Goal: Task Accomplishment & Management: Manage account settings

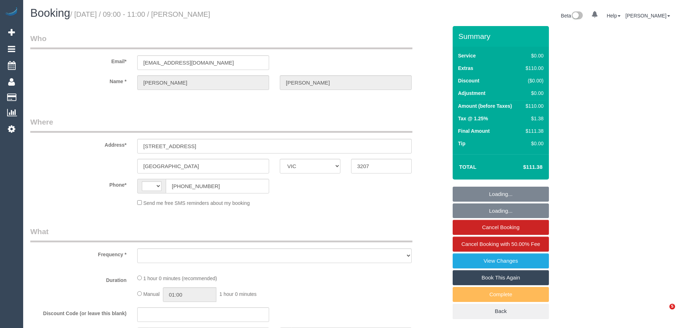
select select "VIC"
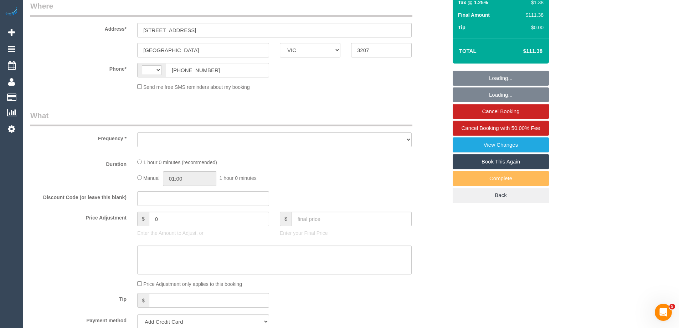
select select "string:AU"
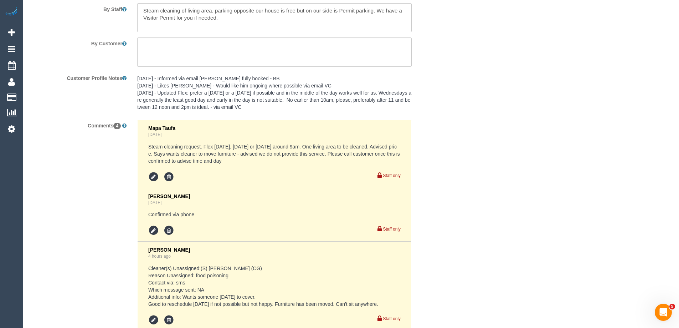
select select "object:603"
select select "string:stripe-pm_1NxOU52GScqysDRVGfHPtgPP"
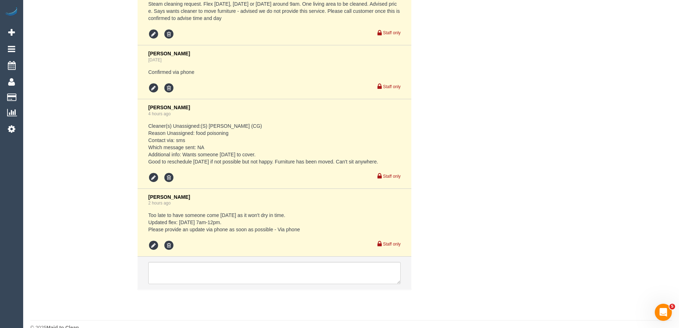
select select "object:631"
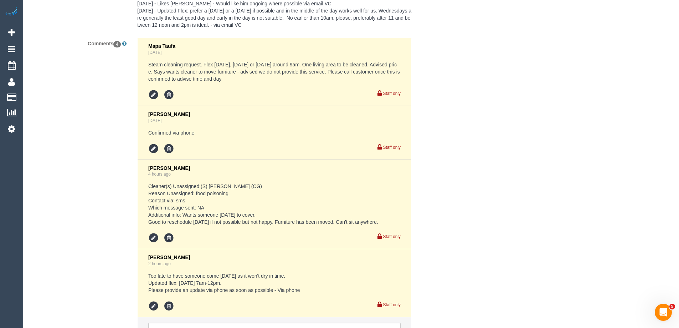
scroll to position [921, 0]
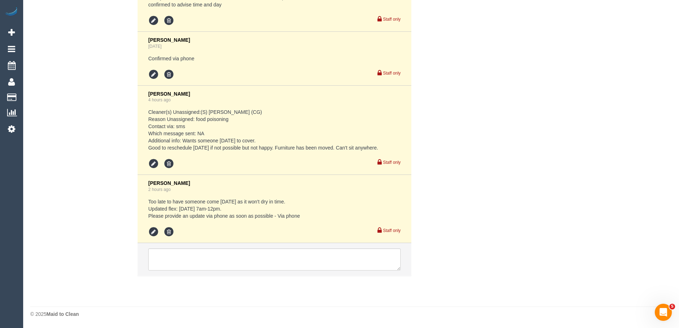
select select "number:28"
select select "number:14"
select select "number:19"
select select "number:22"
select select "number:34"
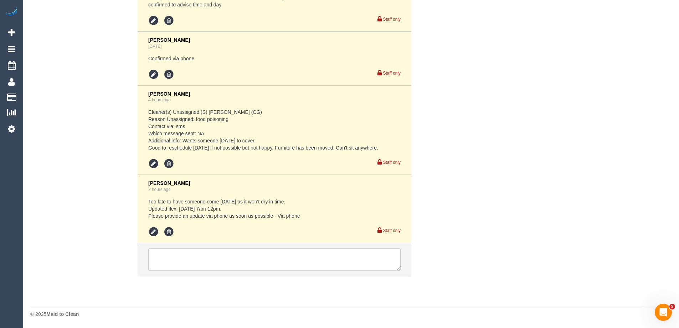
select select "number:13"
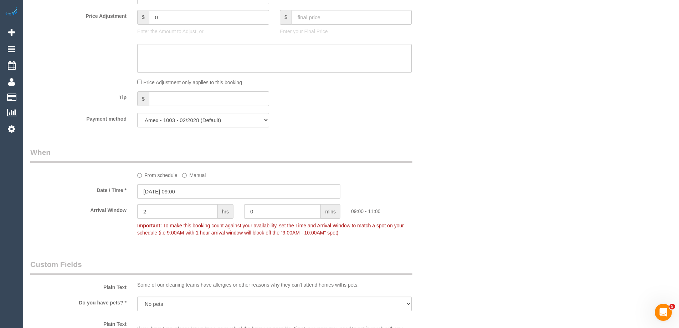
scroll to position [0, 0]
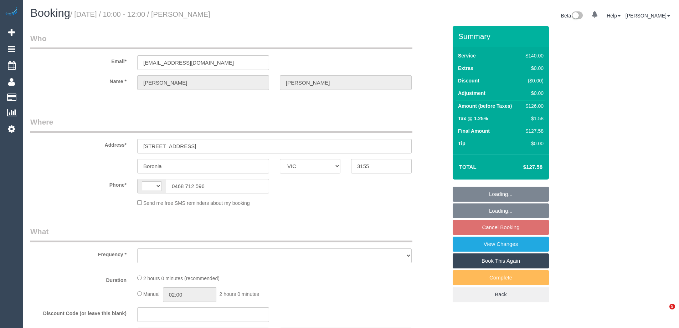
select select "VIC"
select select "string:AU"
select select "object:567"
select select "string:stripe-pm_1Rvydx2GScqysDRVk2VPIqjE"
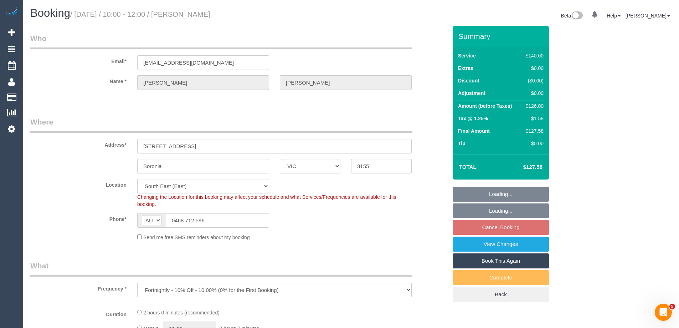
select select "object:752"
select select "number:28"
select select "number:14"
select select "number:19"
select select "number:22"
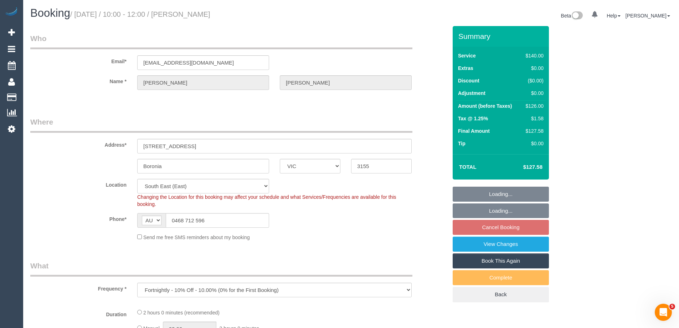
select select "number:34"
select select "number:12"
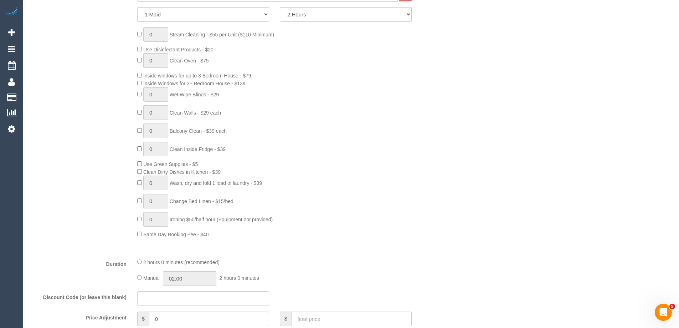
scroll to position [1209, 0]
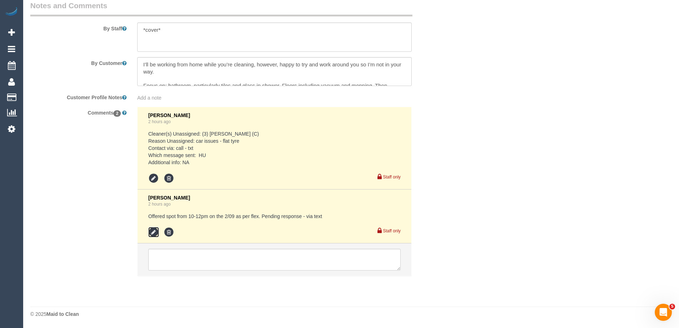
click at [152, 231] on icon at bounding box center [153, 232] width 11 height 11
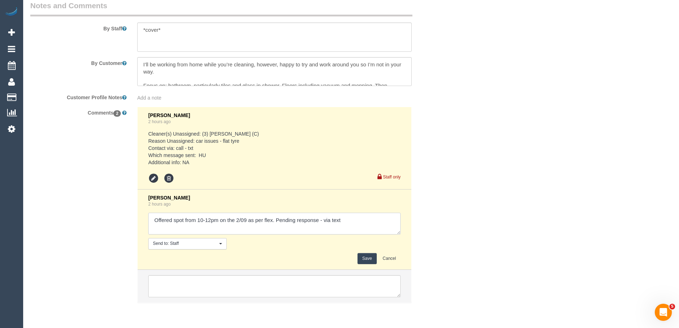
click at [323, 221] on textarea at bounding box center [274, 223] width 252 height 22
type textarea "Offered spot from 10-12pm on the 2/09 as per flex. Pending response - confirmed…"
click at [370, 257] on button "Save" at bounding box center [367, 258] width 19 height 11
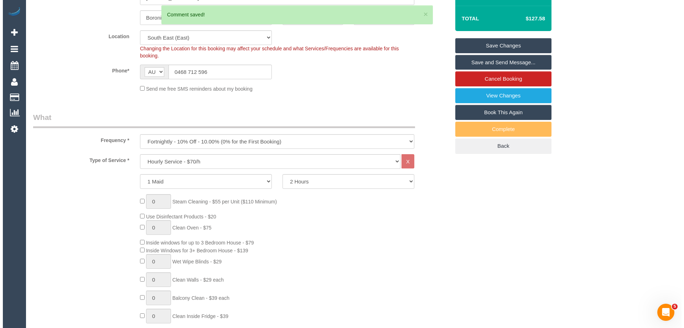
scroll to position [0, 0]
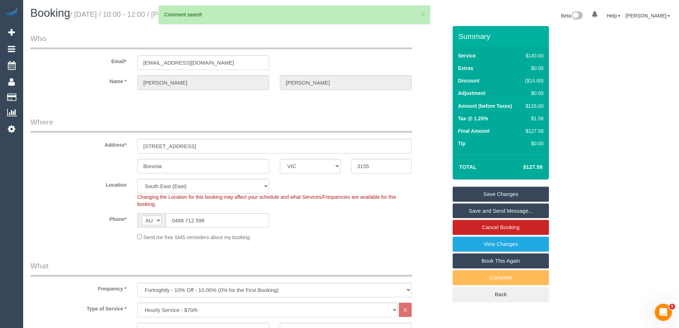
click at [471, 212] on link "Save and Send Message..." at bounding box center [501, 210] width 96 height 15
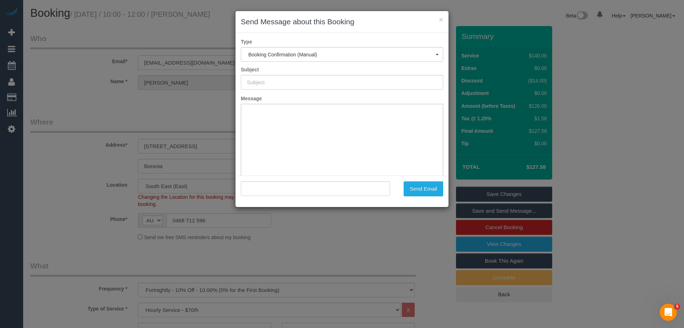
type input "Booking Confirmed"
type input ""Emma Witte" <emmatwitte@hotmail.com>"
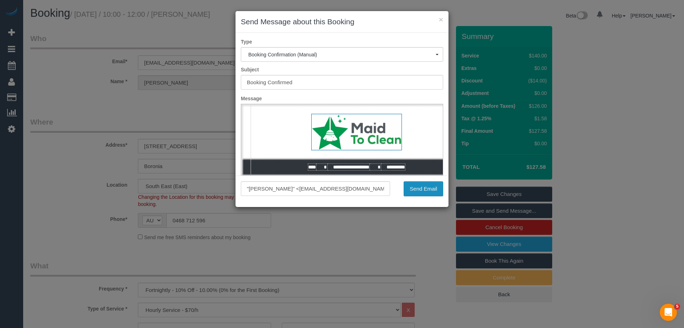
click at [433, 182] on button "Send Email" at bounding box center [424, 188] width 40 height 15
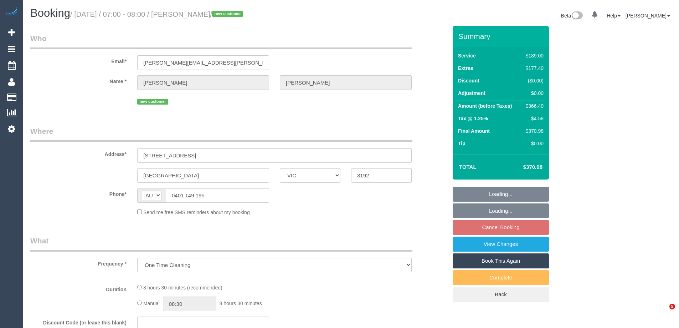
select select "VIC"
select select "string:stripe-pm_1S8b9Z2GScqysDRV3JONTb6N"
select select "number:28"
select select "number:17"
select select "number:19"
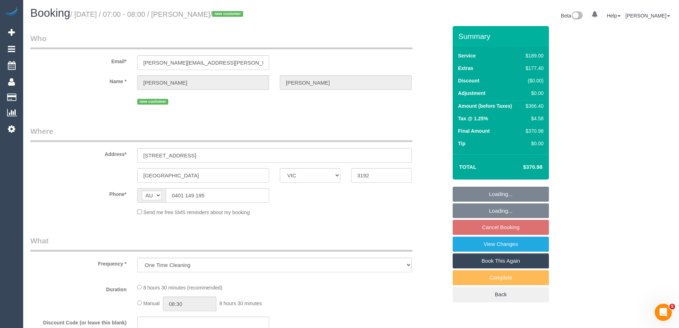
select select "number:36"
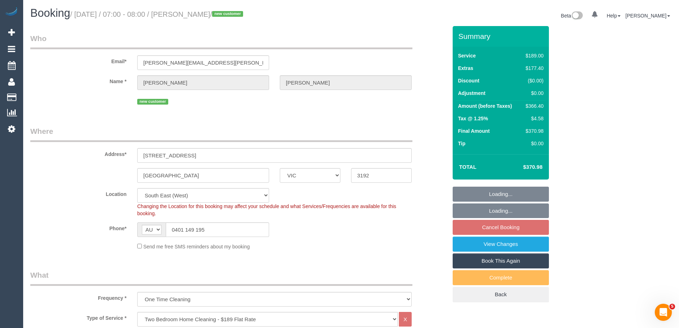
select select "object:1327"
select select "spot1"
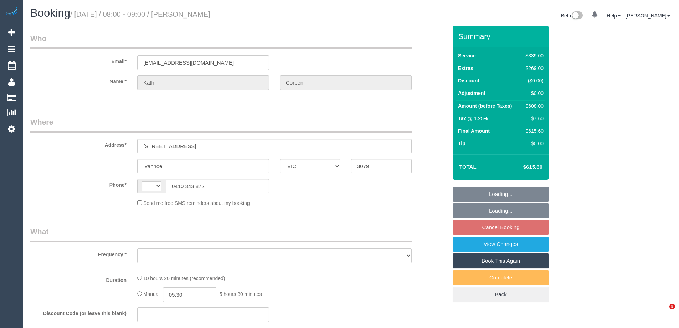
select select "VIC"
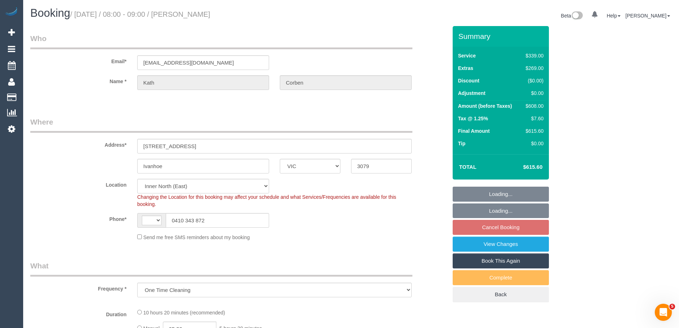
select select "object:292"
select select "string:AU"
select select "string:stripe-pm_1S8JFC2GScqysDRVUQutItZh"
select select "number:30"
select select "number:14"
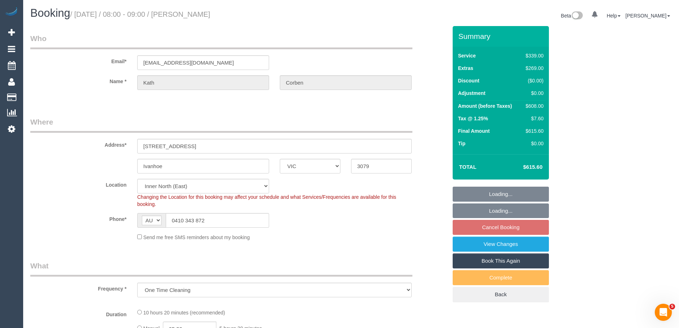
select select "number:19"
select select "number:23"
select select "number:26"
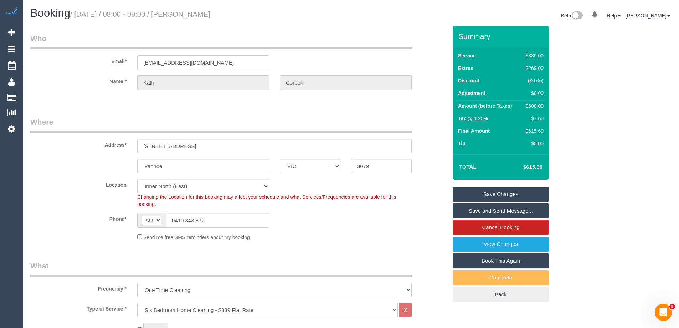
scroll to position [1302, 0]
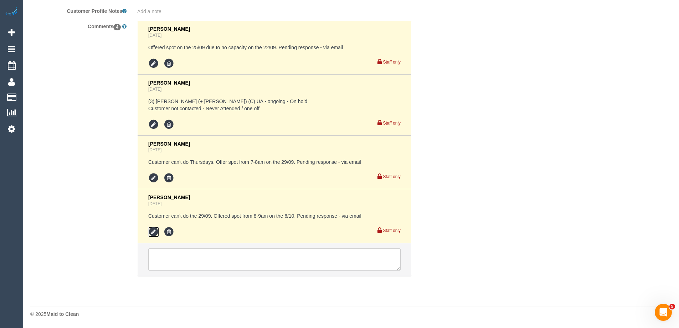
click at [153, 230] on icon at bounding box center [153, 231] width 11 height 11
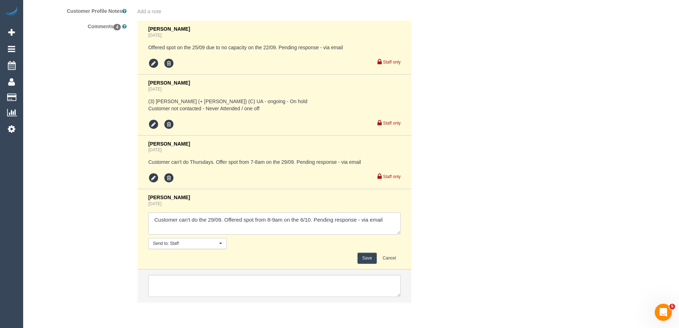
click at [363, 217] on textarea at bounding box center [274, 223] width 252 height 22
type textarea "Customer can't do the 29/09. Offered spot from 8-9am on the 6/10. Pending respo…"
click at [362, 257] on button "Save" at bounding box center [367, 257] width 19 height 11
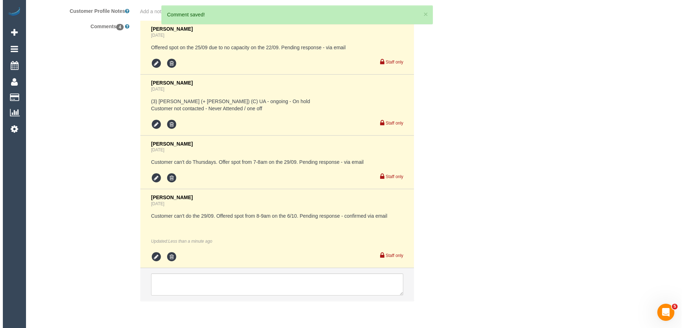
scroll to position [0, 0]
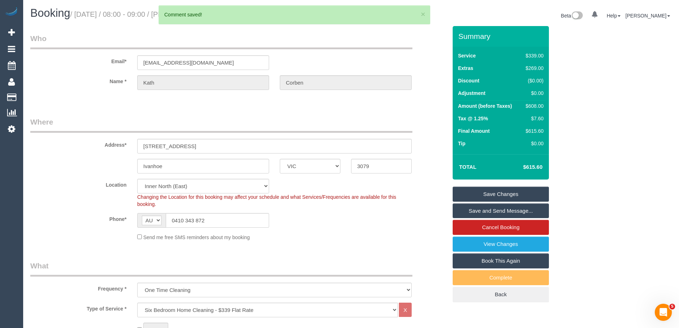
click at [478, 209] on link "Save and Send Message..." at bounding box center [501, 210] width 96 height 15
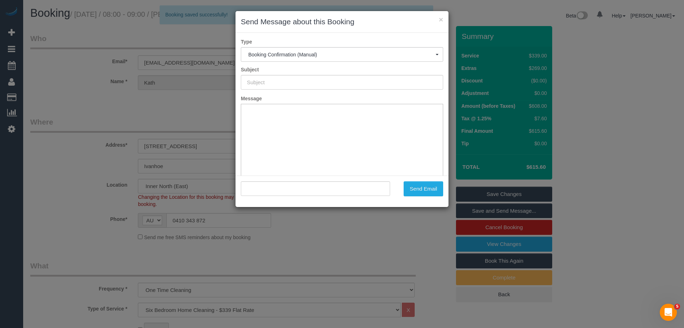
type input "Booking Confirmed"
type input ""Kath Corben" <kath67@gmail.com>"
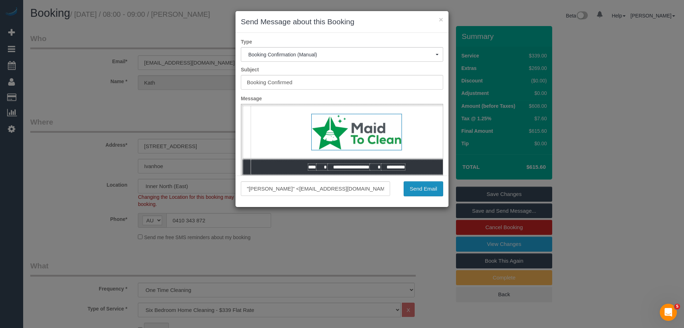
click at [428, 193] on button "Send Email" at bounding box center [424, 188] width 40 height 15
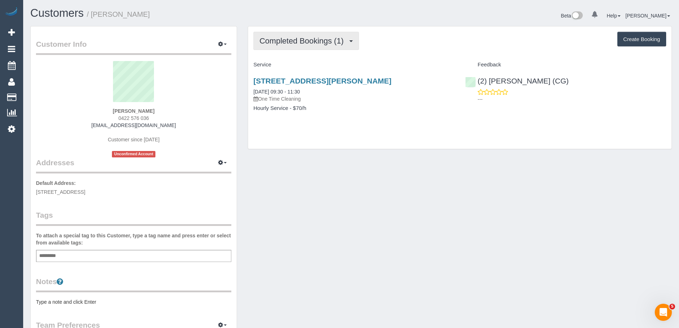
click at [288, 42] on span "Completed Bookings (1)" at bounding box center [303, 40] width 88 height 9
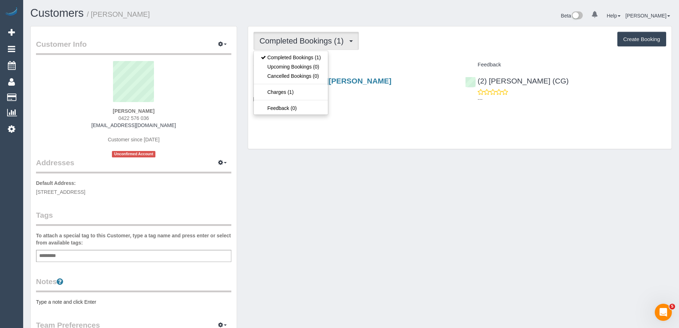
click at [373, 56] on div "Completed Bookings (1) Completed Bookings (1) Upcoming Bookings (0) Cancelled B…" at bounding box center [459, 87] width 423 height 122
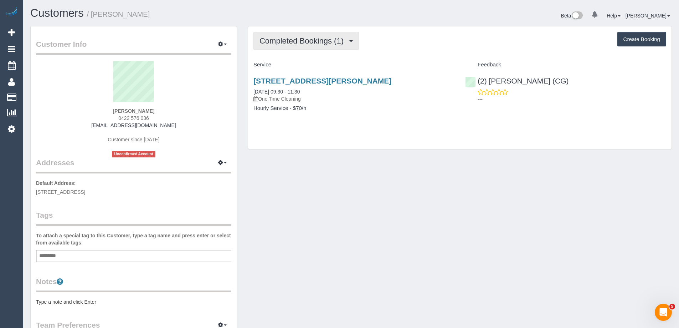
click at [300, 43] on span "Completed Bookings (1)" at bounding box center [303, 40] width 88 height 9
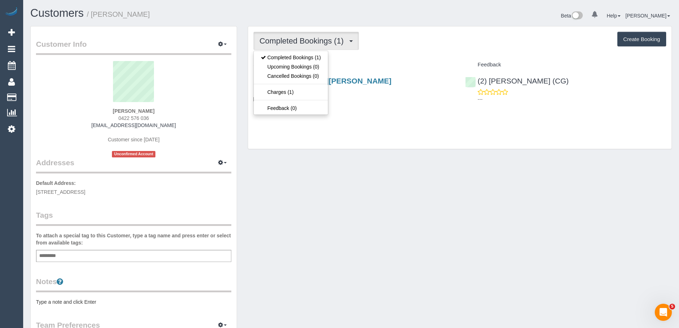
click at [355, 50] on button "Completed Bookings (1)" at bounding box center [306, 41] width 106 height 18
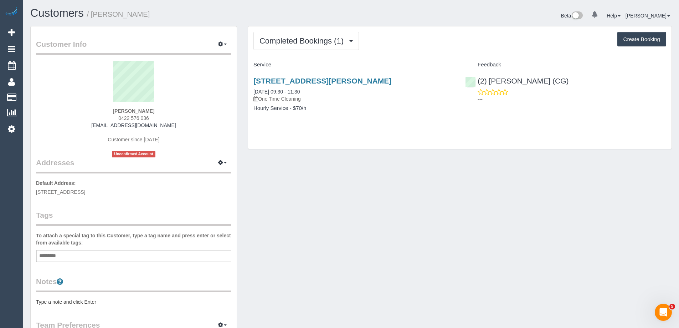
click at [135, 109] on strong "Kelly Slynn" at bounding box center [134, 111] width 42 height 6
click at [222, 45] on icon "button" at bounding box center [220, 44] width 5 height 4
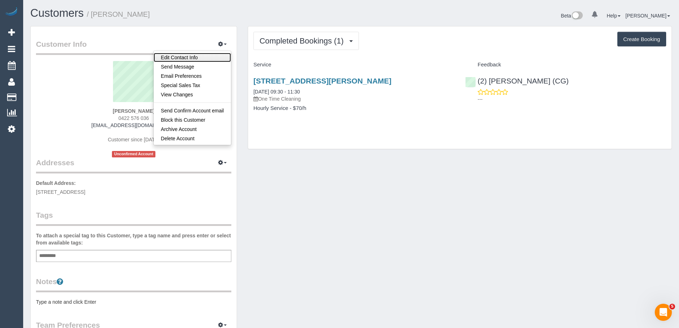
click at [193, 57] on link "Edit Contact Info" at bounding box center [192, 57] width 77 height 9
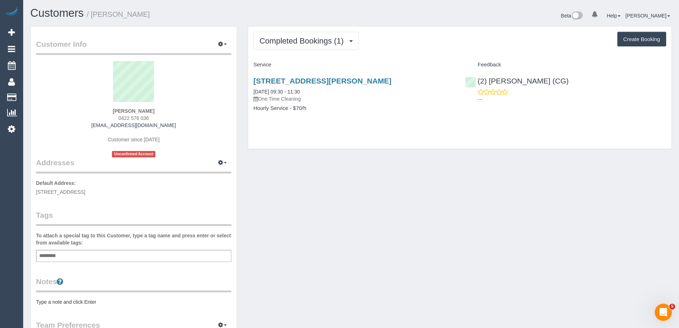
select select "VIC"
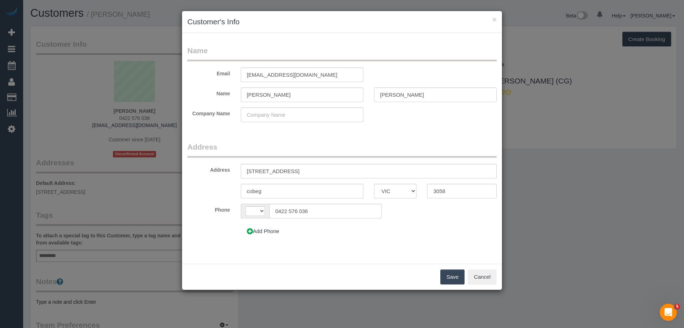
select select "string:AU"
click at [381, 94] on input "Slynn" at bounding box center [435, 94] width 123 height 15
click at [484, 276] on button "Cancel" at bounding box center [482, 276] width 29 height 15
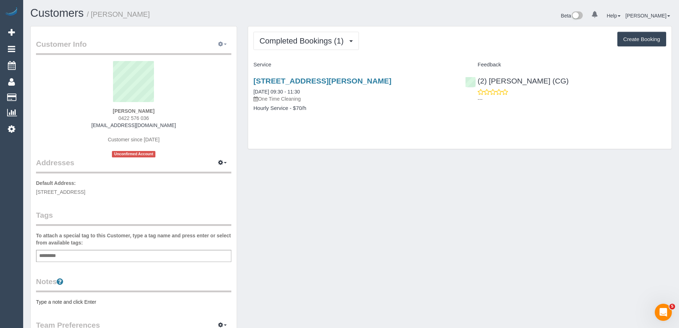
click at [223, 42] on button "button" at bounding box center [223, 44] width 18 height 11
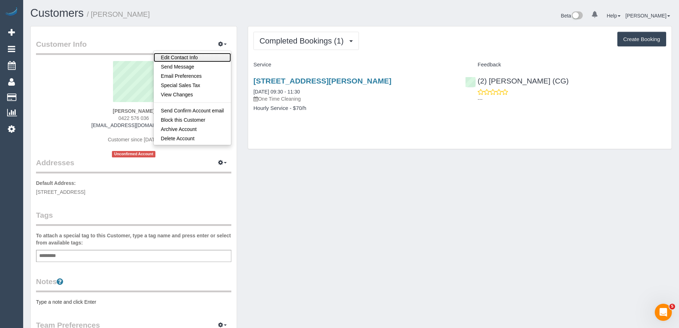
click at [190, 55] on link "Edit Contact Info" at bounding box center [192, 57] width 77 height 9
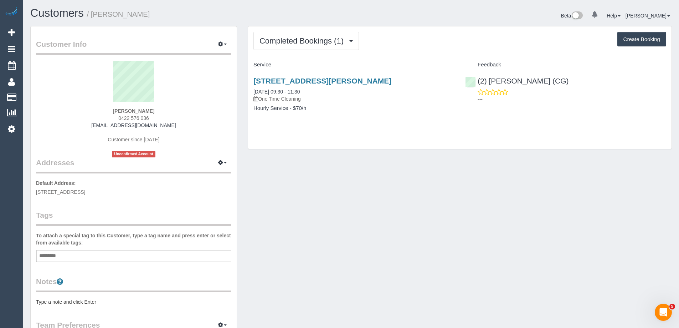
select select "VIC"
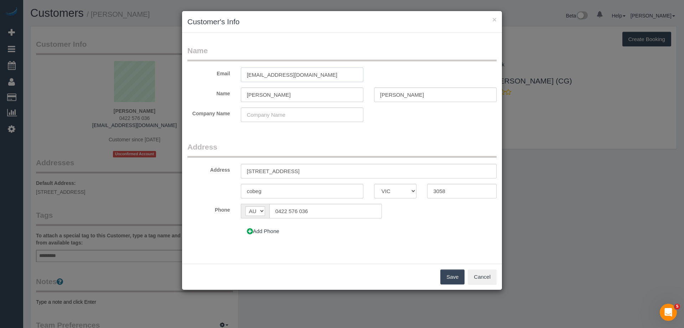
click at [259, 74] on input "kellyslynn121@gmail.com" at bounding box center [302, 74] width 123 height 15
type input "[EMAIL_ADDRESS][DOMAIN_NAME]"
click at [382, 92] on input "Slynn" at bounding box center [435, 94] width 123 height 15
click at [381, 94] on input "Slynn" at bounding box center [435, 94] width 123 height 15
type input "Flynn"
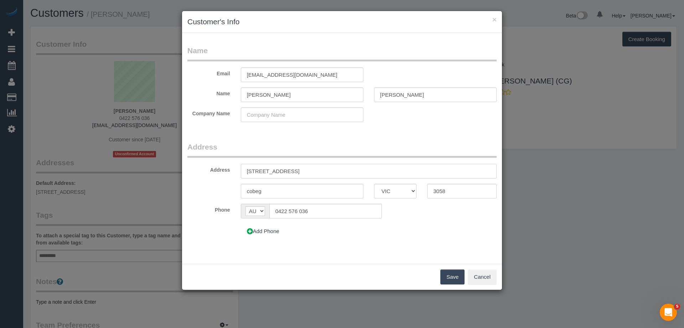
click at [255, 170] on input "27 sischer street" at bounding box center [369, 171] width 256 height 15
type input "27 Fischer street"
click at [258, 191] on input "cobeg" at bounding box center [302, 191] width 123 height 15
type input "coburg"
click at [452, 277] on button "Save" at bounding box center [453, 276] width 24 height 15
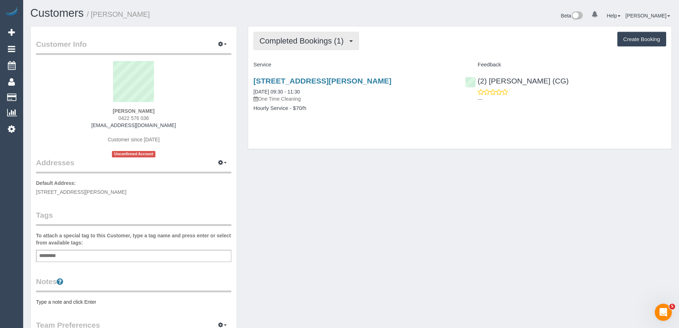
click at [277, 44] on span "Completed Bookings (1)" at bounding box center [303, 40] width 88 height 9
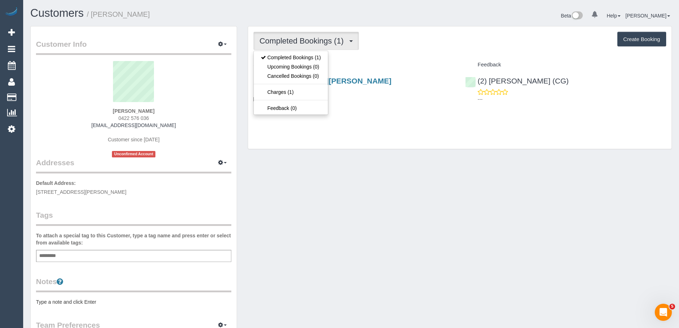
click at [358, 59] on div "Service" at bounding box center [354, 65] width 212 height 12
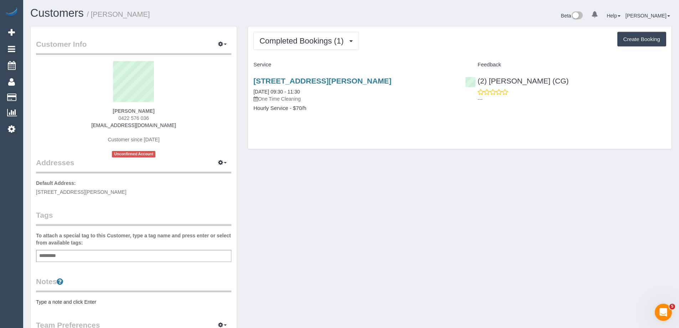
click at [638, 40] on button "Create Booking" at bounding box center [641, 39] width 49 height 15
select select "VIC"
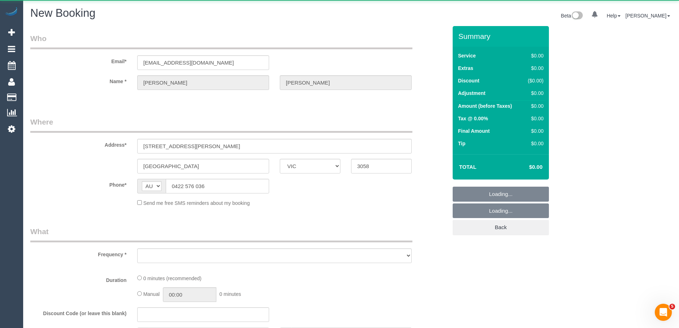
select select "object:996"
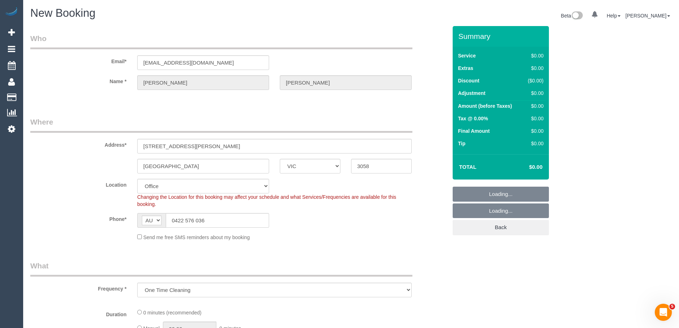
select select "string:stripe-pm_1S0bAk2GScqysDRV06FGhkRC"
select select "object:1167"
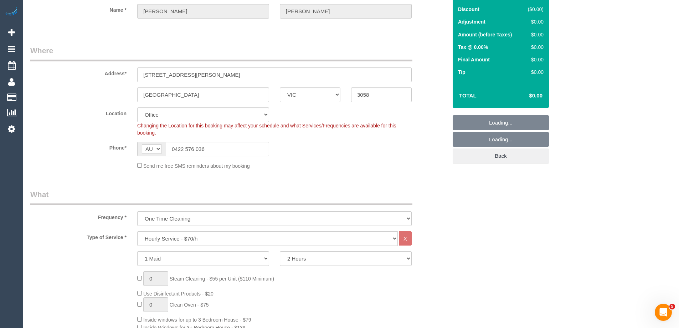
select select "61"
click at [153, 238] on select "Hourly Service - $70/h Hourly Service - $65/h Hourly Service - $60/h Hourly Ser…" at bounding box center [267, 238] width 261 height 15
click at [137, 231] on select "Hourly Service - $70/h Hourly Service - $65/h Hourly Service - $60/h Hourly Ser…" at bounding box center [267, 238] width 261 height 15
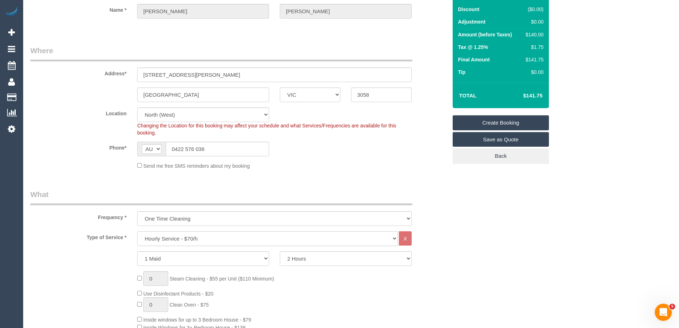
scroll to position [178, 0]
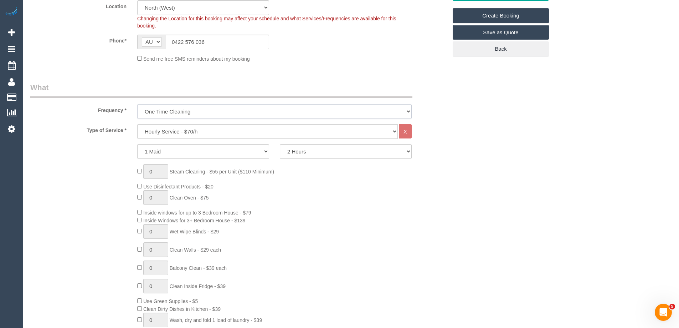
click at [167, 111] on select "One Time Cleaning Weekly - 10% Off - 10.00% (0% for the First Booking) Fortnigh…" at bounding box center [274, 111] width 274 height 15
select select "object:2485"
click at [137, 104] on select "One Time Cleaning Weekly - 10% Off - 10.00% (0% for the First Booking) Fortnigh…" at bounding box center [274, 111] width 274 height 15
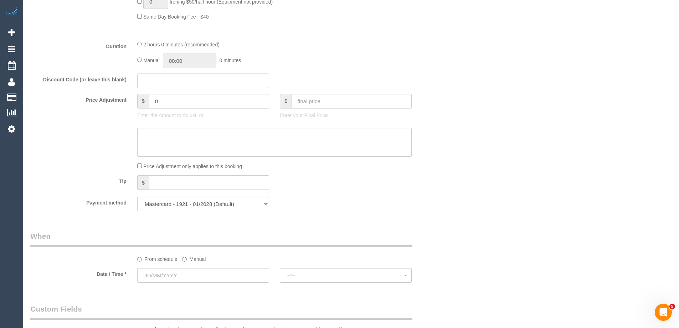
scroll to position [535, 0]
click at [153, 277] on input "text" at bounding box center [203, 273] width 132 height 15
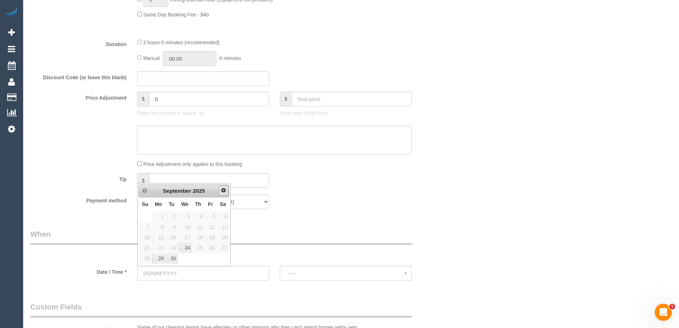
click at [221, 189] on span "Next" at bounding box center [224, 190] width 6 height 6
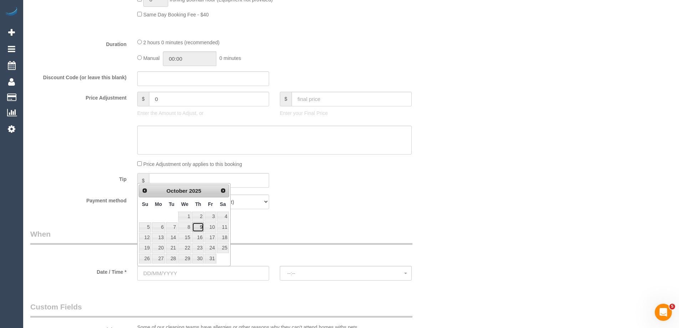
click at [200, 227] on link "9" at bounding box center [198, 227] width 12 height 10
type input "09/10/2025"
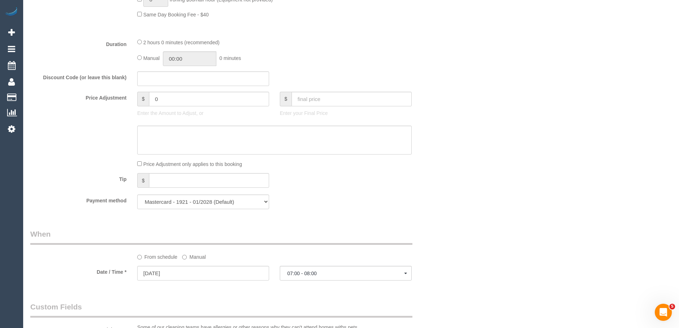
select select "spot1"
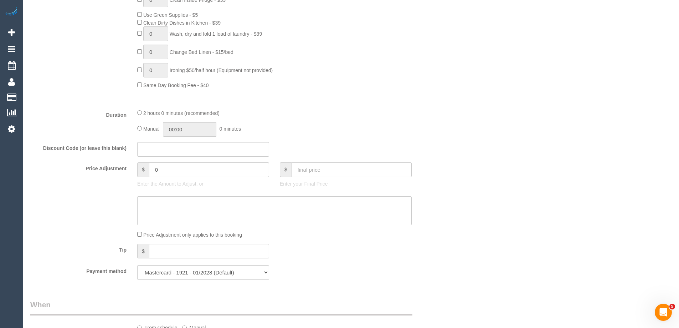
scroll to position [606, 0]
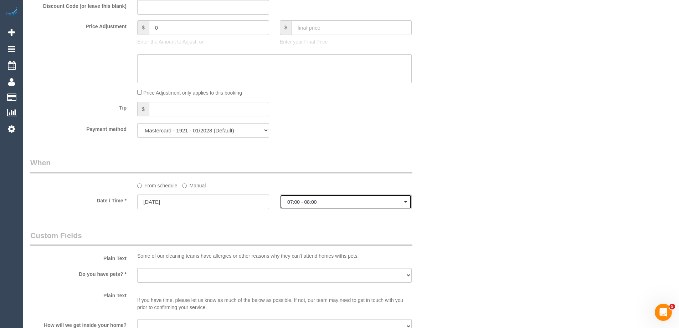
click at [304, 201] on span "07:00 - 08:00" at bounding box center [345, 202] width 117 height 6
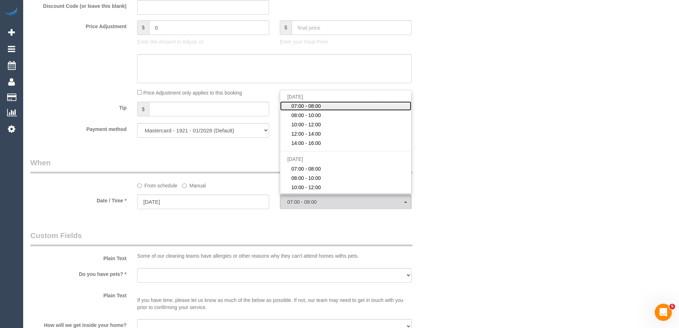
click at [519, 129] on div "Who Email* kellyflynn121@gmail.com Name * Kelly Flynn Where Address* 27 Fischer…" at bounding box center [351, 46] width 642 height 1253
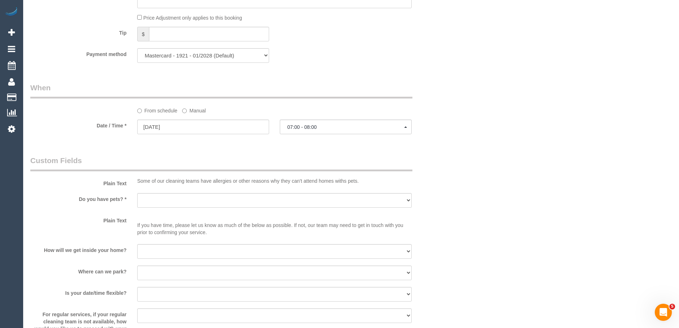
scroll to position [713, 0]
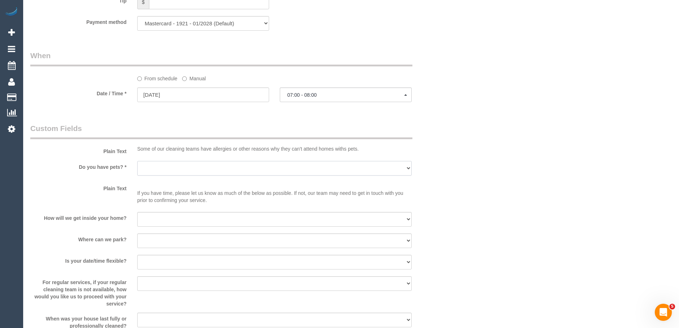
click at [154, 164] on select "Yes - Cats Yes - Dogs No pets Yes - Dogs and Cats Yes - Other" at bounding box center [274, 168] width 274 height 15
select select "number:27"
click at [137, 161] on select "Yes - Cats Yes - Dogs No pets Yes - Dogs and Cats Yes - Other" at bounding box center [274, 168] width 274 height 15
click at [155, 221] on select "I will be home Key will be left (please provide details below) Lock box/Access …" at bounding box center [274, 219] width 274 height 15
select select "number:14"
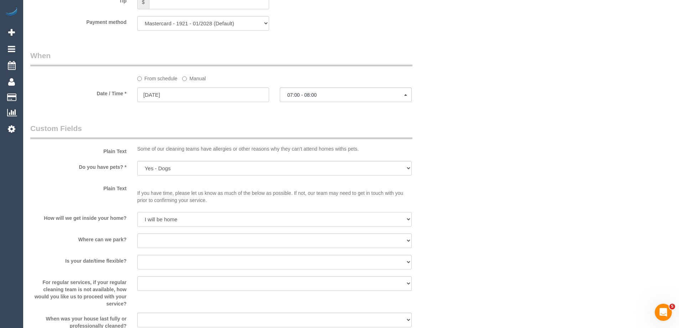
click at [137, 212] on select "I will be home Key will be left (please provide details below) Lock box/Access …" at bounding box center [274, 219] width 274 height 15
click at [144, 242] on select "I will provide parking on-site Free street parking Paid street parking (cost wi…" at bounding box center [274, 240] width 274 height 15
select select "number:19"
click at [137, 233] on select "I will provide parking on-site Free street parking Paid street parking (cost wi…" at bounding box center [274, 240] width 274 height 15
click at [152, 259] on select "Yes - date and time Yes - date but not time Yes - time but not date No - No fle…" at bounding box center [274, 262] width 274 height 15
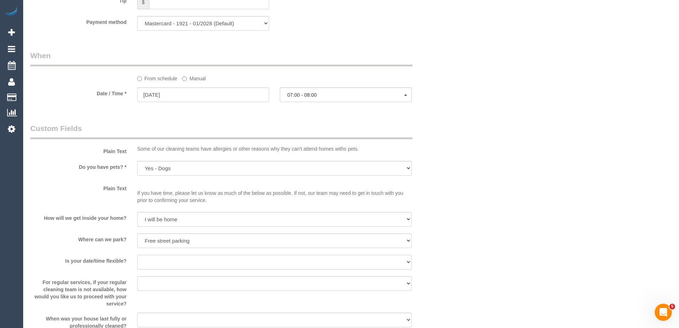
select select "number:25"
click at [137, 255] on select "Yes - date and time Yes - date but not time Yes - time but not date No - No fle…" at bounding box center [274, 262] width 274 height 15
click at [156, 284] on select "Arrange a cleaner to cover and do not bother you Arrange a cleaner to cover and…" at bounding box center [274, 283] width 274 height 15
select select "number:35"
click at [137, 276] on select "Arrange a cleaner to cover and do not bother you Arrange a cleaner to cover and…" at bounding box center [274, 283] width 274 height 15
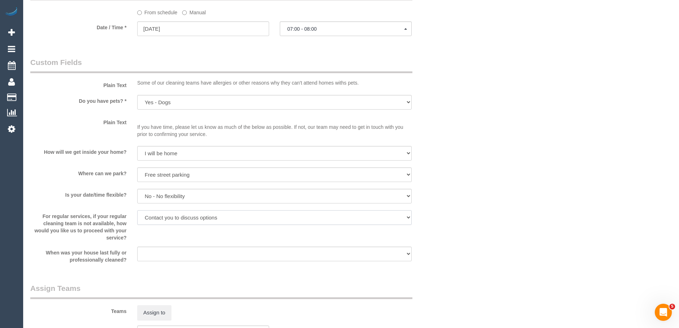
scroll to position [784, 0]
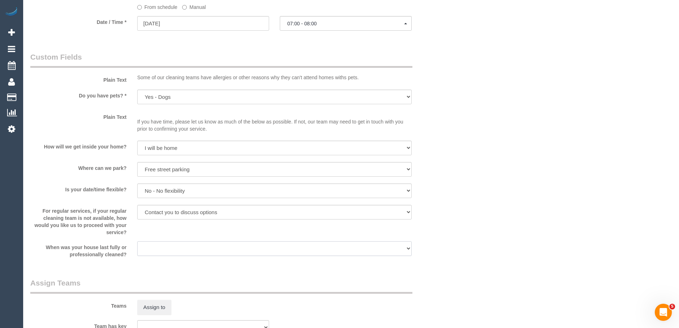
click at [153, 248] on select "Within 1-2 weeks Within 2-4 weeks Within 1-4 months Over 4 months ago" at bounding box center [274, 248] width 274 height 15
select select "number:12"
click at [137, 241] on select "Within 1-2 weeks Within 2-4 weeks Within 1-4 months Over 4 months ago" at bounding box center [274, 248] width 274 height 15
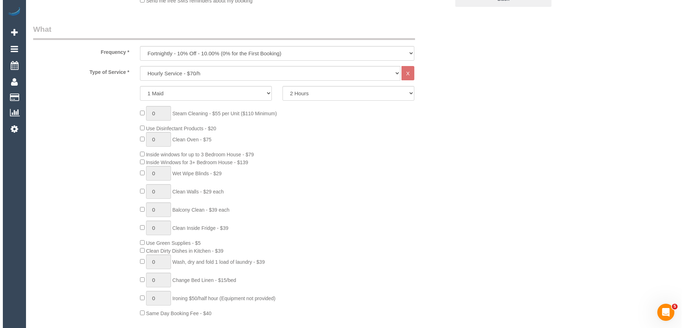
scroll to position [0, 0]
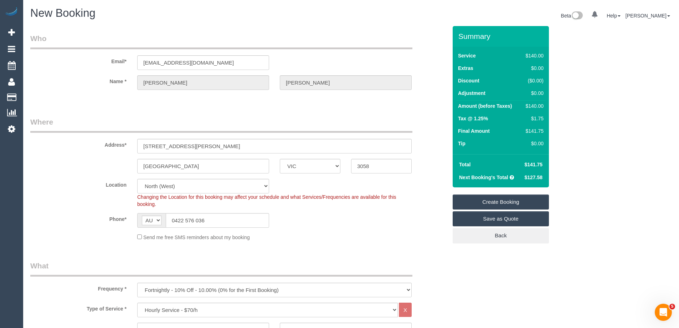
click at [484, 202] on link "Create Booking" at bounding box center [501, 201] width 96 height 15
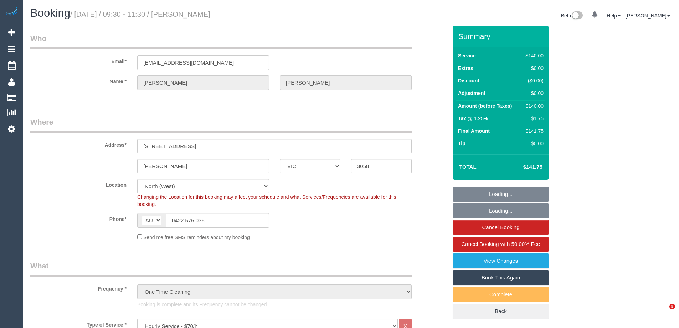
select select "VIC"
select select "number:27"
select select "number:14"
select select "number:19"
select select "object:1647"
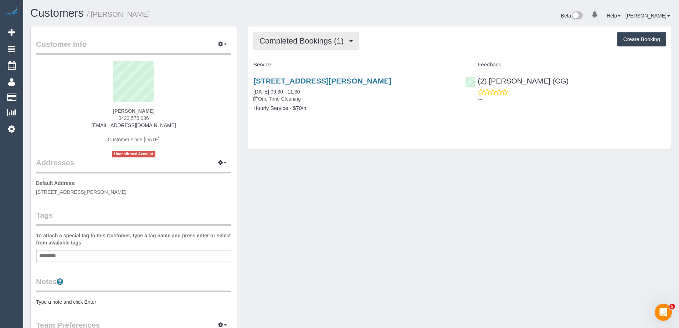
click at [295, 41] on span "Completed Bookings (1)" at bounding box center [303, 40] width 88 height 9
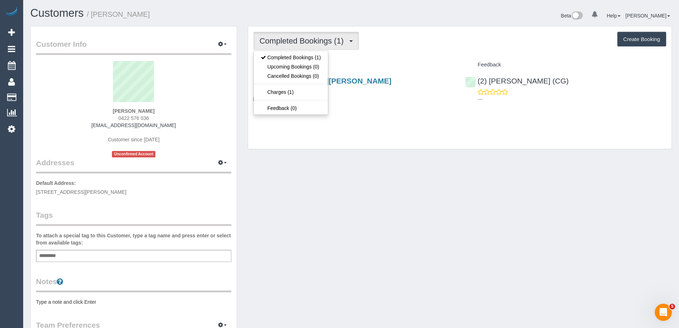
click at [373, 60] on div "Service" at bounding box center [354, 65] width 212 height 12
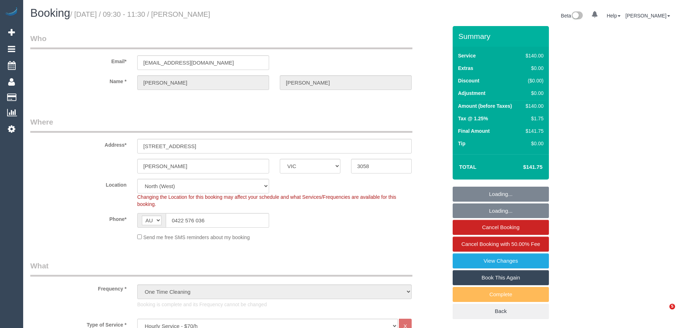
select select "VIC"
select select "number:27"
select select "number:14"
select select "number:19"
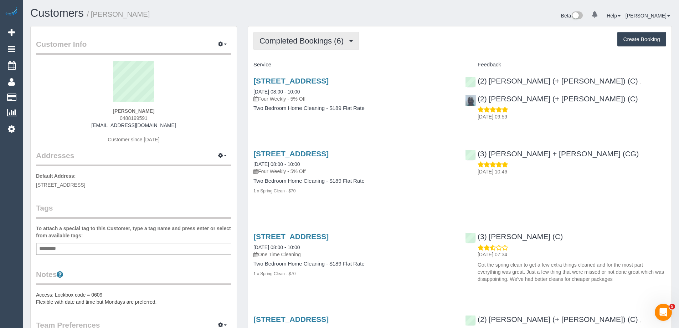
click at [287, 43] on span "Completed Bookings (6)" at bounding box center [303, 40] width 88 height 9
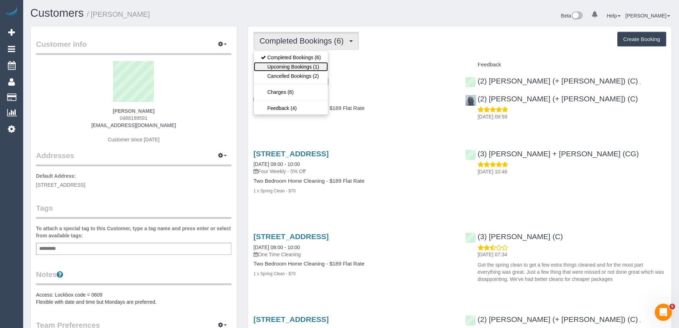
click at [306, 63] on link "Upcoming Bookings (1)" at bounding box center [291, 66] width 74 height 9
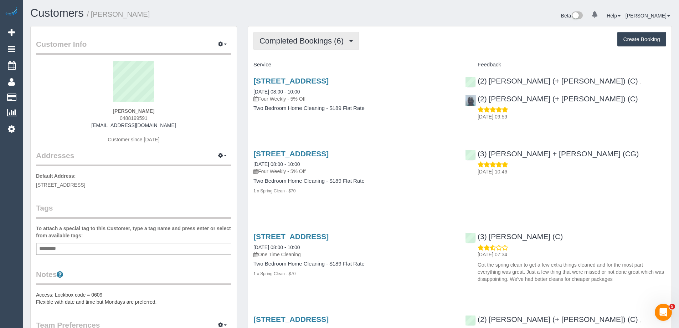
click at [307, 45] on span "Completed Bookings (6)" at bounding box center [303, 40] width 88 height 9
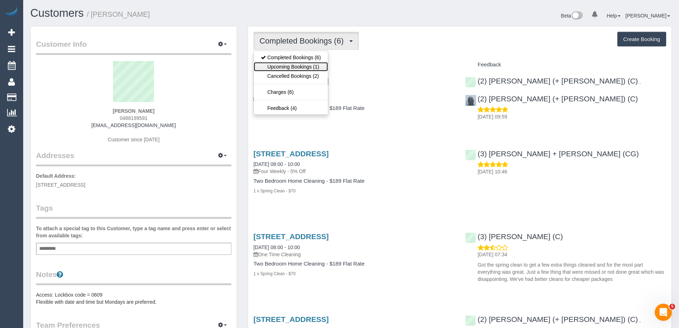
click at [302, 64] on link "Upcoming Bookings (1)" at bounding box center [291, 66] width 74 height 9
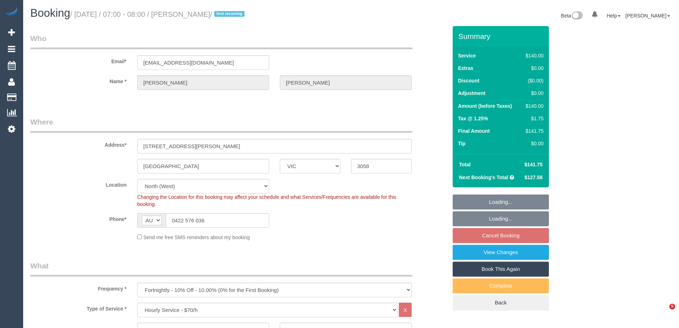
select select "VIC"
select select "spot1"
select select "number:27"
select select "number:14"
select select "number:19"
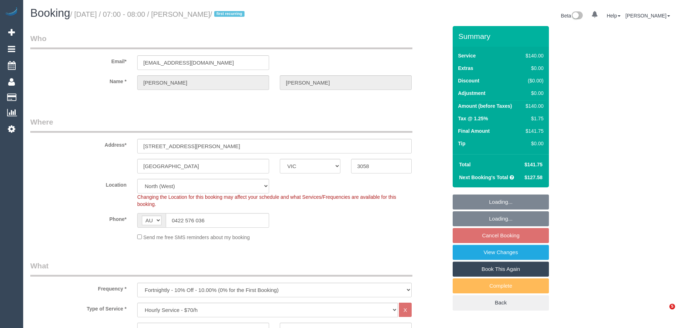
select select "number:25"
select select "number:35"
select select "number:12"
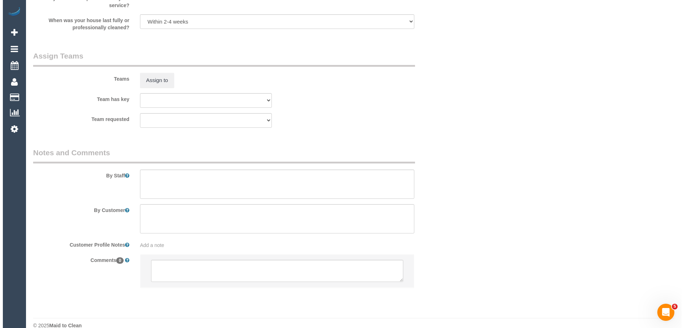
scroll to position [1022, 0]
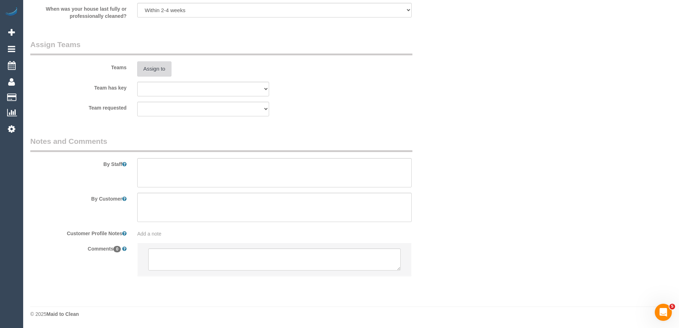
click at [155, 66] on button "Assign to" at bounding box center [154, 68] width 34 height 15
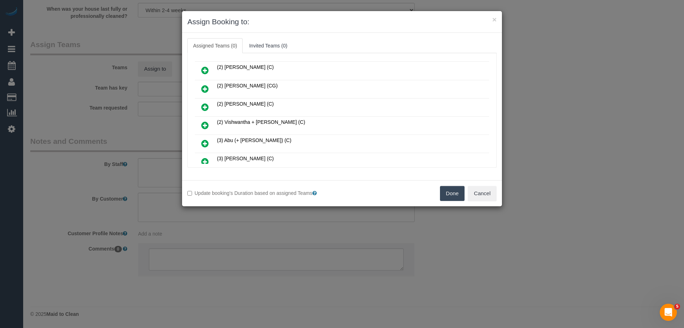
scroll to position [107, 0]
click at [204, 142] on icon at bounding box center [204, 143] width 7 height 9
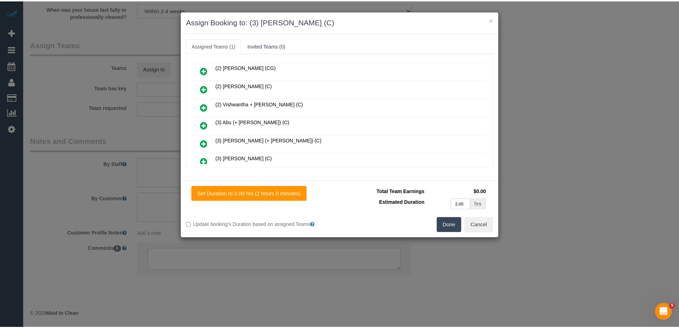
scroll to position [0, 0]
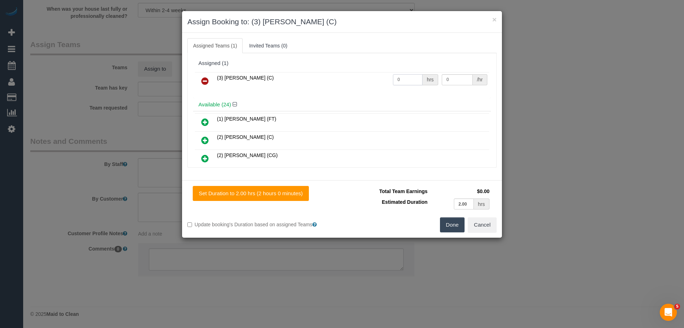
drag, startPoint x: 397, startPoint y: 80, endPoint x: 348, endPoint y: 81, distance: 49.2
click at [348, 80] on tr "(3) Afzaal Ahmad (C) 0 hrs 0 /hr" at bounding box center [342, 81] width 294 height 18
type input "2"
drag, startPoint x: 454, startPoint y: 79, endPoint x: 338, endPoint y: 82, distance: 116.2
click at [362, 79] on tr "(3) Afzaal Ahmad (C) 2 hrs 0 /hr" at bounding box center [342, 81] width 294 height 18
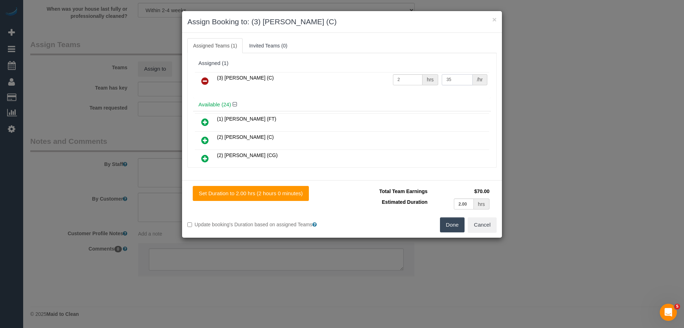
type input "35"
click at [443, 221] on button "Done" at bounding box center [452, 224] width 25 height 15
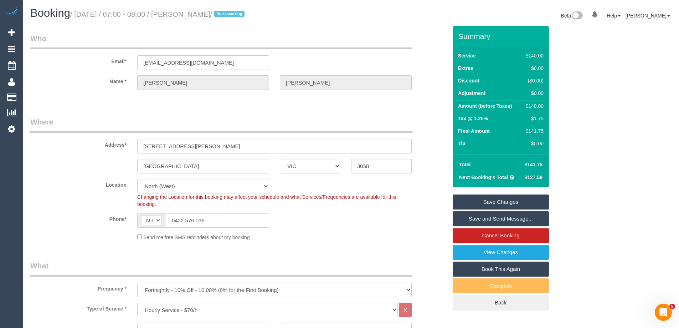
drag, startPoint x: 222, startPoint y: 15, endPoint x: 189, endPoint y: 13, distance: 33.2
click at [189, 13] on small "/ October 09, 2025 / 07:00 - 08:00 / Kelly Flynn / first recurring" at bounding box center [158, 14] width 176 height 8
copy small "Kelly Flynn"
click at [474, 217] on link "Save and Send Message..." at bounding box center [501, 218] width 96 height 15
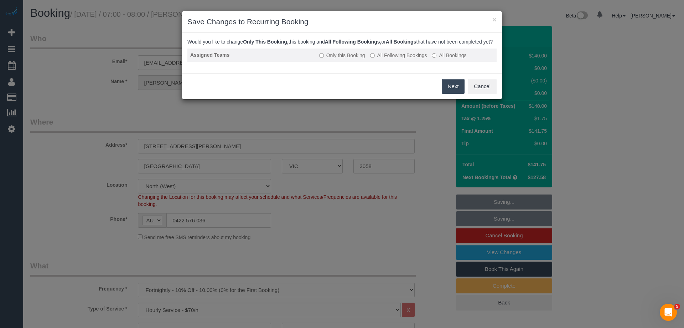
click at [386, 59] on label "All Following Bookings" at bounding box center [398, 55] width 57 height 7
click at [448, 93] on button "Save" at bounding box center [453, 86] width 24 height 15
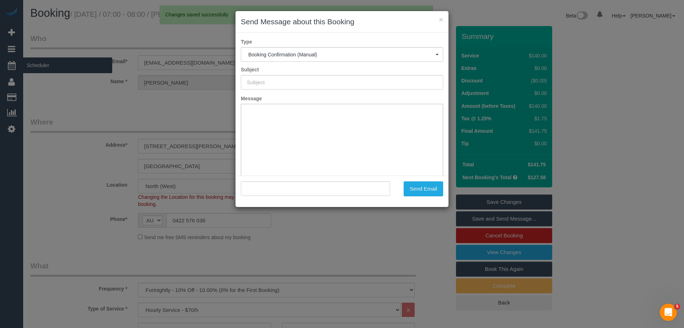
type input "Booking Confirmed"
type input ""Kelly Flynn" <kellyflynn121@gmail.com>"
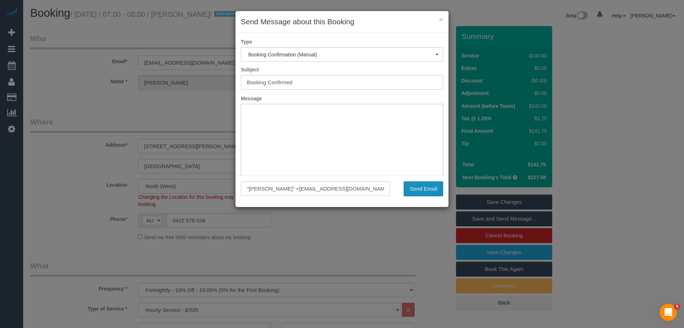
click at [426, 187] on button "Send Email" at bounding box center [424, 188] width 40 height 15
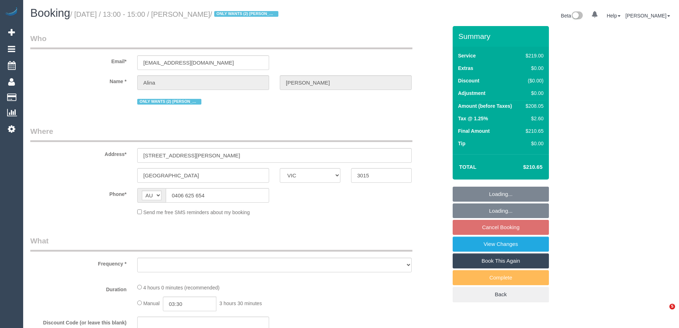
select select "VIC"
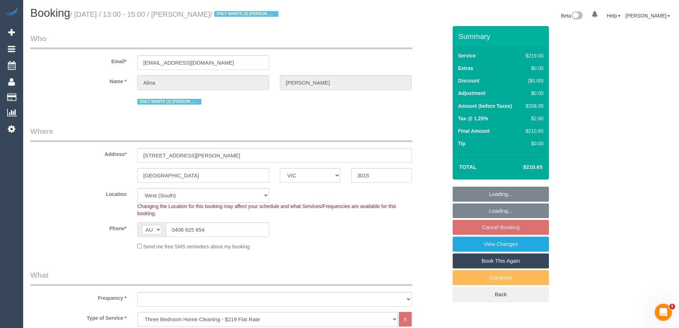
select select "object:639"
select select "string:stripe-pm_1Lt3fV2GScqysDRVUtw67tKB"
select select "number:28"
select select "number:16"
select select "number:19"
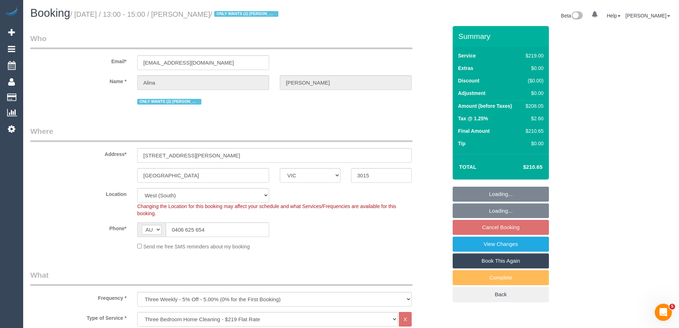
select select "number:24"
select select "number:34"
select select "number:12"
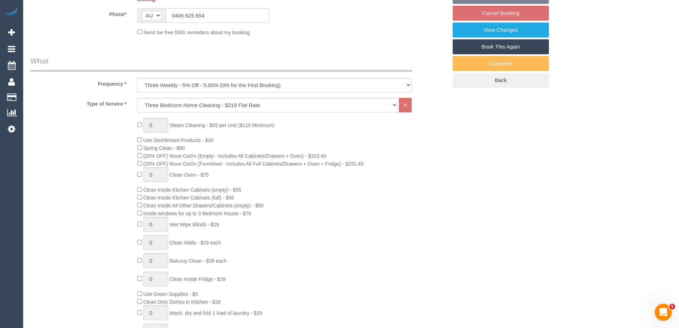
select select "object:1258"
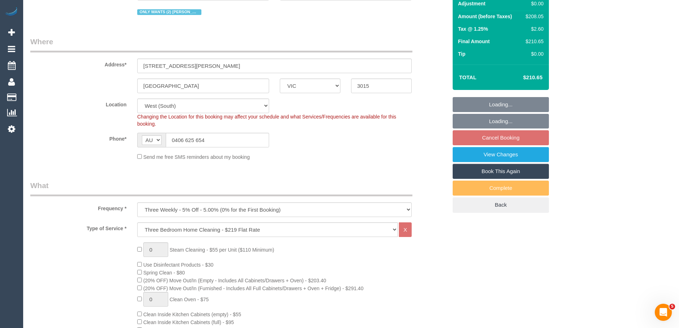
scroll to position [71, 0]
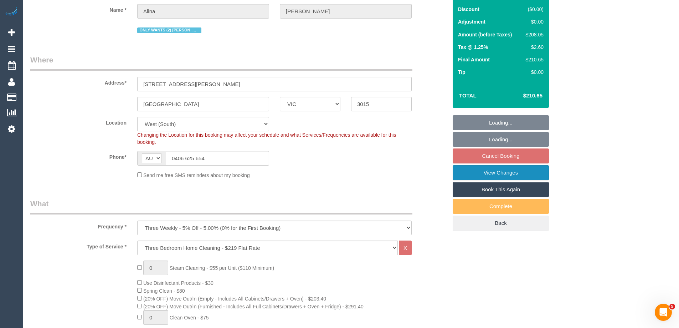
click at [481, 170] on link "View Changes" at bounding box center [501, 172] width 96 height 15
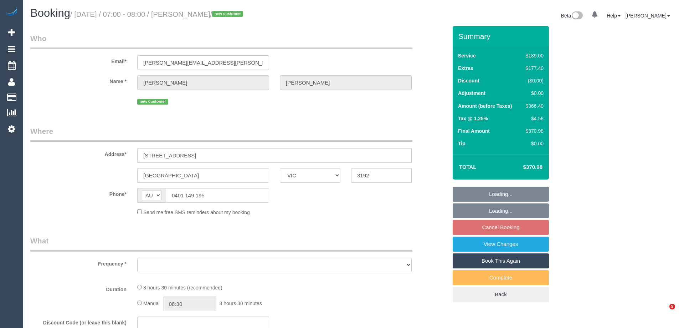
select select "VIC"
select select "object:554"
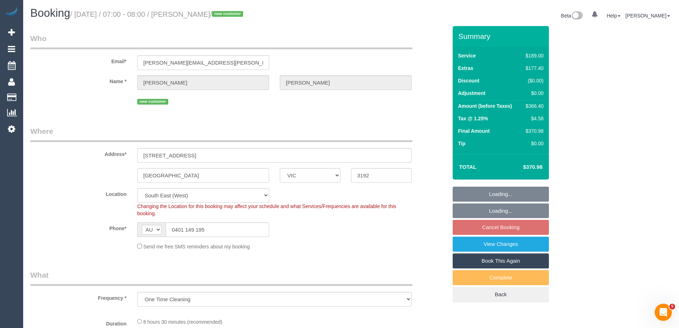
select select "string:stripe-pm_1S8b9Z2GScqysDRV3JONTb6N"
select select "object:655"
select select "number:28"
select select "number:17"
select select "number:19"
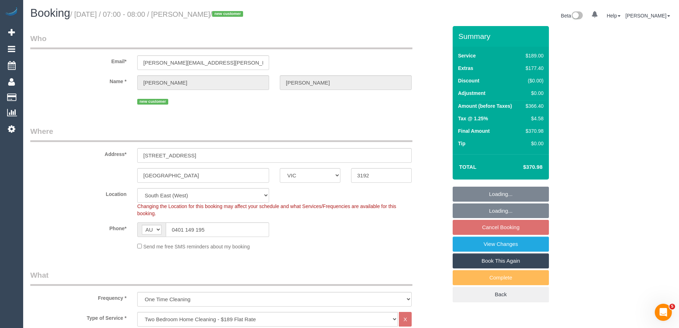
select select "number:36"
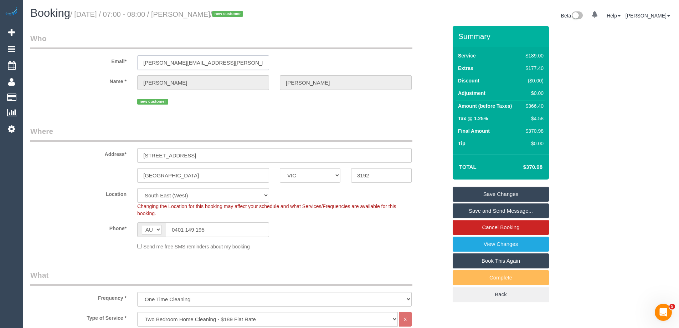
drag, startPoint x: 239, startPoint y: 62, endPoint x: 142, endPoint y: 58, distance: 97.4
click at [142, 58] on input "[PERSON_NAME][EMAIL_ADDRESS][PERSON_NAME][DOMAIN_NAME]" at bounding box center [203, 62] width 132 height 15
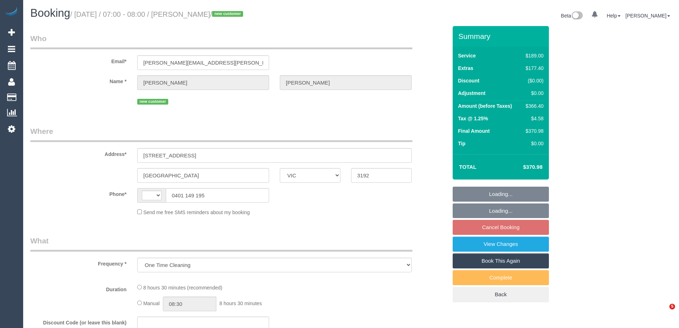
select select "VIC"
select select "string:AU"
select select "string:stripe-pm_1S8b9Z2GScqysDRV3JONTb6N"
select select "number:28"
select select "number:17"
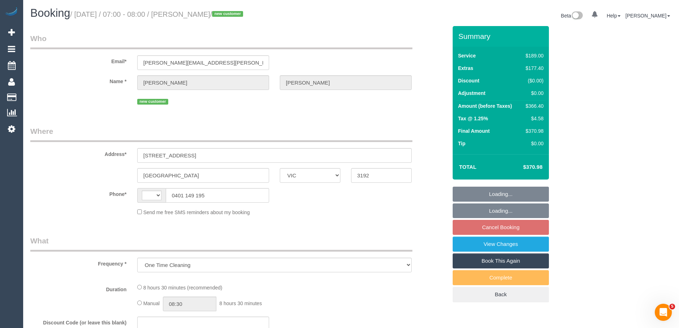
select select "number:19"
select select "number:36"
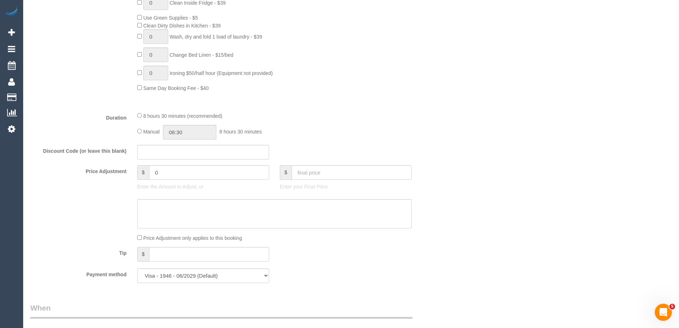
select select "object:801"
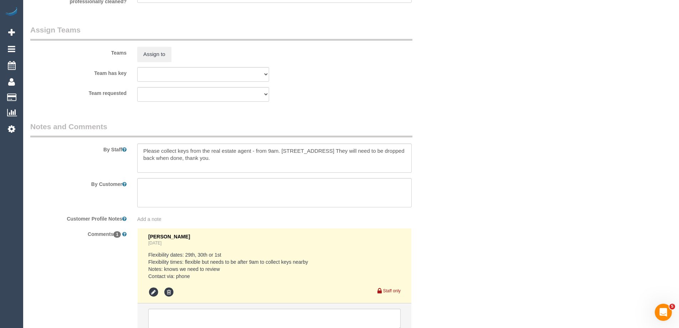
scroll to position [1163, 0]
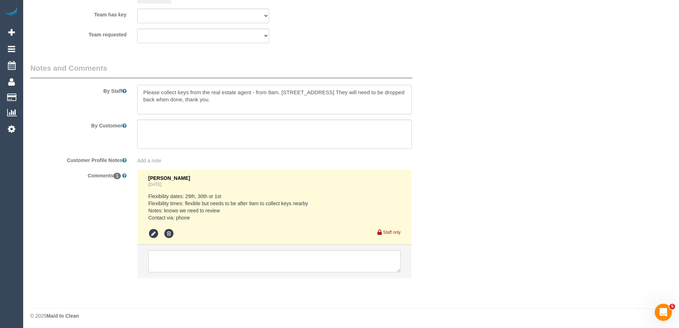
drag, startPoint x: 282, startPoint y: 91, endPoint x: 345, endPoint y: 91, distance: 62.7
click at [345, 91] on textarea at bounding box center [274, 99] width 274 height 29
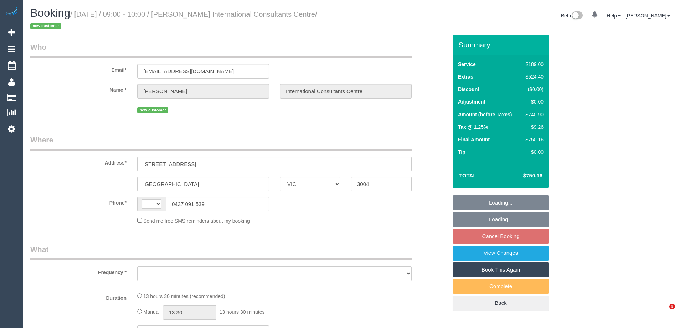
select select "VIC"
select select "string:AU"
select select "object:555"
select select "string:stripe-pm_1Ruj852GScqysDRVEkk8GxWR"
select select "number:28"
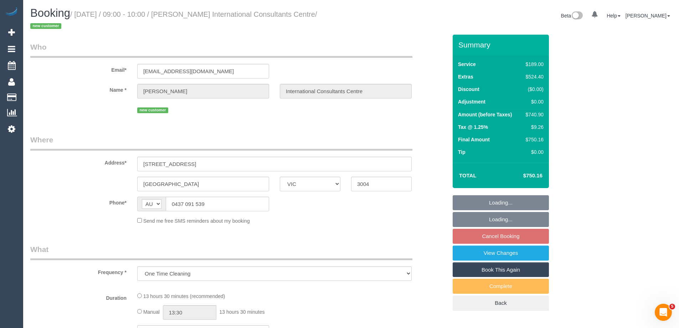
select select "number:14"
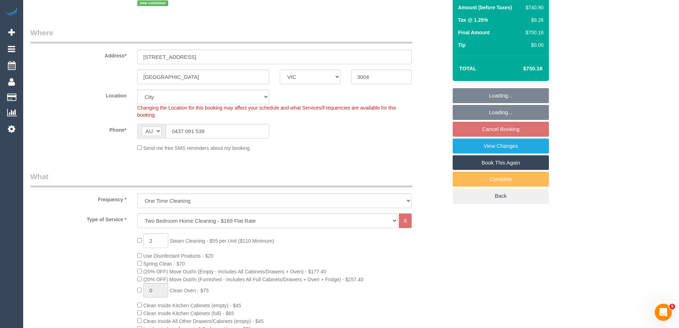
select select "object:1205"
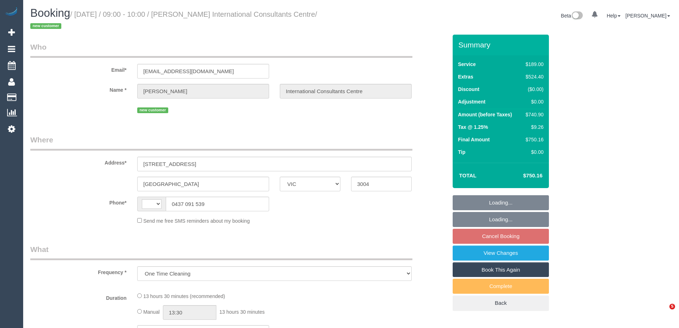
select select "VIC"
select select "string:AU"
select select "string:stripe-pm_1Ruj852GScqysDRVEkk8GxWR"
select select "number:28"
select select "number:14"
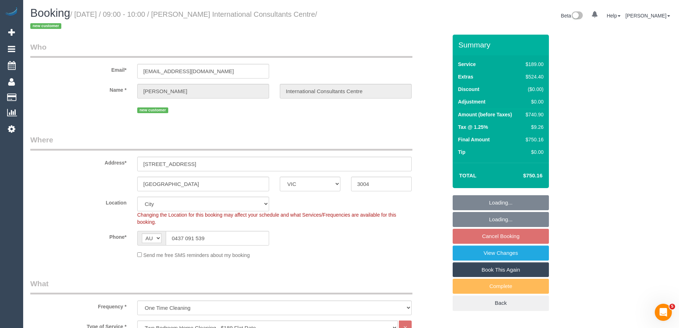
select select "object:804"
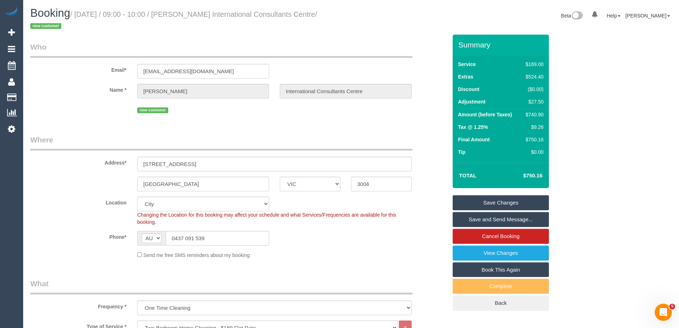
scroll to position [1274, 0]
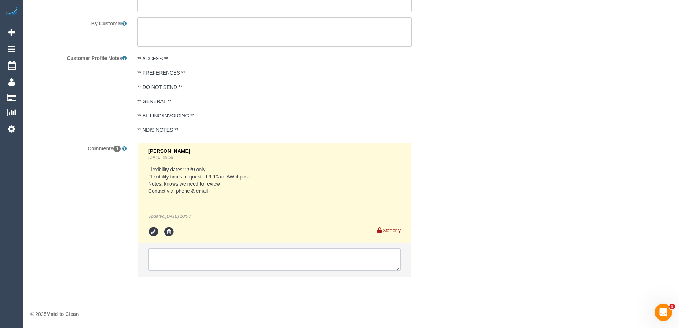
click at [190, 267] on textarea at bounding box center [274, 259] width 252 height 22
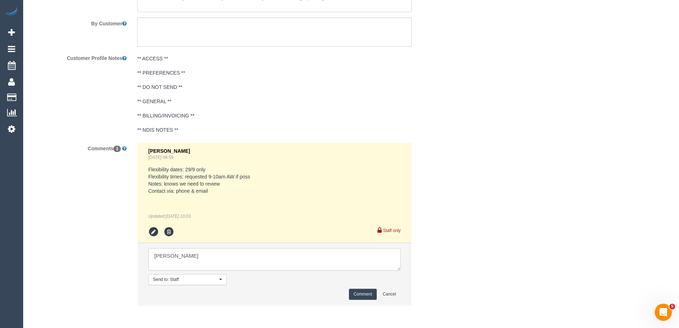
type textarea "[PERSON_NAME]"
click at [370, 291] on button "Comment" at bounding box center [363, 293] width 28 height 11
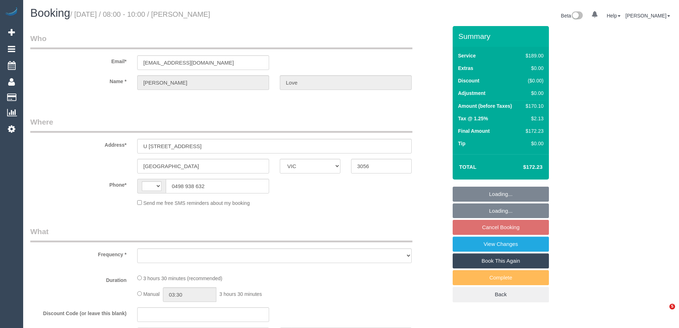
select select "VIC"
select select "string:AU"
select select "object:549"
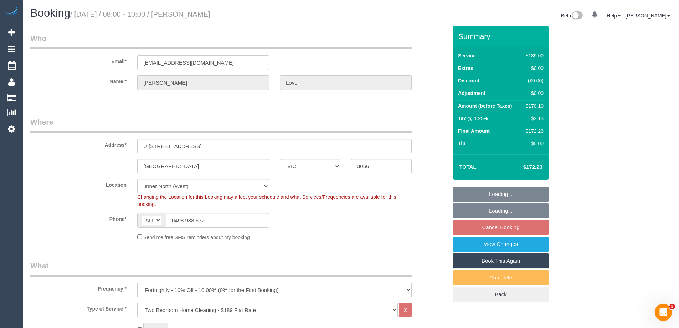
select select "string:stripe-pm_1RWl7f2GScqysDRVAgIJIyyr"
select select "number:28"
select select "number:14"
select select "number:19"
select select "number:22"
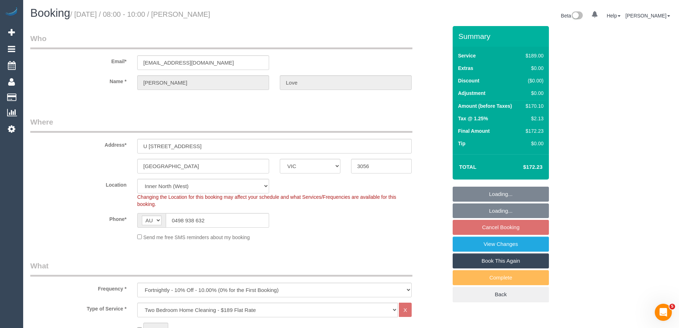
select select "number:34"
select select "number:26"
select select "object:1686"
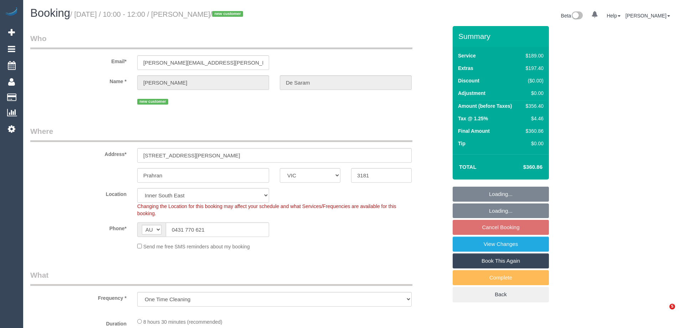
select select "VIC"
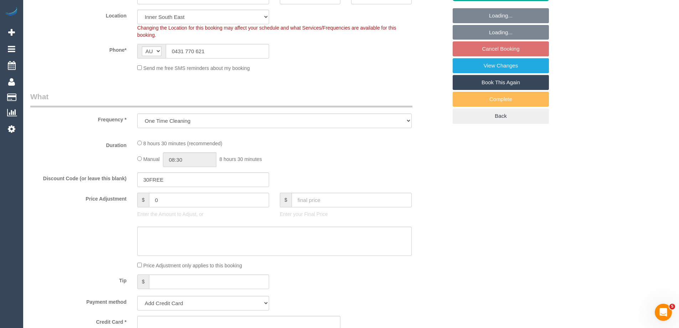
select select "object:684"
select select "number:28"
select select "number:14"
select select "number:18"
select select "number:24"
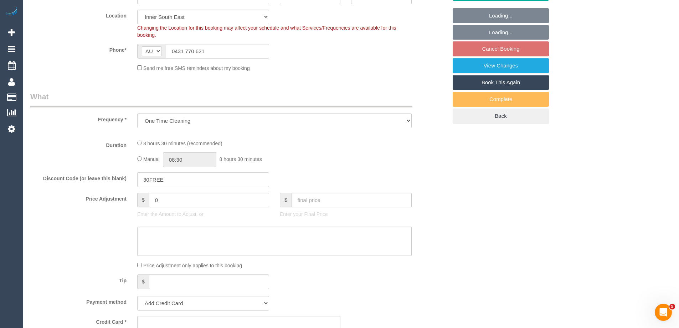
select select "number:13"
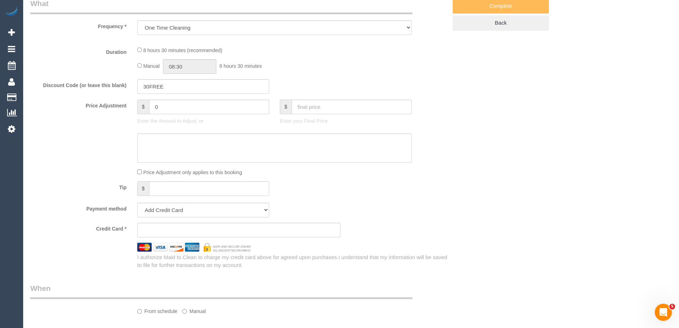
select select "string:stripe-pm_1S7beF2GScqysDRVd4BLNU4F"
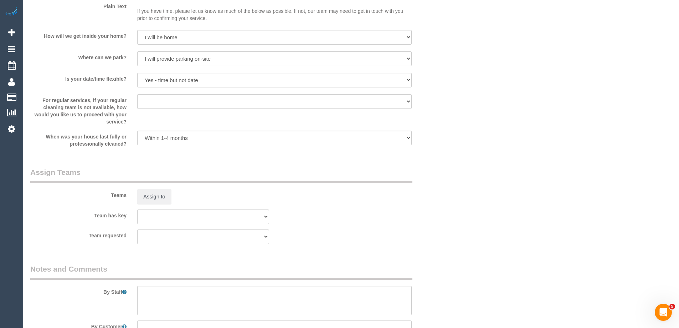
scroll to position [1090, 0]
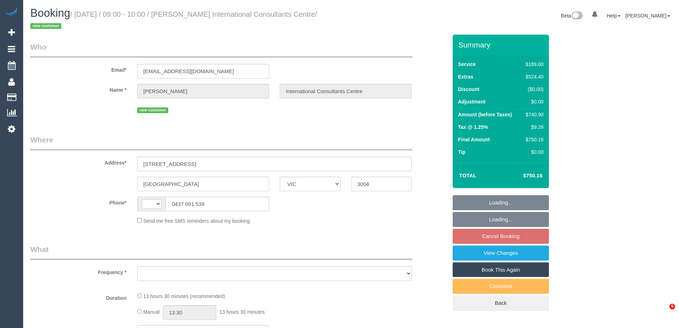
select select "VIC"
select select "string:AU"
select select "object:573"
select select "string:stripe-pm_1Ruj852GScqysDRVEkk8GxWR"
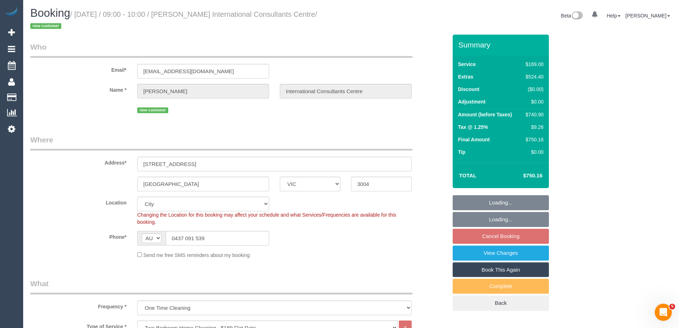
select select "number:28"
select select "number:14"
select select "object:822"
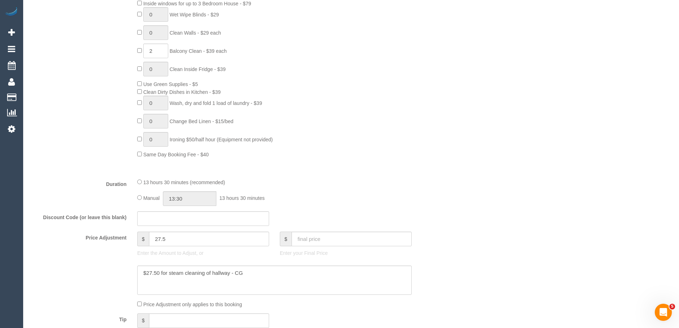
scroll to position [535, 0]
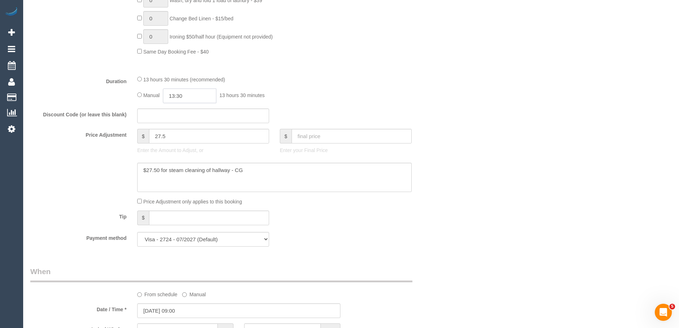
click at [178, 97] on input "13:30" at bounding box center [189, 95] width 53 height 15
type input "05:30"
click at [180, 113] on li "05:30" at bounding box center [182, 111] width 32 height 9
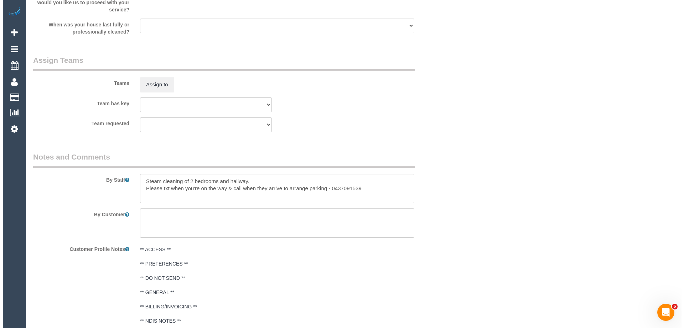
scroll to position [1141, 0]
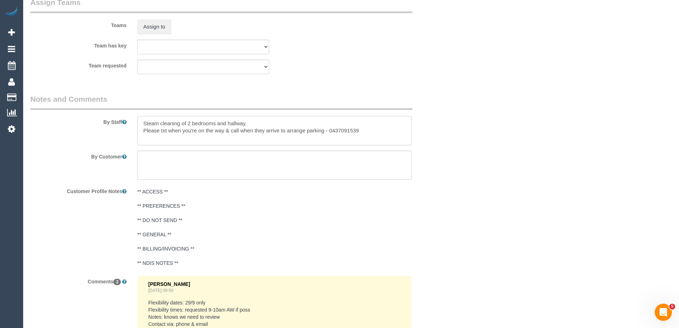
drag, startPoint x: 144, startPoint y: 122, endPoint x: 148, endPoint y: 121, distance: 4.6
click at [144, 121] on textarea at bounding box center [274, 130] width 274 height 29
click at [154, 19] on button "Assign to" at bounding box center [154, 26] width 34 height 15
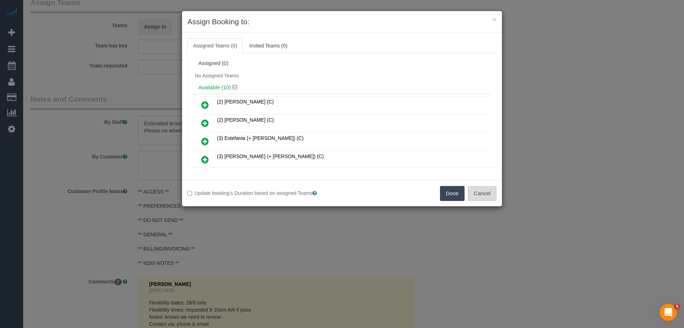
click at [485, 199] on button "Cancel" at bounding box center [482, 193] width 29 height 15
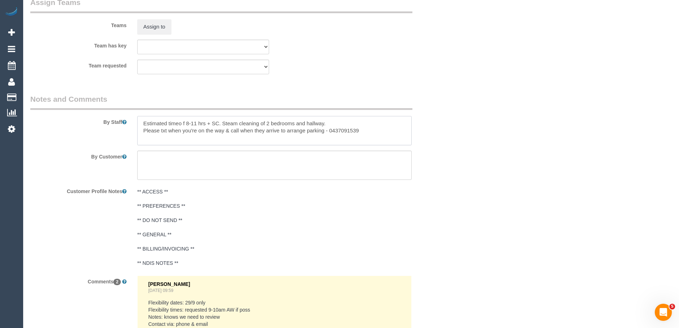
drag, startPoint x: 179, startPoint y: 122, endPoint x: 203, endPoint y: 127, distance: 24.4
click at [179, 122] on textarea at bounding box center [274, 130] width 274 height 29
type textarea "Estimated time of 8-11 hrs + SC. Steam cleaning of 2 bedrooms and hallway. Plea…"
click at [156, 25] on button "Assign to" at bounding box center [154, 26] width 34 height 15
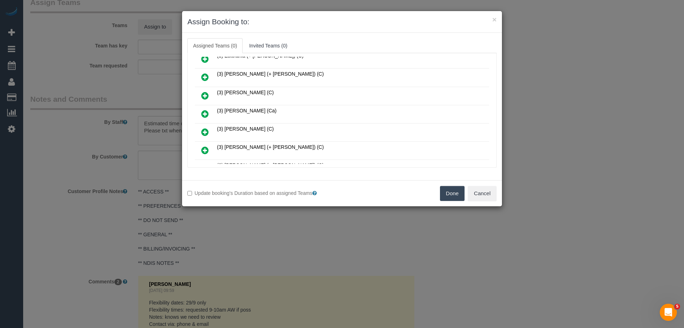
scroll to position [145, 0]
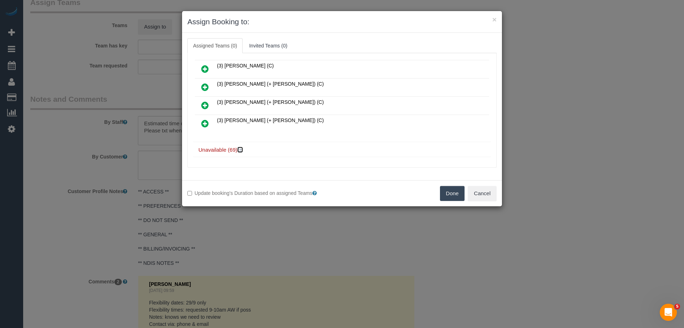
click at [242, 148] on icon at bounding box center [241, 149] width 4 height 5
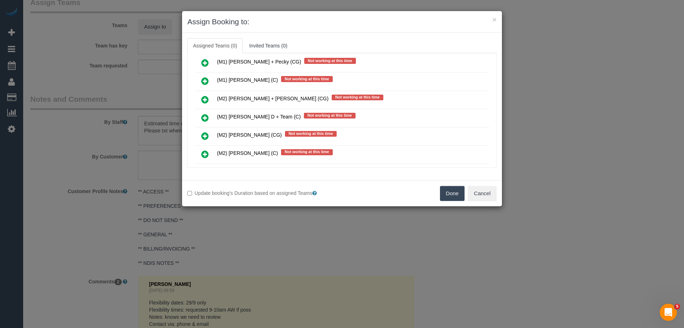
click at [203, 117] on icon at bounding box center [204, 117] width 7 height 9
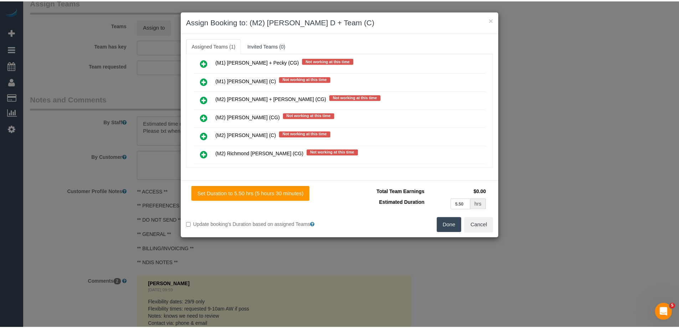
scroll to position [0, 0]
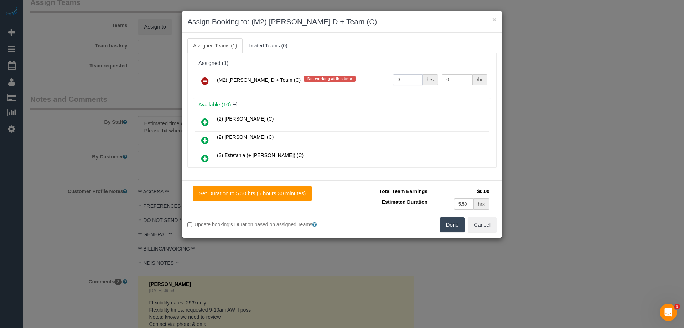
drag, startPoint x: 403, startPoint y: 79, endPoint x: 375, endPoint y: 79, distance: 28.5
click at [375, 79] on tr "(M2) Angelica D + Team (C) Not working at this time 0 hrs 0 /hr" at bounding box center [342, 81] width 294 height 18
type input "1"
drag, startPoint x: 446, startPoint y: 79, endPoint x: 422, endPoint y: 76, distance: 23.4
click at [425, 77] on tr "(M2) Angelica D + Team (C) Not working at this time 1 hrs 0 /hr" at bounding box center [342, 81] width 294 height 18
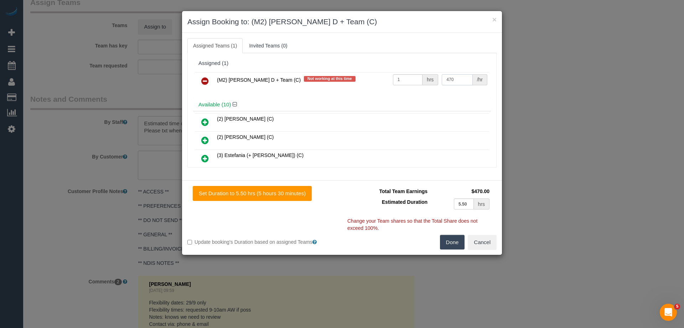
type input "470"
click at [455, 241] on button "Done" at bounding box center [452, 242] width 25 height 15
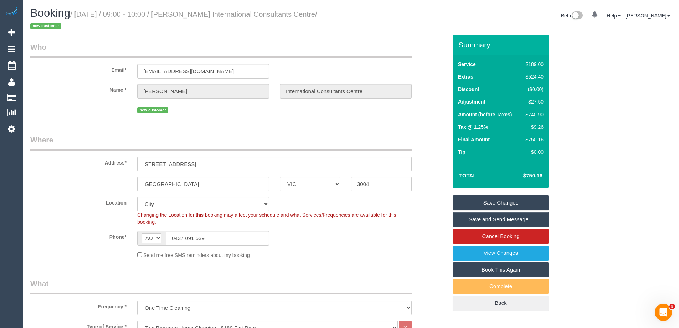
drag, startPoint x: 324, startPoint y: 14, endPoint x: 199, endPoint y: 11, distance: 125.9
click at [199, 11] on small "/ September 29, 2025 / 09:00 - 10:00 / Wanda International Consultants Centre /…" at bounding box center [173, 20] width 287 height 20
copy small "Wanda International Consultants Centre"
click at [481, 220] on link "Save and Send Message..." at bounding box center [501, 219] width 96 height 15
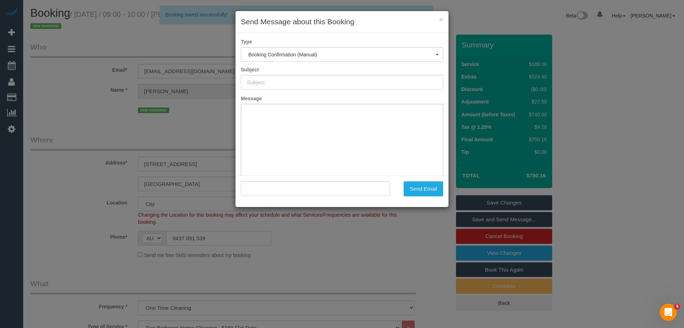
type input "Booking Confirmed"
type input ""Wanda International Consultants Centre" <mobility@internationalconsultantscent…"
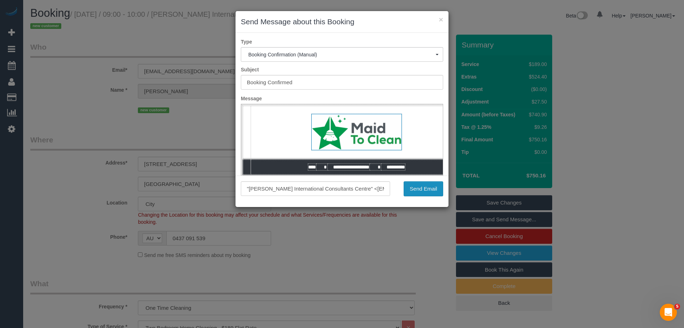
click at [412, 187] on button "Send Email" at bounding box center [424, 188] width 40 height 15
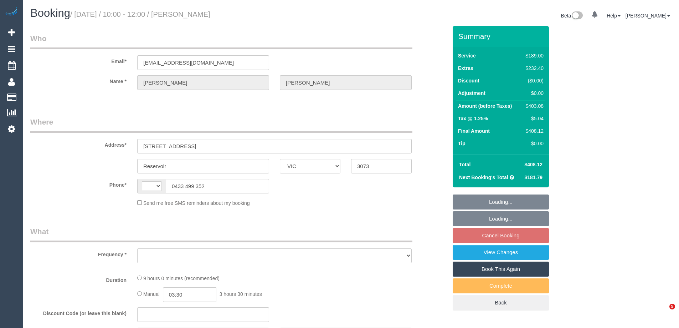
select select "VIC"
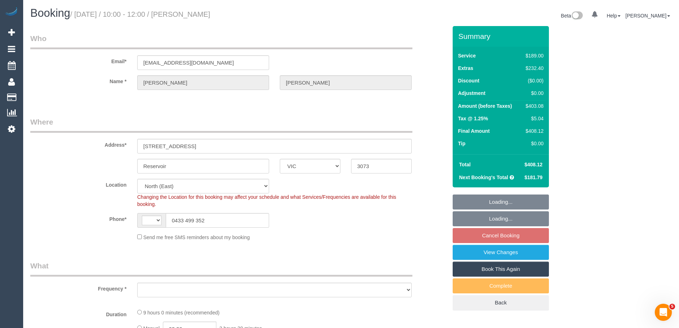
select select "string:AU"
select select "object:465"
select select "number:27"
select select "number:14"
select select "number:21"
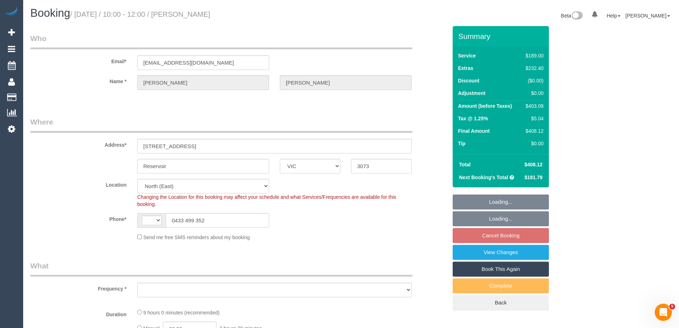
select select "number:36"
select select "number:35"
select select "number:12"
select select "string:stripe-pm_1Mk0lF2GScqysDRVSA2wfvIK"
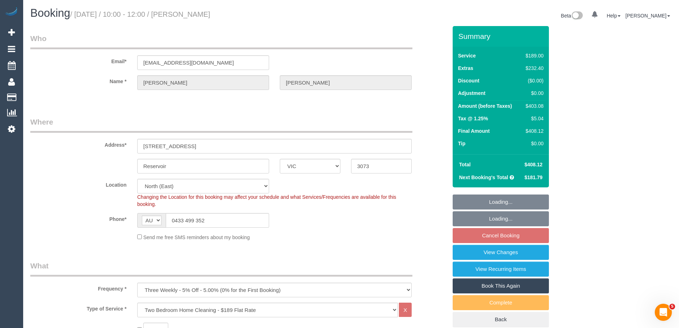
select select "object:1458"
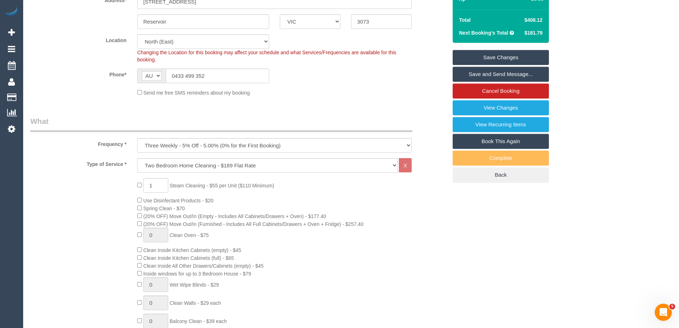
scroll to position [142, 0]
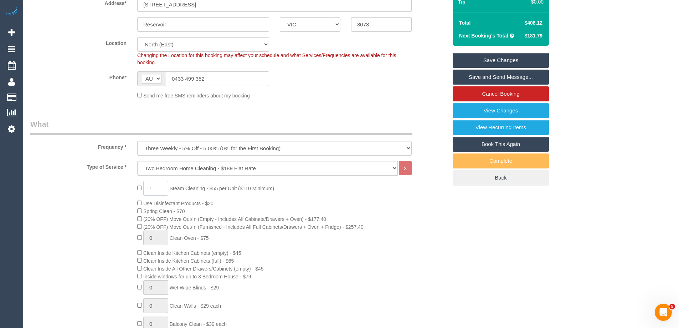
drag, startPoint x: 159, startPoint y: 186, endPoint x: 122, endPoint y: 184, distance: 37.1
click at [122, 184] on div "1 Steam Cleaning - $55 per Unit ($110 Minimum) Use Disinfectant Products - $20 …" at bounding box center [239, 306] width 428 height 250
type input "5"
click at [102, 185] on div "5 Steam Cleaning - $55 per Unit ($110 Minimum) Use Disinfectant Products - $20 …" at bounding box center [239, 306] width 428 height 250
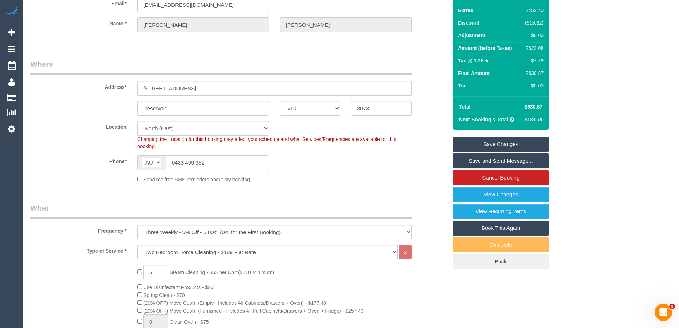
scroll to position [70, 0]
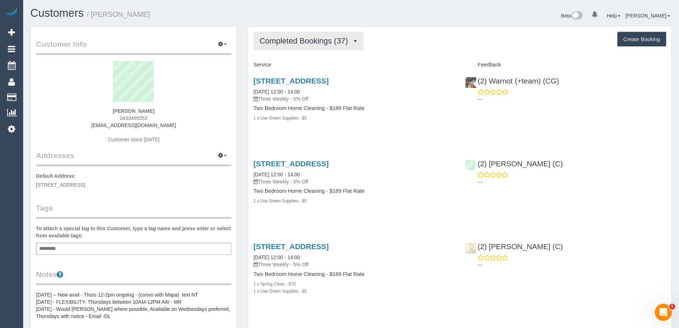
click at [307, 45] on span "Completed Bookings (37)" at bounding box center [305, 40] width 92 height 9
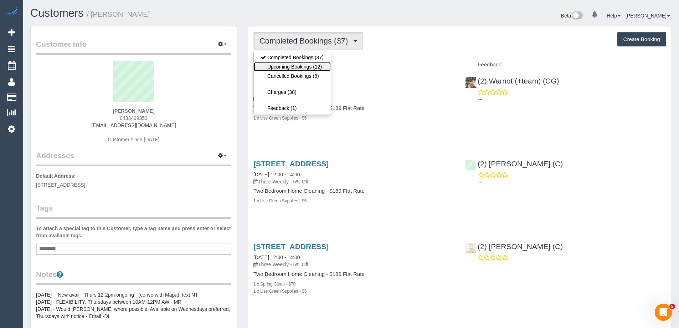
click at [308, 64] on link "Upcoming Bookings (12)" at bounding box center [292, 66] width 77 height 9
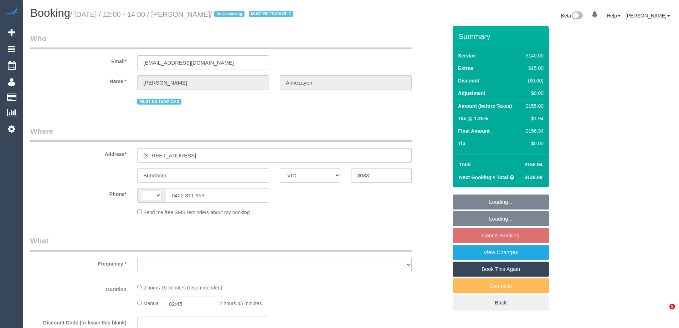
select select "VIC"
select select "string:AU"
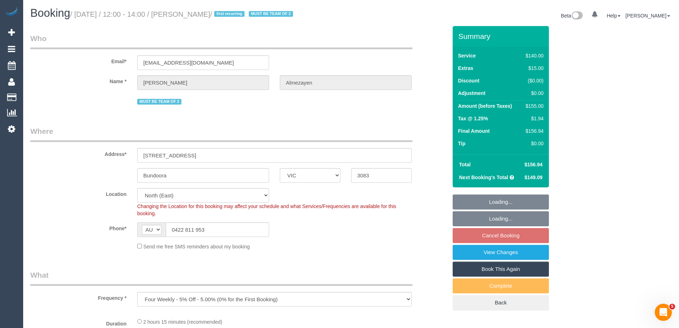
select select "object:543"
select select "string:stripe-pm_1RleYr2GScqysDRVaLAYEBqz"
select select "number:28"
select select "number:14"
select select "number:18"
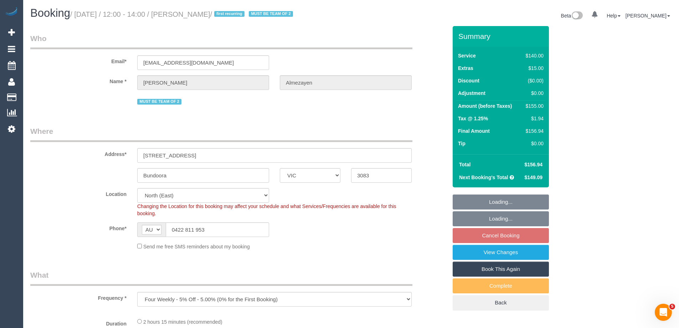
select select "number:24"
select select "number:33"
select select "number:13"
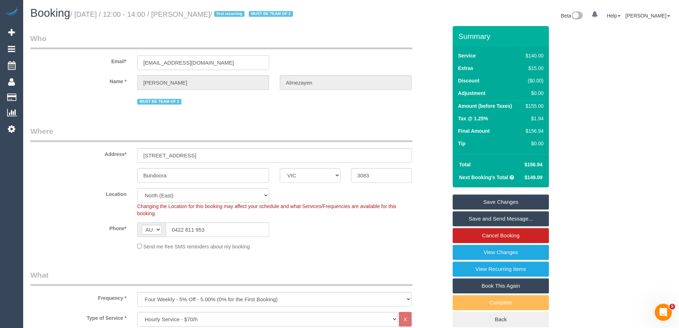
drag, startPoint x: 217, startPoint y: 69, endPoint x: 133, endPoint y: 66, distance: 84.2
click at [133, 66] on div "[EMAIL_ADDRESS][DOMAIN_NAME]" at bounding box center [203, 62] width 143 height 15
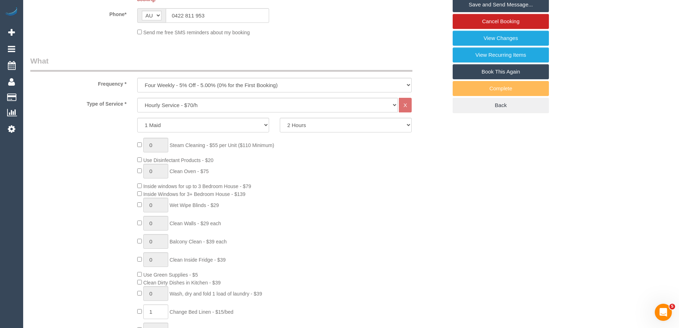
scroll to position [392, 0]
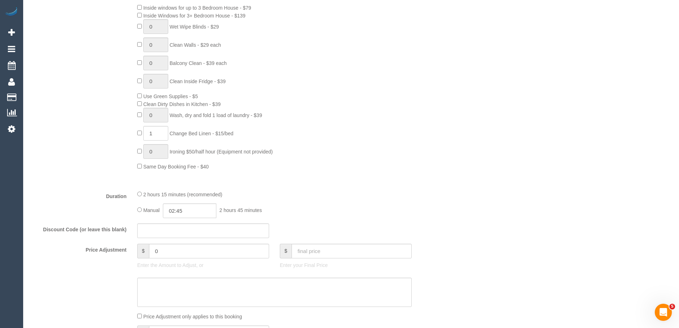
click at [142, 198] on div "2 hours 15 minutes (recommended)" at bounding box center [274, 194] width 274 height 8
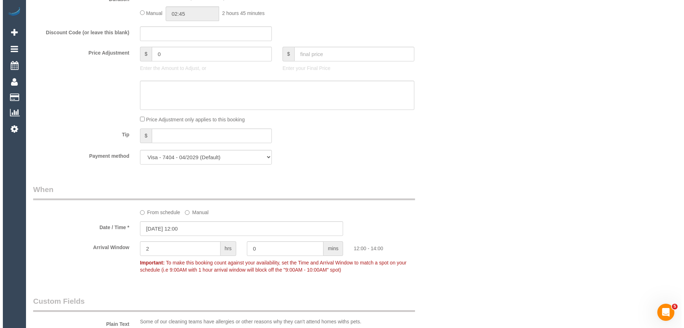
scroll to position [0, 0]
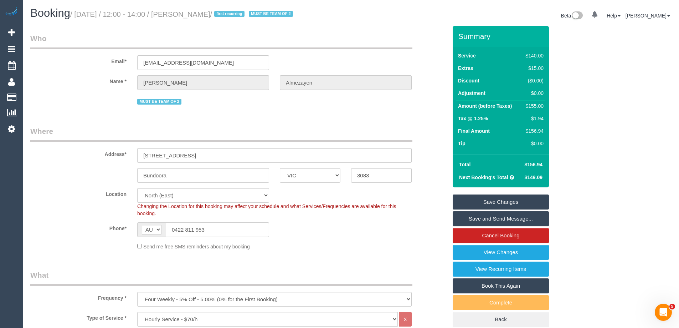
click at [473, 209] on link "Save Changes" at bounding box center [501, 201] width 96 height 15
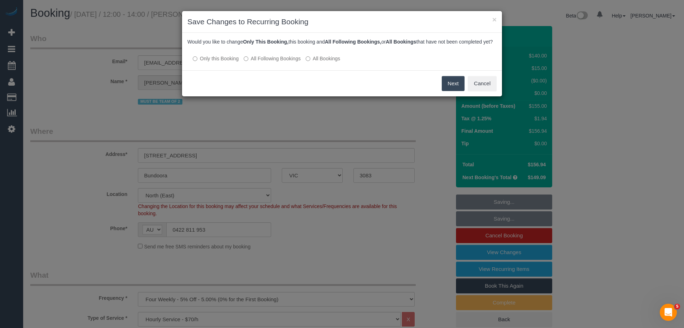
click at [254, 62] on label "All Following Bookings" at bounding box center [272, 58] width 57 height 7
click at [444, 89] on button "Save" at bounding box center [453, 83] width 24 height 15
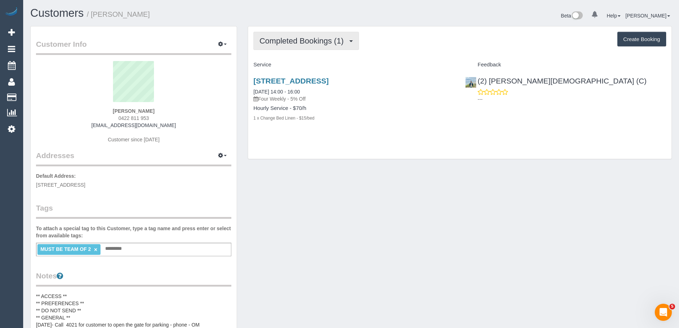
click at [276, 41] on span "Completed Bookings (1)" at bounding box center [303, 40] width 88 height 9
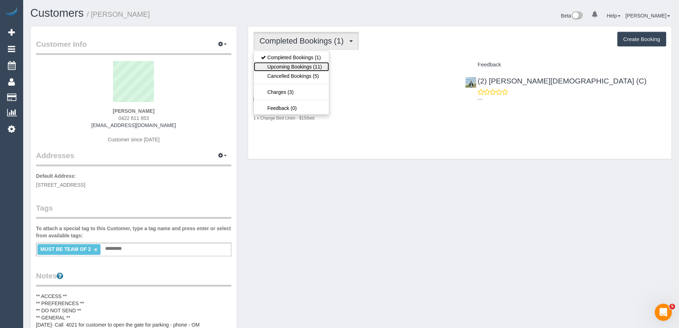
click at [309, 66] on link "Upcoming Bookings (11)" at bounding box center [291, 66] width 75 height 9
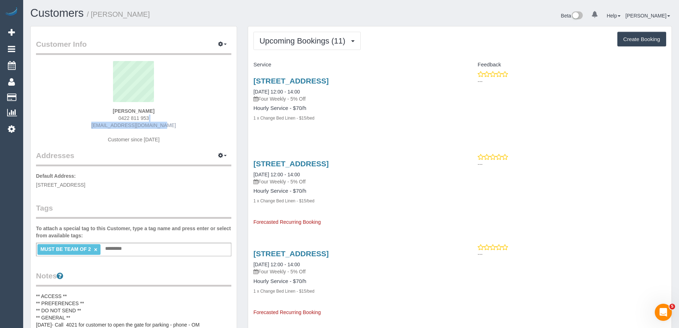
drag, startPoint x: 170, startPoint y: 121, endPoint x: 151, endPoint y: 126, distance: 20.1
click at [149, 125] on div "[PERSON_NAME] 0422 811 953 [EMAIL_ADDRESS][DOMAIN_NAME] Customer since [DATE]" at bounding box center [133, 105] width 195 height 89
click at [177, 136] on div "[PERSON_NAME] 0422 811 953 [EMAIL_ADDRESS][DOMAIN_NAME] Customer since [DATE]" at bounding box center [133, 105] width 195 height 89
drag, startPoint x: 169, startPoint y: 126, endPoint x: 102, endPoint y: 125, distance: 66.7
click at [102, 125] on div "[PERSON_NAME] 0422 811 953 [EMAIL_ADDRESS][DOMAIN_NAME] Customer since [DATE]" at bounding box center [133, 105] width 195 height 89
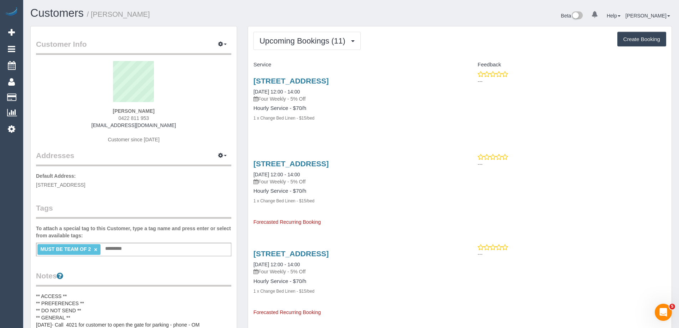
copy link "[EMAIL_ADDRESS][DOMAIN_NAME]"
click at [312, 41] on span "Upcoming Bookings (11)" at bounding box center [303, 40] width 89 height 9
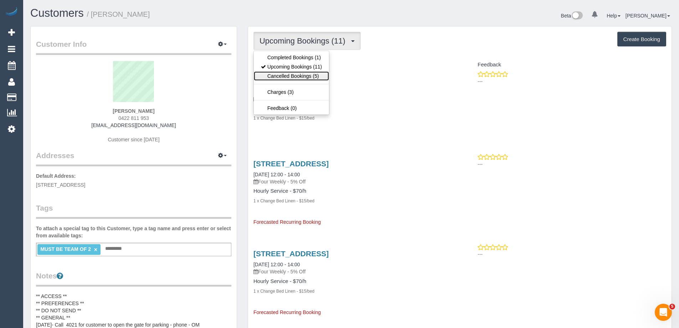
click at [294, 77] on link "Cancelled Bookings (5)" at bounding box center [291, 75] width 75 height 9
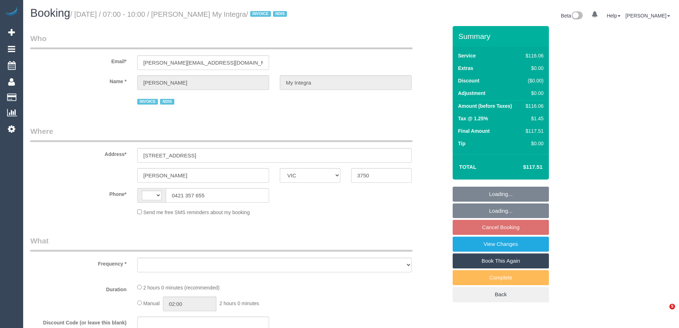
select select "VIC"
select select "string:AU"
select select "object:272"
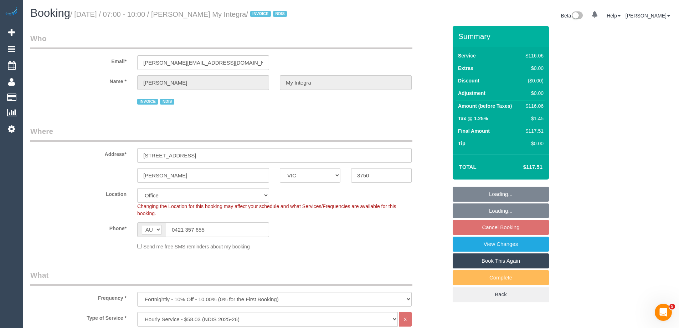
select select "number:27"
select select "number:14"
select select "number:19"
select select "number:36"
select select "number:35"
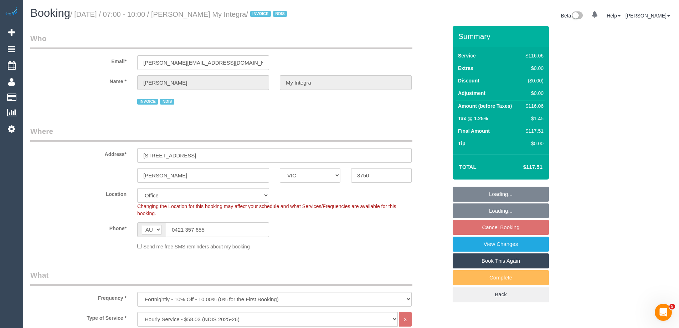
select select "number:11"
select select "object:2077"
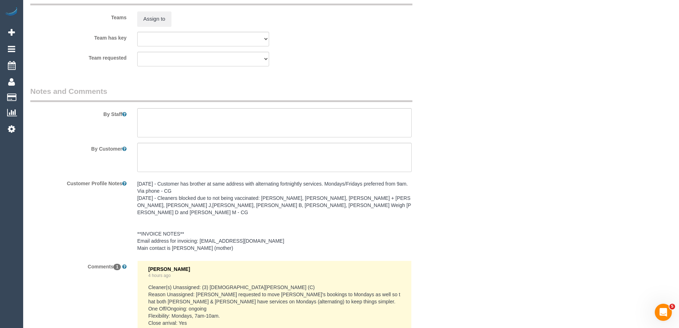
scroll to position [962, 0]
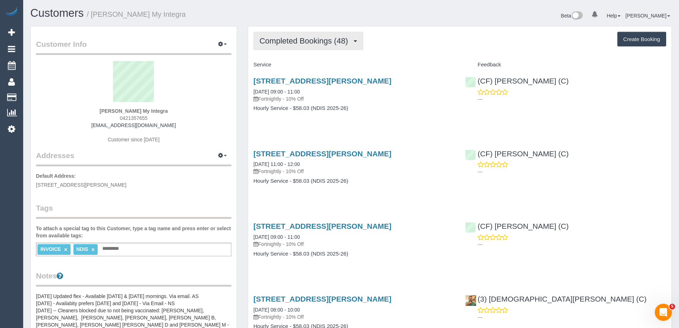
click at [291, 41] on span "Completed Bookings (48)" at bounding box center [305, 40] width 92 height 9
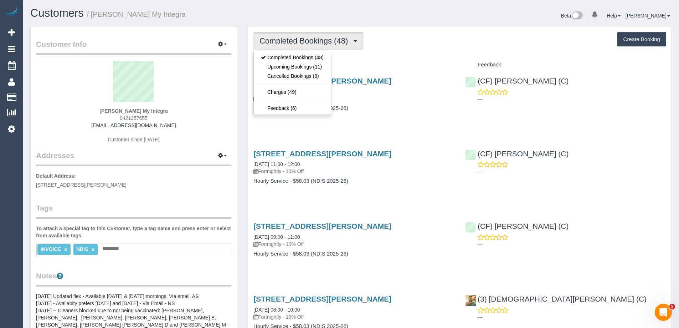
click at [372, 64] on h4 "Service" at bounding box center [353, 65] width 201 height 6
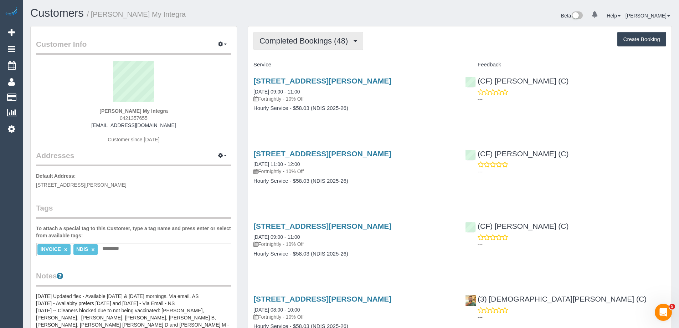
click at [300, 39] on span "Completed Bookings (48)" at bounding box center [305, 40] width 92 height 9
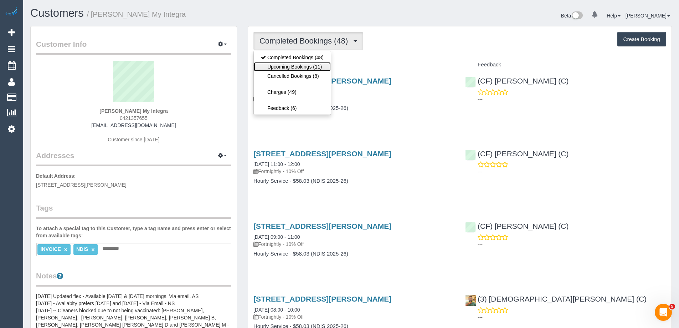
click at [299, 64] on link "Upcoming Bookings (11)" at bounding box center [292, 66] width 77 height 9
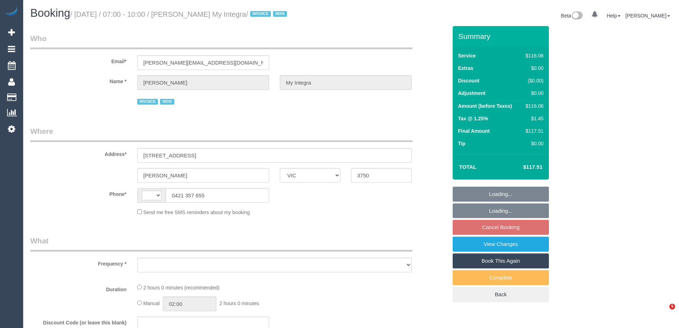
select select "VIC"
select select "object:272"
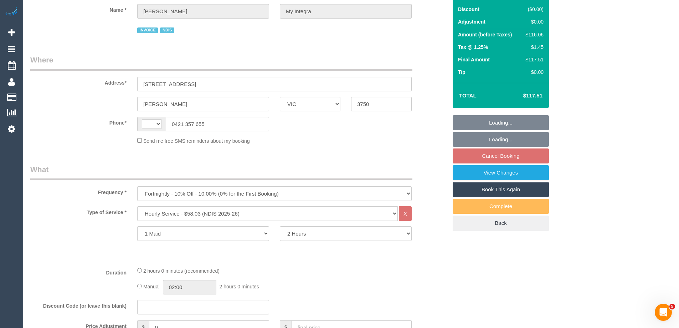
select select "string:AU"
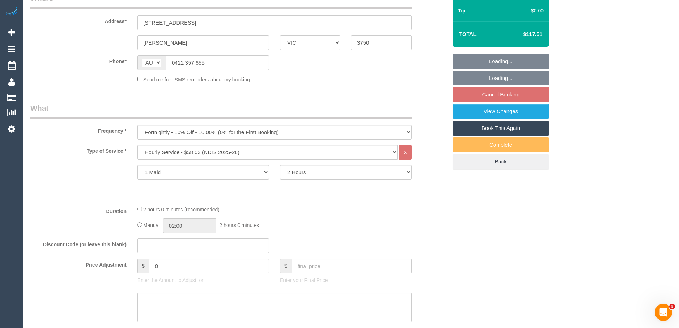
select select "number:27"
select select "number:14"
select select "number:19"
select select "number:36"
select select "number:35"
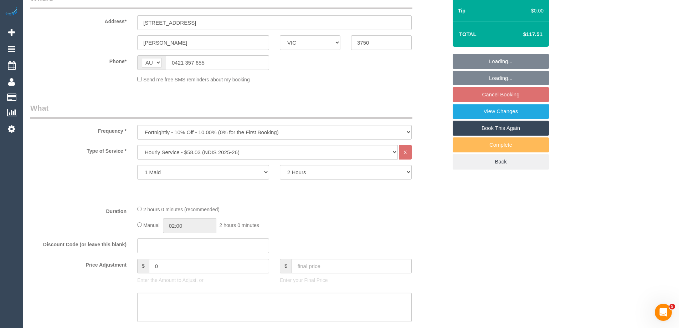
select select "number:11"
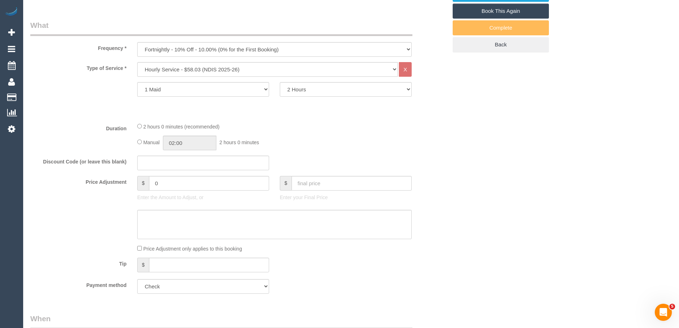
select select "object:752"
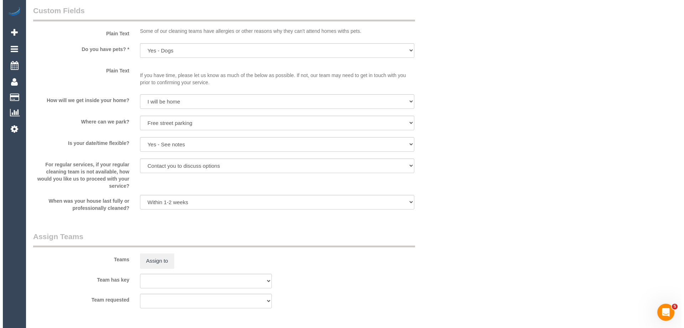
scroll to position [820, 0]
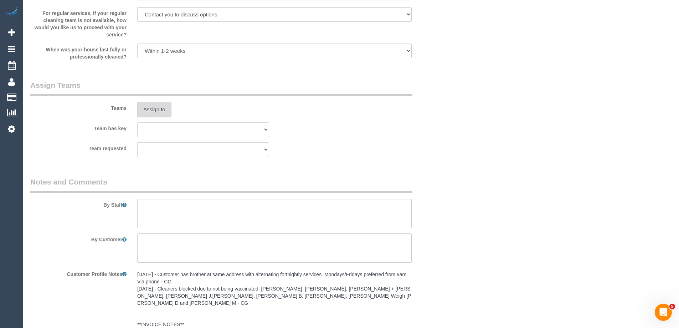
click at [154, 116] on button "Assign to" at bounding box center [154, 109] width 34 height 15
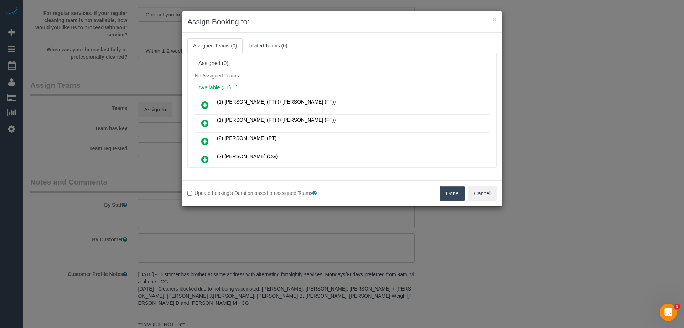
scroll to position [71, 0]
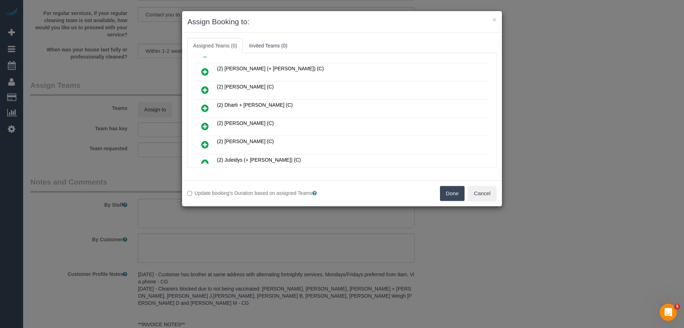
click at [201, 125] on link at bounding box center [205, 126] width 17 height 14
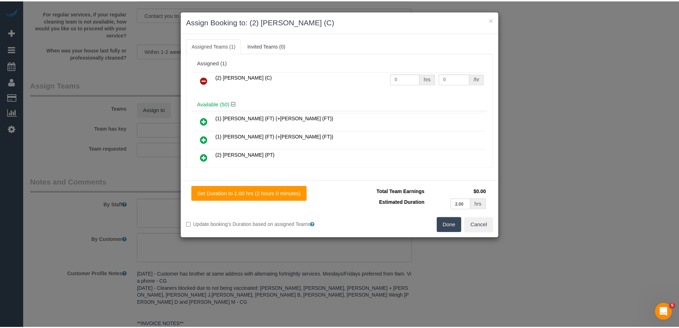
scroll to position [0, 0]
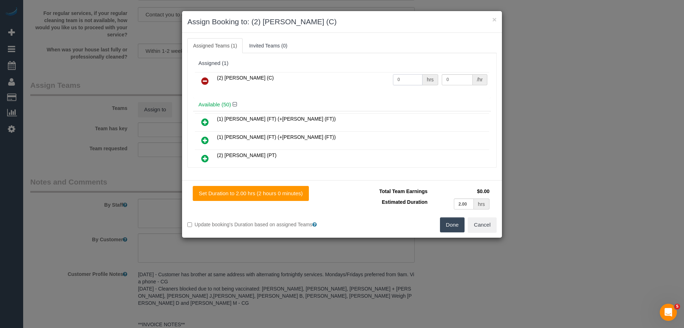
drag, startPoint x: 388, startPoint y: 80, endPoint x: 360, endPoint y: 78, distance: 27.9
click at [362, 79] on tr "(2) [PERSON_NAME] (C) 0 hrs 0 /hr" at bounding box center [342, 81] width 294 height 18
type input "2"
drag, startPoint x: 453, startPoint y: 78, endPoint x: 334, endPoint y: 70, distance: 119.3
click at [336, 70] on div "(2) Harry Dhasmana (C) 2 hrs 0 /hr" at bounding box center [342, 84] width 298 height 28
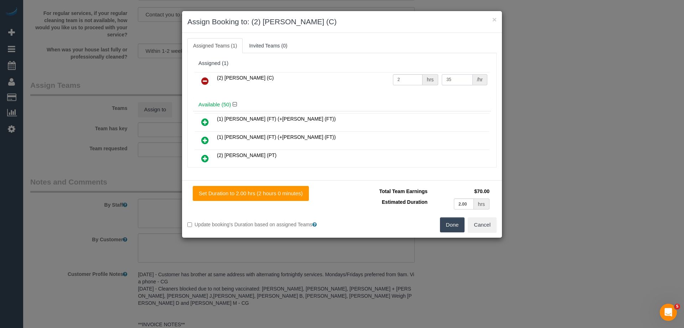
type input "35"
click at [449, 224] on button "Done" at bounding box center [452, 224] width 25 height 15
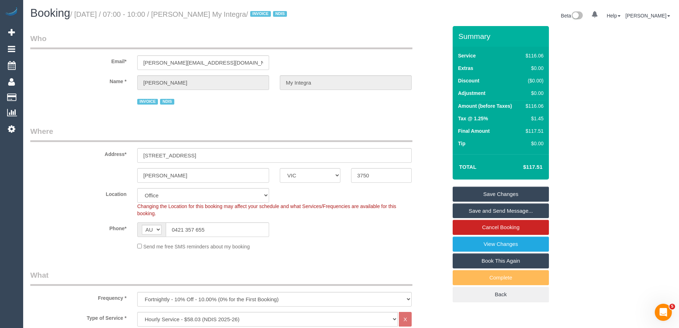
drag, startPoint x: 270, startPoint y: 15, endPoint x: 196, endPoint y: 12, distance: 73.8
click at [196, 12] on small "/ September 29, 2025 / 07:00 - 10:00 / Paul Saade My Integra / INVOICE NDIS" at bounding box center [179, 14] width 219 height 8
copy small "[PERSON_NAME] My Integra"
click at [496, 191] on link "Save Changes" at bounding box center [501, 193] width 96 height 15
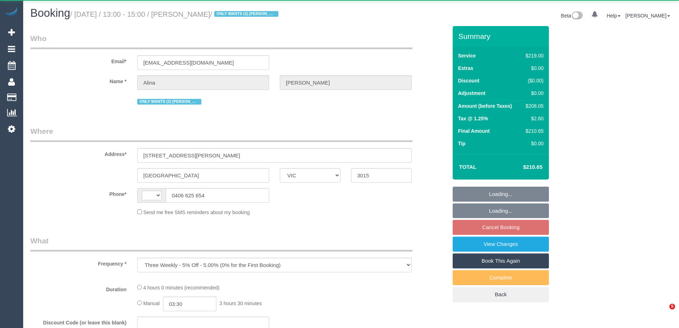
select select "VIC"
select select "string:AU"
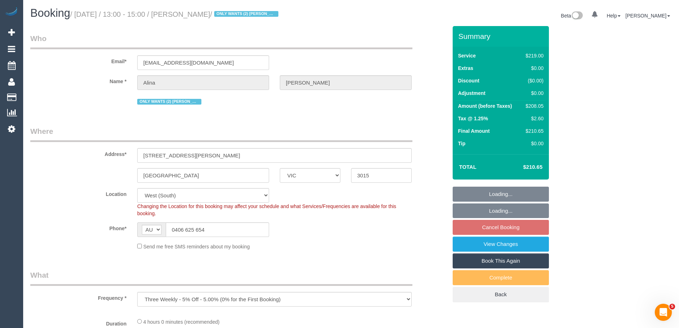
select select "object:544"
select select "string:stripe-pm_1Lt3fV2GScqysDRVUtw67tKB"
select select "number:28"
select select "number:16"
select select "number:19"
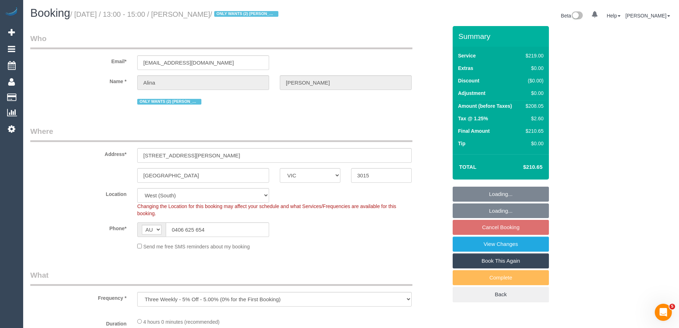
select select "number:24"
select select "number:34"
select select "number:12"
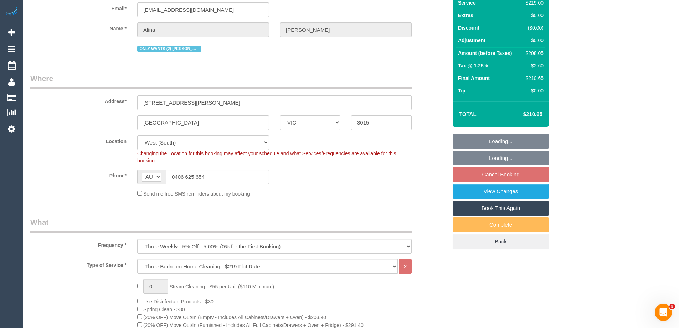
scroll to position [178, 0]
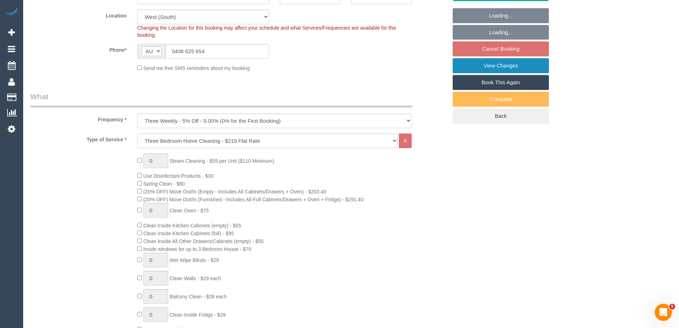
click at [489, 65] on link "View Changes" at bounding box center [501, 65] width 96 height 15
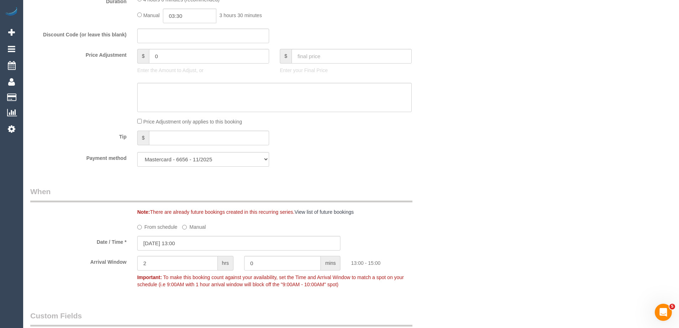
scroll to position [713, 0]
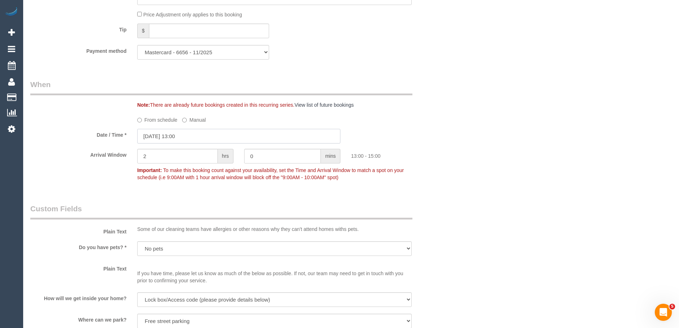
click at [191, 135] on input "29/09/2025 13:00" at bounding box center [238, 136] width 203 height 15
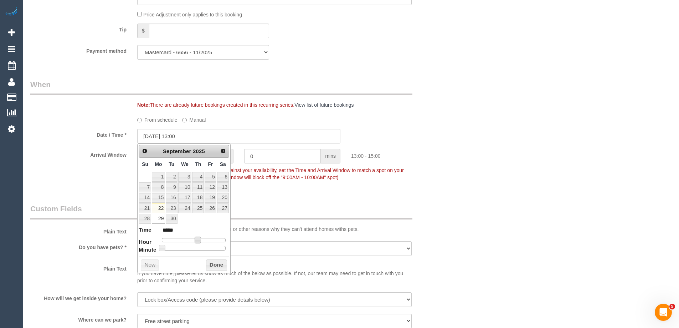
type input "29/09/2025 12:00"
type input "*****"
type input "29/09/2025 11:00"
type input "*****"
type input "29/09/2025 10:00"
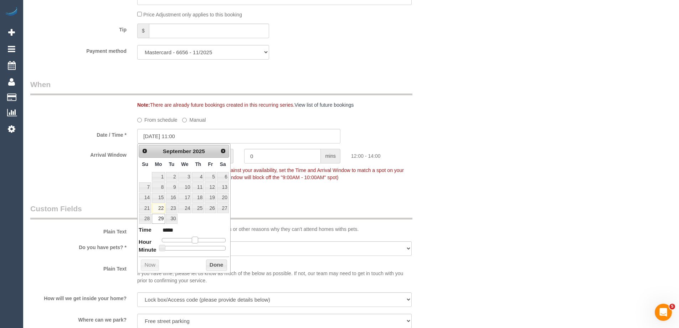
type input "*****"
type input "29/09/2025 09:00"
type input "*****"
type input "29/09/2025 08:00"
type input "*****"
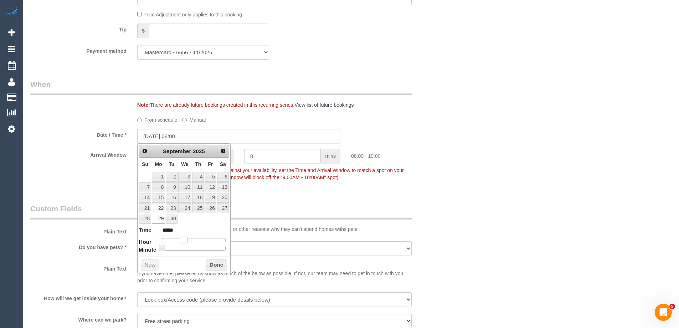
type input "29/09/2025 09:00"
type input "*****"
drag, startPoint x: 196, startPoint y: 239, endPoint x: 186, endPoint y: 238, distance: 10.4
click at [186, 238] on span at bounding box center [187, 239] width 6 height 6
click at [223, 265] on button "Done" at bounding box center [216, 264] width 21 height 11
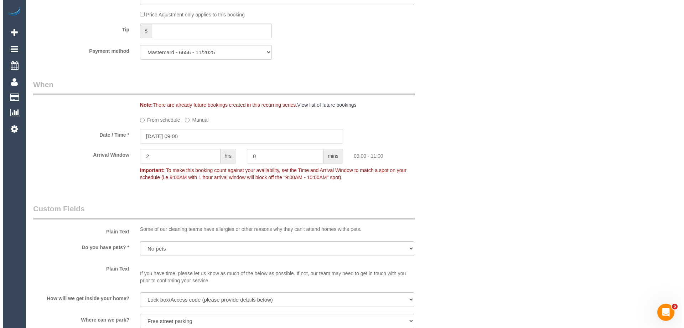
scroll to position [0, 0]
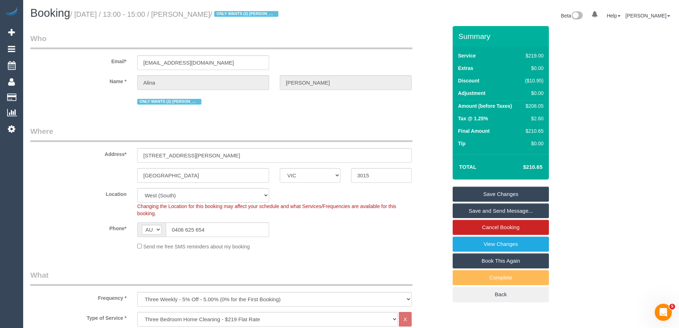
click at [488, 194] on link "Save Changes" at bounding box center [501, 193] width 96 height 15
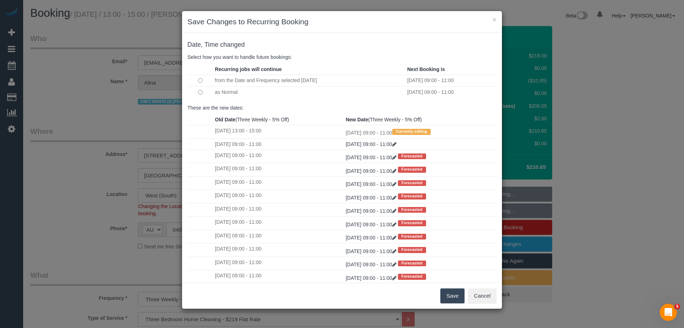
click at [450, 299] on button "Save" at bounding box center [453, 295] width 24 height 15
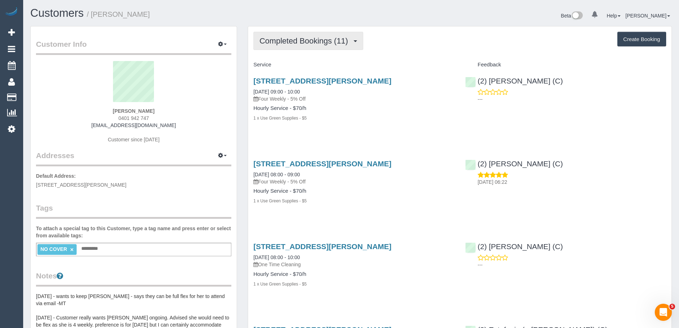
click at [322, 44] on span "Completed Bookings (11)" at bounding box center [305, 40] width 92 height 9
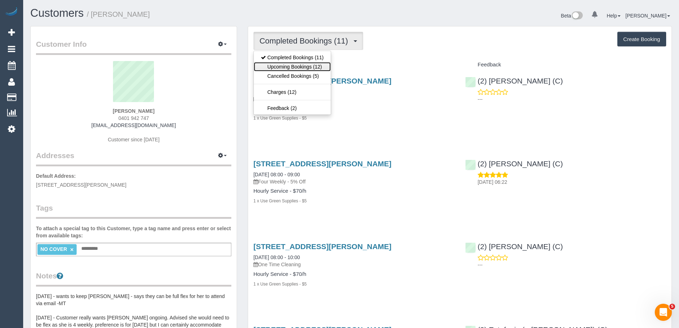
click at [317, 67] on link "Upcoming Bookings (12)" at bounding box center [292, 66] width 77 height 9
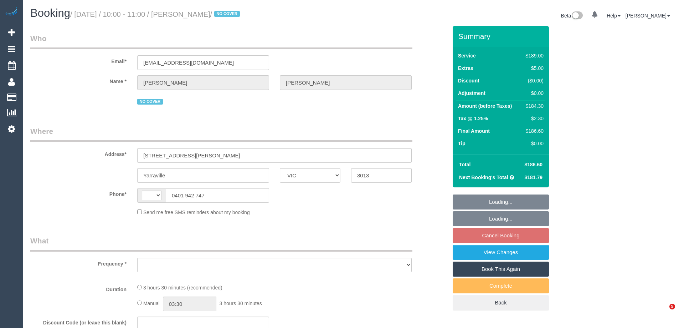
select select "VIC"
select select "object:409"
select select "string:stripe-pm_1Q6Ued2GScqysDRVN6pIIr3A"
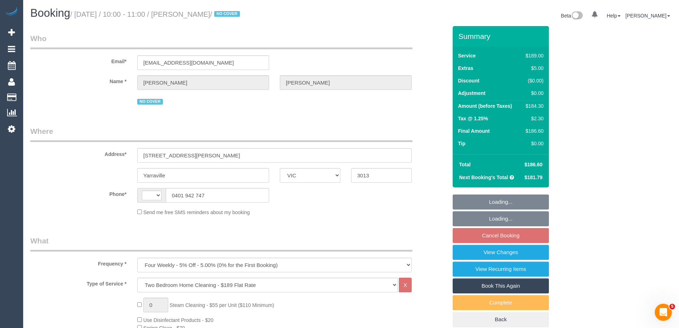
select select "string:AU"
select select "number:28"
select select "number:14"
select select "number:19"
select select "number:22"
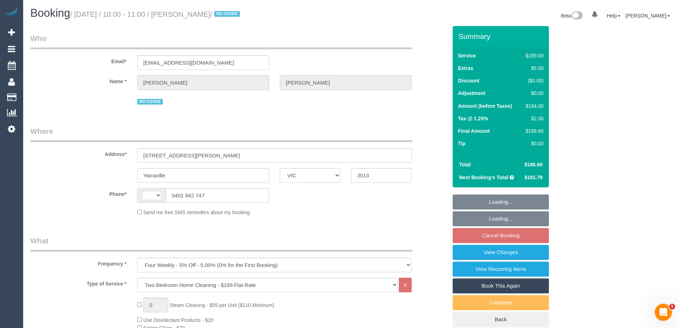
select select "number:34"
select select "number:12"
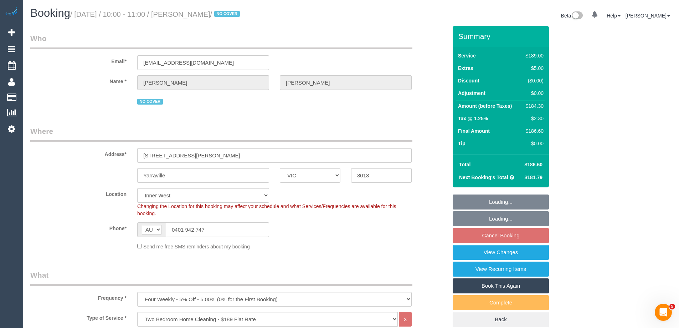
scroll to position [1256, 0]
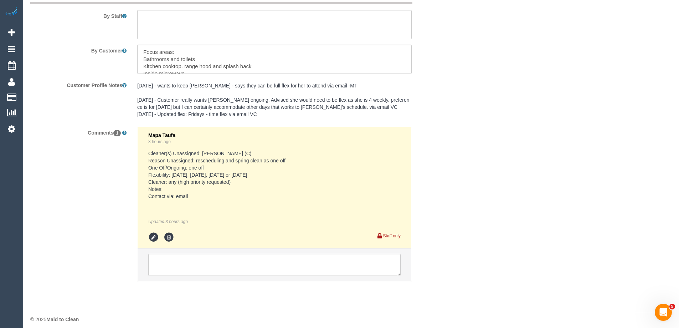
select select "object:1512"
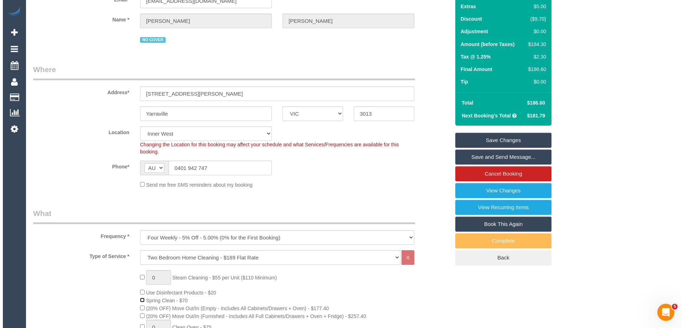
scroll to position [0, 0]
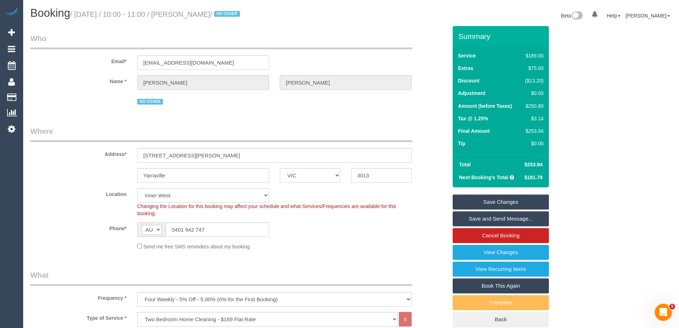
click at [469, 201] on link "Save Changes" at bounding box center [501, 201] width 96 height 15
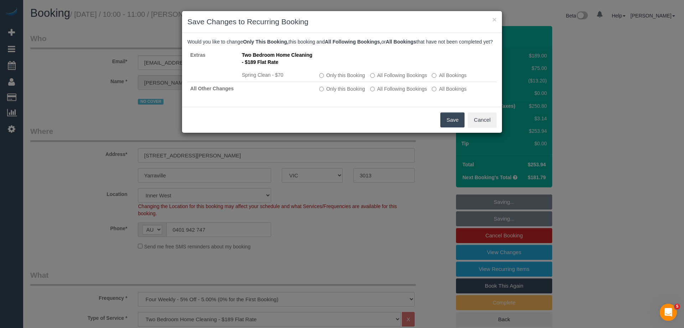
click at [448, 123] on button "Save" at bounding box center [453, 119] width 24 height 15
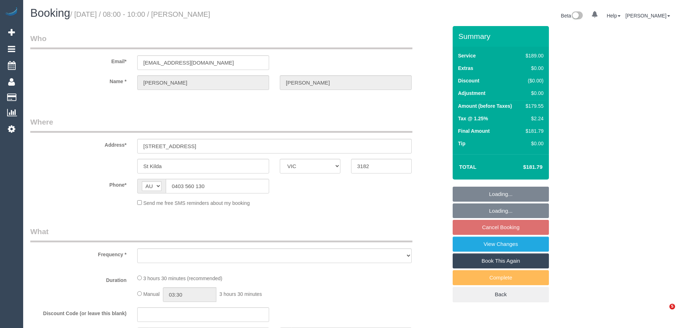
select select "VIC"
select select "string:stripe-pm_1RnG672GScqysDRV0be2gRkd"
select select "number:27"
select select "number:14"
select select "number:20"
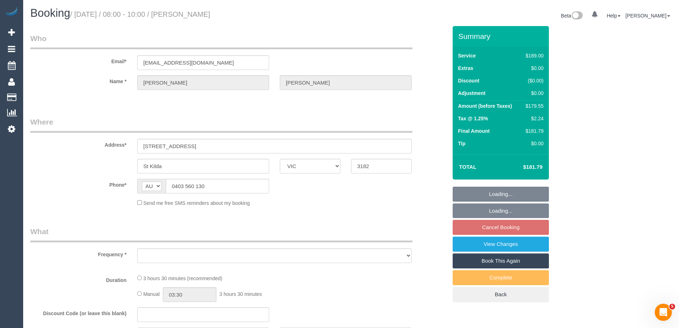
select select "number:24"
select select "number:34"
select select "number:12"
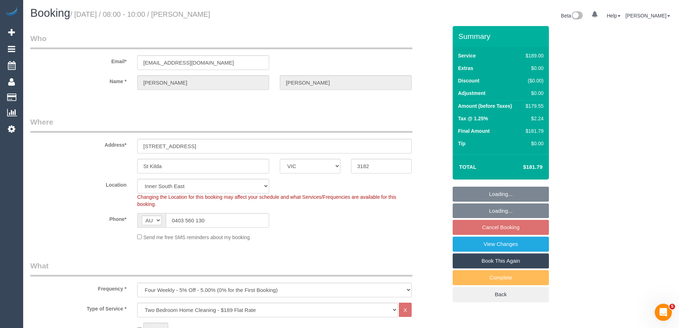
select select "object:1381"
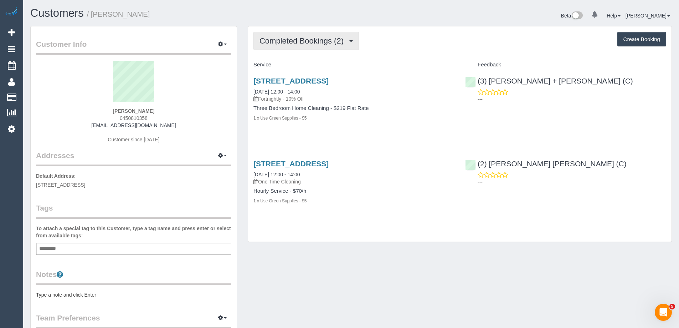
click at [318, 43] on span "Completed Bookings (2)" at bounding box center [303, 40] width 88 height 9
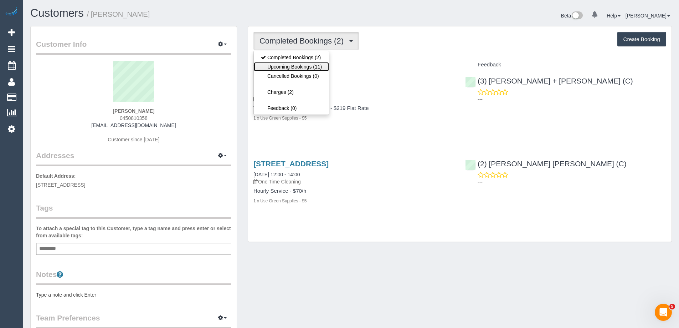
click at [307, 67] on link "Upcoming Bookings (11)" at bounding box center [291, 66] width 75 height 9
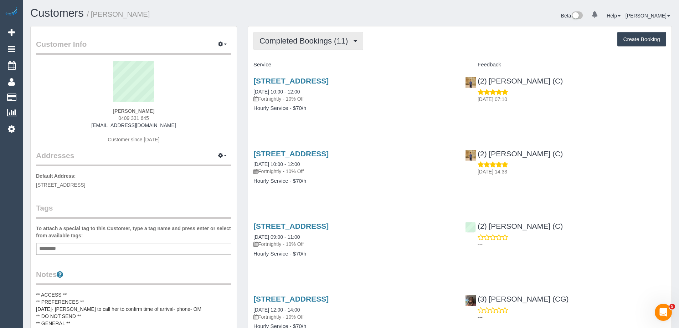
click at [320, 45] on span "Completed Bookings (11)" at bounding box center [305, 40] width 92 height 9
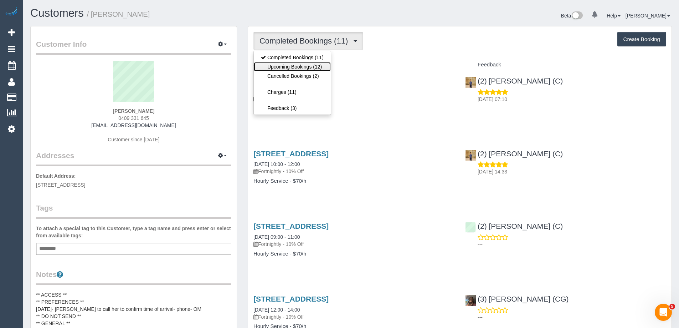
click at [305, 68] on link "Upcoming Bookings (12)" at bounding box center [292, 66] width 77 height 9
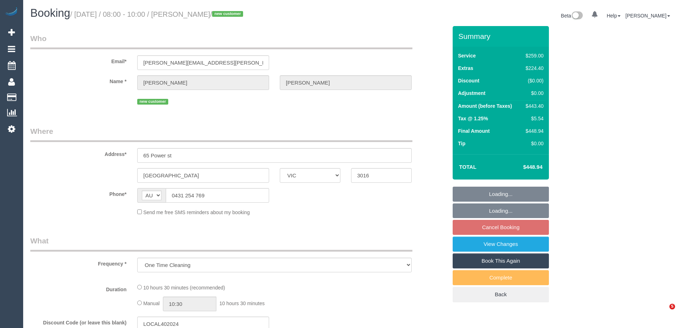
select select "VIC"
select select "string:stripe-pm_1S9FP02GScqysDRVfrcrQzOO"
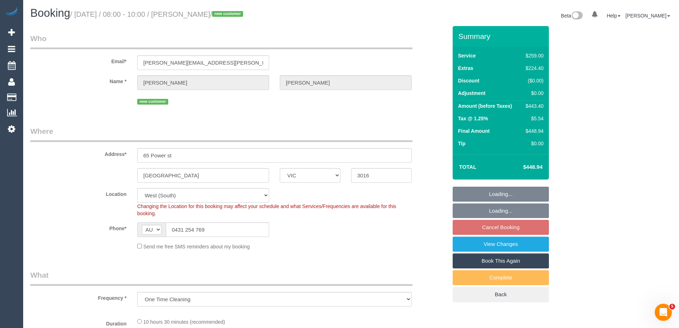
select select "object:1171"
select select "number:28"
select select "number:16"
select select "number:18"
select select "number:22"
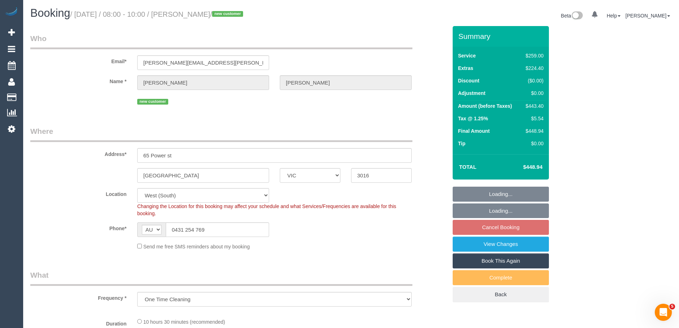
select select "number:11"
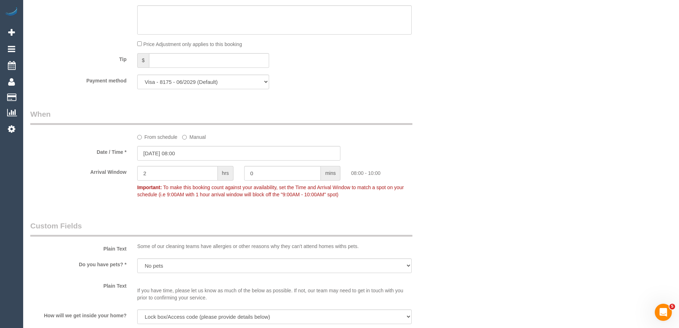
scroll to position [1144, 0]
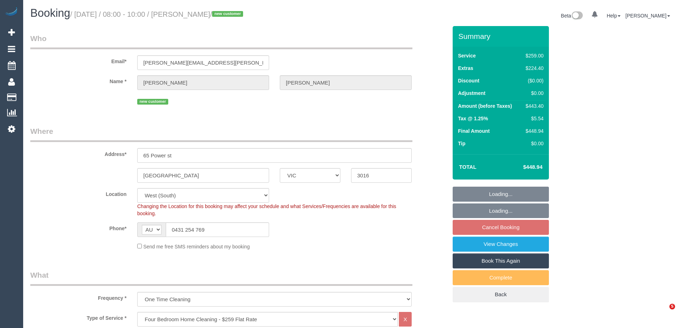
select select "VIC"
select select "string:stripe-pm_1S9FP02GScqysDRVfrcrQzOO"
select select "number:28"
select select "number:16"
select select "number:18"
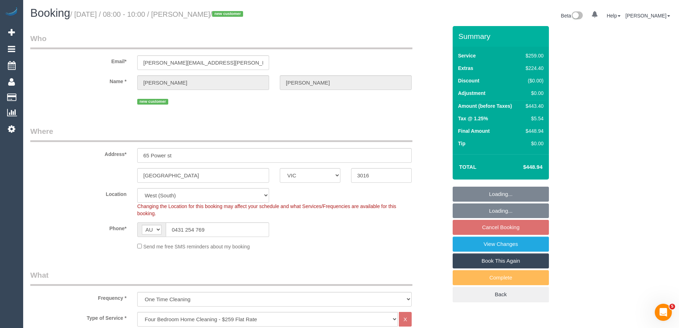
select select "number:22"
select select "number:11"
select select "object:801"
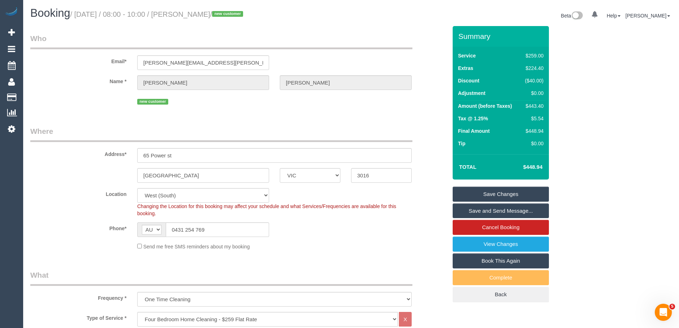
scroll to position [1144, 0]
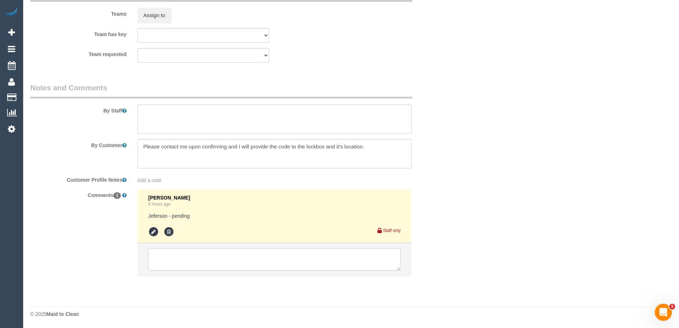
click at [160, 255] on textarea at bounding box center [274, 259] width 252 height 22
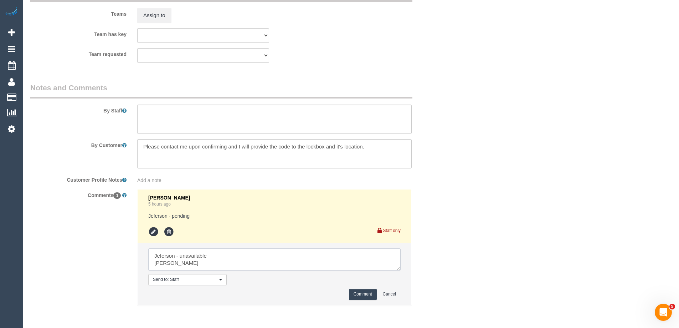
type textarea "Jeferson - unavailable Joseph - Pending"
click at [368, 295] on button "Comment" at bounding box center [363, 293] width 28 height 11
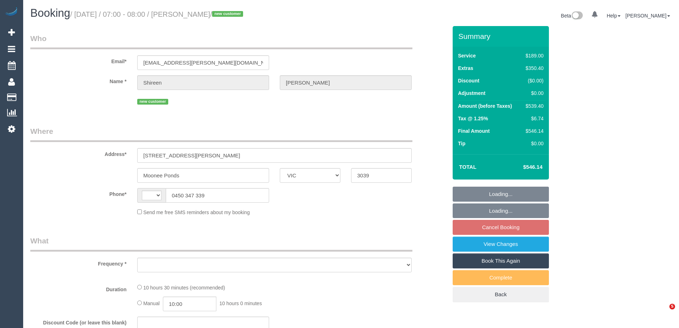
select select "VIC"
select select "string:stripe-pm_1S7UZm2GScqysDRVXrxO2n2B"
select select "string:AU"
select select "object:380"
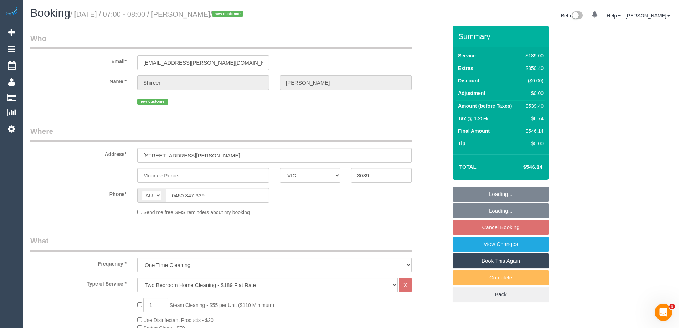
select select "number:27"
select select "number:14"
select select "number:18"
select select "number:25"
select select "number:26"
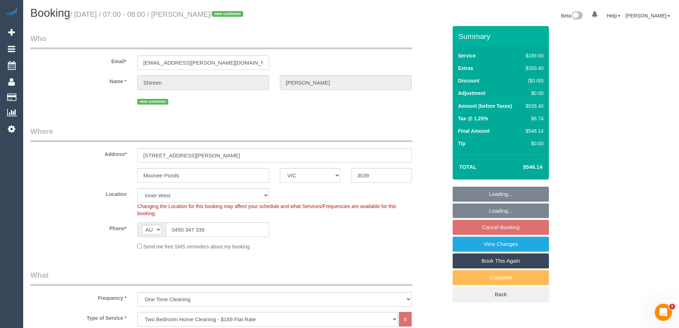
select select "object:1466"
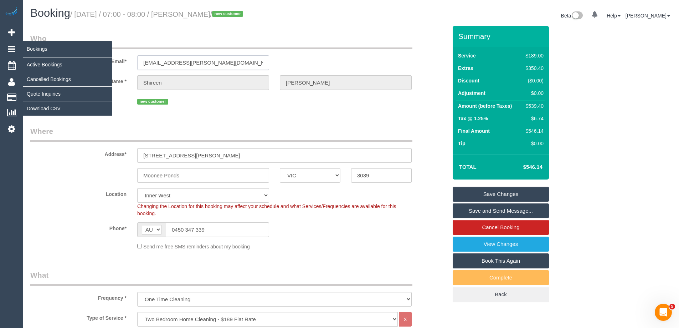
drag, startPoint x: 229, startPoint y: 62, endPoint x: 9, endPoint y: 55, distance: 220.7
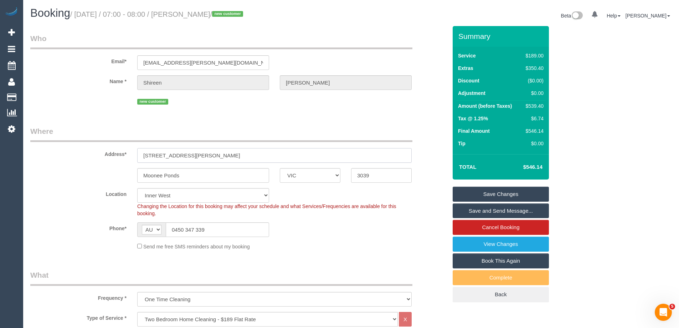
drag, startPoint x: 215, startPoint y: 155, endPoint x: 63, endPoint y: 154, distance: 152.6
click at [63, 154] on div "Address* 701/51 Homer Street, 701" at bounding box center [239, 144] width 428 height 37
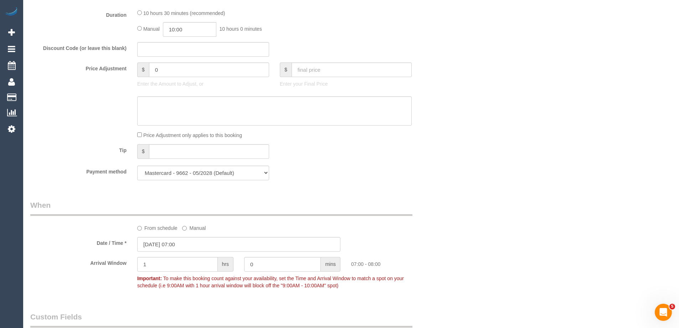
scroll to position [1090, 0]
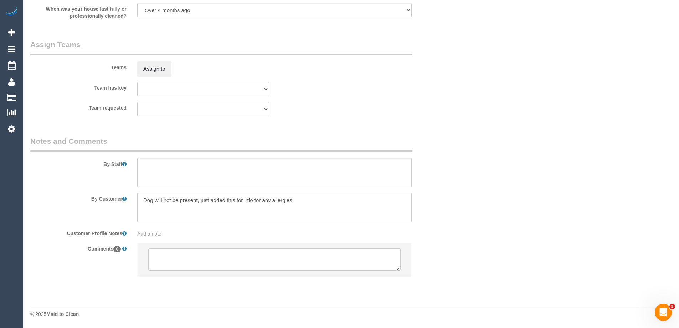
click at [161, 271] on li at bounding box center [275, 259] width 274 height 33
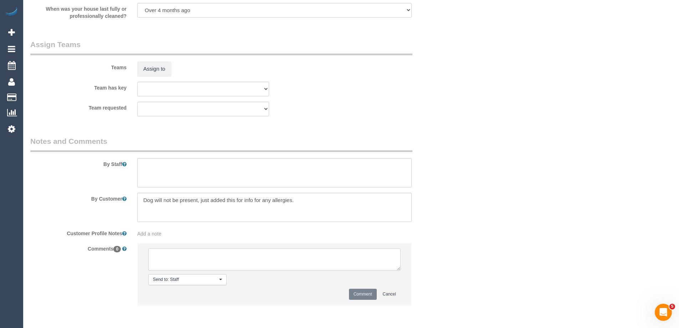
click at [163, 261] on textarea at bounding box center [274, 259] width 252 height 22
type textarea "Email sent to confirm SC areas, parking + lift access. Pending response"
click at [366, 294] on button "Comment" at bounding box center [363, 293] width 28 height 11
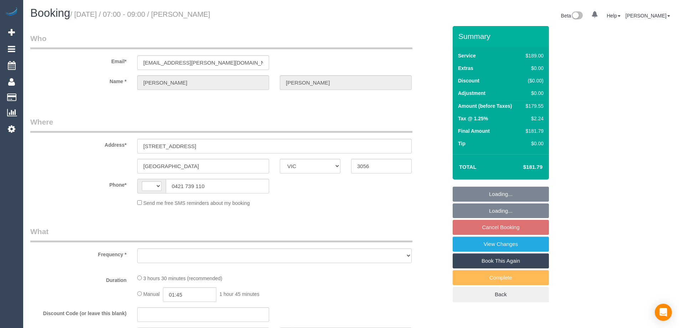
select select "VIC"
select select "string:AU"
select select "object:522"
select select "string:stripe-pm_1N9MeO2GScqysDRVqsVjGPTd"
select select "number:27"
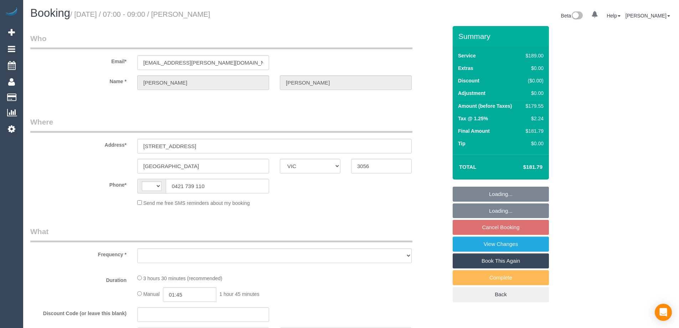
select select "number:14"
select select "number:21"
select select "number:22"
select select "number:34"
select select "number:13"
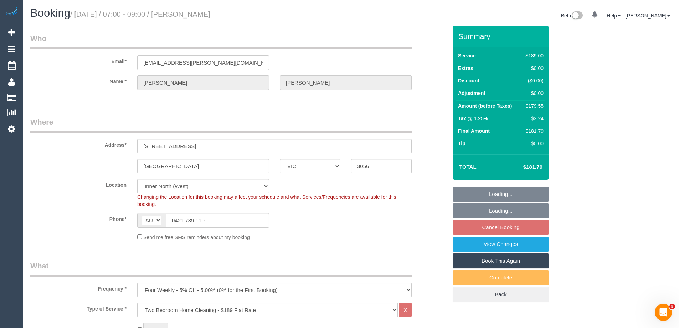
select select "object:771"
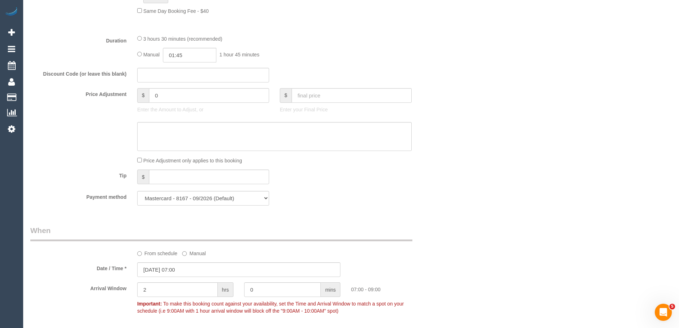
scroll to position [535, 0]
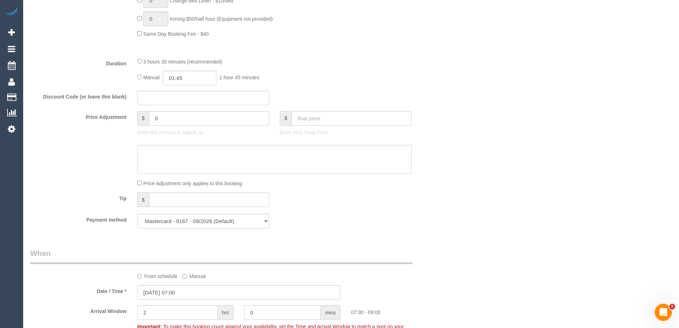
click at [139, 58] on div "3 hours 30 minutes (recommended)" at bounding box center [274, 61] width 274 height 8
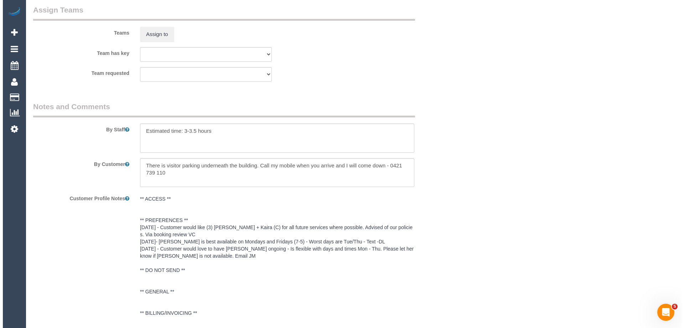
scroll to position [1112, 0]
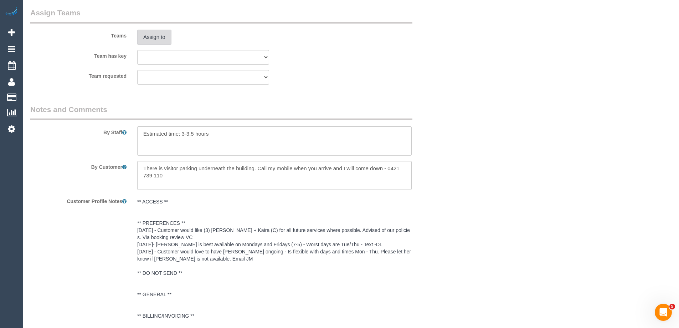
click at [160, 41] on button "Assign to" at bounding box center [154, 37] width 34 height 15
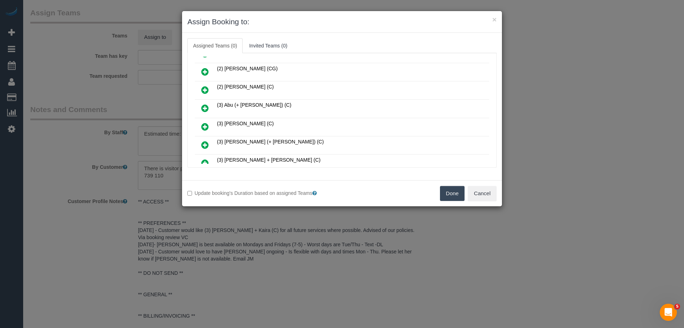
scroll to position [321, 0]
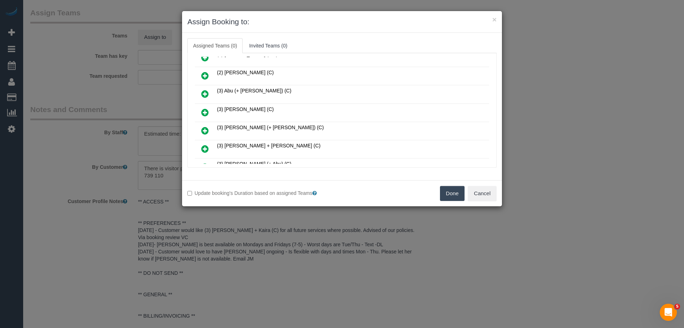
click at [209, 75] on icon at bounding box center [204, 75] width 7 height 9
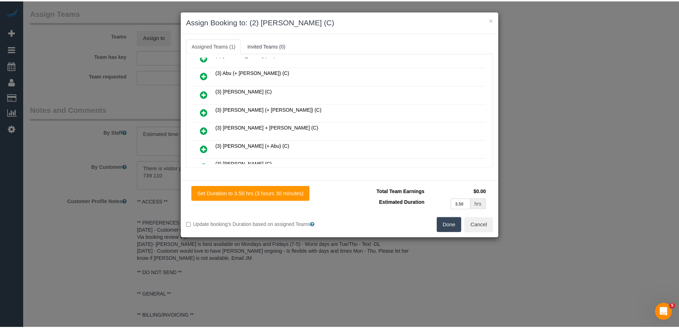
scroll to position [0, 0]
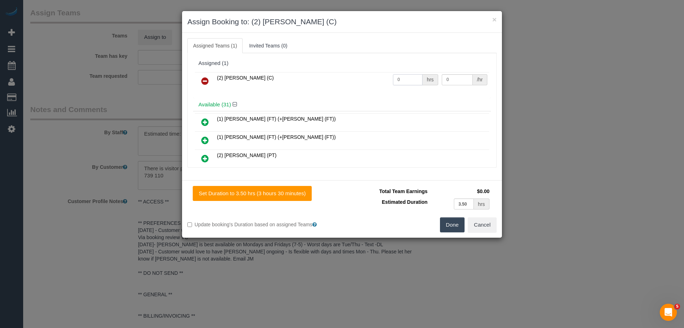
click at [379, 75] on tr "(2) Uzair Saleem (C) 0 hrs 0 /hr" at bounding box center [342, 81] width 294 height 18
drag, startPoint x: 403, startPoint y: 79, endPoint x: 407, endPoint y: 78, distance: 3.6
click at [362, 75] on tr "(2) Uzair Saleem (C) 2 hrs 0 /hr" at bounding box center [342, 81] width 294 height 18
click at [399, 90] on div "(2) Uzair Saleem (C) 2 hrs 0 /hr" at bounding box center [342, 84] width 298 height 28
drag, startPoint x: 401, startPoint y: 77, endPoint x: 368, endPoint y: 77, distance: 33.5
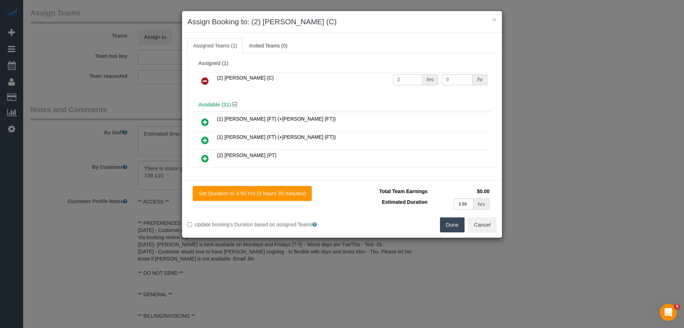
click at [368, 77] on tr "(2) Uzair Saleem (C) 2 hrs 0 /hr" at bounding box center [342, 81] width 294 height 18
type input "1"
drag, startPoint x: 407, startPoint y: 77, endPoint x: 401, endPoint y: 76, distance: 5.5
click at [404, 76] on tr "(2) Uzair Saleem (C) 1 hrs 0 /hr" at bounding box center [342, 81] width 294 height 18
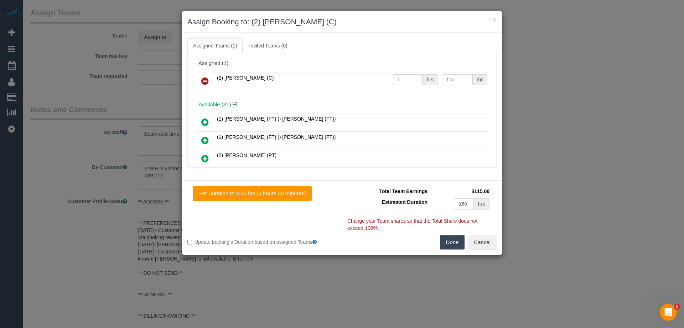
type input "115"
click at [446, 243] on button "Done" at bounding box center [452, 242] width 25 height 15
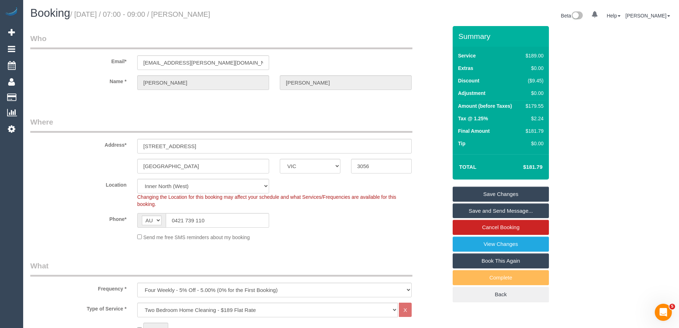
drag, startPoint x: 251, startPoint y: 14, endPoint x: 197, endPoint y: 14, distance: 53.1
click at [197, 14] on h1 "Booking / September 29, 2025 / 07:00 - 09:00 / Michelle Wendt" at bounding box center [187, 13] width 315 height 12
copy small "Michelle Wendt"
click at [491, 195] on link "Save Changes" at bounding box center [501, 193] width 96 height 15
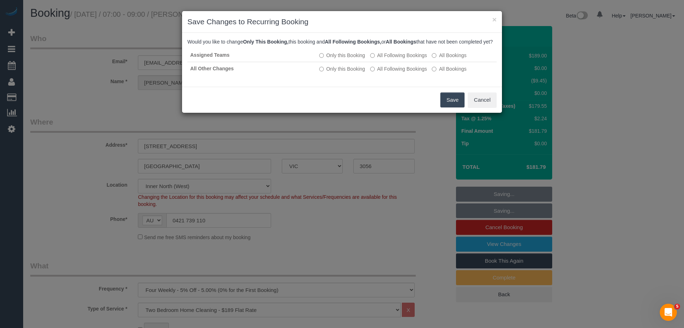
click at [448, 106] on button "Save" at bounding box center [453, 99] width 24 height 15
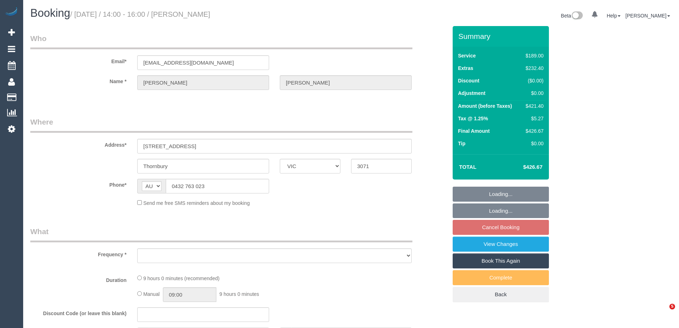
select select "VIC"
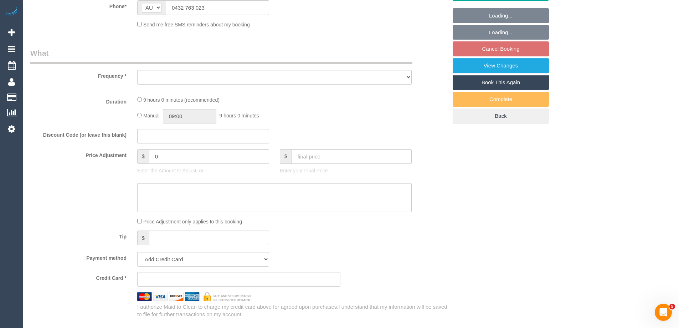
scroll to position [212, 0]
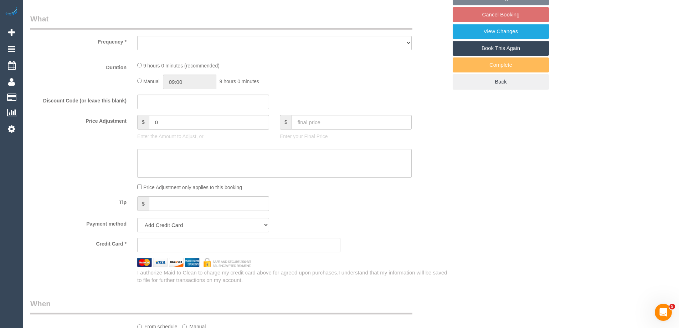
select select "string:stripe-pm_1S8XEy2GScqysDRVccLl2nMb"
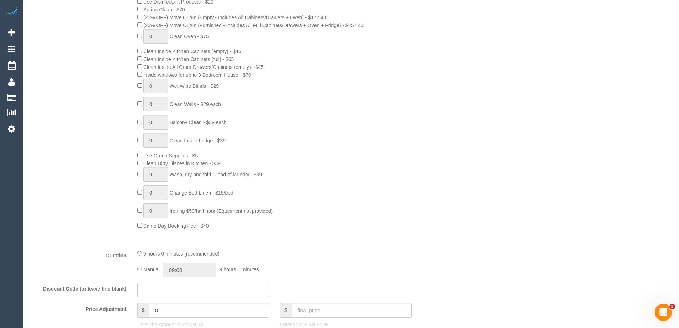
select select "object:1587"
select select "number:29"
select select "number:14"
select select "number:18"
select select "number:36"
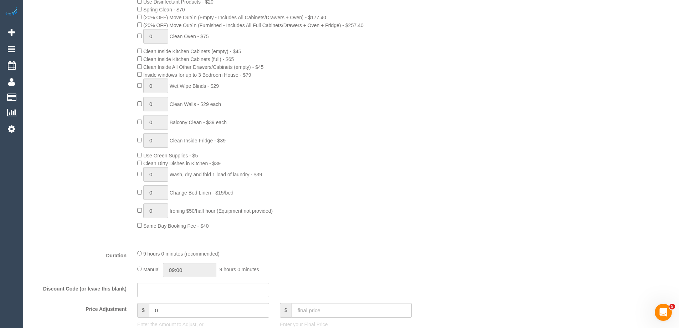
select select "number:13"
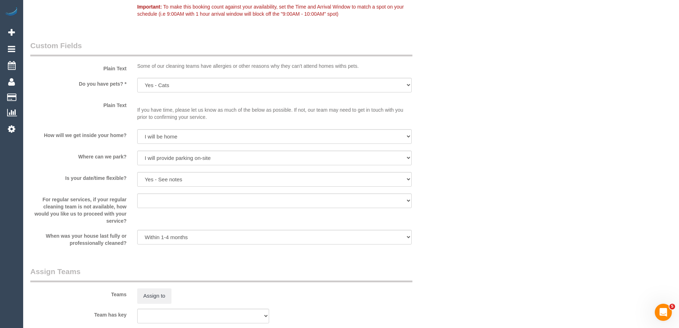
scroll to position [1080, 0]
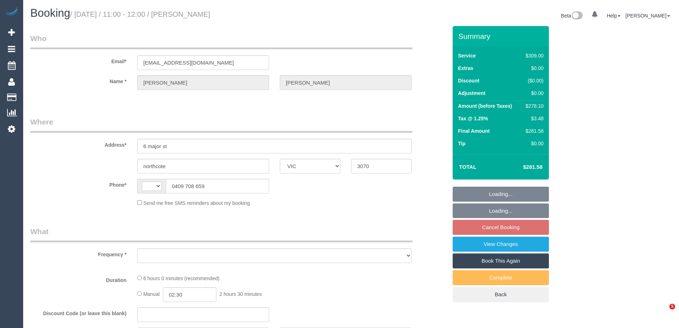
select select "VIC"
select select "string:AU"
select select "object:522"
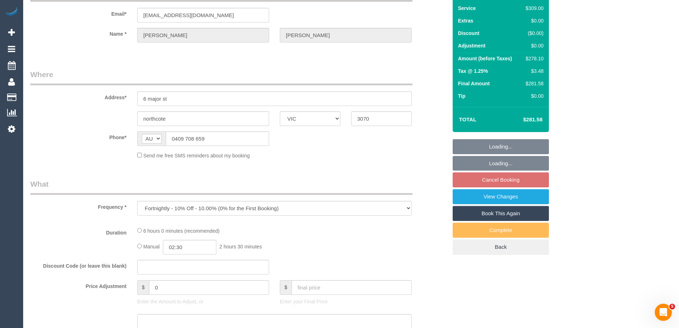
select select "string:stripe-pm_1Mt3Jq2GScqysDRVbJpvEUtb"
select select "number:27"
select select "number:16"
select select "number:19"
select select "number:24"
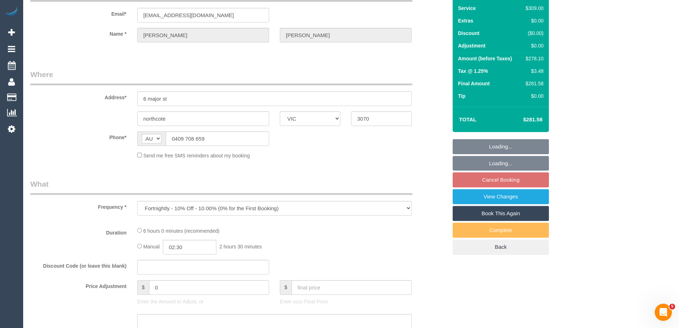
select select "number:33"
select select "number:13"
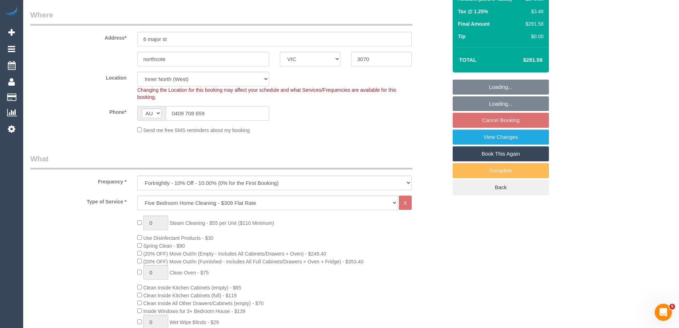
select select "object:792"
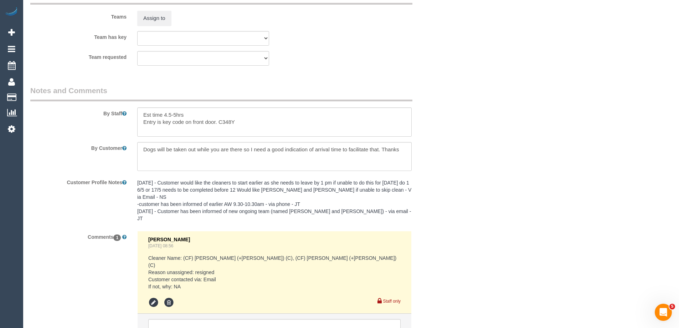
scroll to position [1141, 0]
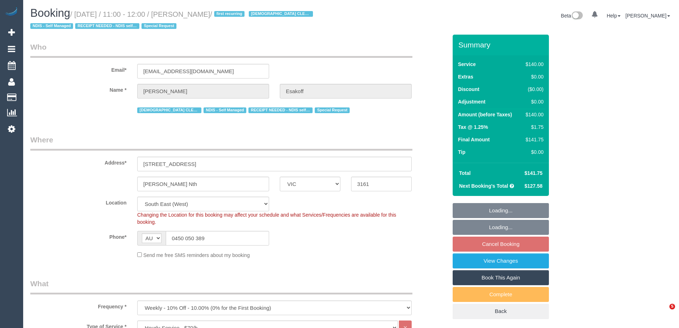
select select "VIC"
select select "number:27"
select select "number:14"
select select "number:19"
select select "number:36"
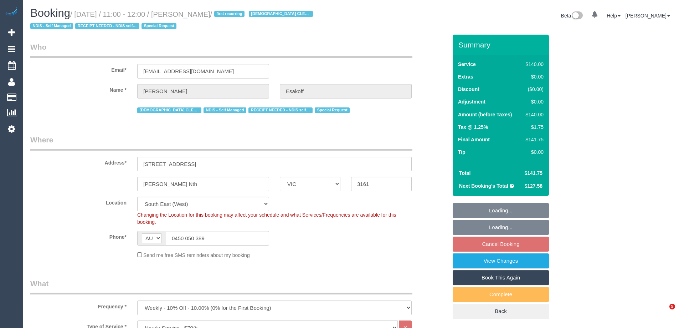
select select "number:35"
select select "number:11"
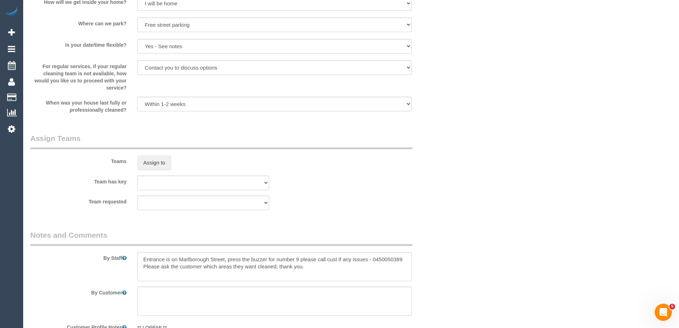
scroll to position [1105, 0]
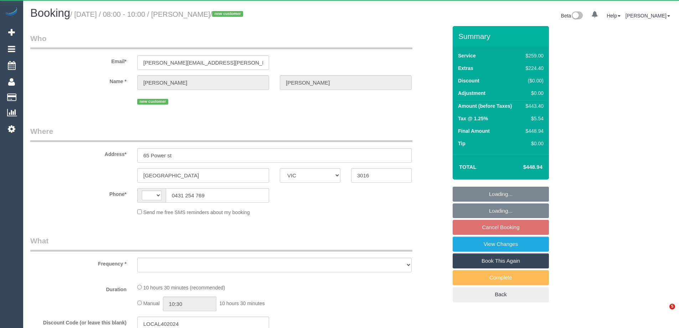
select select "VIC"
select select "string:AU"
select select "object:531"
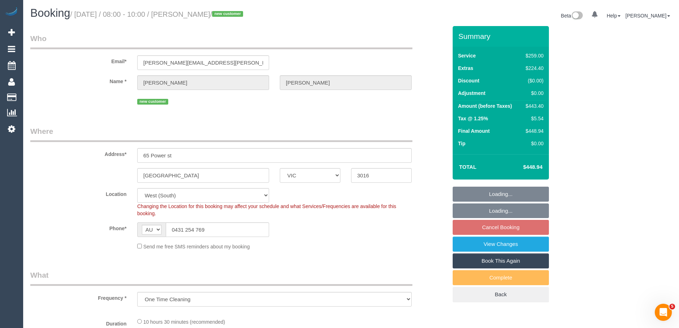
select select "string:stripe-pm_1S9FP02GScqysDRVfrcrQzOO"
select select "object:673"
select select "number:28"
select select "number:16"
select select "number:18"
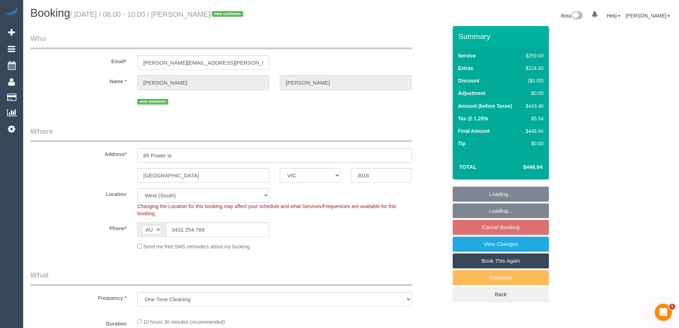
select select "number:22"
select select "number:11"
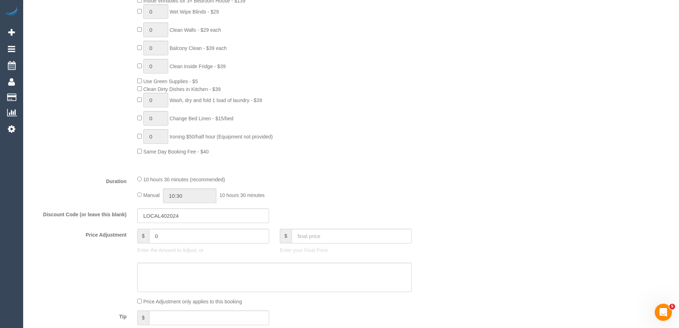
scroll to position [428, 0]
click at [187, 194] on input "10:30" at bounding box center [189, 194] width 53 height 15
type input "09:00"
click at [176, 214] on li "09:00" at bounding box center [182, 216] width 32 height 9
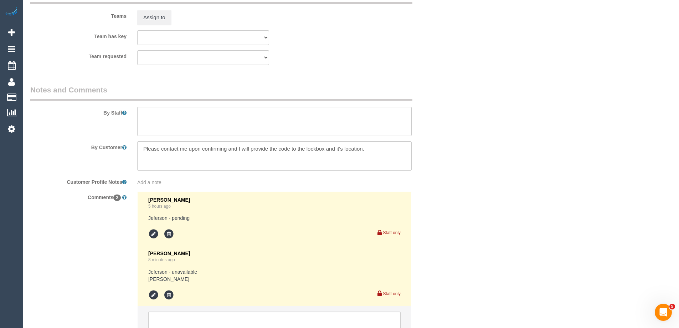
scroll to position [1176, 0]
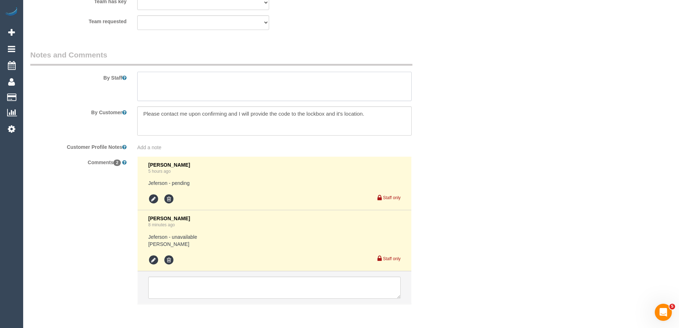
click at [159, 80] on textarea at bounding box center [274, 86] width 274 height 29
type textarea "Estimated time of 7-9 hrs"
click at [147, 261] on li "Steve Cranston 8 minutes ago Jeferson - unavailable Joseph - Pending Staff only" at bounding box center [275, 240] width 274 height 61
click at [150, 260] on icon at bounding box center [153, 260] width 11 height 11
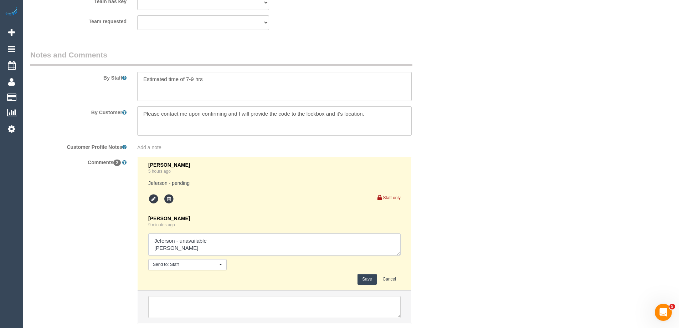
drag, startPoint x: 176, startPoint y: 248, endPoint x: 250, endPoint y: 246, distance: 73.1
click at [250, 246] on textarea at bounding box center [274, 244] width 252 height 22
type textarea "Jeferson - unavailable Joseph - Confirmed"
click at [371, 279] on button "Save" at bounding box center [367, 278] width 19 height 11
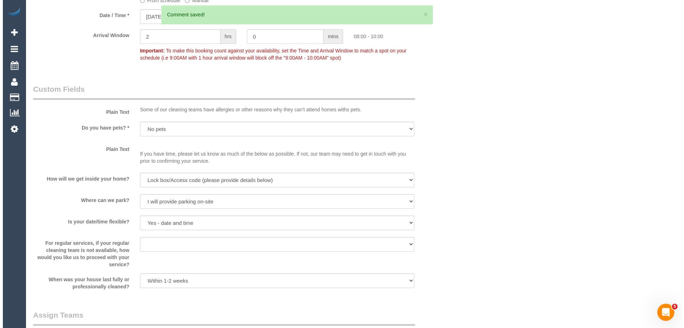
scroll to position [927, 0]
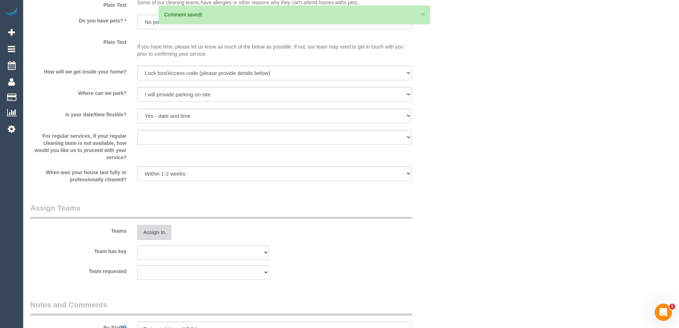
click at [148, 239] on button "Assign to" at bounding box center [154, 232] width 34 height 15
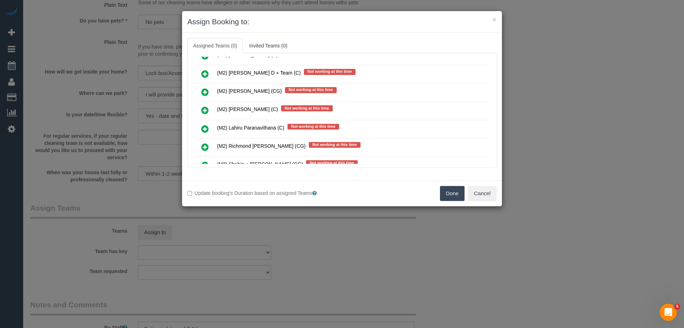
click at [208, 112] on icon at bounding box center [204, 110] width 7 height 9
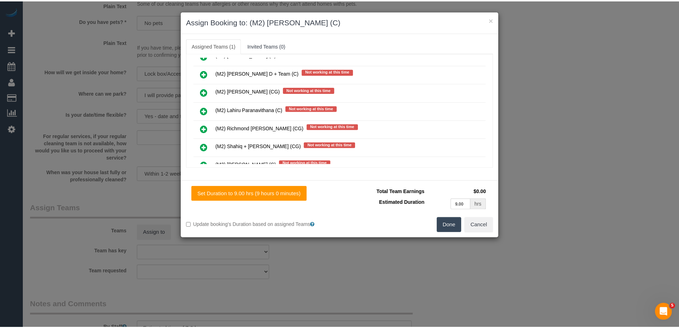
scroll to position [0, 0]
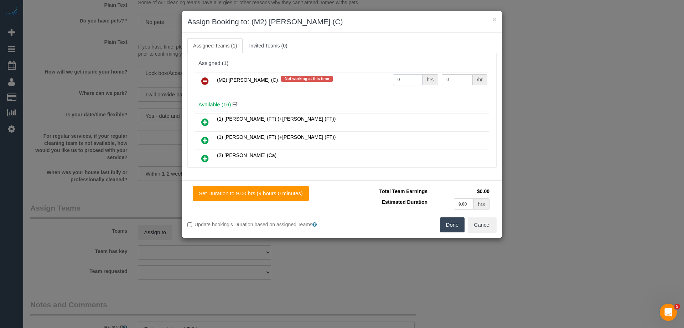
drag, startPoint x: 353, startPoint y: 77, endPoint x: 336, endPoint y: 74, distance: 16.3
click at [336, 74] on tr "(M2) Joseph Tshibangu (C) Not working at this time 0 hrs 0 /hr" at bounding box center [342, 81] width 294 height 18
type input "1"
drag, startPoint x: 448, startPoint y: 77, endPoint x: 418, endPoint y: 75, distance: 30.0
click at [419, 75] on tr "(M2) Joseph Tshibangu (C) Not working at this time 1 hrs 0 /hr" at bounding box center [342, 81] width 294 height 18
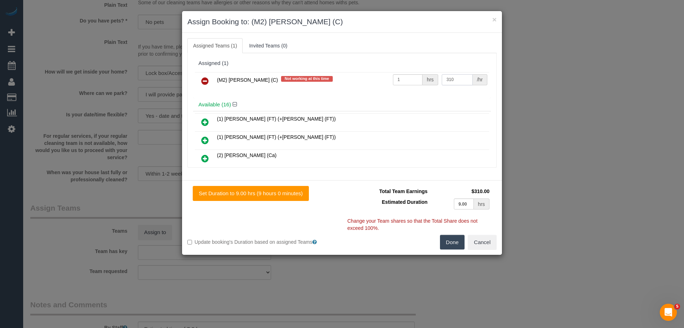
type input "310"
click at [454, 238] on button "Done" at bounding box center [452, 242] width 25 height 15
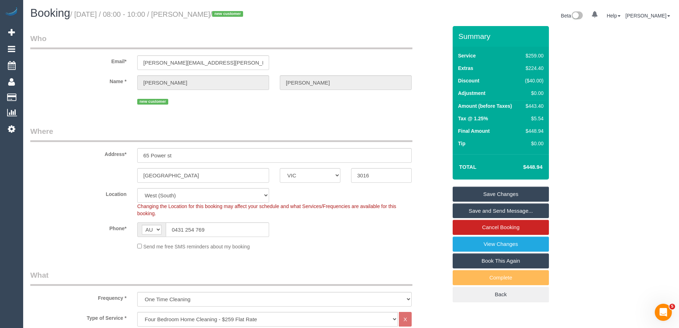
drag, startPoint x: 235, startPoint y: 16, endPoint x: 198, endPoint y: 10, distance: 37.5
click at [198, 10] on small "/ September 29, 2025 / 08:00 - 10:00 / Justin Watts / new customer" at bounding box center [157, 14] width 175 height 8
copy small "Justin Watts"
click at [464, 214] on link "Save and Send Message..." at bounding box center [501, 210] width 96 height 15
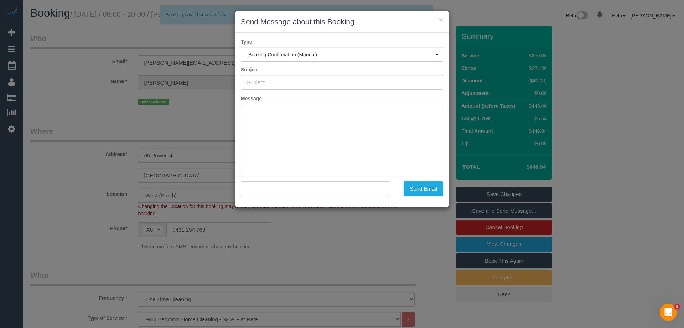
type input "Booking Confirmed"
type input ""Justin Watts" <justin.g.watts@gmail.com>"
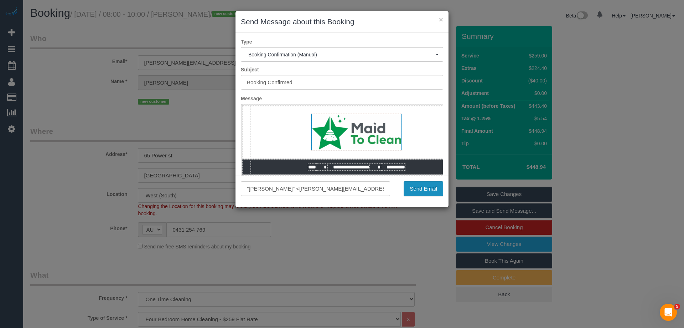
click at [432, 191] on button "Send Email" at bounding box center [424, 188] width 40 height 15
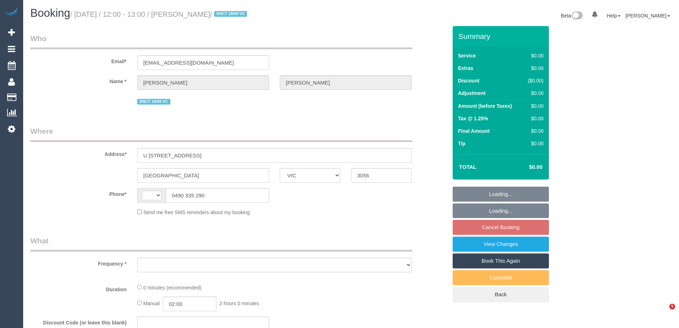
select select "VIC"
select select "string:AU"
select select "object:706"
select select "string:stripe-pm_1S3ECS2GScqysDRV7Y3VaEz3"
select select "number:29"
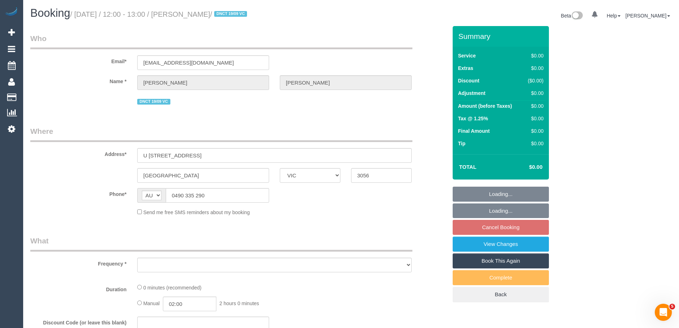
select select "number:14"
select select "number:19"
select select "number:24"
select select "number:33"
select select "number:26"
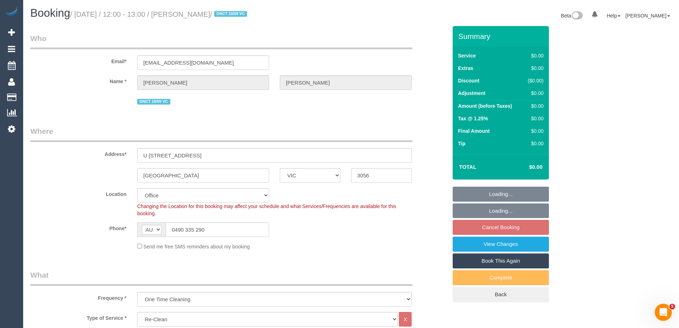
select select "object:2081"
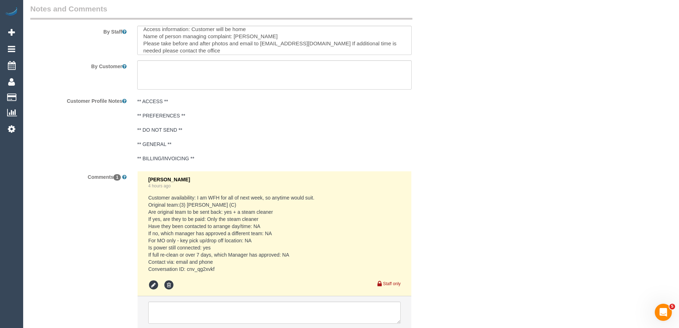
scroll to position [50, 0]
click at [210, 50] on textarea at bounding box center [274, 40] width 274 height 29
paste textarea "Steam cleaner to arrive at ___ Please ensure areas for steam cleaning are clean…"
drag, startPoint x: 215, startPoint y: 38, endPoint x: 206, endPoint y: 36, distance: 8.8
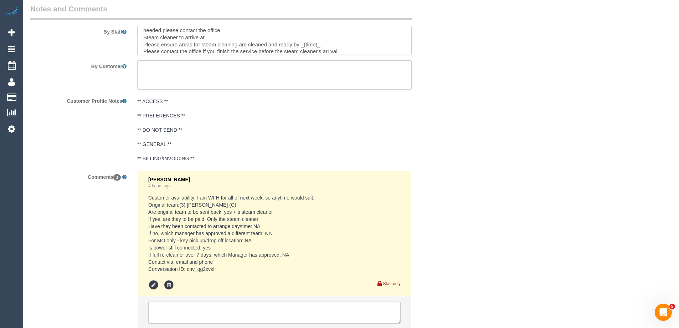
click at [206, 36] on textarea at bounding box center [274, 40] width 274 height 29
drag, startPoint x: 316, startPoint y: 43, endPoint x: 302, endPoint y: 43, distance: 14.3
click at [302, 43] on textarea at bounding box center [274, 40] width 274 height 29
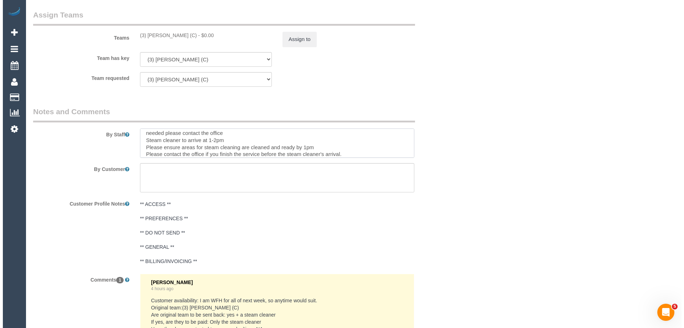
scroll to position [998, 0]
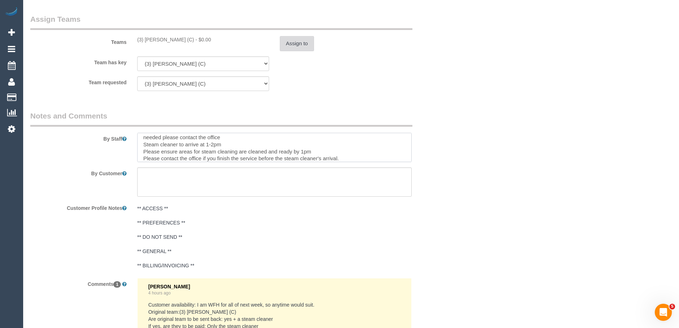
type textarea "Re-clean tasks: Shower, Mirrors Vacuum and mop all flooring Steam cleaning of c…"
click at [307, 41] on button "Assign to" at bounding box center [297, 43] width 34 height 15
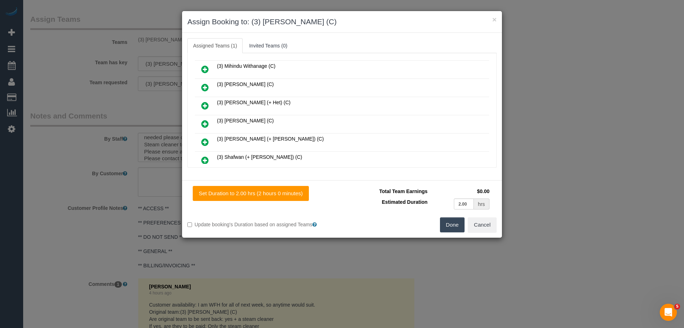
scroll to position [784, 0]
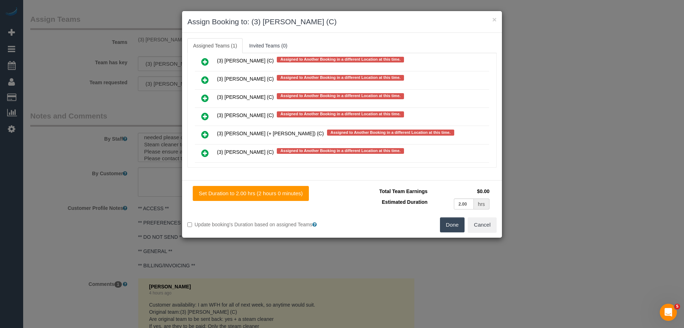
click at [200, 80] on link at bounding box center [205, 80] width 17 height 14
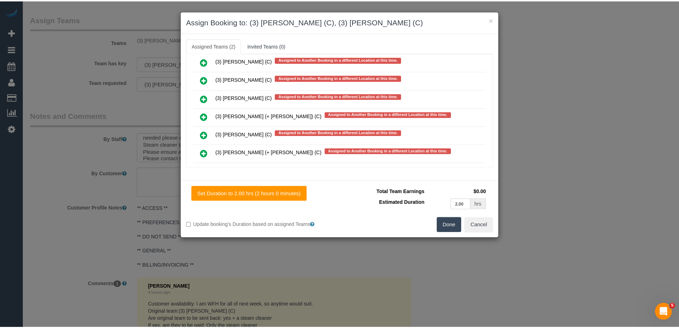
scroll to position [0, 0]
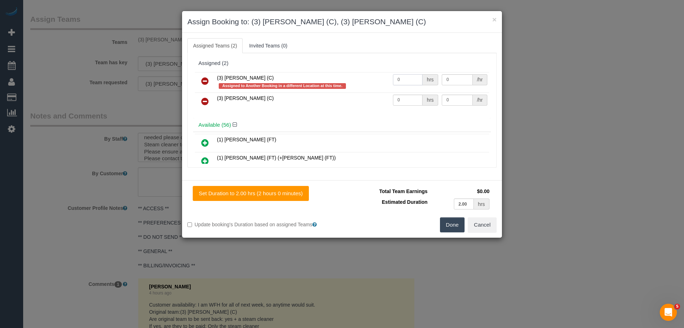
drag, startPoint x: 408, startPoint y: 79, endPoint x: 376, endPoint y: 79, distance: 32.4
click at [376, 79] on tr "(3) [PERSON_NAME] (C) Assigned to Another Booking in a different Location at th…" at bounding box center [342, 82] width 294 height 20
type input "1"
drag, startPoint x: 441, startPoint y: 76, endPoint x: 431, endPoint y: 77, distance: 9.7
click at [440, 76] on td "0 /hr" at bounding box center [464, 82] width 49 height 20
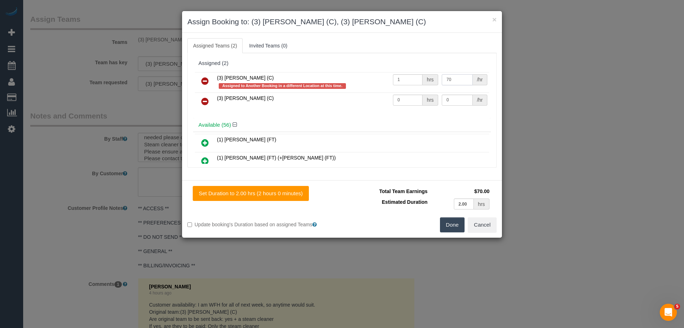
type input "70"
click at [455, 225] on button "Done" at bounding box center [452, 224] width 25 height 15
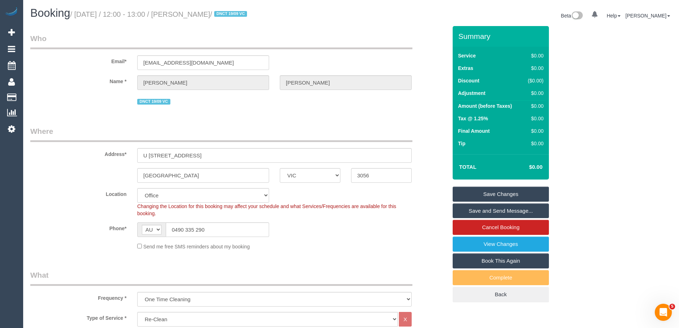
drag, startPoint x: 250, startPoint y: 15, endPoint x: 197, endPoint y: 11, distance: 52.5
click at [197, 11] on small "/ [DATE] / 12:00 - 13:00 / [PERSON_NAME] / DNCT 19/09 VC" at bounding box center [159, 14] width 179 height 8
copy small "[PERSON_NAME]"
click at [479, 193] on link "Save Changes" at bounding box center [501, 193] width 96 height 15
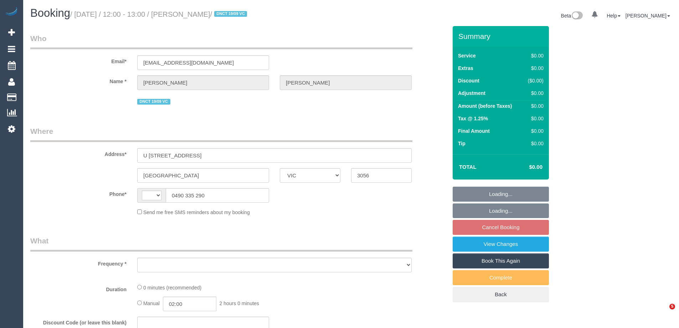
select select "VIC"
select select "string:AU"
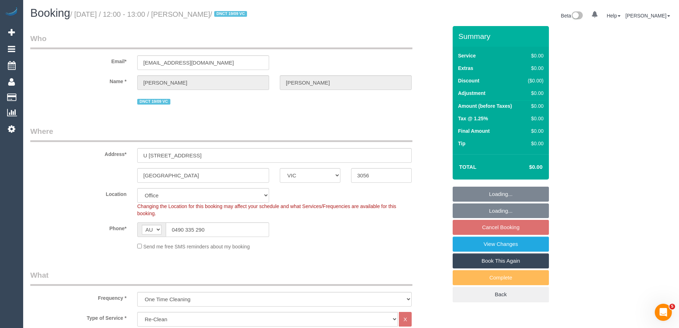
select select "object:772"
select select "string:stripe-pm_1S3ECS2GScqysDRV7Y3VaEz3"
select select "number:29"
select select "number:14"
select select "number:19"
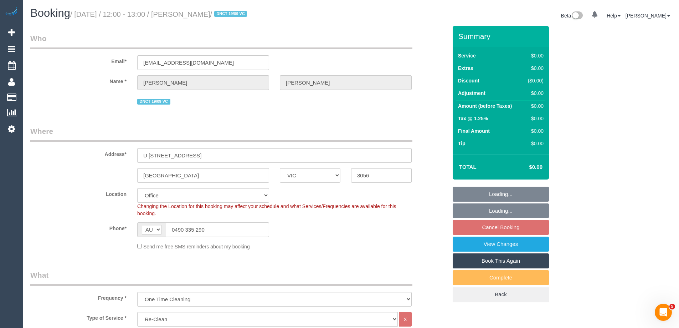
select select "number:24"
select select "number:33"
select select "number:26"
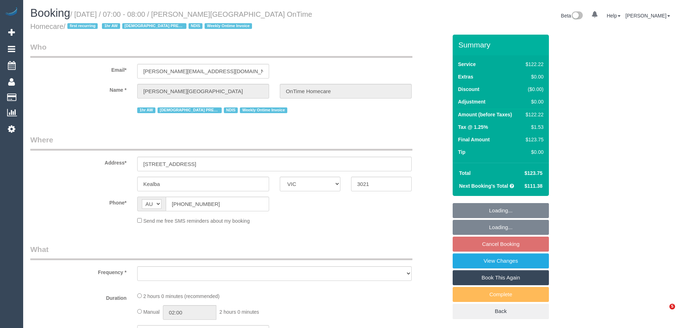
select select "VIC"
select select "number:28"
select select "number:14"
select select "number:19"
select select "number:25"
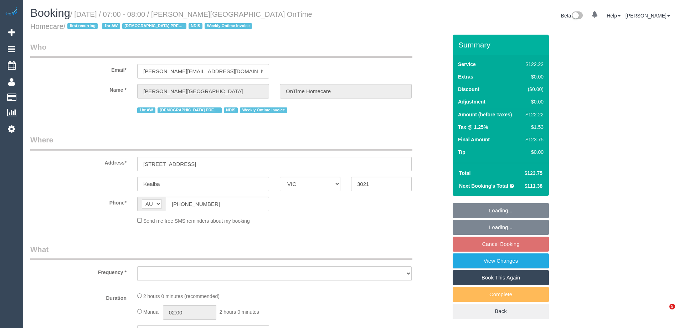
select select "number:35"
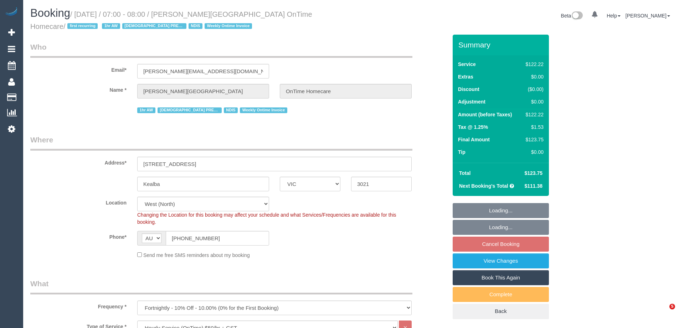
select select "object:1330"
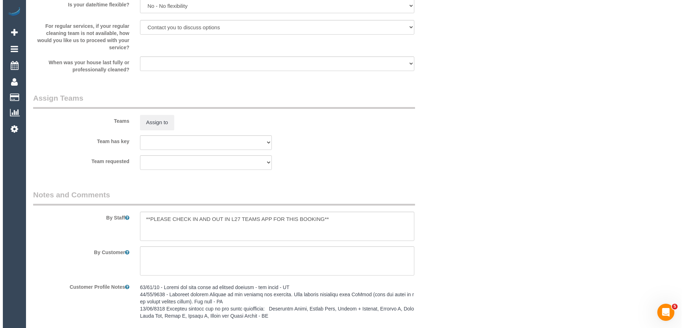
scroll to position [805, 0]
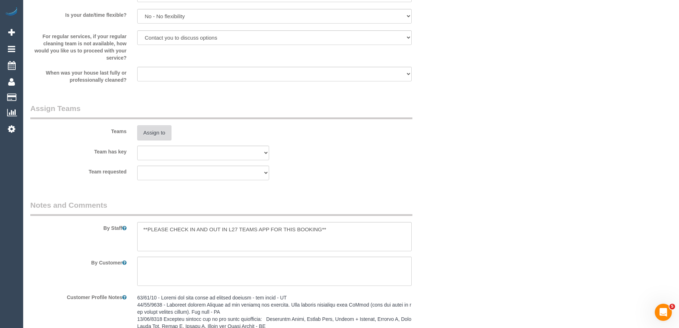
click at [150, 135] on button "Assign to" at bounding box center [154, 132] width 34 height 15
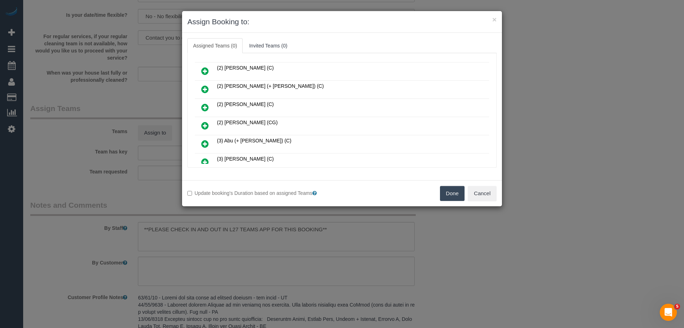
scroll to position [143, 0]
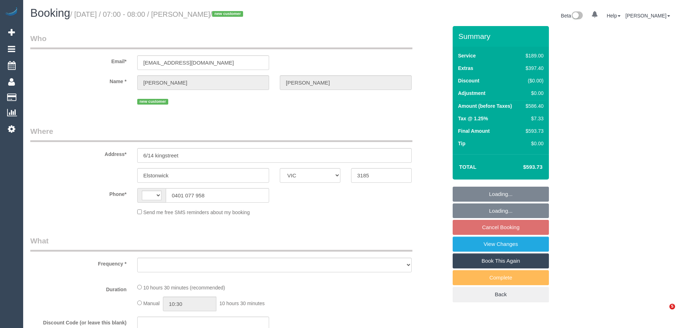
select select "VIC"
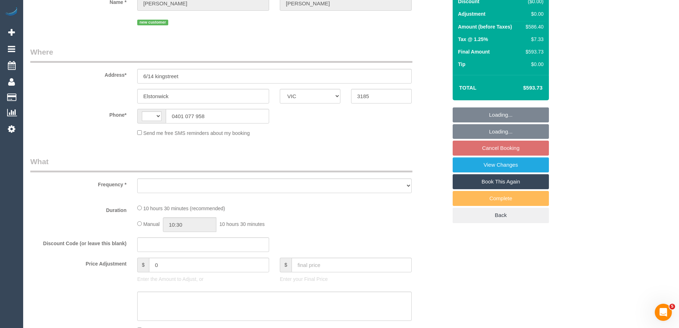
select select "string:AU"
select select "object:1296"
select select "string:stripe-pm_1S9xCs2GScqysDRVAkzNu8ql"
select select "number:28"
select select "number:15"
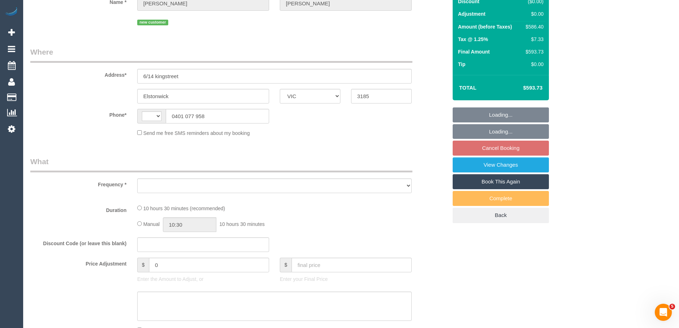
select select "number:19"
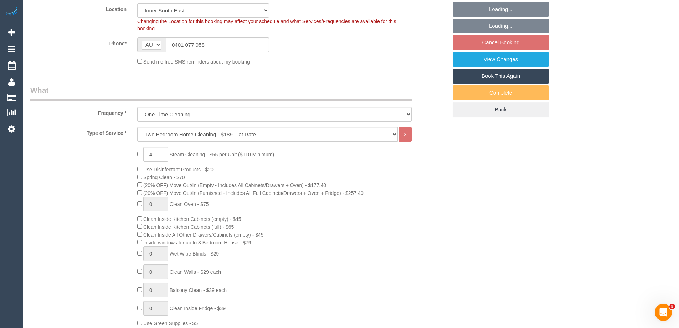
select select "object:1397"
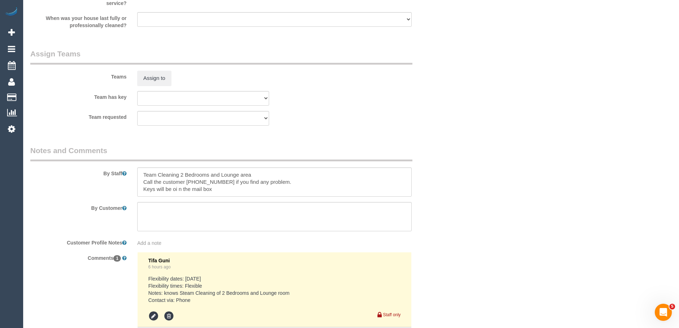
scroll to position [1105, 0]
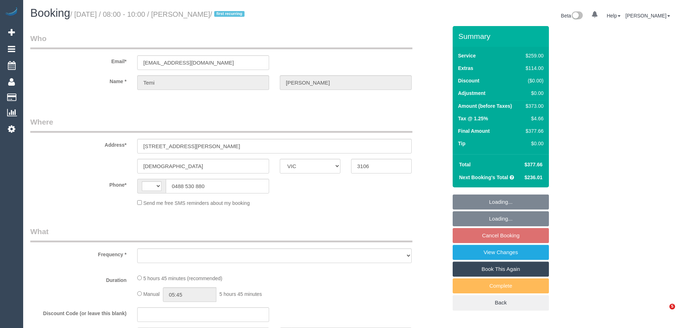
select select "VIC"
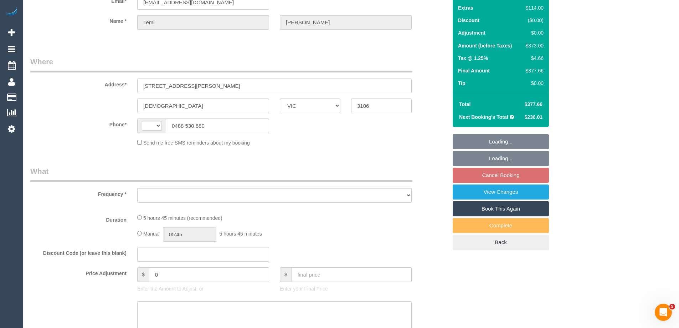
select select "string:AU"
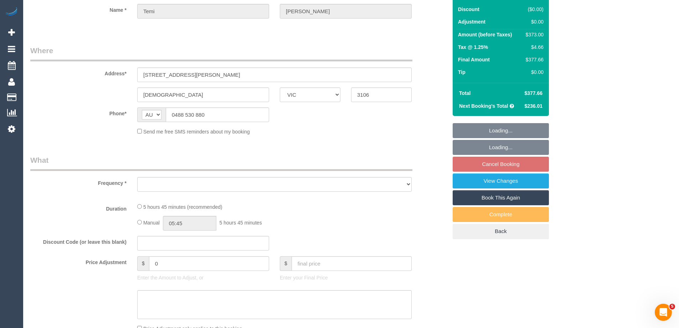
select select "object:529"
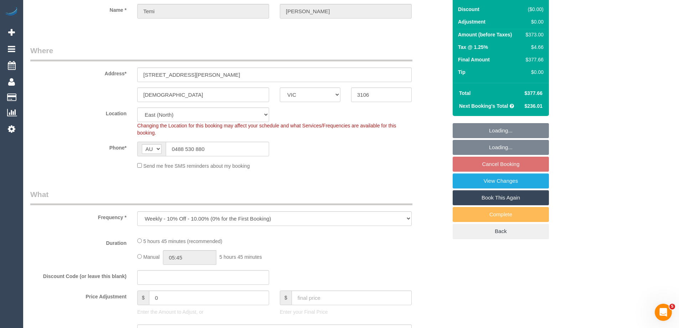
select select "string:stripe-pm_1S9bps2GScqysDRVitpWO9d4"
select select "number:27"
select select "number:14"
select select "number:18"
select select "number:25"
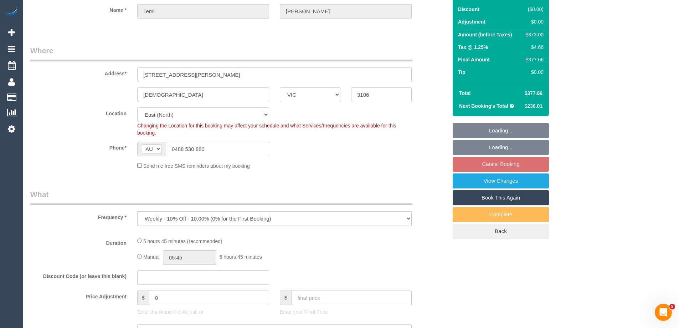
select select "number:35"
select select "number:12"
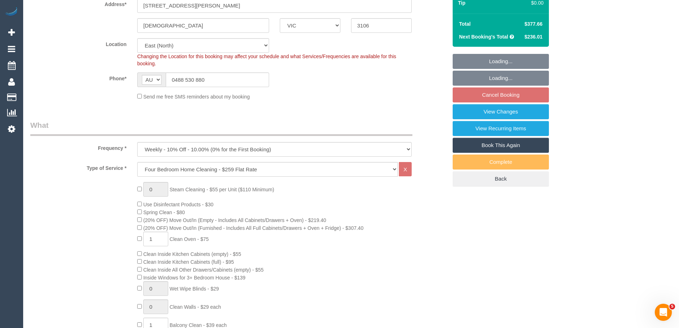
select select "object:780"
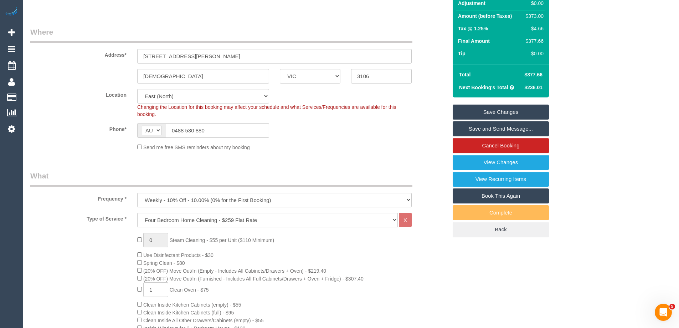
scroll to position [11, 0]
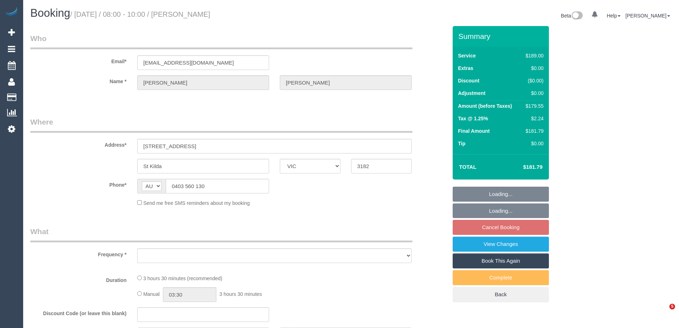
select select "VIC"
select select "object:522"
select select "string:stripe-pm_1RnG672GScqysDRV0be2gRkd"
select select "number:27"
select select "number:14"
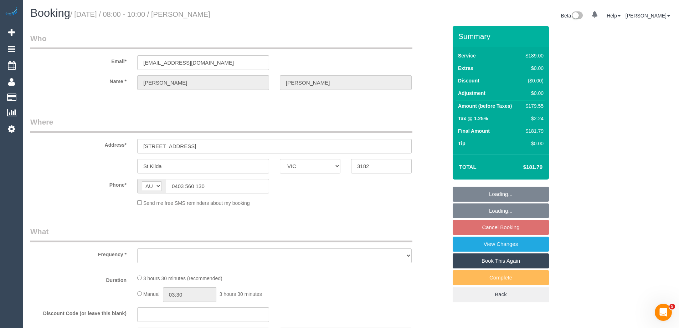
select select "number:20"
select select "number:24"
select select "number:34"
select select "number:12"
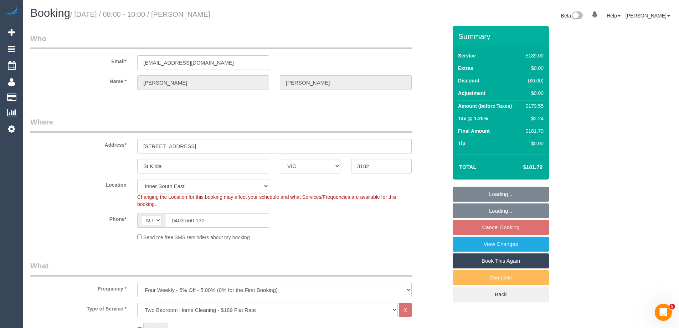
select select "object:771"
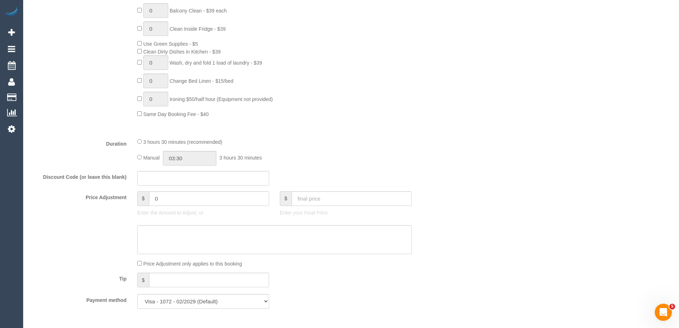
scroll to position [499, 0]
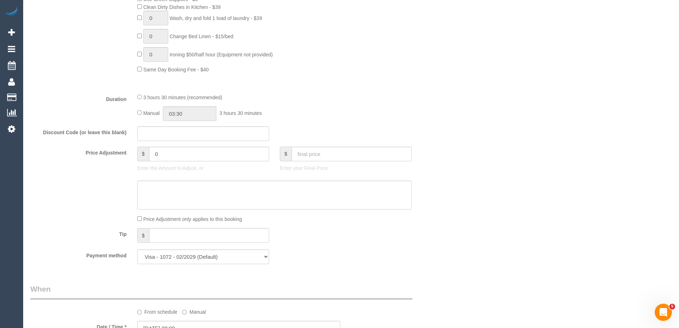
click at [137, 112] on div "3 hours 30 minutes (recommended) Manual 03:30 3 hours 30 minutes" at bounding box center [274, 107] width 285 height 28
click at [188, 113] on input "03:30" at bounding box center [189, 113] width 53 height 15
type input "01:30"
click at [178, 126] on li "01:30" at bounding box center [182, 126] width 32 height 9
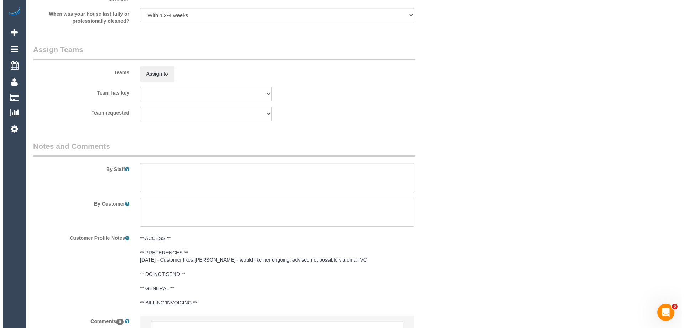
scroll to position [1105, 0]
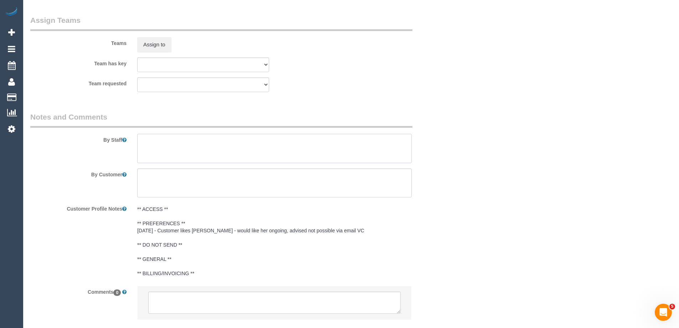
click at [164, 143] on textarea at bounding box center [274, 148] width 274 height 29
type textarea "Estimated time of 2.5-3 hrs"
click at [146, 41] on button "Assign to" at bounding box center [154, 44] width 34 height 15
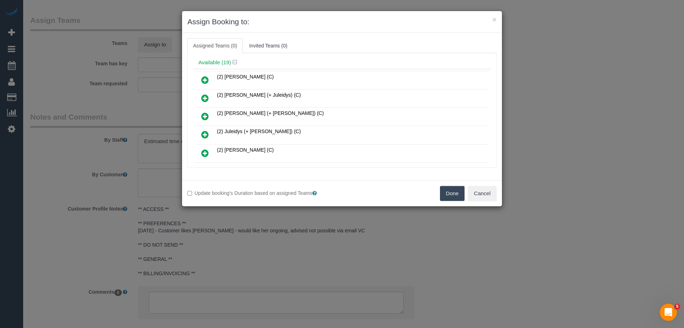
scroll to position [36, 0]
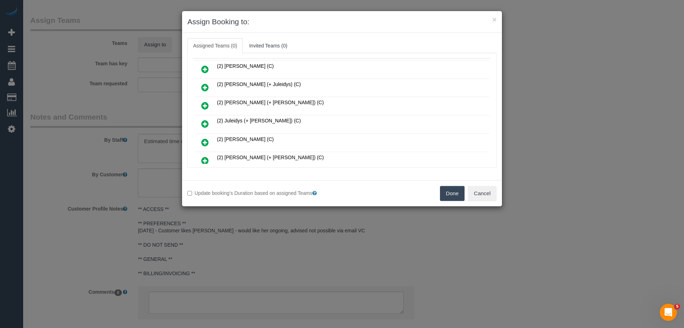
click at [205, 103] on icon at bounding box center [204, 105] width 7 height 9
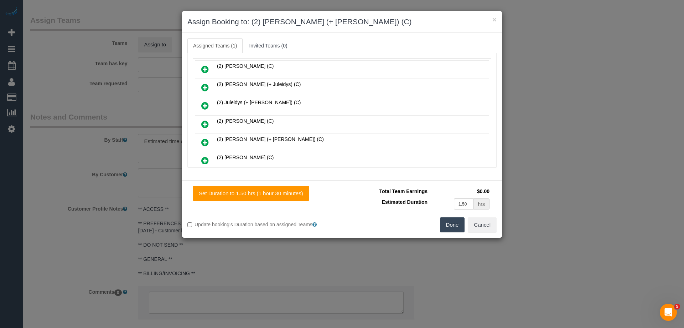
click at [207, 141] on icon at bounding box center [204, 142] width 7 height 9
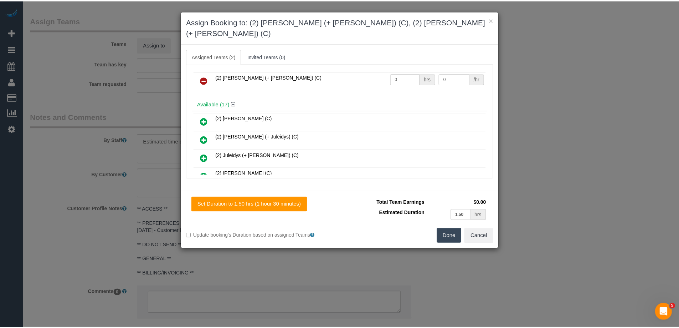
scroll to position [0, 0]
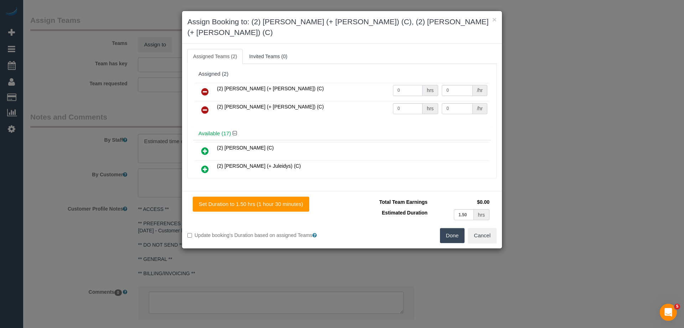
drag, startPoint x: 394, startPoint y: 81, endPoint x: 386, endPoint y: 91, distance: 12.2
click at [375, 83] on tr "(2) Daniela (+ Kevin) (C) 0 hrs 0 /hr" at bounding box center [342, 92] width 294 height 18
type input "1"
drag, startPoint x: 405, startPoint y: 97, endPoint x: 409, endPoint y: 93, distance: 5.8
click at [358, 101] on tr "(2) Kevin (+ Daniela) (C) 0 hrs 0 /hr" at bounding box center [342, 110] width 294 height 18
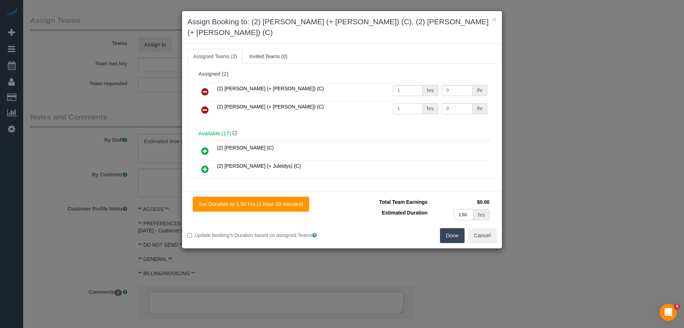
type input "1"
drag, startPoint x: 455, startPoint y: 81, endPoint x: 423, endPoint y: 80, distance: 31.4
click at [424, 83] on tr "(2) Daniela (+ Kevin) (C) 1 hrs 0 /hr" at bounding box center [342, 92] width 294 height 18
type input "55"
drag, startPoint x: 457, startPoint y: 94, endPoint x: 415, endPoint y: 94, distance: 42.4
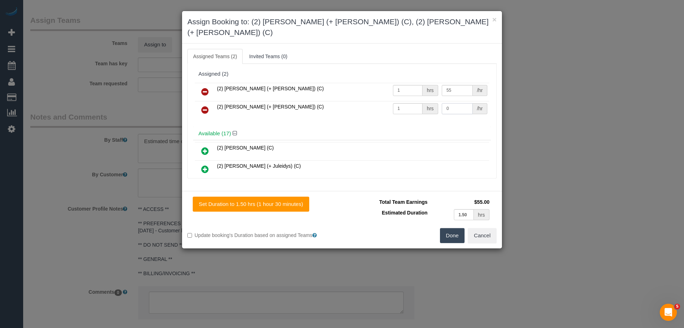
click at [425, 101] on tr "(2) Kevin (+ Daniela) (C) 1 hrs 0 /hr" at bounding box center [342, 110] width 294 height 18
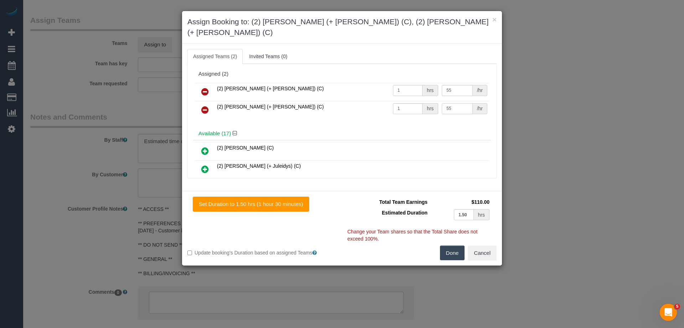
type input "55"
click at [456, 245] on button "Done" at bounding box center [452, 252] width 25 height 15
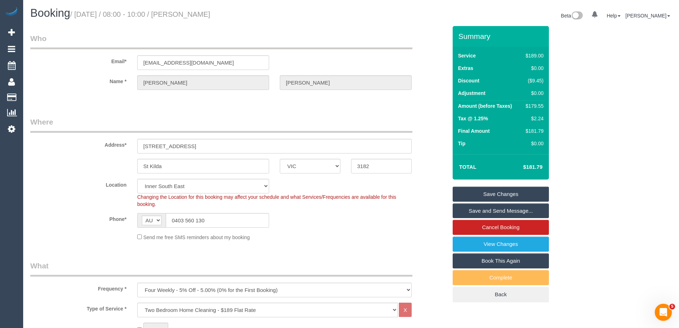
drag, startPoint x: 270, startPoint y: 15, endPoint x: 196, endPoint y: 14, distance: 73.8
click at [196, 14] on h1 "Booking / September 29, 2025 / 08:00 - 10:00 / Monica Gonzalez" at bounding box center [187, 13] width 315 height 12
copy small "Monica Gonzalez"
click at [472, 193] on link "Save Changes" at bounding box center [501, 193] width 96 height 15
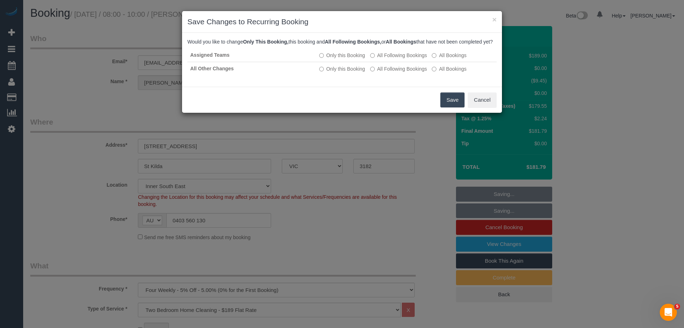
click at [452, 106] on button "Save" at bounding box center [453, 99] width 24 height 15
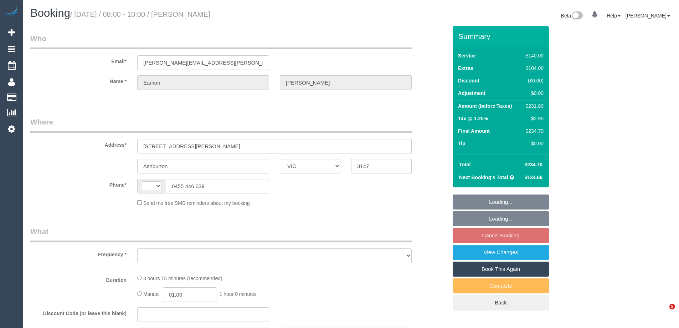
select select "VIC"
select select "string:AU"
select select "object:693"
select select "string:stripe-pm_1RCcXR2GScqysDRVzoFHPPJT"
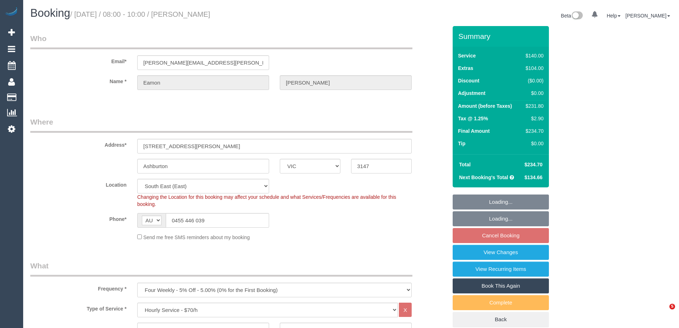
select select "object:712"
select select "number:28"
select select "number:14"
select select "number:19"
select select "number:24"
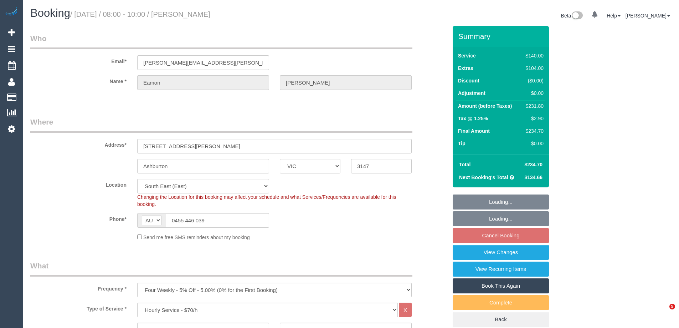
select select "number:33"
select select "number:12"
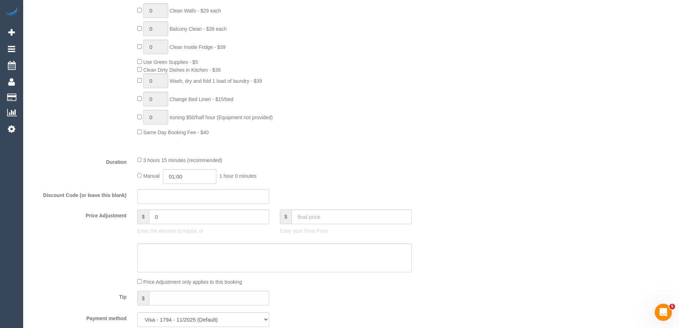
scroll to position [428, 0]
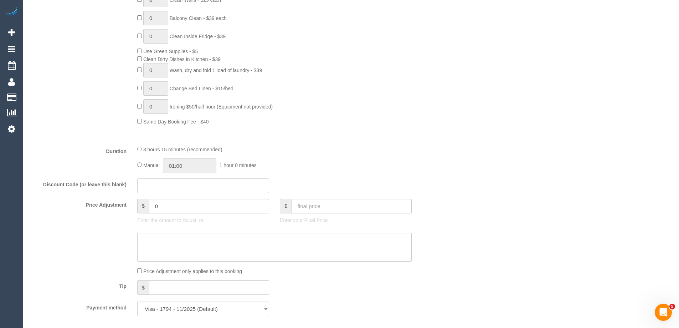
click at [136, 165] on div "3 hours 15 minutes (recommended) Manual 01:00 1 hour 0 minutes" at bounding box center [274, 159] width 285 height 28
click at [194, 169] on input "03:15" at bounding box center [189, 165] width 53 height 15
type input "03:30"
click at [178, 214] on li "03:30" at bounding box center [182, 214] width 32 height 9
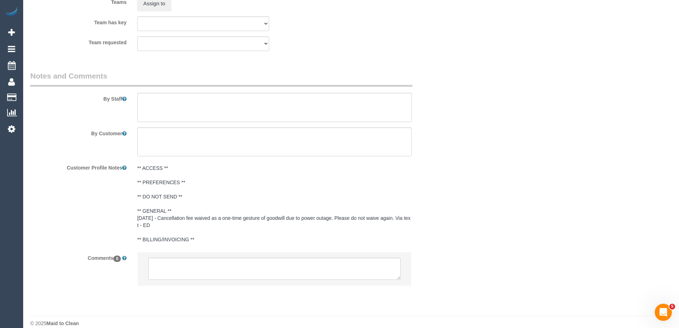
scroll to position [1136, 0]
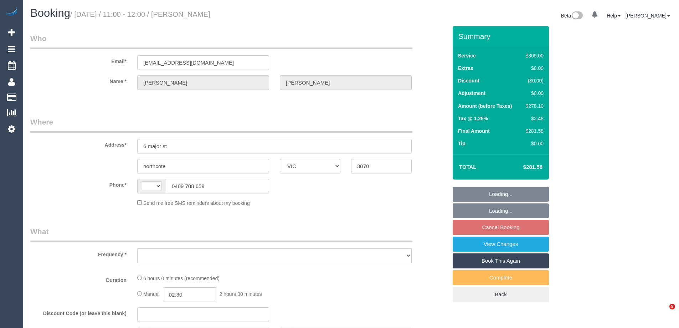
select select "VIC"
select select "string:AU"
select select "object:296"
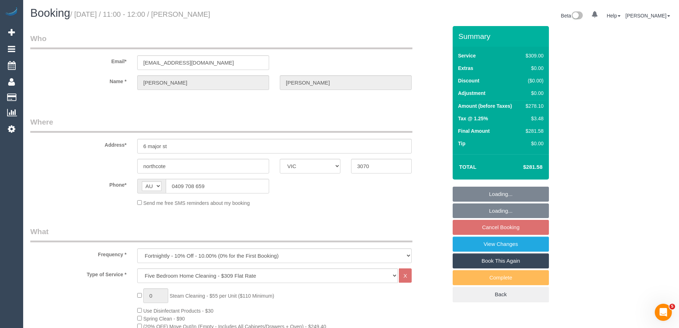
select select "string:stripe-pm_1Mt3Jq2GScqysDRVbJpvEUtb"
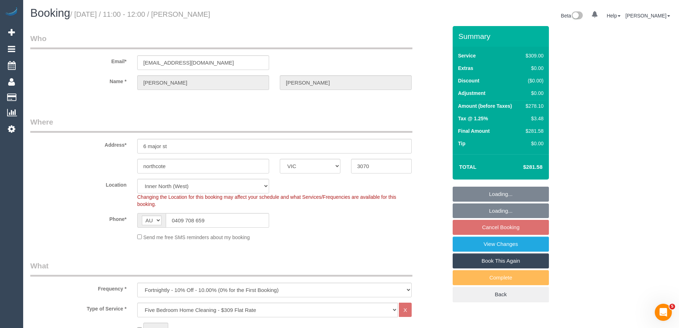
select select "number:27"
select select "number:16"
select select "number:19"
select select "number:24"
select select "number:33"
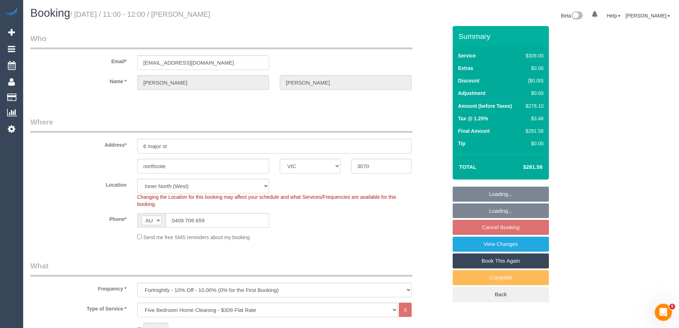
select select "number:13"
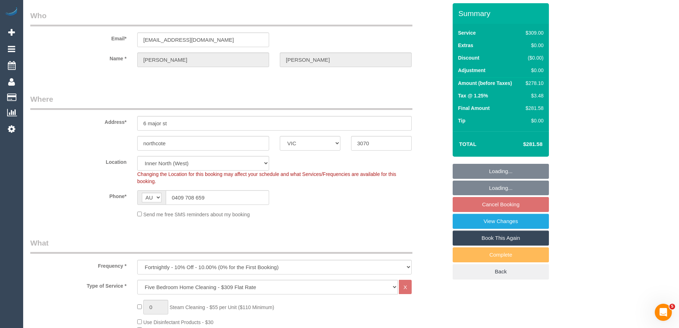
select select "object:1678"
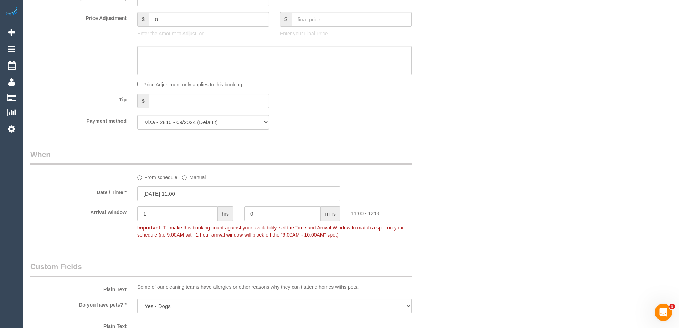
scroll to position [575, 0]
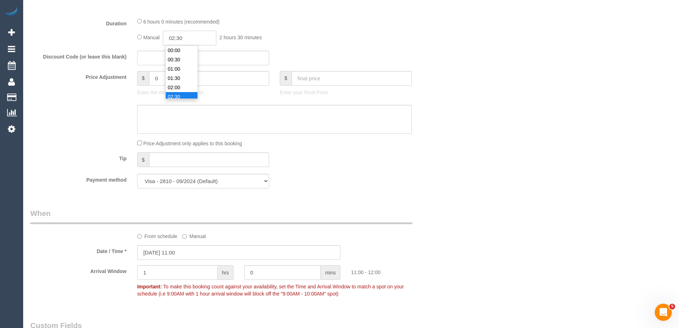
click at [197, 39] on input "02:30" at bounding box center [189, 38] width 53 height 15
type input "05:00"
click at [175, 90] on li "05:00" at bounding box center [182, 91] width 32 height 9
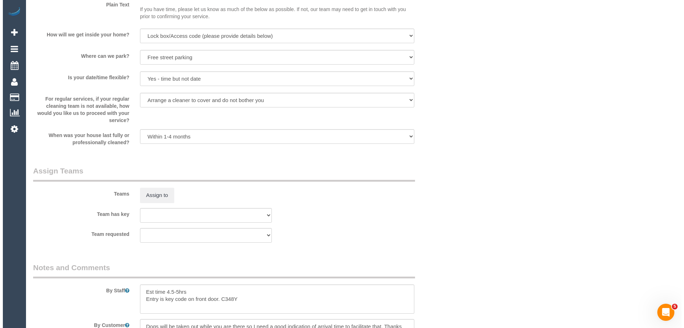
scroll to position [1038, 0]
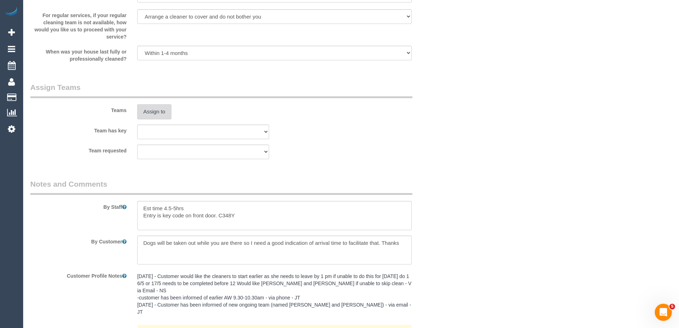
click at [156, 110] on button "Assign to" at bounding box center [154, 111] width 34 height 15
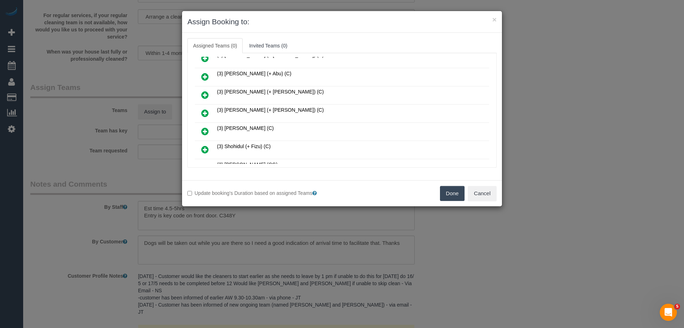
click at [199, 129] on link at bounding box center [205, 131] width 17 height 14
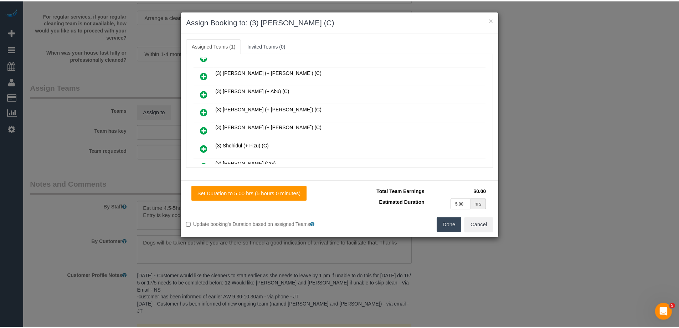
scroll to position [374, 0]
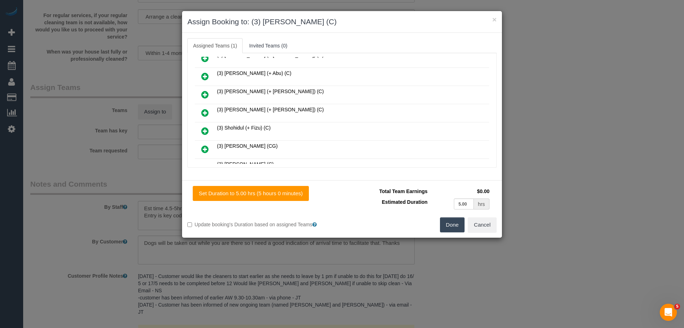
click at [452, 222] on button "Done" at bounding box center [452, 224] width 25 height 15
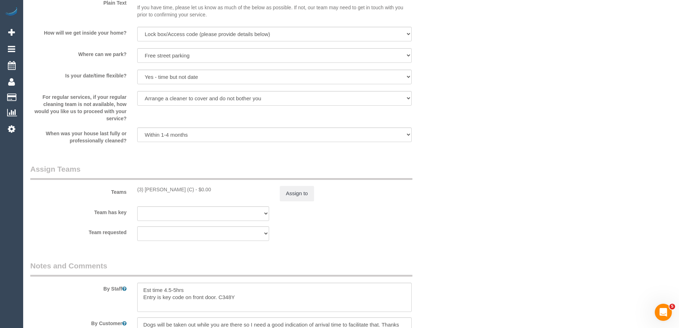
scroll to position [1069, 0]
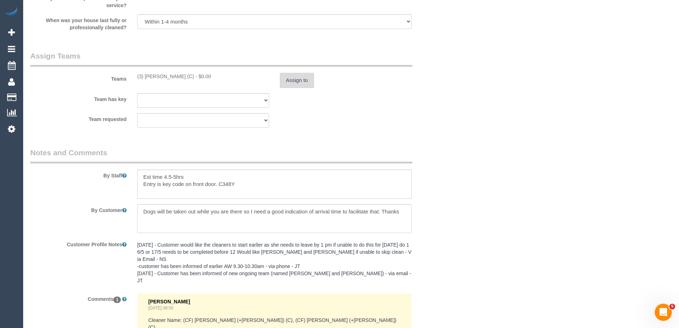
click at [296, 81] on button "Assign to" at bounding box center [297, 80] width 34 height 15
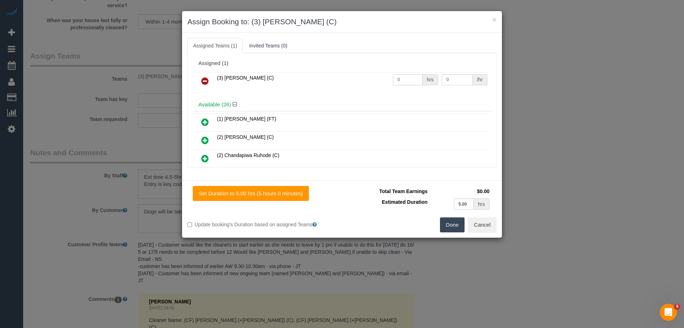
drag, startPoint x: 408, startPoint y: 78, endPoint x: 361, endPoint y: 78, distance: 47.4
click at [361, 78] on tr "(3) Luke HJ (C) 0 hrs 0 /hr" at bounding box center [342, 81] width 294 height 18
type input "1"
drag, startPoint x: 446, startPoint y: 80, endPoint x: 401, endPoint y: 76, distance: 44.7
click at [404, 77] on tr "(3) Luke HJ (C) 1 hrs 0 /hr" at bounding box center [342, 81] width 294 height 18
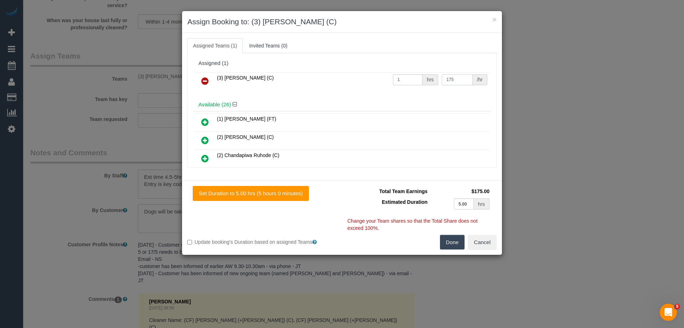
type input "175"
click at [449, 238] on button "Done" at bounding box center [452, 242] width 25 height 15
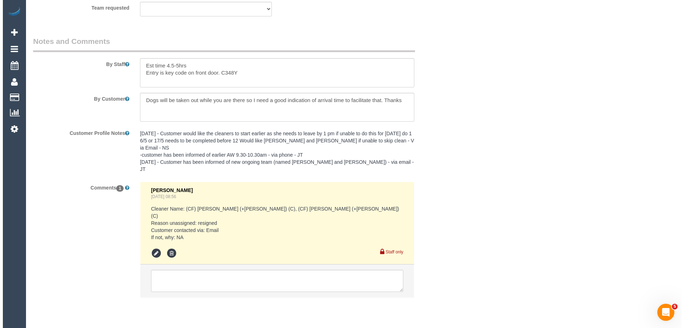
scroll to position [0, 0]
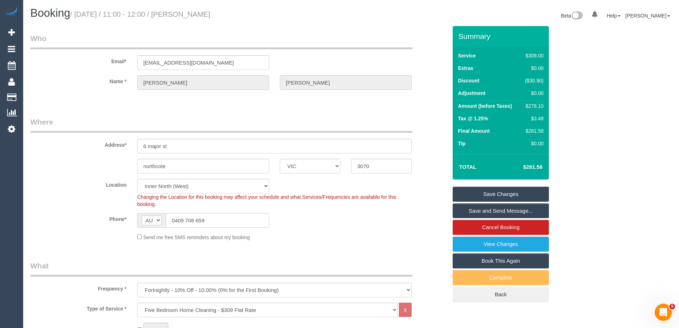
drag, startPoint x: 242, startPoint y: 15, endPoint x: 197, endPoint y: 16, distance: 44.6
click at [197, 16] on h1 "Booking / September 29, 2025 / 11:00 - 12:00 / Trish Molloy" at bounding box center [187, 13] width 315 height 12
copy small "Trish Molloy"
click at [467, 212] on link "Save and Send Message..." at bounding box center [501, 210] width 96 height 15
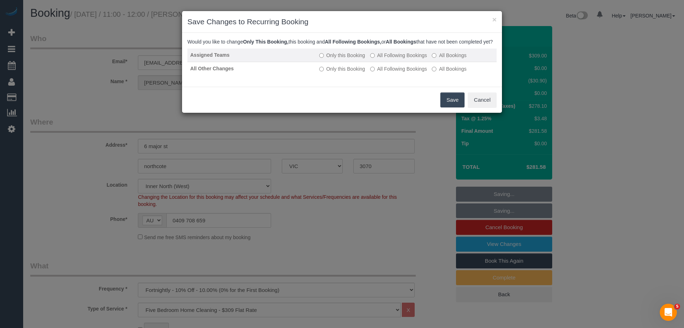
drag, startPoint x: 406, startPoint y: 66, endPoint x: 398, endPoint y: 67, distance: 8.6
click at [406, 62] on td "Only this Booking All Following Bookings All Bookings" at bounding box center [407, 55] width 180 height 14
click at [389, 58] on td "Only this Booking All Following Bookings All Bookings" at bounding box center [407, 55] width 180 height 14
click at [388, 59] on label "All Following Bookings" at bounding box center [398, 55] width 57 height 7
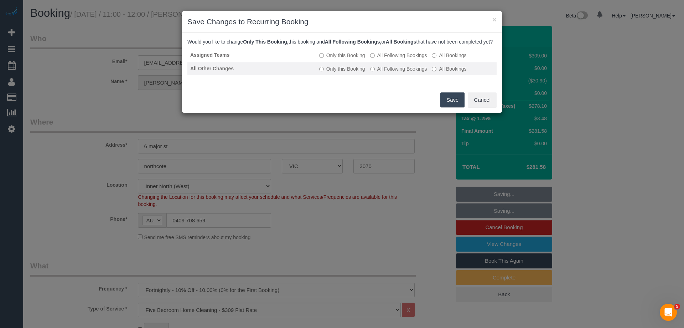
click at [388, 71] on td "Only this Booking All Following Bookings All Bookings" at bounding box center [407, 69] width 180 height 14
click at [387, 72] on label "All Following Bookings" at bounding box center [398, 68] width 57 height 7
click at [450, 107] on button "Save" at bounding box center [453, 99] width 24 height 15
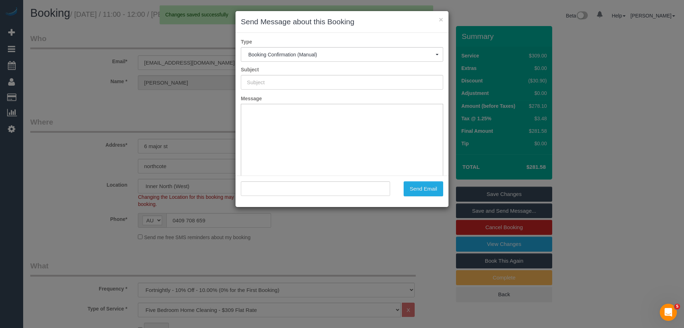
type input "Booking Confirmed"
type input ""Trish Molloy" <pm@pobox.com>"
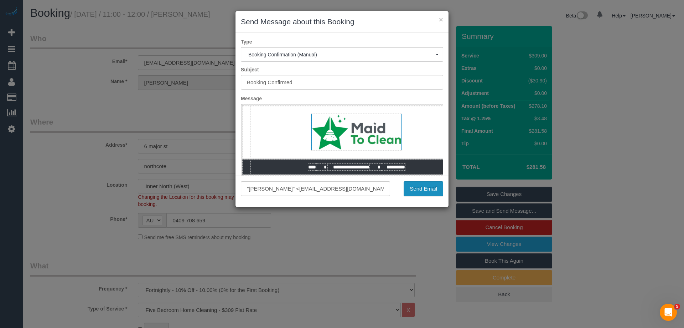
click at [432, 189] on button "Send Email" at bounding box center [424, 188] width 40 height 15
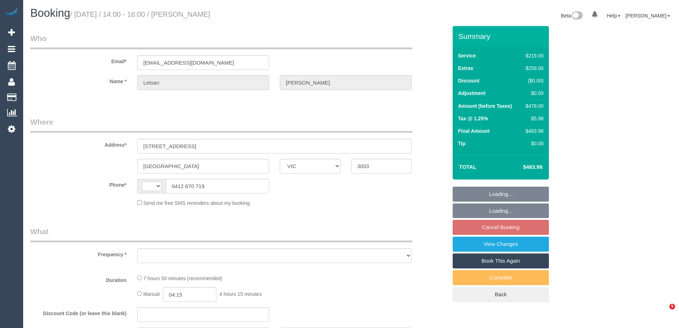
select select "VIC"
select select "string:AU"
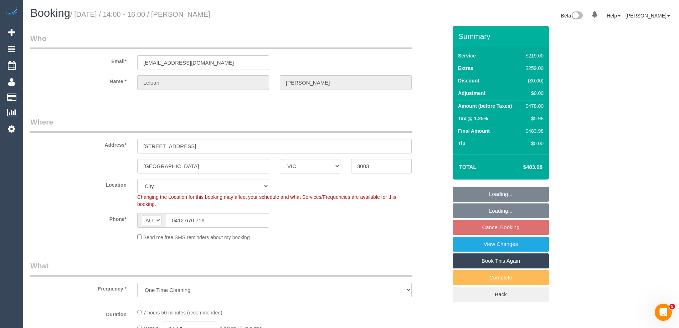
select select "object:696"
select select "number:29"
select select "number:14"
select select "number:19"
select select "number:25"
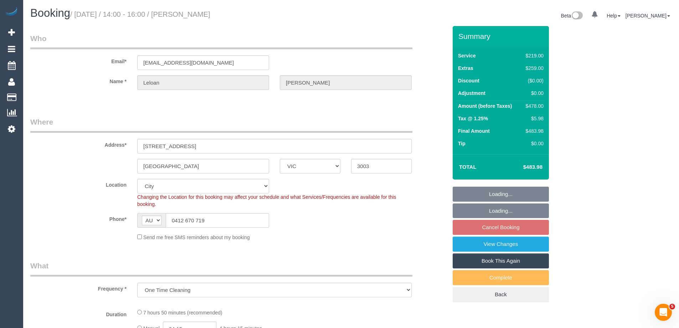
select select "number:13"
select select "string:stripe-pm_1S0Llp2GScqysDRVhs9LshZR"
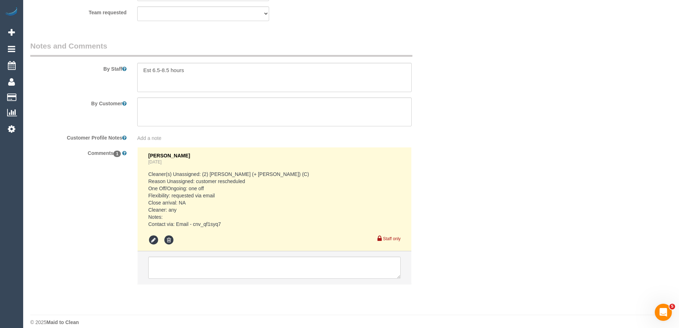
scroll to position [1176, 0]
drag, startPoint x: 223, startPoint y: 223, endPoint x: 192, endPoint y: 223, distance: 30.7
click at [192, 223] on pre "Cleaner(s) Unassigned: (2) [PERSON_NAME] (+ [PERSON_NAME]) (C) Reason Unassigne…" at bounding box center [274, 198] width 252 height 57
copy pre "cnv_qf1syq7"
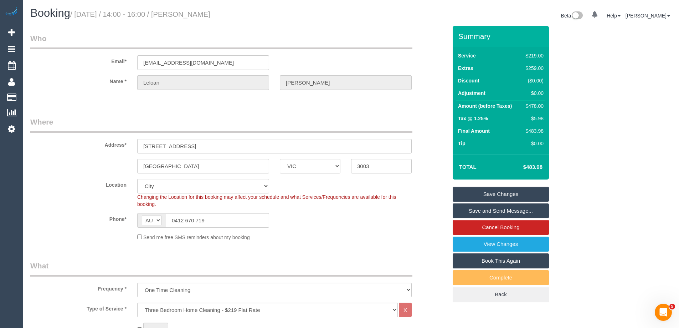
scroll to position [1184, 0]
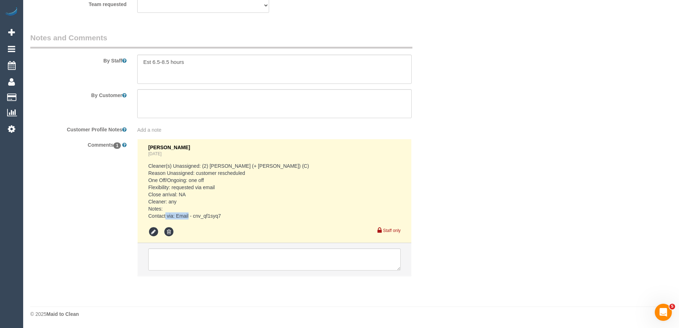
copy pre "cnv_qf1syq7"
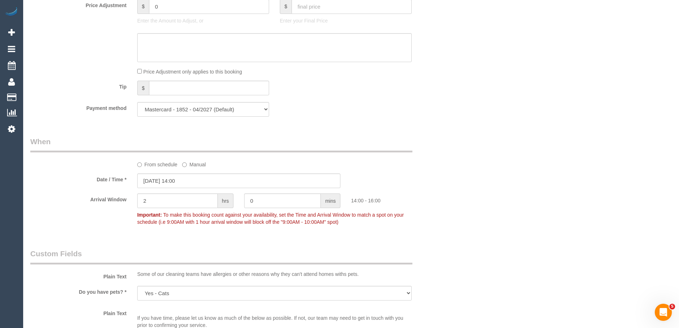
scroll to position [649, 0]
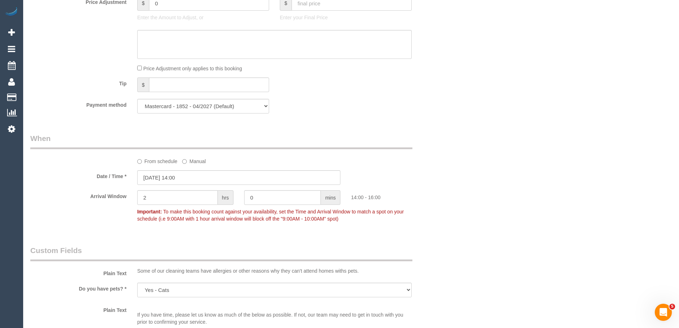
click at [395, 154] on div "From schedule Manual" at bounding box center [239, 149] width 428 height 32
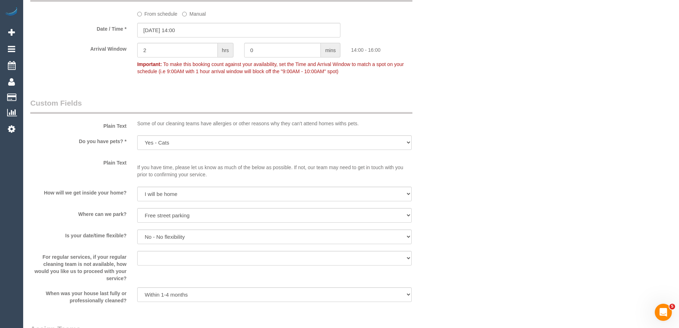
scroll to position [756, 0]
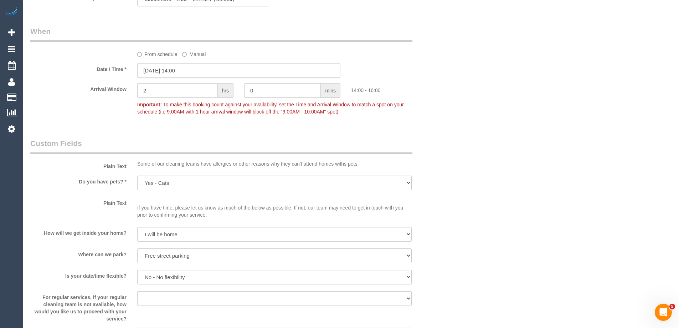
click at [181, 71] on input "[DATE] 14:00" at bounding box center [238, 70] width 203 height 15
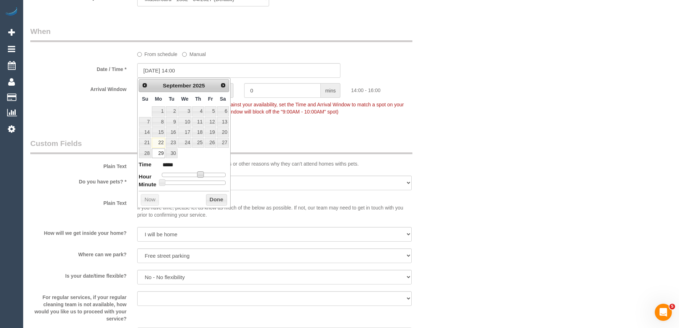
type input "[DATE] 13:00"
type input "*****"
type input "[DATE] 12:00"
type input "*****"
drag, startPoint x: 200, startPoint y: 175, endPoint x: 199, endPoint y: 185, distance: 9.7
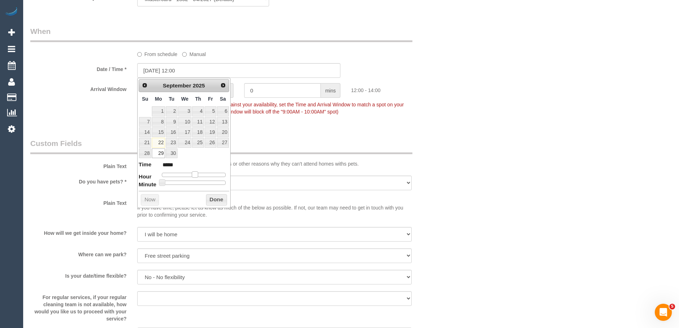
click at [195, 175] on span at bounding box center [195, 174] width 6 height 6
click at [211, 198] on button "Done" at bounding box center [216, 199] width 21 height 11
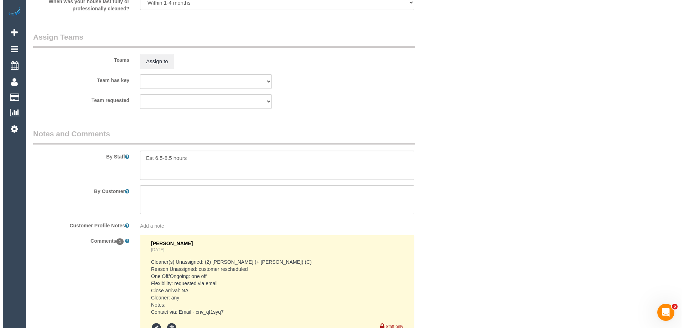
scroll to position [1077, 0]
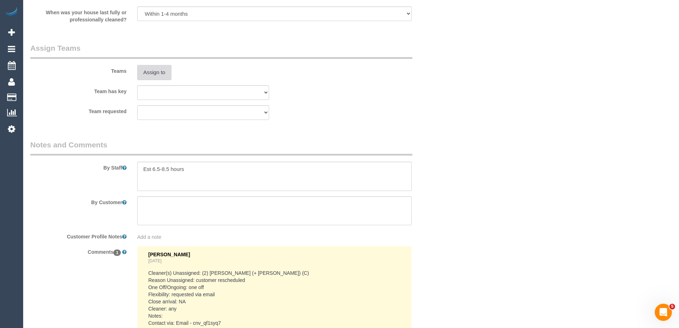
click at [158, 72] on button "Assign to" at bounding box center [154, 72] width 34 height 15
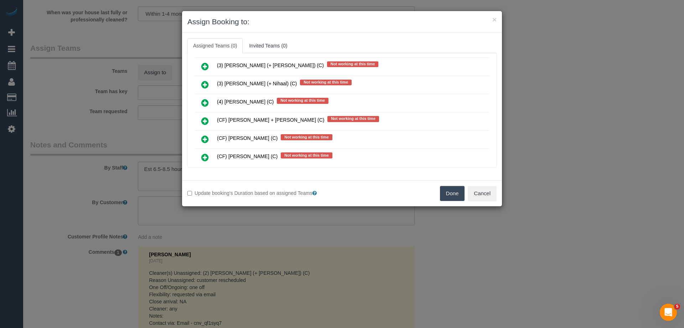
scroll to position [820, 0]
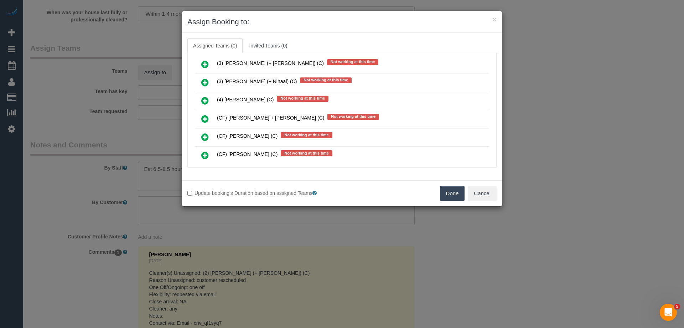
click at [203, 79] on icon at bounding box center [204, 82] width 7 height 9
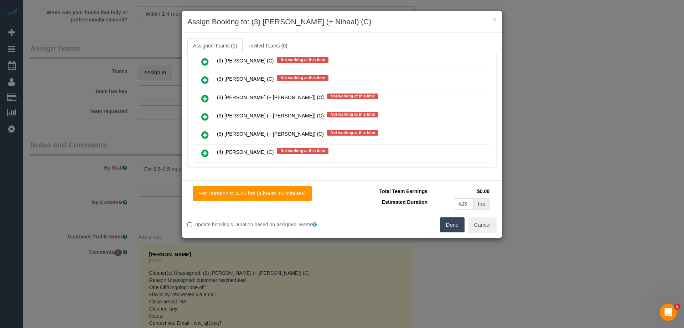
scroll to position [766, 0]
click at [203, 96] on icon at bounding box center [204, 99] width 7 height 9
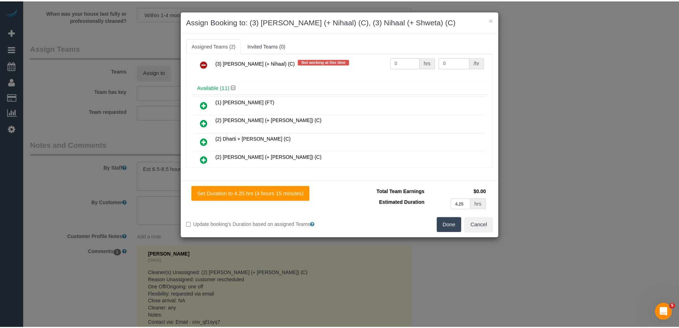
scroll to position [0, 0]
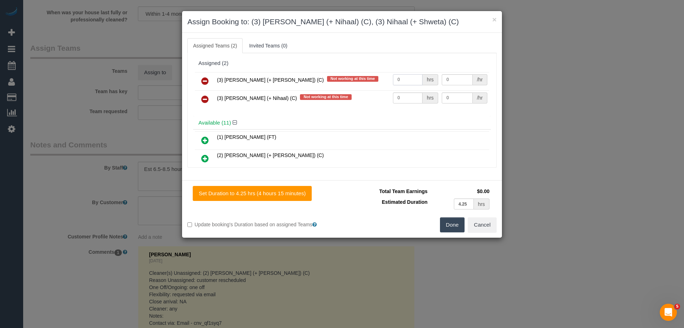
drag, startPoint x: 404, startPoint y: 76, endPoint x: 366, endPoint y: 76, distance: 37.4
click at [369, 76] on tr "(3) Nihaal (+ Shweta) (C) Not working at this time 0 hrs 0 /hr" at bounding box center [342, 81] width 294 height 18
type input "1"
drag, startPoint x: 405, startPoint y: 98, endPoint x: 350, endPoint y: 97, distance: 54.9
click at [351, 97] on tr "(3) Shweta (+ Nihaal) (C) Not working at this time 0 hrs 0 /hr" at bounding box center [342, 99] width 294 height 18
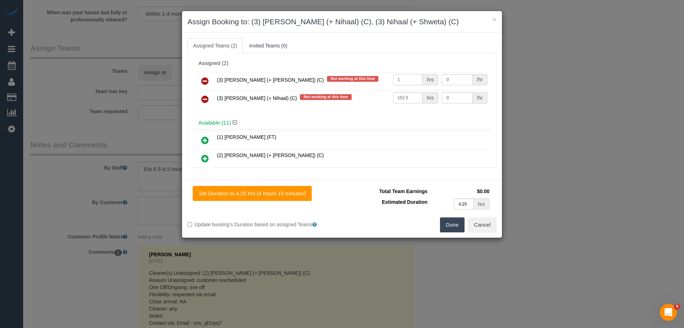
drag, startPoint x: 387, startPoint y: 78, endPoint x: 307, endPoint y: 80, distance: 79.9
click at [295, 77] on tr "(3) Nihaal (+ Shweta) (C) Not working at this time Not working at this time 1 h…" at bounding box center [342, 81] width 294 height 18
drag, startPoint x: 410, startPoint y: 96, endPoint x: 330, endPoint y: 97, distance: 79.9
click at [314, 97] on tr "(3) Shweta (+ Nihaal) (C) Not working at this time 152.5 hrs 0 /hr" at bounding box center [342, 99] width 294 height 18
type input "1"
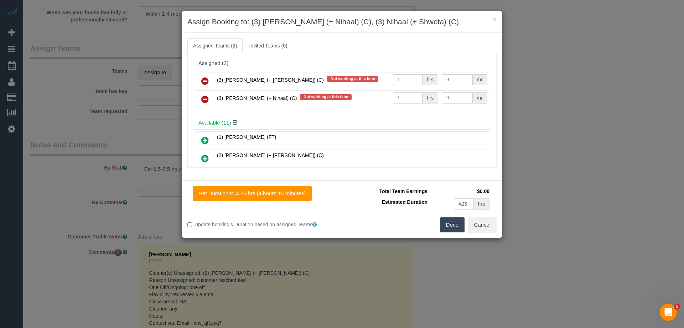
drag, startPoint x: 456, startPoint y: 98, endPoint x: 356, endPoint y: 98, distance: 99.8
click at [359, 98] on tr "(3) Shweta (+ Nihaal) (C) Not working at this time 1 hrs 0 /hr" at bounding box center [342, 99] width 294 height 18
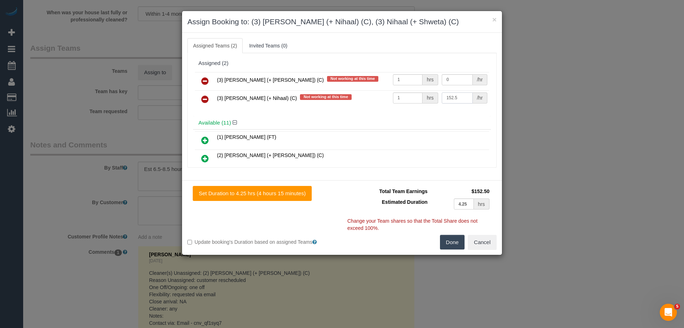
type input "152.5"
drag, startPoint x: 453, startPoint y: 78, endPoint x: 344, endPoint y: 70, distance: 110.1
click at [344, 70] on div "(3) Nihaal (+ Shweta) (C) Not working at this time 1 hrs 0 /hr (3) Shweta (+ Ni…" at bounding box center [342, 93] width 298 height 46
type input "152.5"
click at [445, 241] on button "Done" at bounding box center [452, 242] width 25 height 15
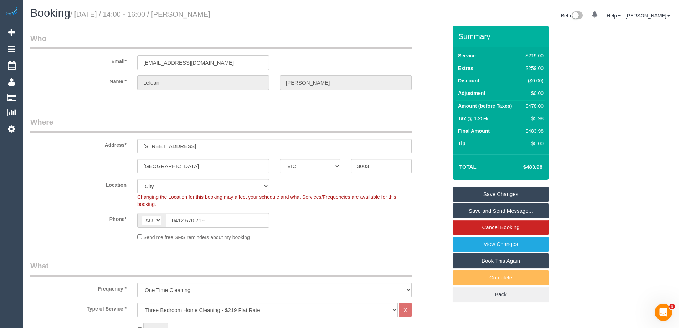
drag, startPoint x: 251, startPoint y: 16, endPoint x: 198, endPoint y: 13, distance: 53.2
click at [198, 13] on h1 "Booking / September 29, 2025 / 14:00 - 16:00 / Leloan Nguyen" at bounding box center [187, 13] width 315 height 12
copy small "Leloan Nguyen"
click at [473, 196] on link "Save Changes" at bounding box center [501, 193] width 96 height 15
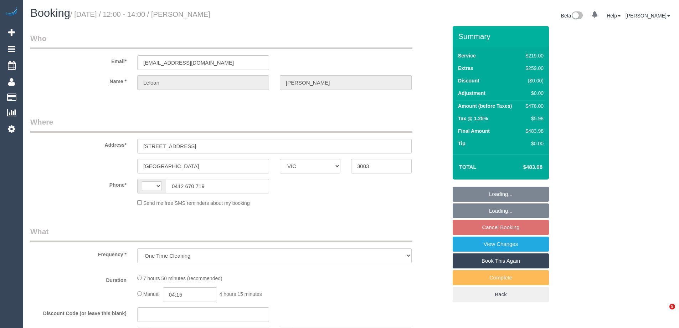
select select "VIC"
select select "string:AU"
select select "string:stripe-pm_1S0Llp2GScqysDRVhs9LshZR"
select select "number:29"
select select "number:14"
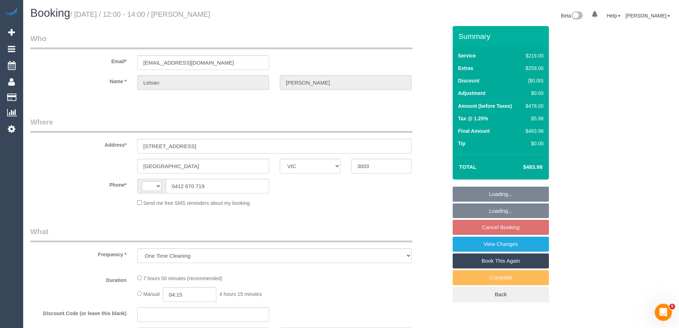
select select "number:19"
select select "number:25"
select select "number:13"
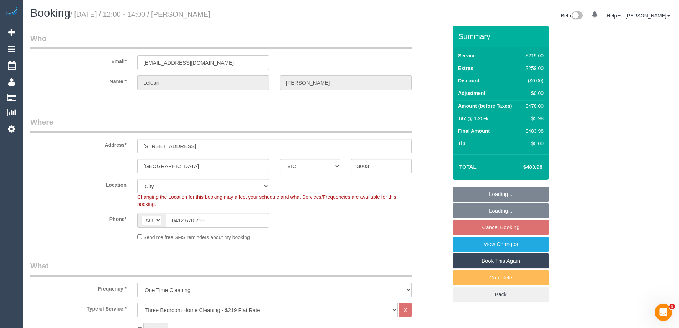
select select "object:802"
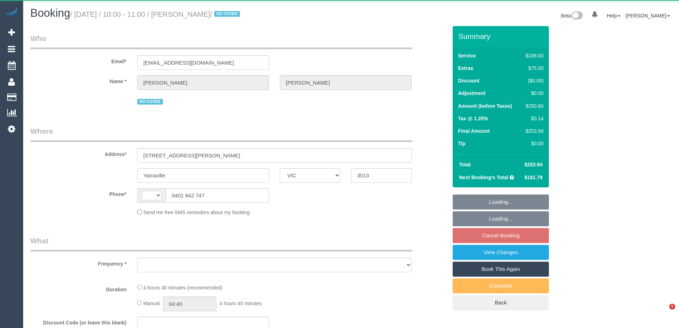
select select "VIC"
select select "string:AU"
select select "object:558"
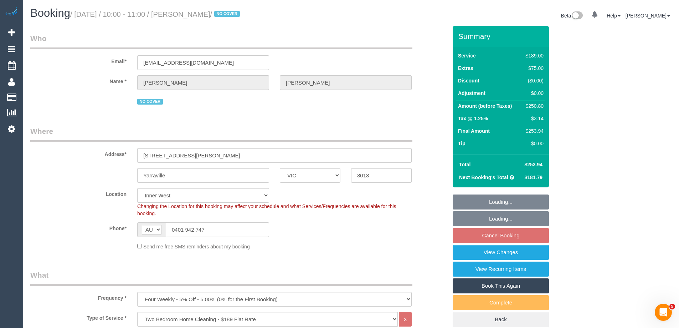
select select "string:stripe-pm_1Q6Ued2GScqysDRVN6pIIr3A"
select select "number:28"
select select "number:14"
select select "number:19"
select select "number:22"
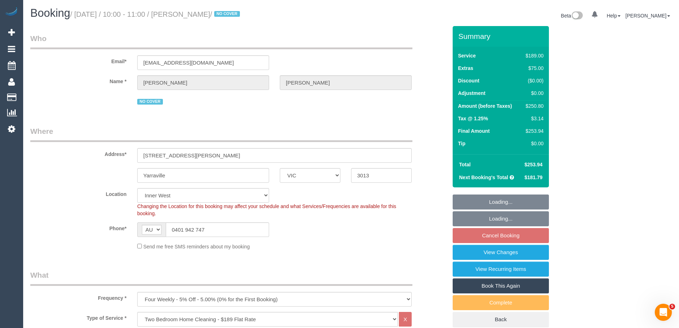
select select "number:34"
select select "number:12"
select select "object:809"
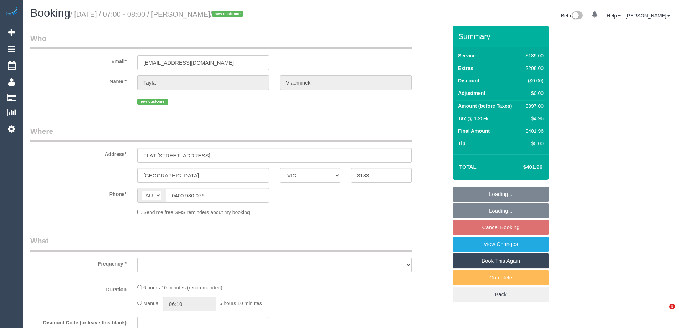
select select "VIC"
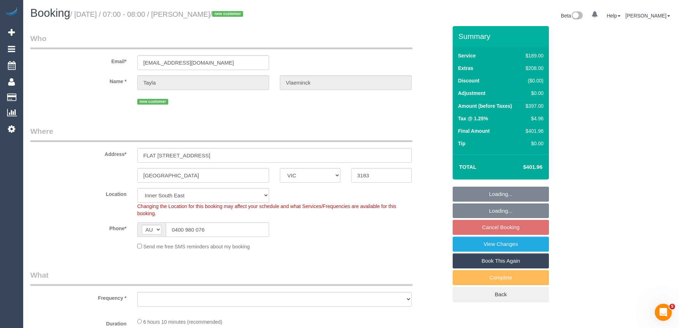
select select "object:629"
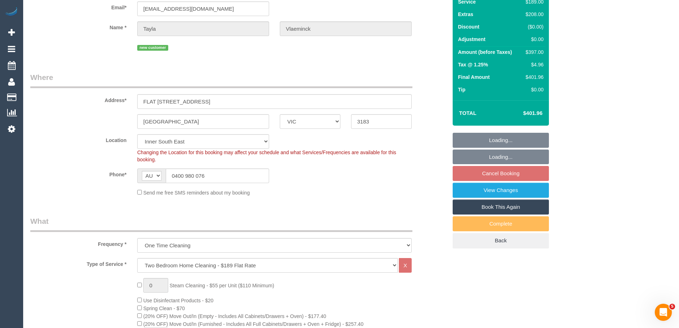
select select "string:stripe-pm_1S8Gv92GScqysDRVf4BfK0zP"
select select "number:28"
select select "number:14"
select select "number:19"
select select "number:36"
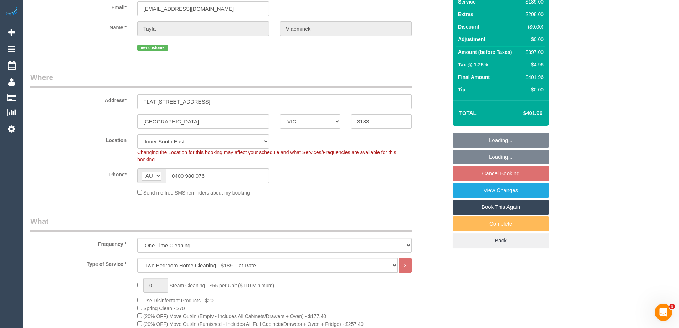
select select "number:33"
select select "number:26"
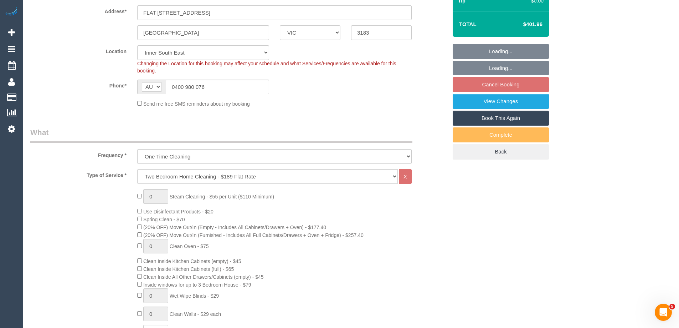
select select "object:1376"
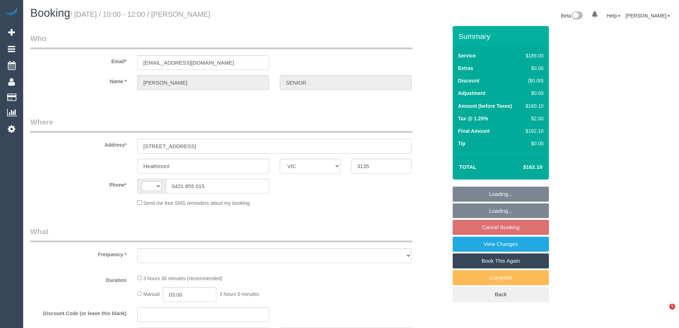
select select "VIC"
select select "string:AU"
select select "object:552"
select select "string:stripe-pm_1QRVgJ2GScqysDRVzgzKVhek"
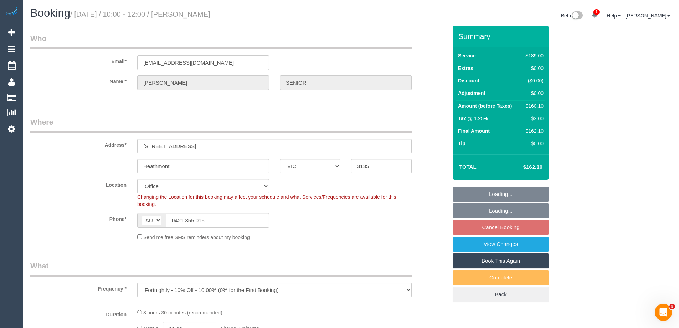
select select "object:705"
select select "number:27"
select select "number:14"
select select "number:19"
select select "number:22"
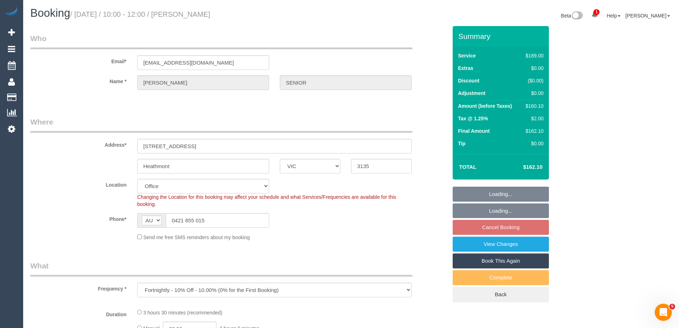
select select "number:34"
select select "number:26"
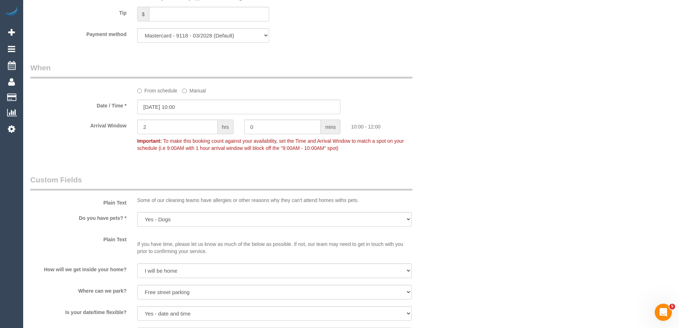
scroll to position [722, 0]
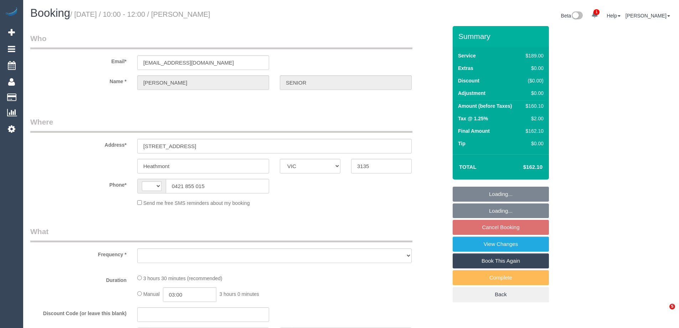
select select "VIC"
select select "string:AU"
select select "object:552"
select select "string:stripe-pm_1QRVgJ2GScqysDRVzgzKVhek"
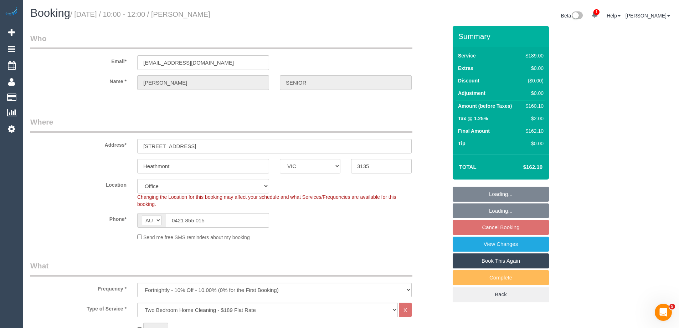
select select "number:27"
select select "number:14"
select select "number:19"
select select "number:22"
select select "number:34"
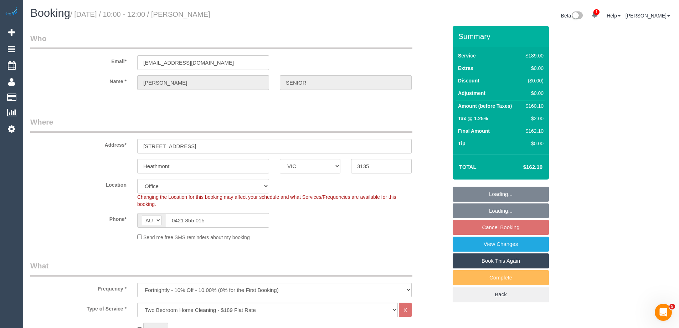
select select "number:26"
select select "object:801"
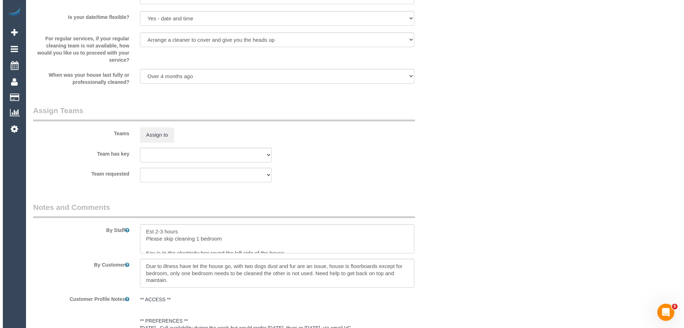
scroll to position [1069, 0]
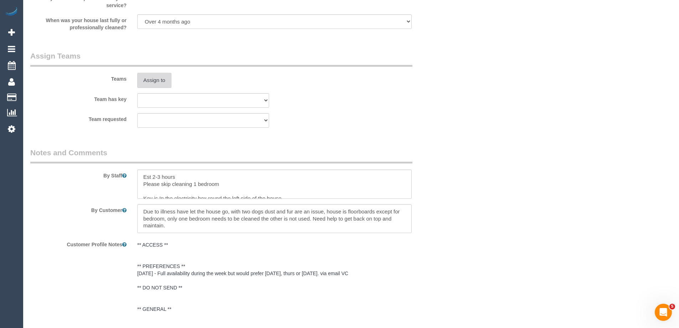
click at [149, 77] on button "Assign to" at bounding box center [154, 80] width 34 height 15
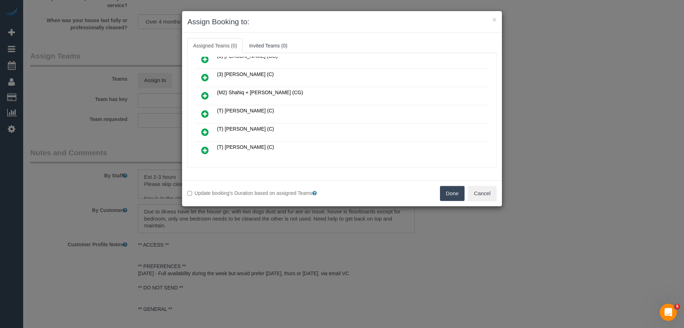
click at [205, 76] on icon at bounding box center [204, 77] width 7 height 9
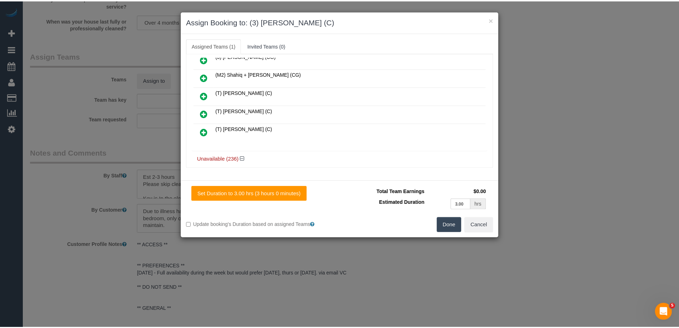
scroll to position [0, 0]
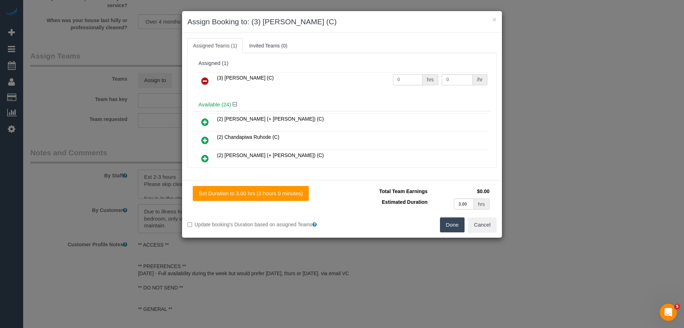
drag, startPoint x: 406, startPoint y: 77, endPoint x: 380, endPoint y: 82, distance: 26.4
click at [358, 77] on tr "(3) [PERSON_NAME] (C) 0 hrs 0 /hr" at bounding box center [342, 81] width 294 height 18
type input "1"
drag, startPoint x: 450, startPoint y: 77, endPoint x: 388, endPoint y: 73, distance: 62.1
click at [390, 73] on tr "(3) Thidas Wickramasinghe (C) 1 hrs 0 /hr" at bounding box center [342, 81] width 294 height 18
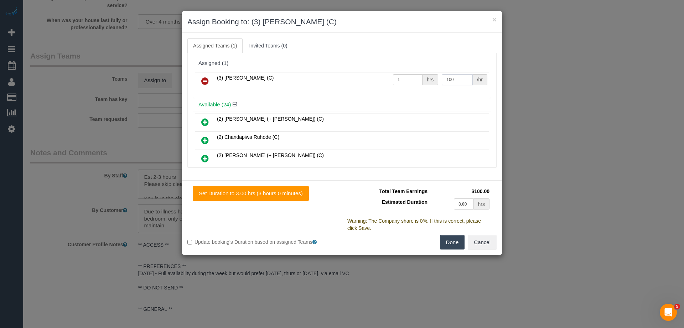
type input "100"
click at [449, 242] on button "Done" at bounding box center [452, 242] width 25 height 15
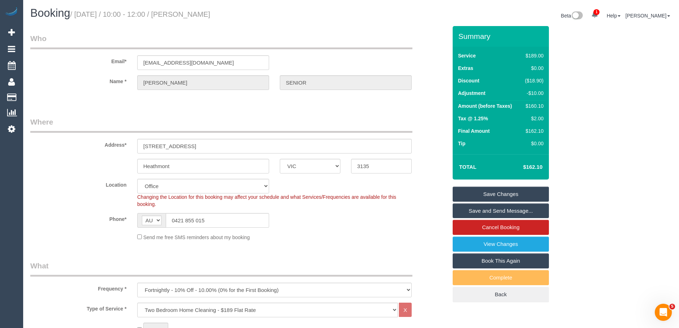
drag, startPoint x: 253, startPoint y: 14, endPoint x: 195, endPoint y: 11, distance: 58.5
click at [195, 11] on h1 "Booking / September 29, 2025 / 10:00 - 12:00 / KATE SENIOR" at bounding box center [187, 13] width 315 height 12
copy small "KATE SENIOR"
click at [474, 211] on link "Save and Send Message..." at bounding box center [501, 210] width 96 height 15
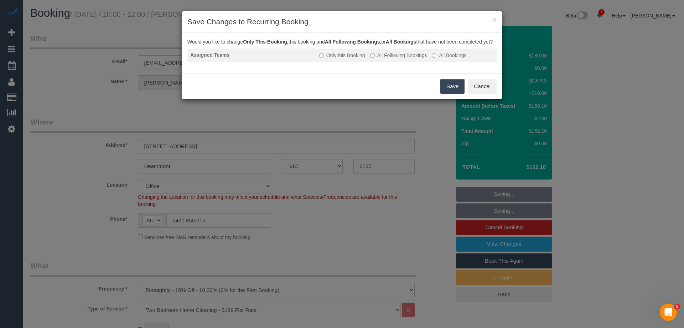
click at [385, 62] on td "Only this Booking All Following Bookings All Bookings" at bounding box center [407, 54] width 180 height 13
click at [385, 59] on label "All Following Bookings" at bounding box center [398, 55] width 57 height 7
click at [456, 94] on button "Save" at bounding box center [453, 86] width 24 height 15
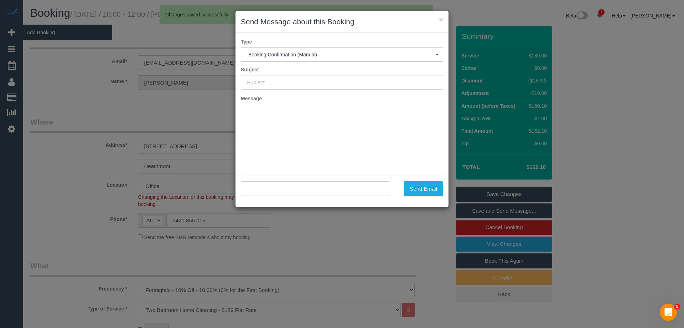
type input "Booking Confirmed"
type input ""KATE SENIOR" <k8_michelle@hotmail.com>"
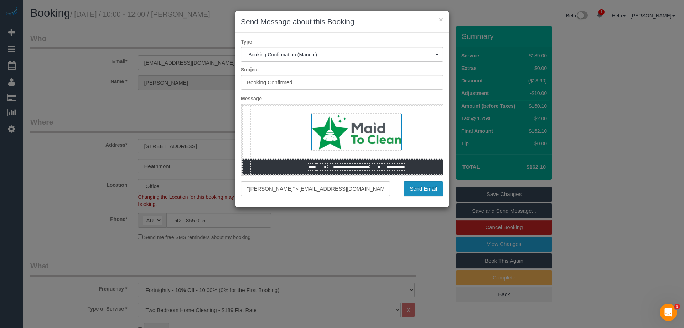
click at [426, 187] on button "Send Email" at bounding box center [424, 188] width 40 height 15
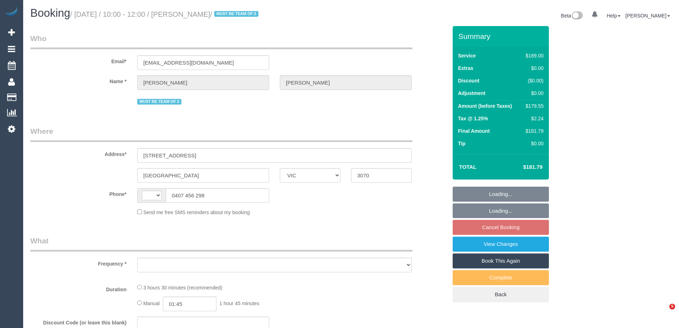
select select "VIC"
select select "object:286"
select select "string:stripe-pm_1QZKJS2GScqysDRV39Mdx3JN"
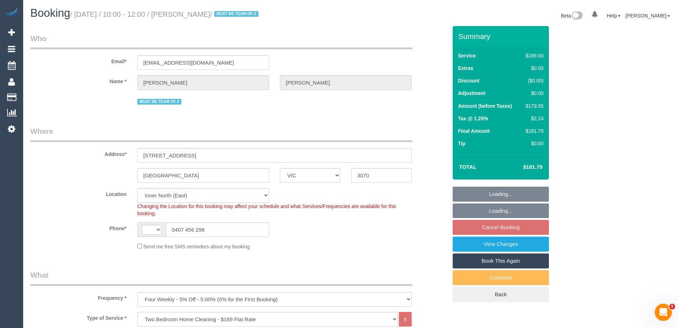
select select "object:780"
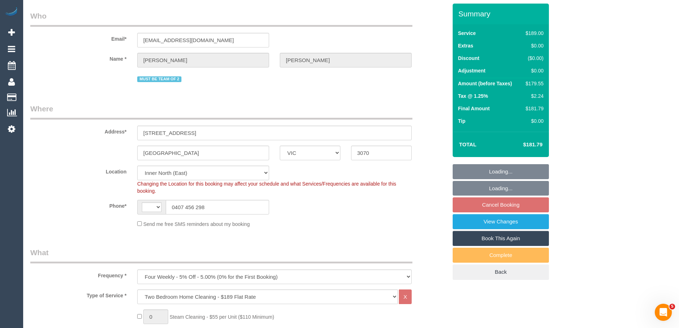
select select "string:AU"
select select "number:27"
select select "number:14"
select select "number:19"
select select "number:23"
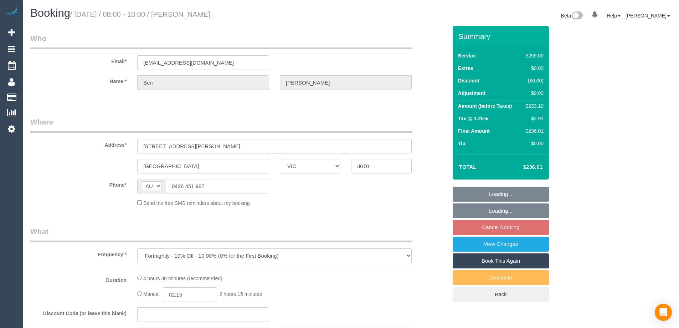
select select "VIC"
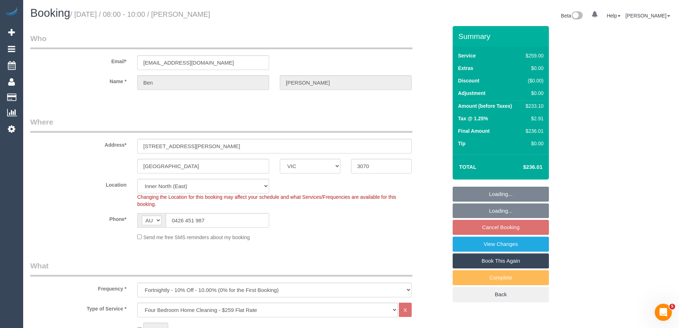
select select "object:646"
select select "string:stripe-pm_1Oy5ya2GScqysDRV3mGMmc0R"
select select "number:30"
select select "number:14"
select select "number:19"
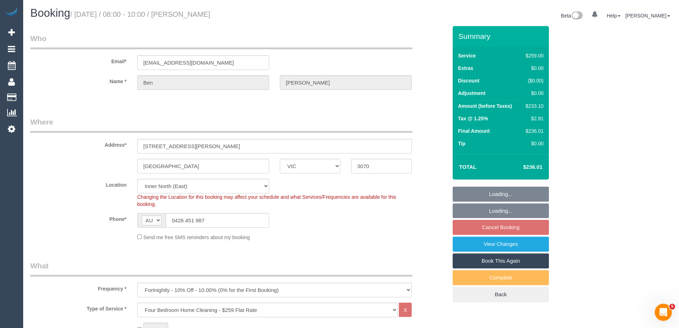
select select "number:25"
select select "number:34"
select select "number:13"
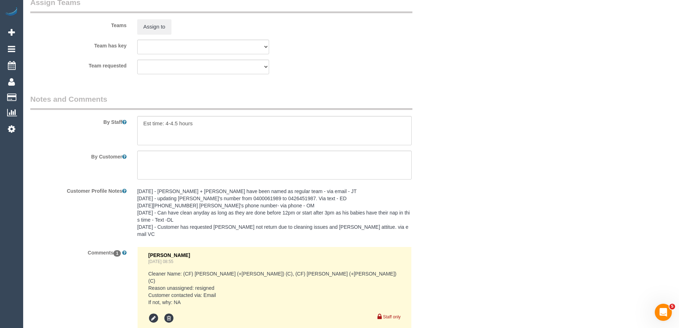
scroll to position [1195, 0]
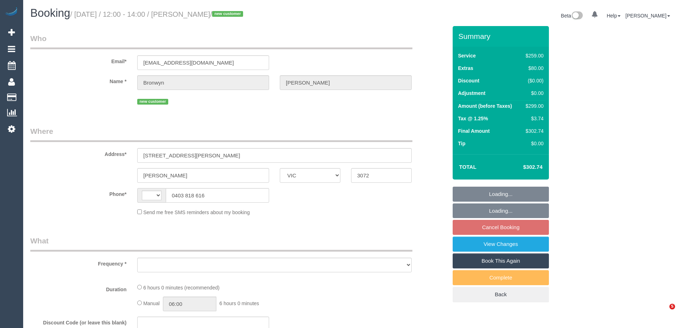
select select "VIC"
select select "object:284"
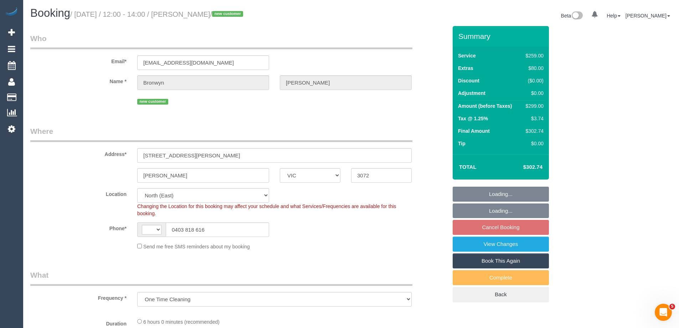
select select "string:AU"
select select "string:stripe-pm_1SA1Bu2GScqysDRVHiGGakr5"
select select "object:1164"
select select "number:29"
select select "number:14"
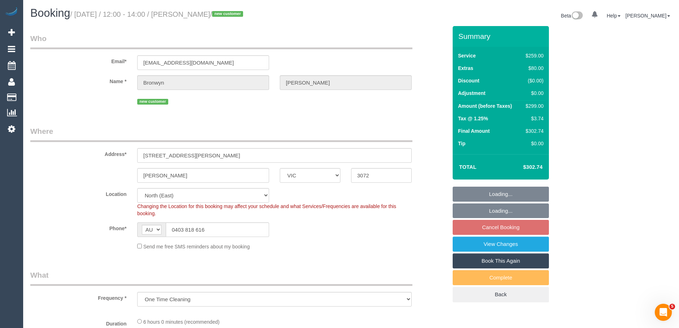
select select "number:18"
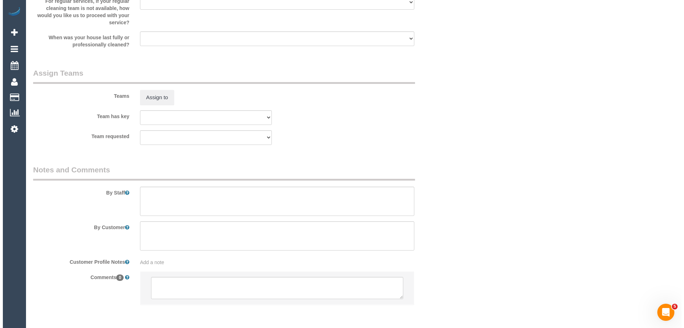
scroll to position [1090, 0]
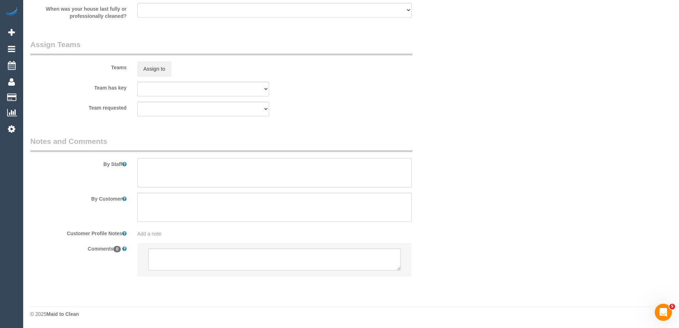
click at [139, 173] on textarea at bounding box center [274, 172] width 274 height 29
type textarea "Estimated time of 4.5-5.5 hrs"
click at [160, 69] on button "Assign to" at bounding box center [154, 68] width 34 height 15
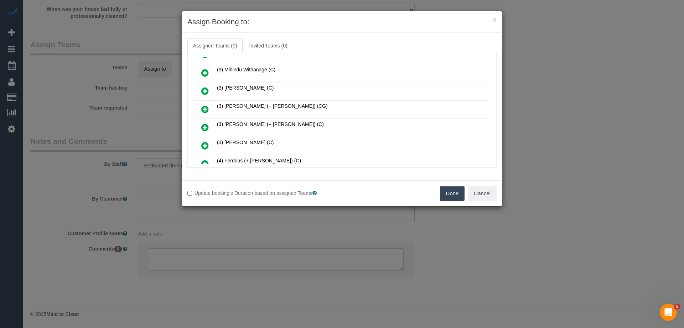
scroll to position [285, 0]
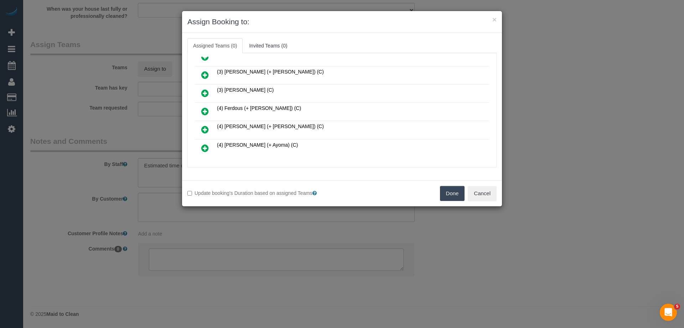
click at [207, 109] on icon at bounding box center [204, 111] width 7 height 9
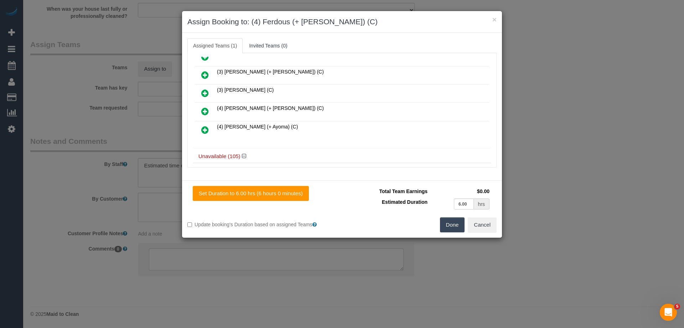
click at [204, 111] on icon at bounding box center [204, 111] width 7 height 9
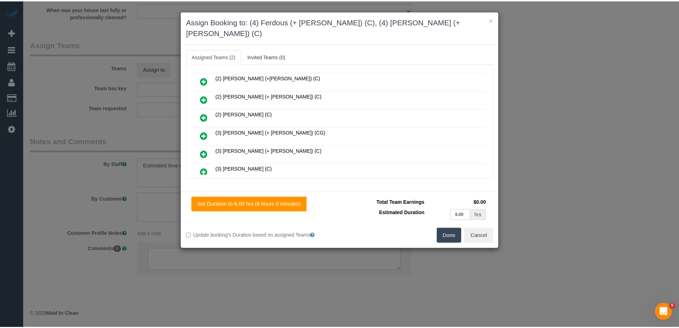
scroll to position [0, 0]
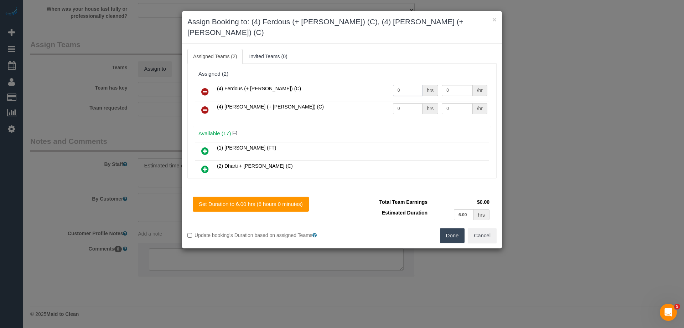
drag, startPoint x: 408, startPoint y: 79, endPoint x: 397, endPoint y: 91, distance: 15.9
click at [363, 83] on tr "(4) Ferdous (+ Forkan) (C) 0 hrs 0 /hr" at bounding box center [342, 92] width 294 height 18
type input "1"
drag, startPoint x: 403, startPoint y: 97, endPoint x: 365, endPoint y: 94, distance: 38.3
click at [356, 101] on tr "(4) Forkan (+ Ferdous) (C) 0 hrs 0 /hr" at bounding box center [342, 110] width 294 height 18
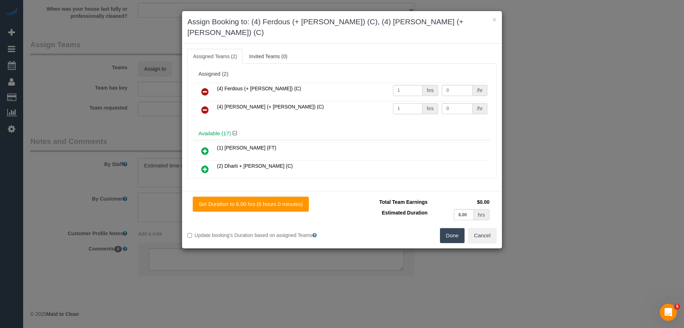
type input "1"
drag, startPoint x: 456, startPoint y: 76, endPoint x: 396, endPoint y: 77, distance: 59.9
click at [399, 83] on tr "(4) Ferdous (+ Forkan) (C) 1 hrs 0 /hr" at bounding box center [342, 92] width 294 height 18
type input "95"
drag, startPoint x: 447, startPoint y: 102, endPoint x: 379, endPoint y: 101, distance: 68.4
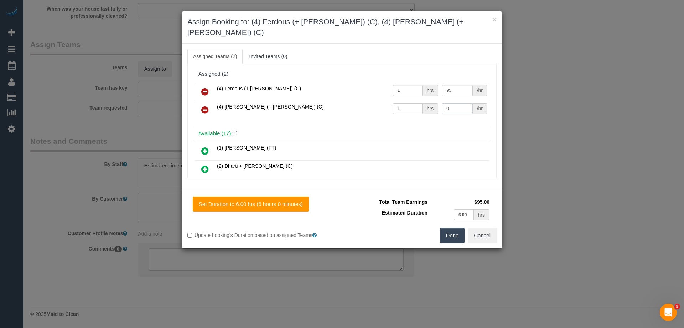
click at [390, 102] on tr "(4) Forkan (+ Ferdous) (C) 1 hrs 0 /hr" at bounding box center [342, 110] width 294 height 18
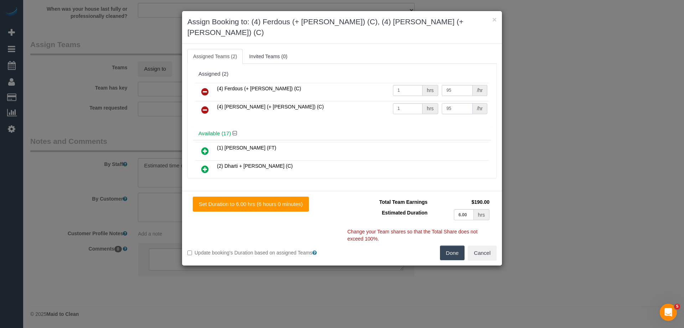
type input "95"
click at [456, 246] on button "Done" at bounding box center [452, 252] width 25 height 15
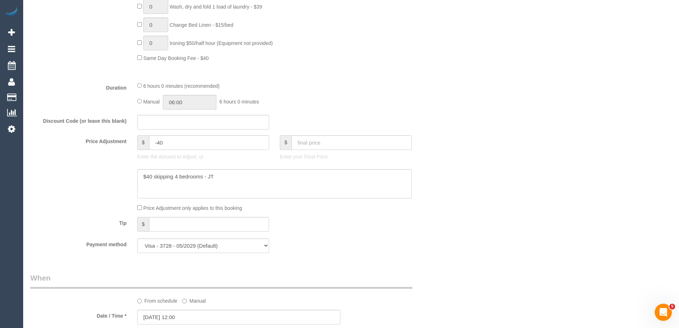
scroll to position [484, 0]
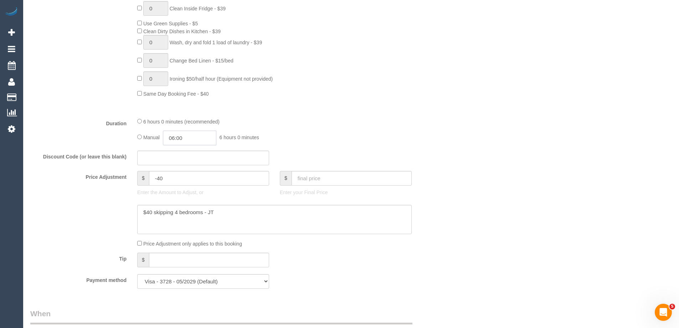
click at [192, 138] on input "06:00" at bounding box center [189, 137] width 53 height 15
drag, startPoint x: 198, startPoint y: 151, endPoint x: 187, endPoint y: 149, distance: 11.6
click at [196, 151] on input "text" at bounding box center [203, 157] width 132 height 15
drag, startPoint x: 190, startPoint y: 139, endPoint x: 192, endPoint y: 145, distance: 6.7
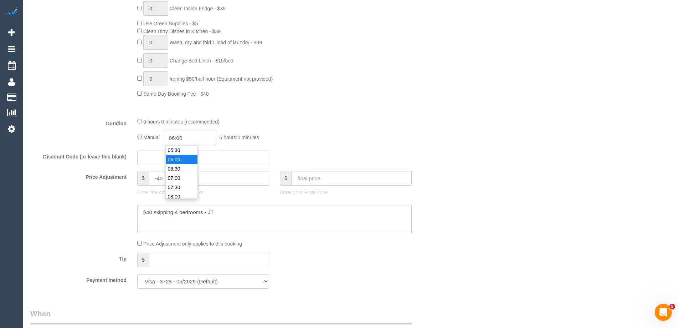
click at [190, 139] on input "06:00" at bounding box center [189, 137] width 53 height 15
drag, startPoint x: 180, startPoint y: 162, endPoint x: 185, endPoint y: 142, distance: 20.6
click at [180, 161] on li "02:30" at bounding box center [182, 165] width 32 height 9
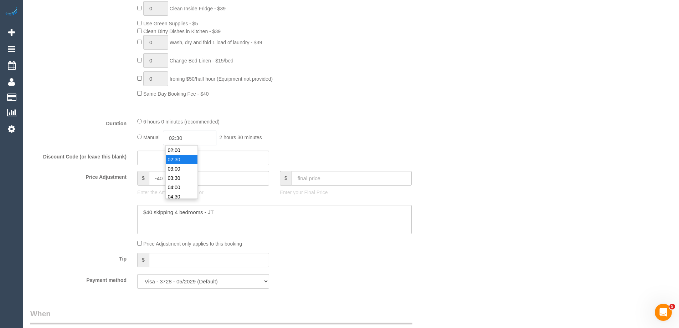
drag, startPoint x: 185, startPoint y: 134, endPoint x: 180, endPoint y: 134, distance: 4.6
click at [180, 134] on input "02:30" at bounding box center [189, 137] width 53 height 15
type input "02:45"
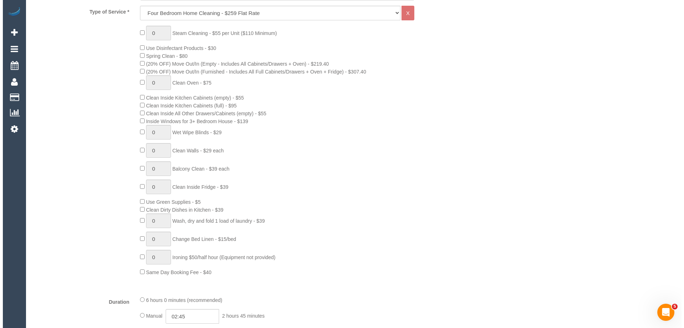
scroll to position [0, 0]
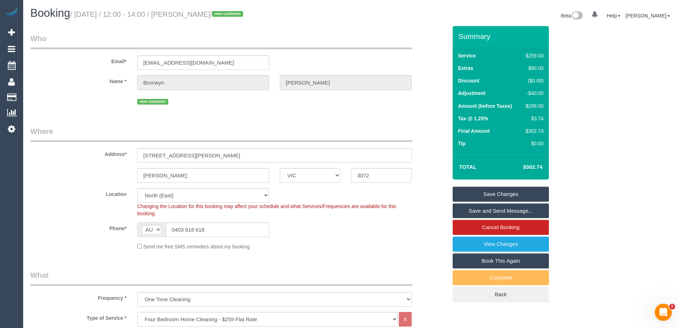
drag, startPoint x: 250, startPoint y: 12, endPoint x: 196, endPoint y: 11, distance: 54.6
click at [196, 11] on small "/ September 29, 2025 / 12:00 - 14:00 / Bronwyn Trickett / new customer" at bounding box center [157, 14] width 175 height 8
copy small "Bronwyn Trickett"
click at [478, 209] on link "Save and Send Message..." at bounding box center [501, 210] width 96 height 15
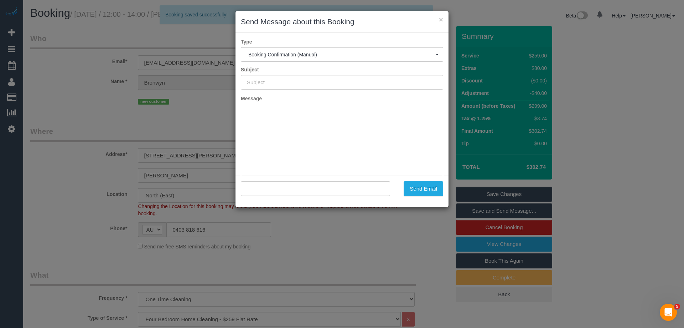
type input "Booking Confirmed"
type input ""Bronwyn Trickett" <bronwyntrickett@gmail.com>"
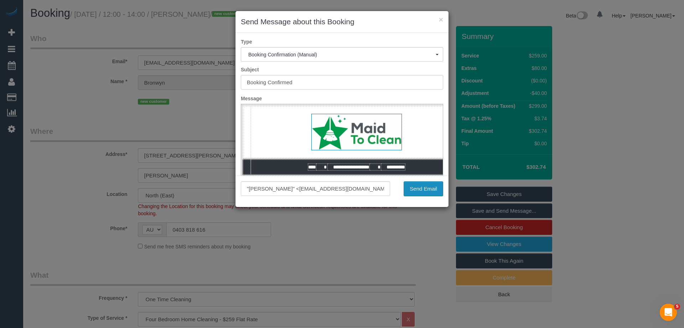
click at [433, 189] on button "Send Email" at bounding box center [424, 188] width 40 height 15
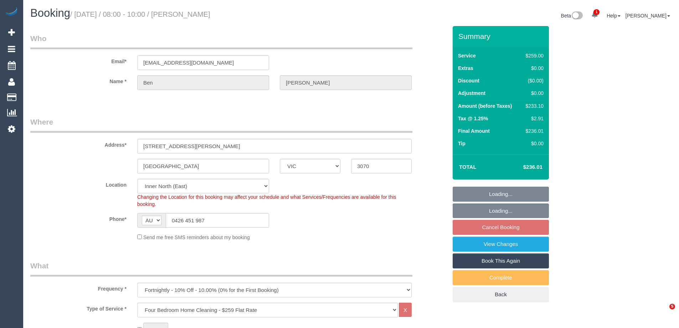
select select "VIC"
select select "object:801"
select select "string:stripe-pm_1Oy5ya2GScqysDRV3mGMmc0R"
select select "number:30"
select select "number:14"
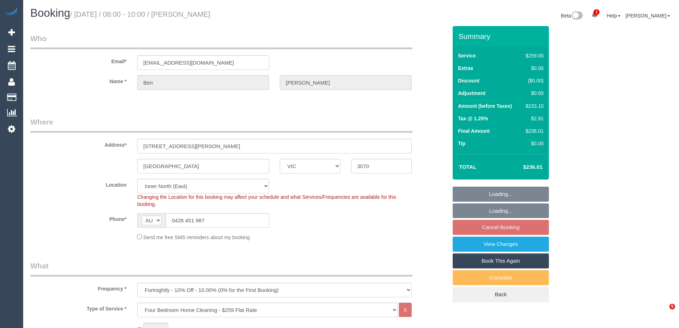
select select "number:19"
select select "number:25"
select select "number:34"
select select "number:13"
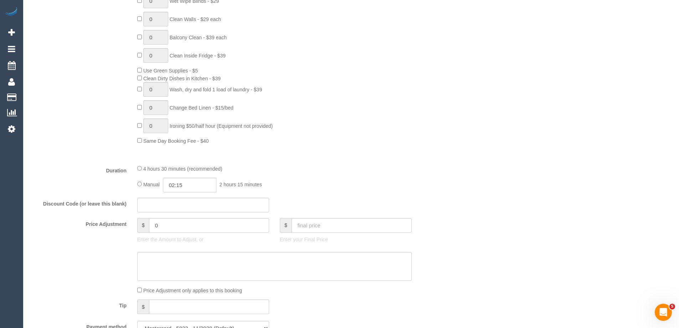
scroll to position [535, 0]
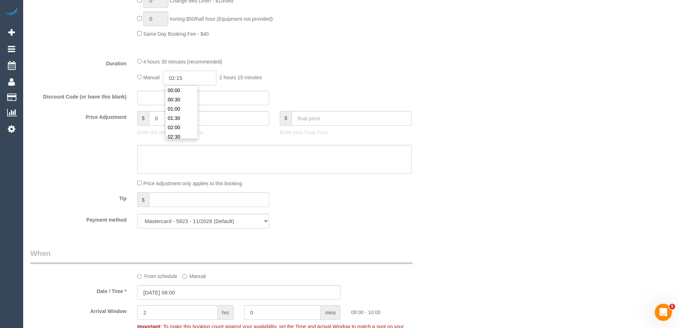
click at [197, 78] on input "02:15" at bounding box center [189, 78] width 53 height 15
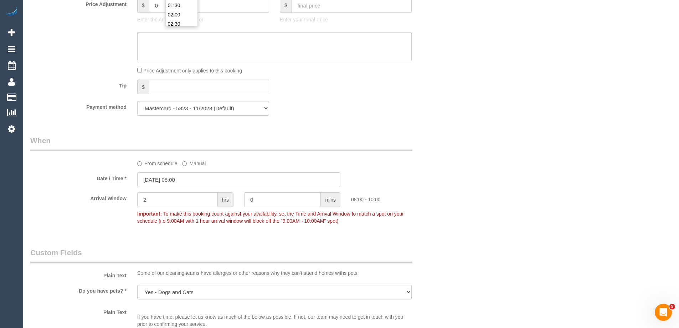
scroll to position [713, 0]
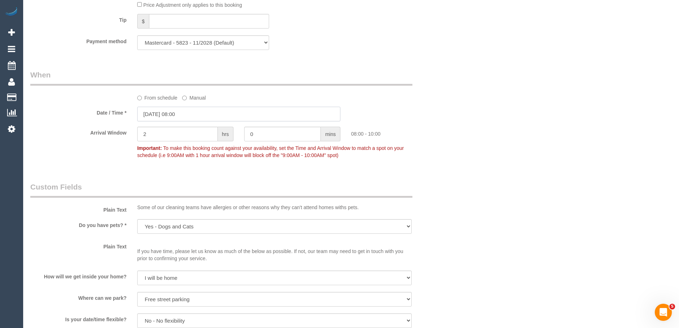
click at [170, 111] on input "[DATE] 08:00" at bounding box center [238, 114] width 203 height 15
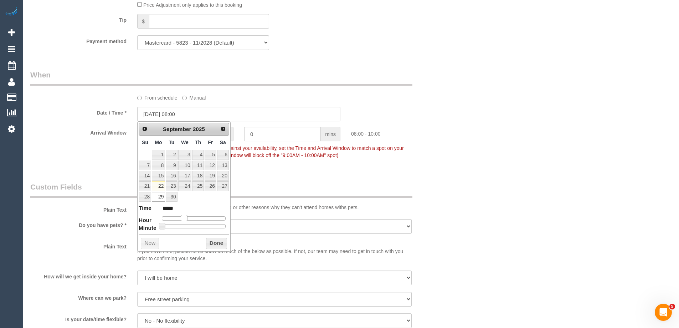
type input "[DATE] 09:00"
type input "*****"
type input "[DATE] 10:00"
type input "*****"
type input "[DATE] 11:00"
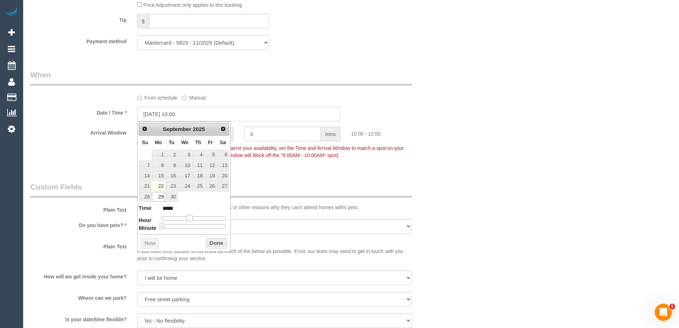
type input "*****"
type input "[DATE] 12:00"
type input "*****"
drag, startPoint x: 184, startPoint y: 218, endPoint x: 195, endPoint y: 219, distance: 11.1
click at [195, 219] on span at bounding box center [195, 218] width 6 height 6
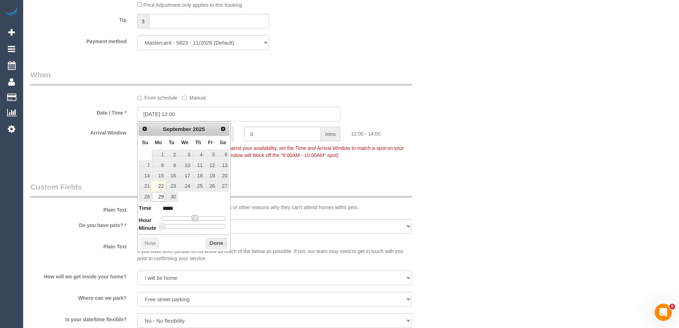
click at [397, 140] on div "Arrival Window 2 hrs 0 mins 12:00 - 14:00 Important: To make this booking count…" at bounding box center [239, 144] width 428 height 35
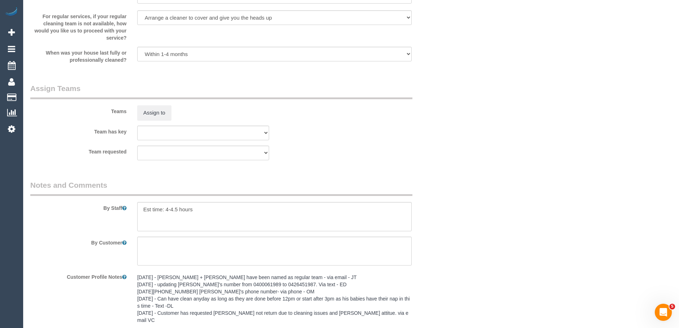
scroll to position [1195, 0]
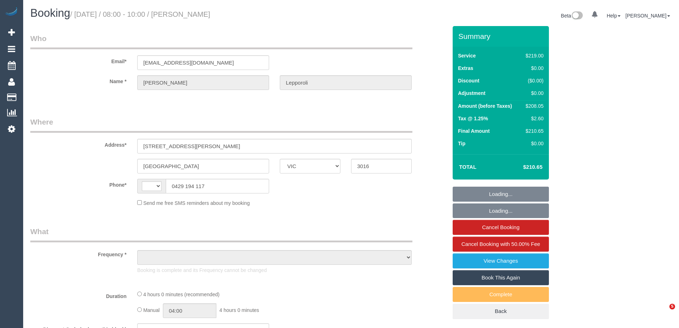
select select "VIC"
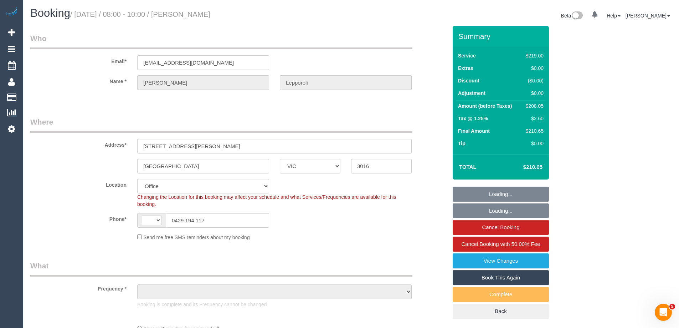
select select "string:AU"
select select "object:316"
select select "string:stripe-pm_1P8uRc2GScqysDRVuK7guoUb"
select select "number:28"
select select "number:14"
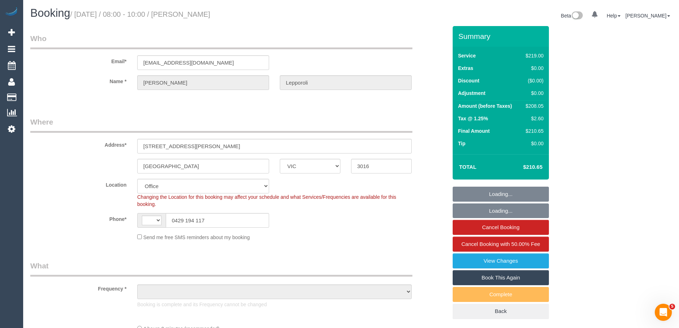
select select "number:19"
select select "number:22"
select select "number:34"
select select "number:26"
select select "object:2127"
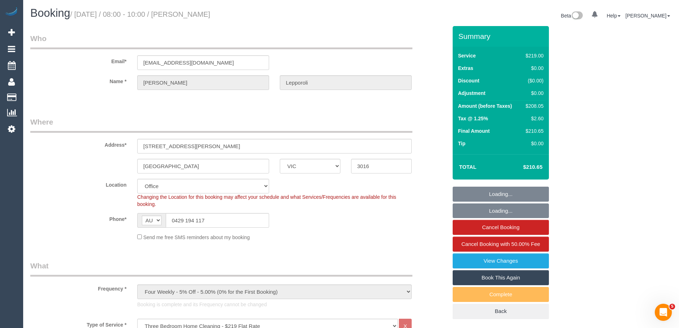
scroll to position [1296, 0]
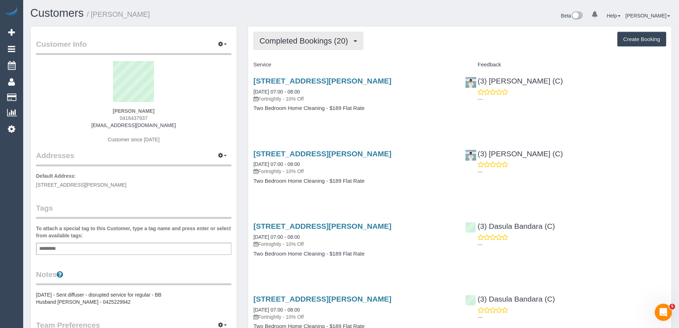
click at [296, 39] on span "Completed Bookings (20)" at bounding box center [305, 40] width 92 height 9
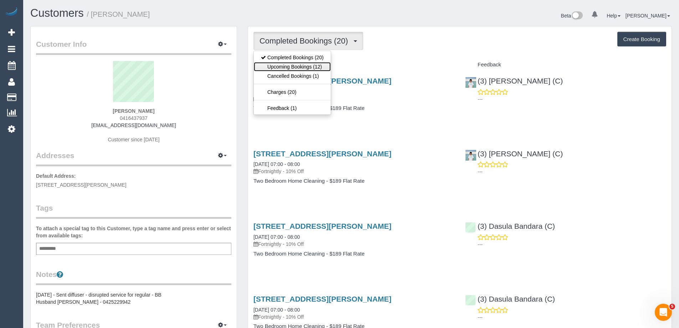
click at [294, 69] on link "Upcoming Bookings (12)" at bounding box center [292, 66] width 77 height 9
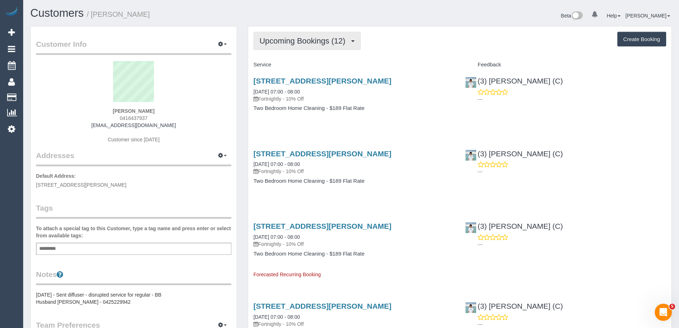
click at [286, 40] on span "Upcoming Bookings (12)" at bounding box center [303, 40] width 89 height 9
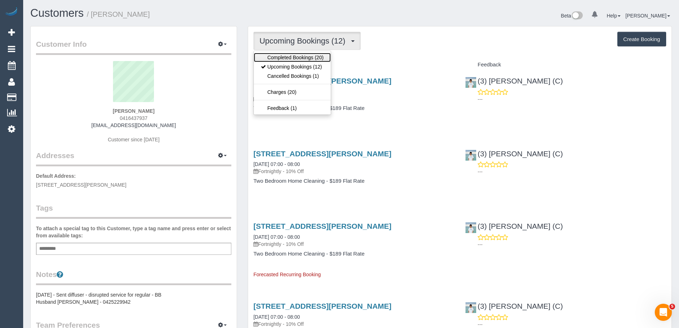
click at [281, 53] on link "Completed Bookings (20)" at bounding box center [292, 57] width 77 height 9
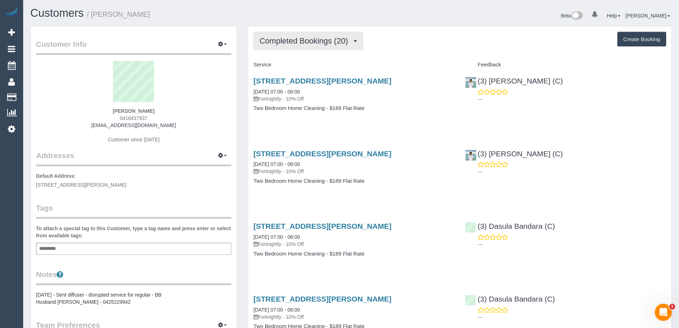
click at [300, 41] on span "Completed Bookings (20)" at bounding box center [305, 40] width 92 height 9
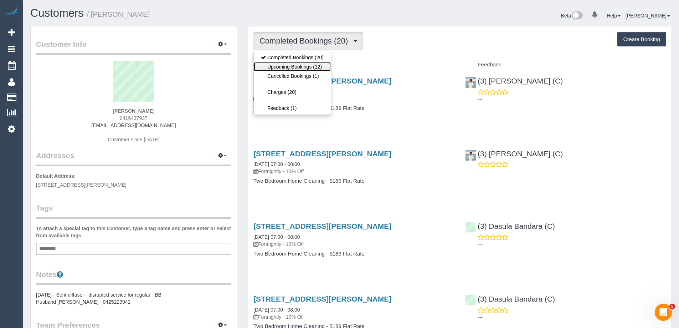
click at [288, 65] on link "Upcoming Bookings (12)" at bounding box center [292, 66] width 77 height 9
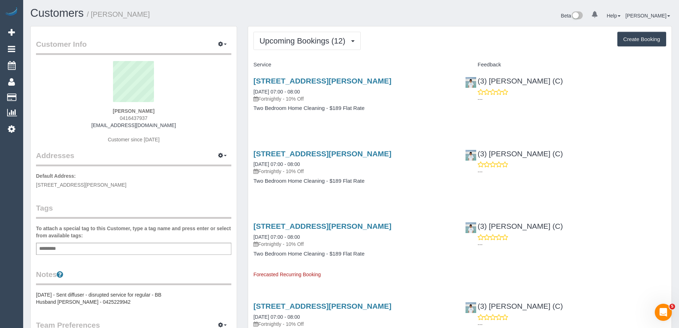
click at [263, 119] on div "69 Fletcher St, Hawthorn East, VIC 3123 29/09/2025 07:00 - 08:00 Fortnightly - …" at bounding box center [354, 98] width 212 height 55
drag, startPoint x: 174, startPoint y: 124, endPoint x: 88, endPoint y: 126, distance: 86.3
click at [89, 122] on div "Rosie Rabindran 0416437937 jmrabindran@gmail.com Customer since 2024" at bounding box center [133, 105] width 195 height 89
copy link "[EMAIL_ADDRESS][DOMAIN_NAME]"
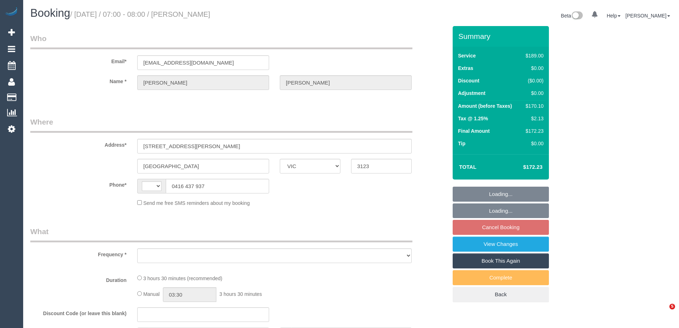
select select "VIC"
select select "string:AU"
select select "object:528"
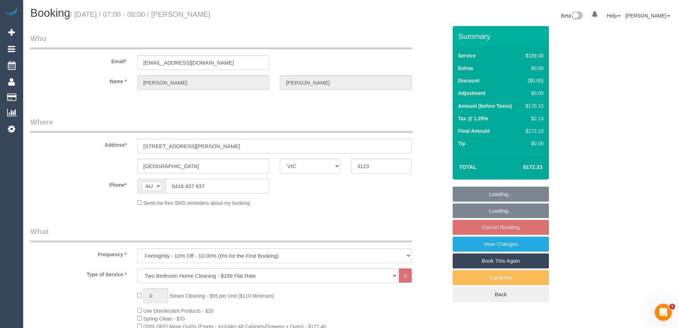
select select "string:stripe-pm_1P4MPT2GScqysDRVxvxFibMC"
select select "number:28"
select select "number:17"
select select "number:19"
select select "number:36"
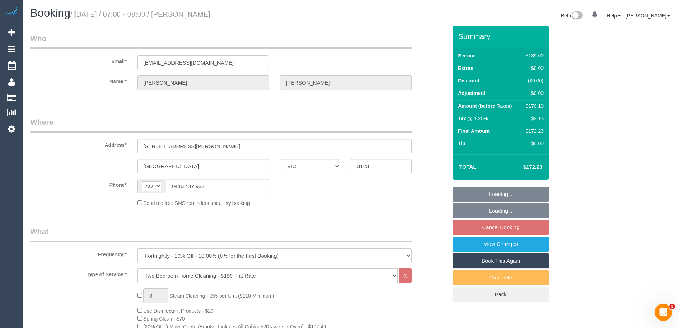
select select "number:33"
select select "number:11"
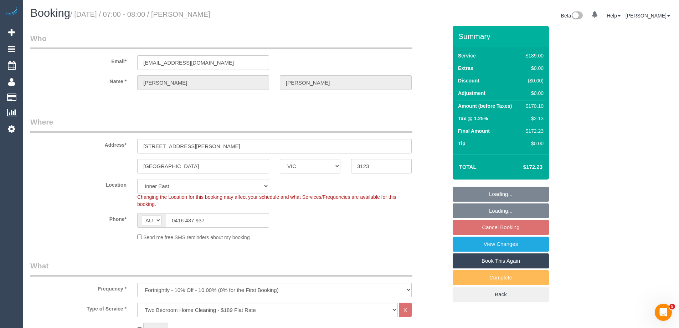
select select "object:1415"
click at [468, 242] on link "View Changes" at bounding box center [501, 243] width 96 height 15
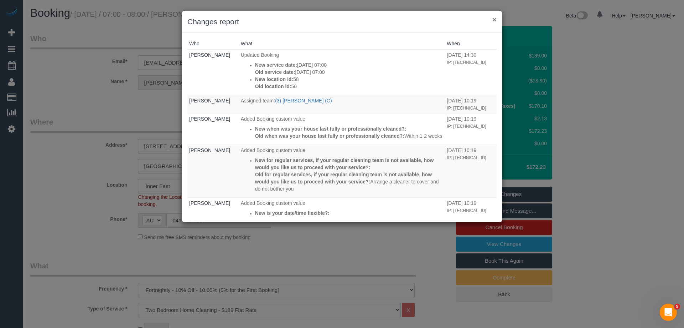
click at [494, 19] on button "×" at bounding box center [495, 19] width 4 height 7
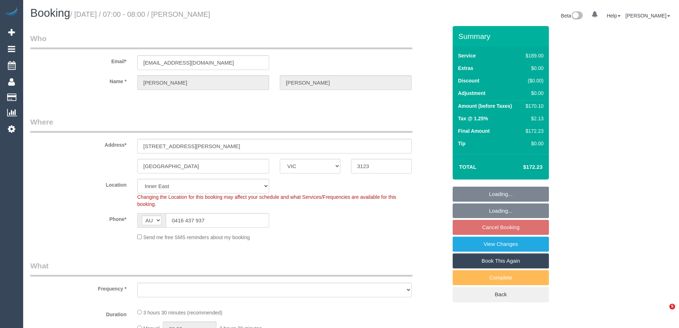
select select "VIC"
select select "object:777"
select select "string:stripe-pm_1P4MPT2GScqysDRVxvxFibMC"
select select "number:28"
select select "number:17"
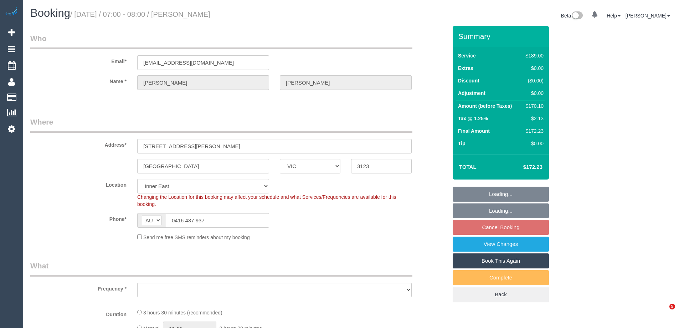
select select "number:19"
select select "number:36"
select select "number:33"
select select "number:11"
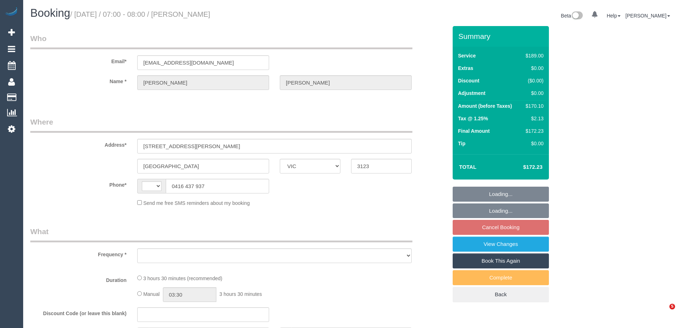
select select "VIC"
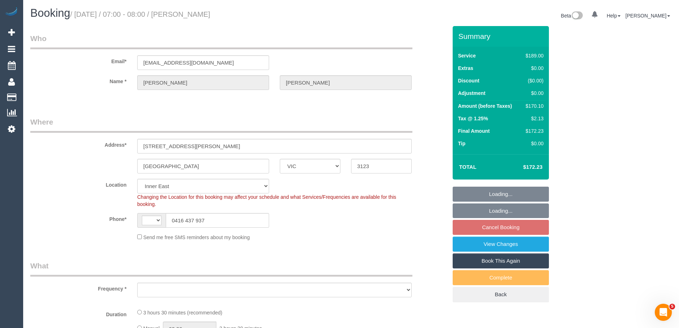
select select "string:AU"
select select "object:530"
select select "string:stripe-pm_1P4MPT2GScqysDRVxvxFibMC"
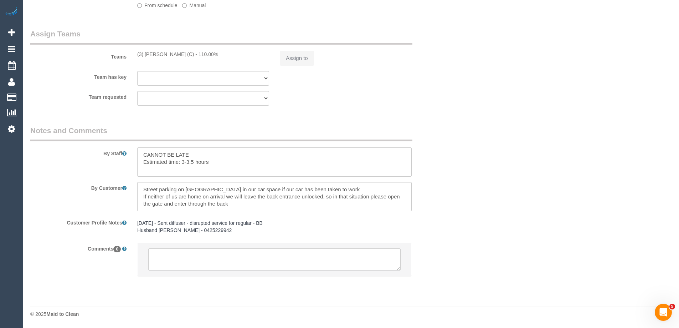
select select "number:28"
select select "number:17"
select select "number:19"
select select "number:36"
select select "number:33"
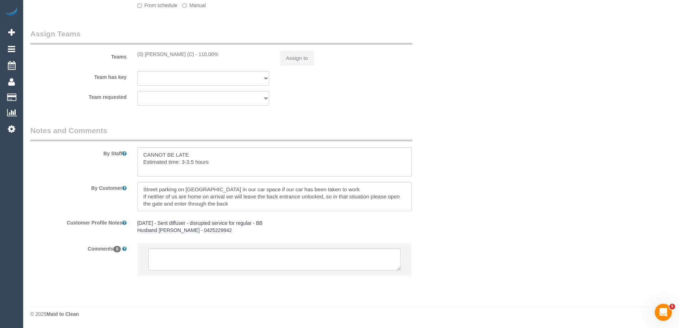
select select "number:11"
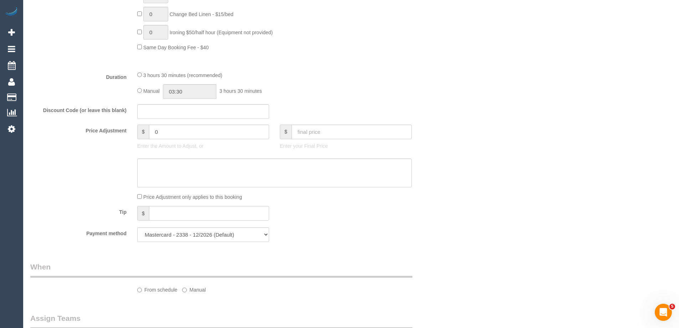
select select "object:1415"
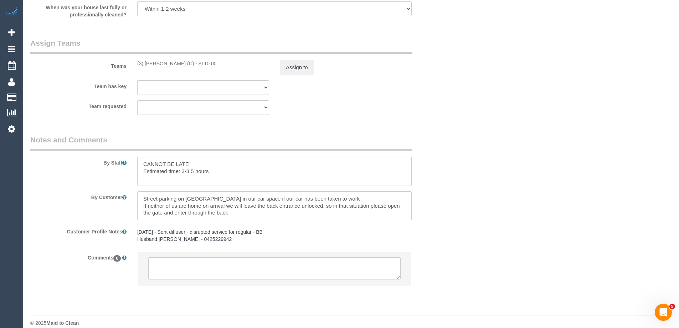
scroll to position [1104, 0]
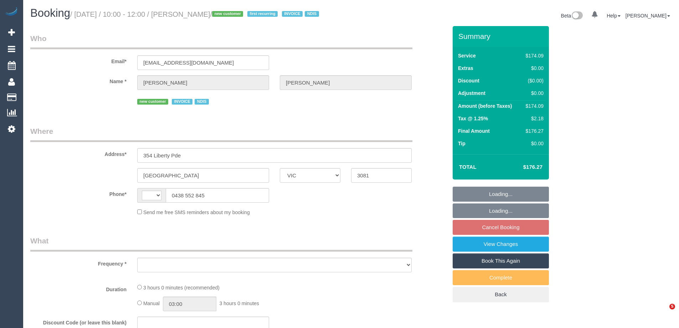
select select "VIC"
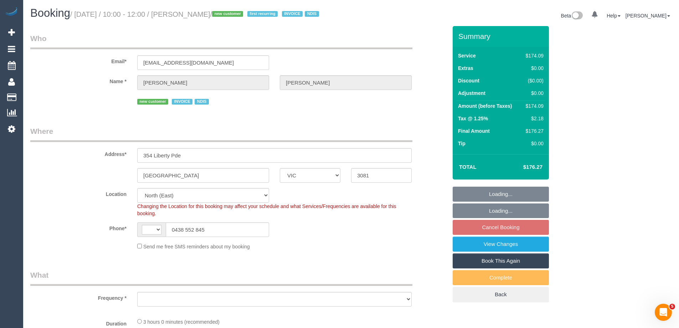
select select "number:29"
select select "number:14"
select select "number:19"
select select "number:25"
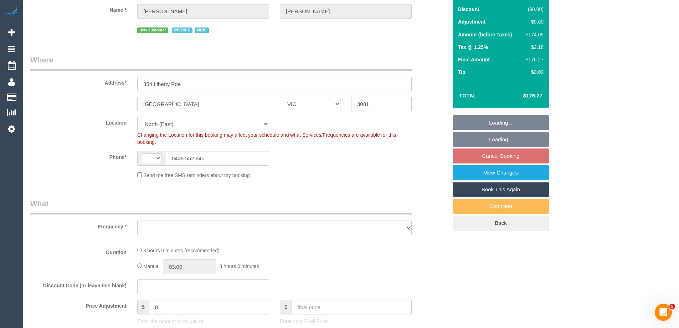
select select "string:AU"
select select "object:699"
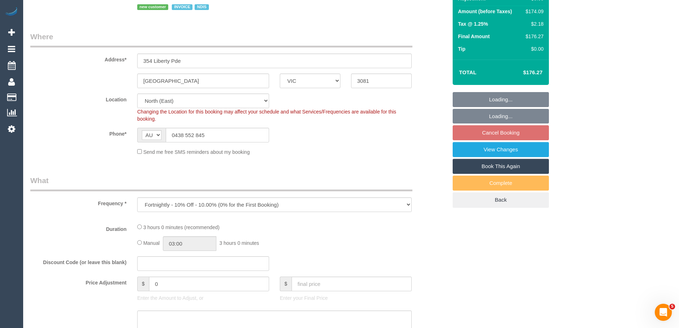
select select "180"
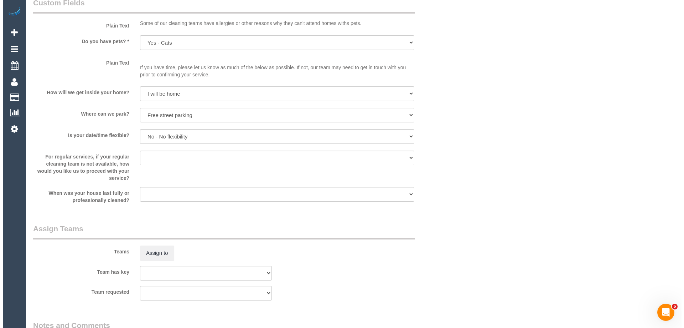
scroll to position [677, 0]
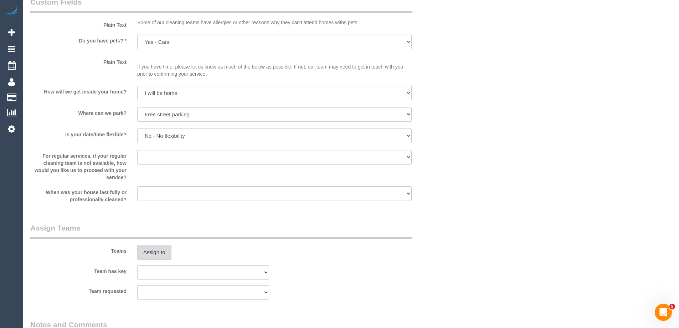
click at [160, 259] on button "Assign to" at bounding box center [154, 252] width 34 height 15
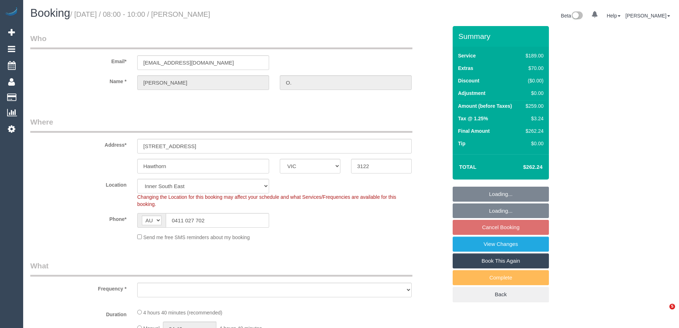
select select "VIC"
select select "string:stripe-pm_1QeTpY2GScqysDRV0HxZCqcy"
select select "object:1367"
select select "number:27"
select select "number:14"
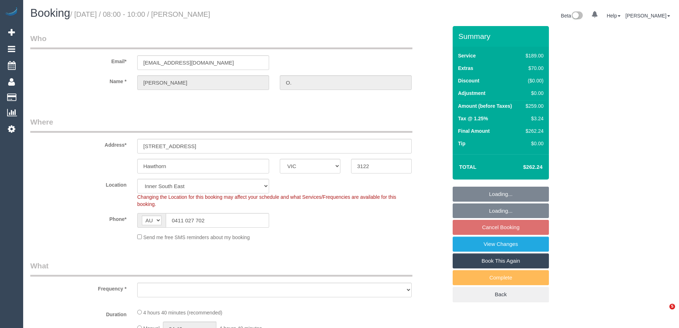
select select "number:19"
select select "number:22"
select select "number:13"
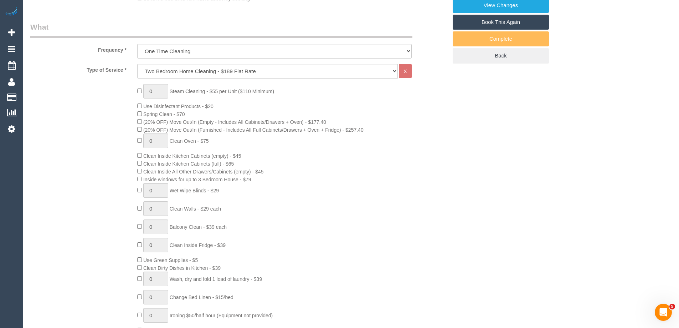
scroll to position [356, 0]
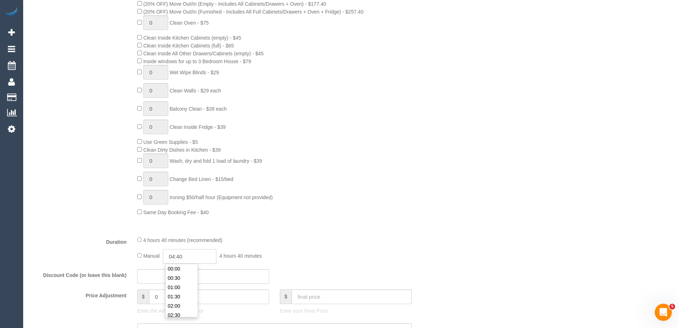
click at [191, 256] on input "04:40" at bounding box center [189, 256] width 53 height 15
type input "02:30"
click at [174, 310] on li "02:30" at bounding box center [182, 314] width 32 height 9
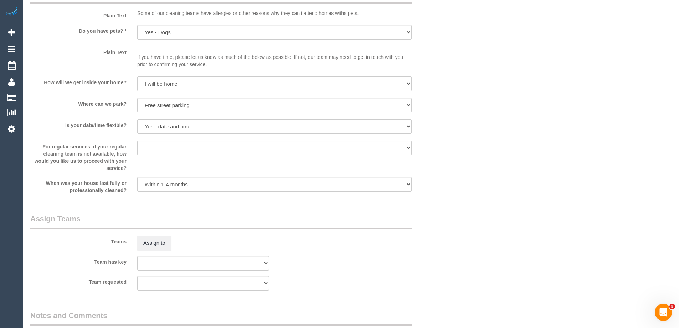
scroll to position [998, 0]
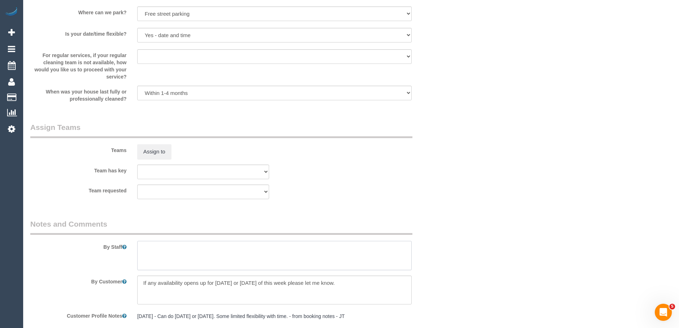
click at [154, 256] on textarea at bounding box center [274, 255] width 274 height 29
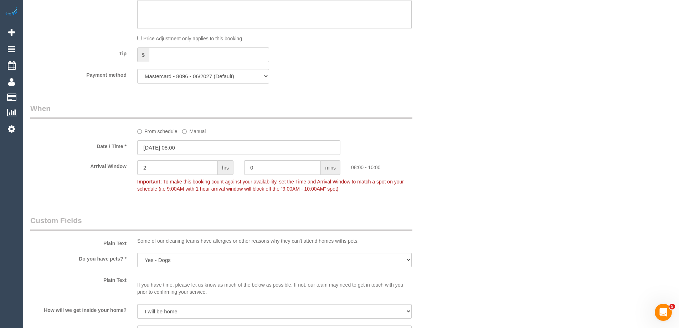
scroll to position [677, 0]
type textarea "Estimated time of 4-5 hrs"
click at [163, 151] on input "29/09/2025 08:00" at bounding box center [238, 149] width 203 height 15
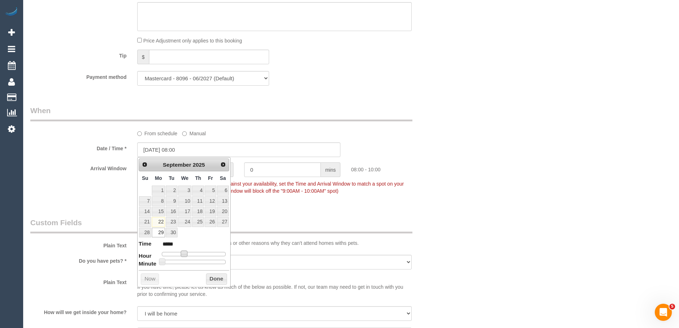
type input "29/09/2025 09:00"
type input "*****"
type input "29/09/2025 10:00"
type input "*****"
type input "29/09/2025 11:00"
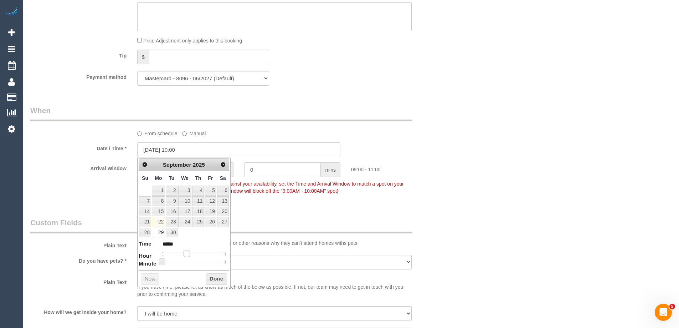
type input "*****"
type input "29/09/2025 12:00"
type input "*****"
type input "29/09/2025 13:00"
type input "*****"
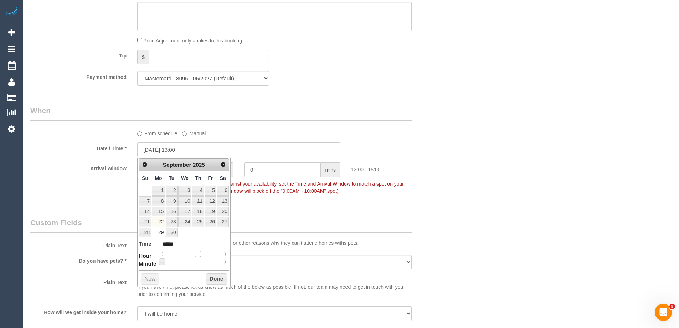
type input "29/09/2025 14:00"
type input "*****"
drag, startPoint x: 186, startPoint y: 255, endPoint x: 200, endPoint y: 256, distance: 14.7
click at [200, 256] on span at bounding box center [200, 253] width 6 height 6
click at [207, 274] on button "Done" at bounding box center [216, 278] width 21 height 11
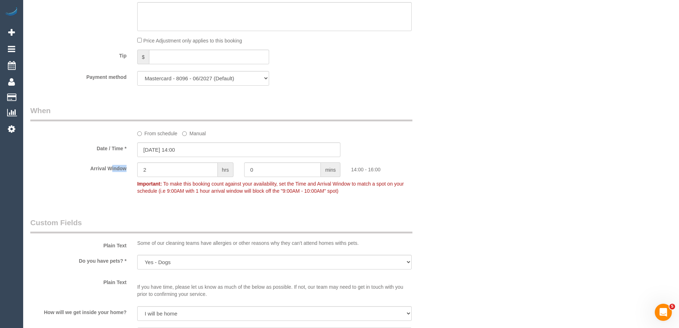
drag, startPoint x: 160, startPoint y: 162, endPoint x: 129, endPoint y: 169, distance: 31.1
click at [112, 165] on sui-booking-spot "From schedule Manual Date / Time * 29/09/2025 14:00 Arrival Window 2 hrs 0 mins…" at bounding box center [238, 151] width 417 height 92
click at [123, 166] on div "Arrival Window 2 hrs 0 mins 14:00 - 16:00 Important: To make this booking count…" at bounding box center [239, 179] width 428 height 35
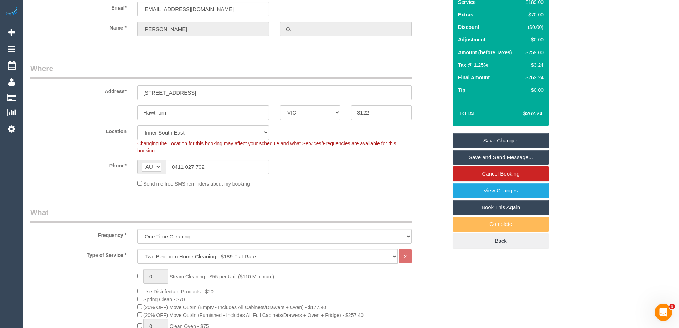
scroll to position [0, 0]
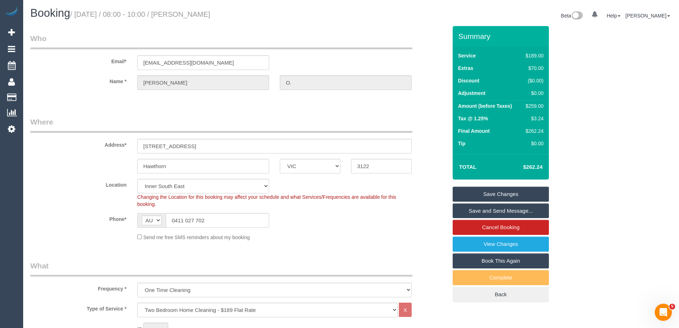
type input "1"
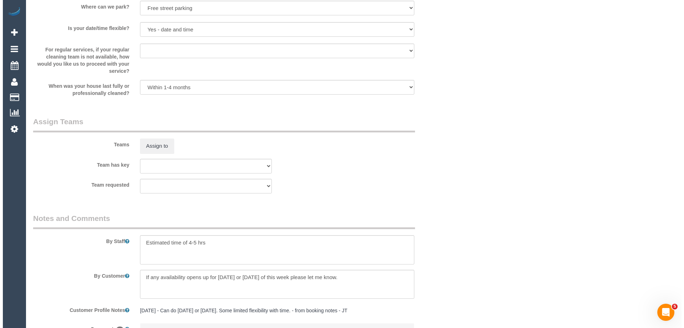
scroll to position [1069, 0]
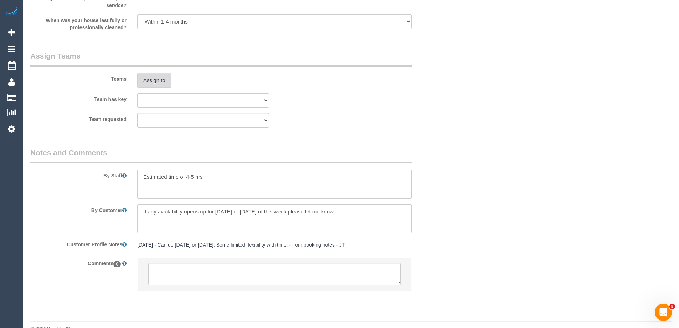
click at [160, 84] on button "Assign to" at bounding box center [154, 80] width 34 height 15
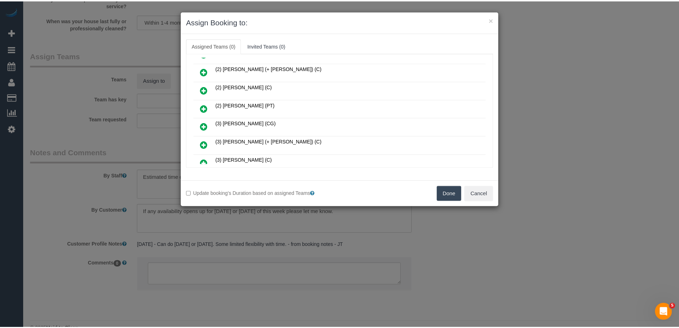
scroll to position [178, 0]
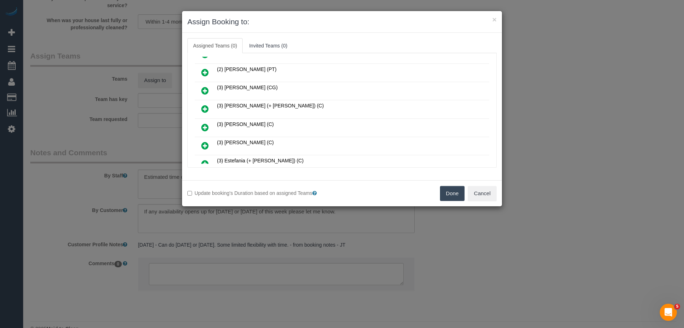
click at [443, 194] on button "Done" at bounding box center [452, 193] width 25 height 15
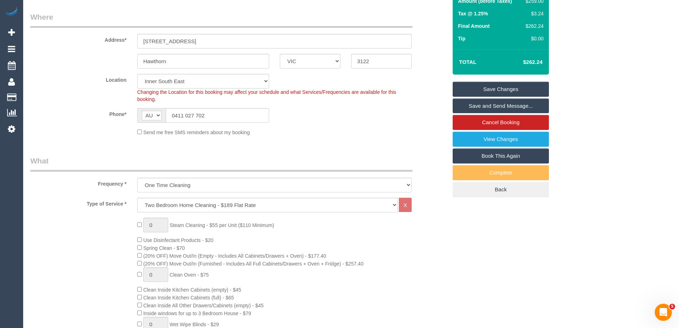
scroll to position [0, 0]
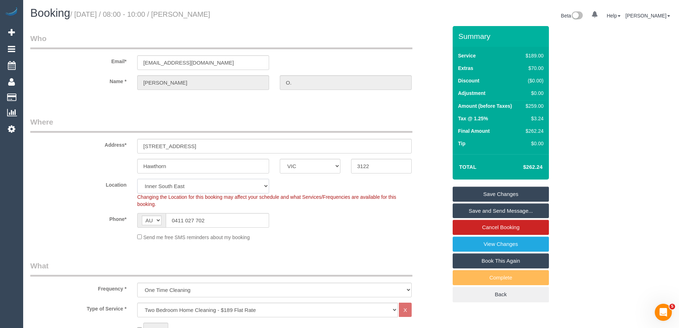
click at [163, 186] on select "Office City East (North) East (South) Inner East Inner North (East) Inner North…" at bounding box center [203, 186] width 132 height 15
select select "58"
click at [137, 179] on select "Office City East (North) East (South) Inner East Inner North (East) Inner North…" at bounding box center [203, 186] width 132 height 15
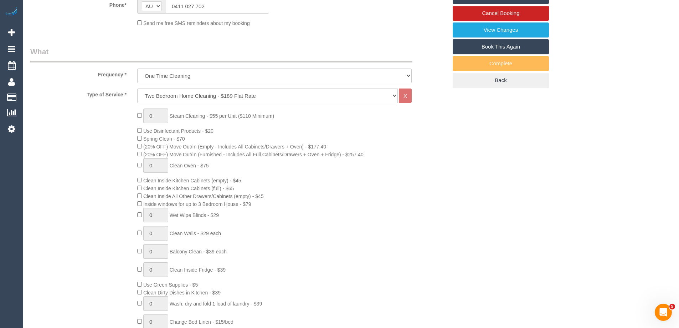
select select "object:5233"
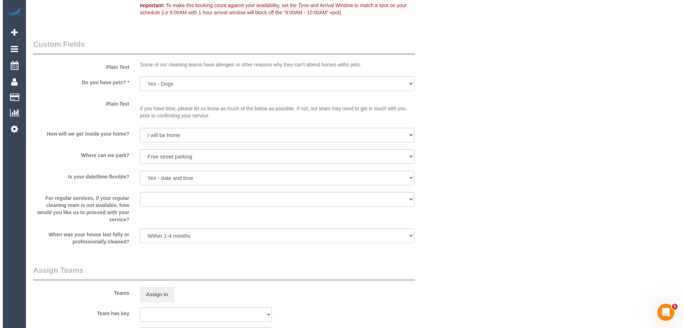
scroll to position [1069, 0]
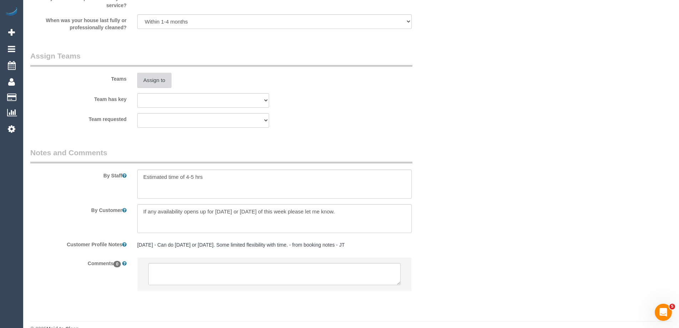
click at [152, 76] on button "Assign to" at bounding box center [154, 80] width 34 height 15
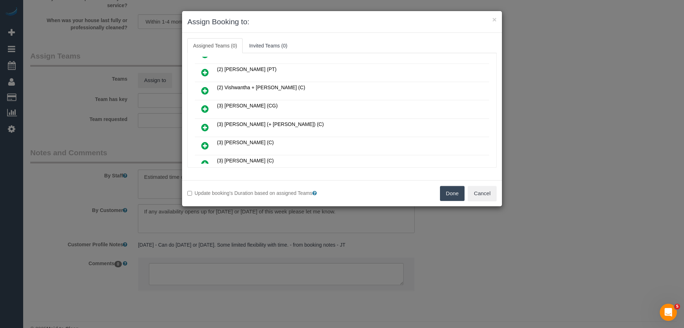
click at [202, 88] on icon at bounding box center [204, 90] width 7 height 9
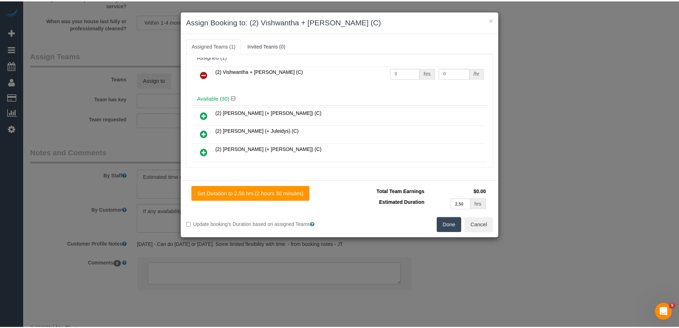
scroll to position [0, 0]
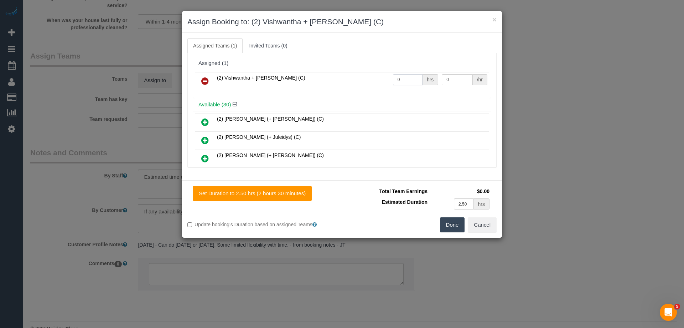
drag, startPoint x: 407, startPoint y: 80, endPoint x: 348, endPoint y: 73, distance: 59.2
click at [349, 73] on tr "(2) Vishwantha + Madhushika (C) 0 hrs 0 /hr" at bounding box center [342, 81] width 294 height 18
type input "1"
drag, startPoint x: 456, startPoint y: 78, endPoint x: 400, endPoint y: 75, distance: 55.7
click at [402, 76] on tr "(2) Vishwantha + Madhushika (C) 1 hrs 0 /hr" at bounding box center [342, 81] width 294 height 18
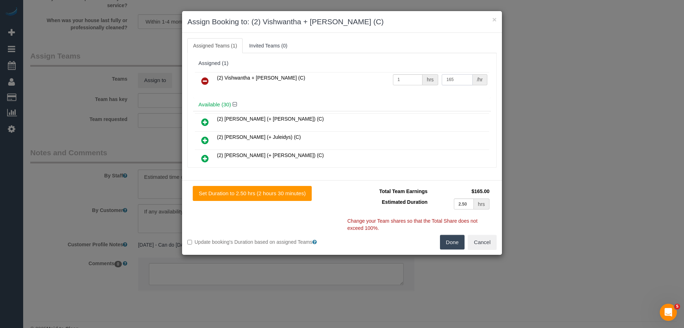
type input "165"
click at [443, 238] on button "Done" at bounding box center [452, 242] width 25 height 15
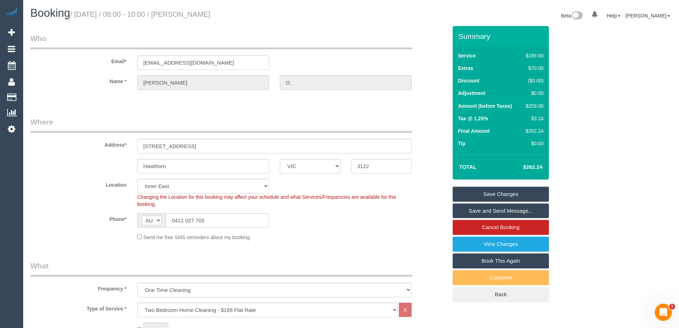
drag, startPoint x: 231, startPoint y: 12, endPoint x: 197, endPoint y: 9, distance: 34.0
click at [197, 9] on h1 "Booking / September 29, 2025 / 08:00 - 10:00 / Rebecca O." at bounding box center [187, 13] width 315 height 12
copy small "Rebecca O."
click at [473, 193] on link "Save Changes" at bounding box center [501, 193] width 96 height 15
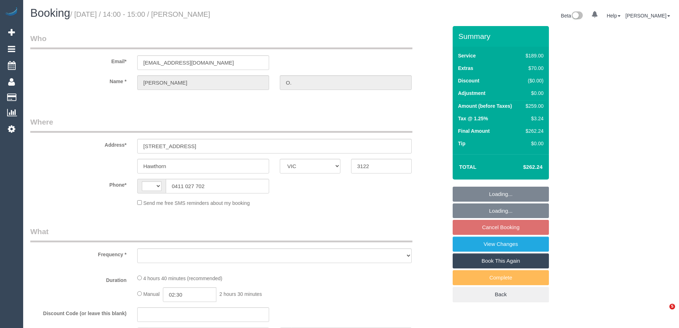
select select "VIC"
select select "string:AU"
select select "object:530"
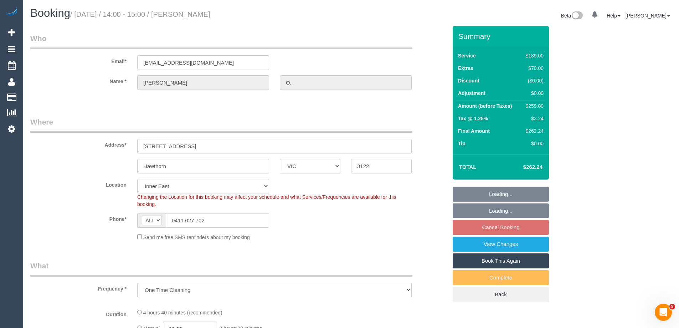
select select "string:stripe-pm_1QeTpY2GScqysDRV0HxZCqcy"
select select "object:631"
select select "number:27"
select select "number:14"
select select "number:19"
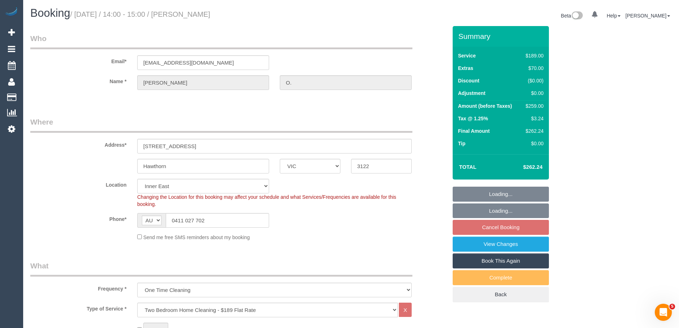
select select "number:22"
select select "number:13"
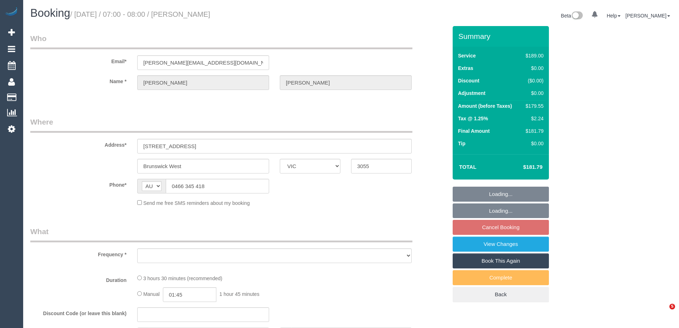
select select "VIC"
select select "string:stripe-pm_1RrsdC2GScqysDRVRoR1rkTL"
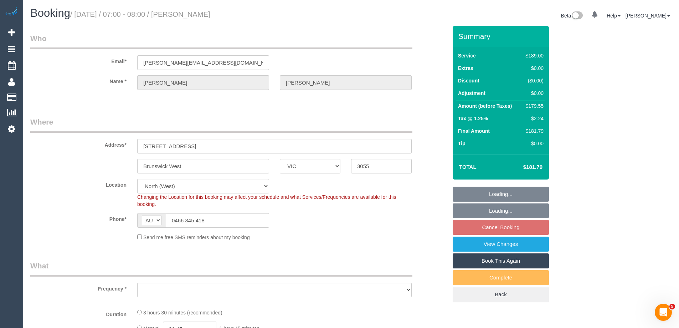
select select "object:701"
select select "spot1"
select select "number:27"
select select "number:14"
select select "number:19"
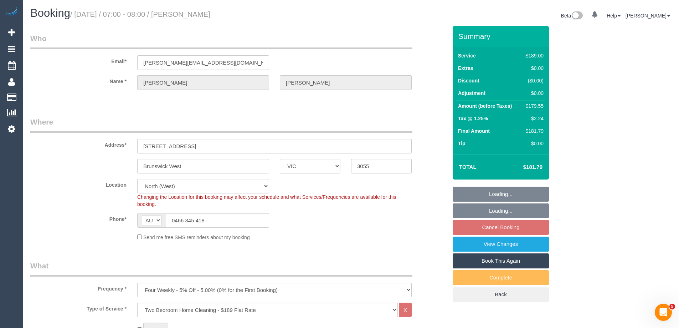
select select "number:24"
select select "number:33"
select select "number:12"
select select "object:1593"
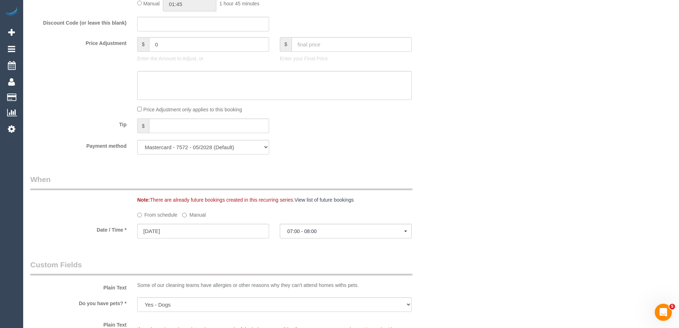
scroll to position [677, 0]
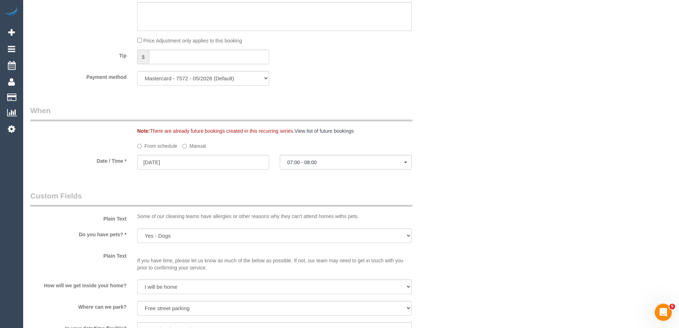
select select "spot6"
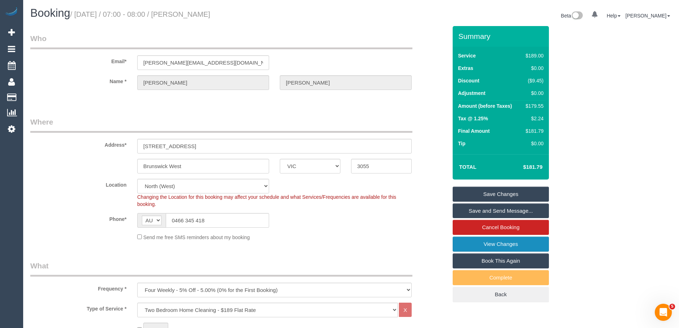
click at [485, 245] on link "View Changes" at bounding box center [501, 243] width 96 height 15
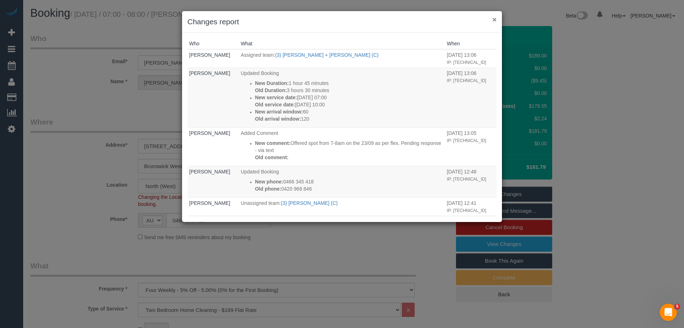
click at [495, 18] on button "×" at bounding box center [495, 19] width 4 height 7
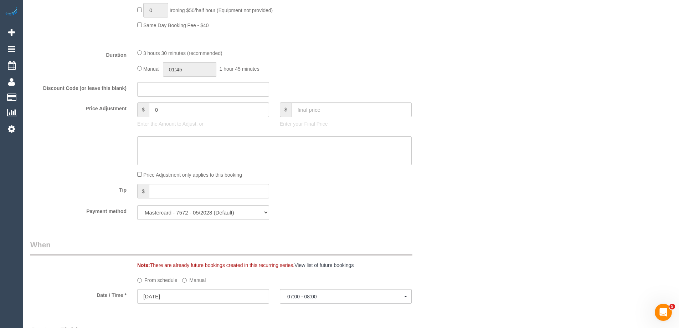
scroll to position [606, 0]
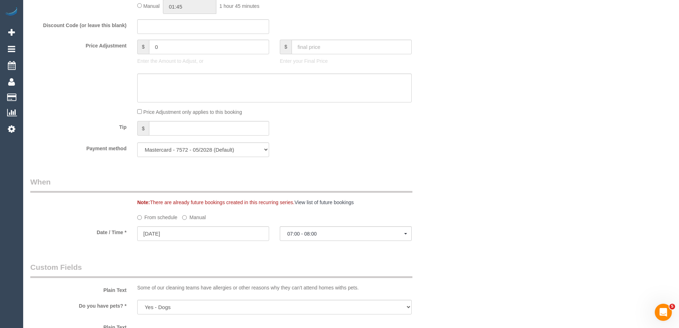
click at [191, 219] on label "Manual" at bounding box center [194, 216] width 24 height 10
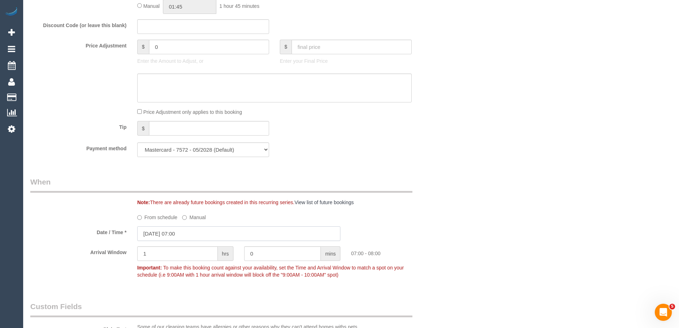
click at [179, 232] on input "[DATE] 07:00" at bounding box center [238, 233] width 203 height 15
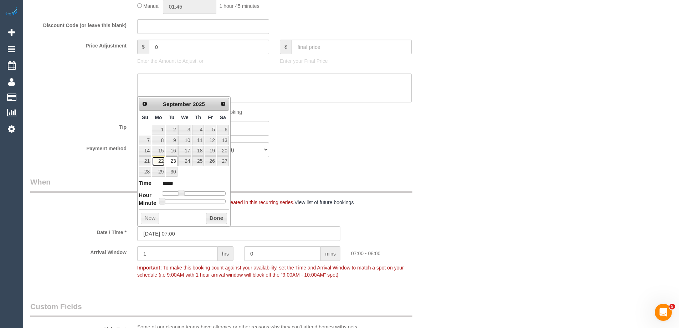
click at [156, 160] on link "22" at bounding box center [158, 161] width 13 height 10
type input "[DATE] 08:00"
type input "*****"
type input "[DATE] 09:00"
type input "*****"
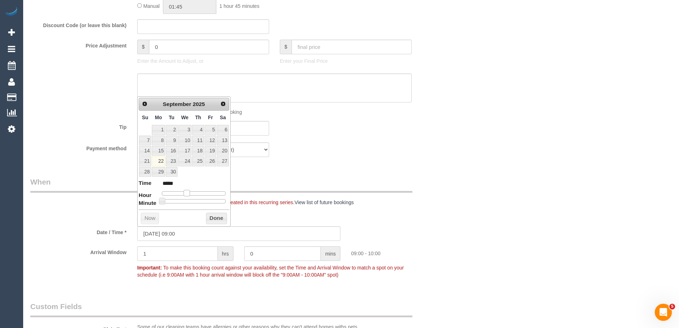
type input "[DATE] 10:00"
type input "*****"
drag, startPoint x: 181, startPoint y: 190, endPoint x: 189, endPoint y: 193, distance: 9.1
click at [189, 193] on span at bounding box center [189, 193] width 6 height 6
click at [214, 217] on button "Done" at bounding box center [216, 217] width 21 height 11
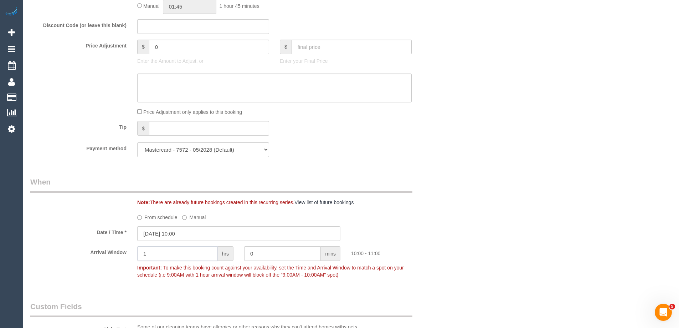
drag, startPoint x: 118, startPoint y: 246, endPoint x: 113, endPoint y: 244, distance: 5.2
click at [111, 245] on sui-booking-spot "From schedule Manual Date / Time * [DATE] 10:00 Arrival Window 1 hrs 0 mins 10:…" at bounding box center [238, 246] width 417 height 70
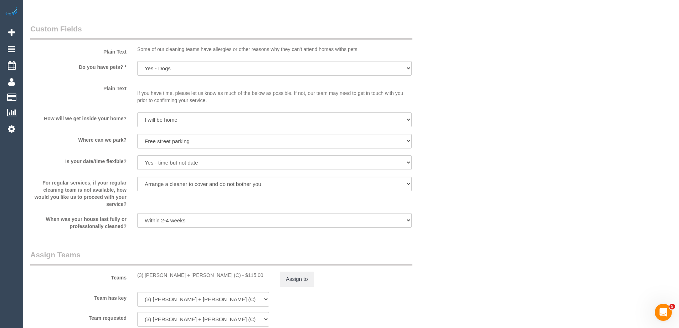
scroll to position [998, 0]
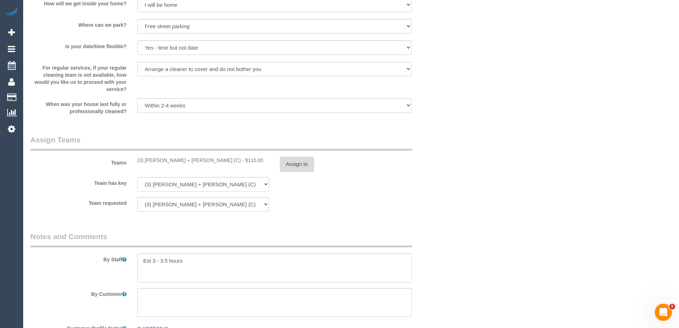
type input "2"
click at [295, 168] on button "Assign to" at bounding box center [297, 163] width 34 height 15
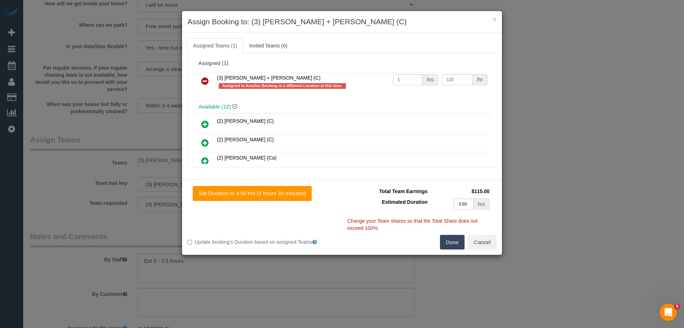
drag, startPoint x: 192, startPoint y: 78, endPoint x: 197, endPoint y: 79, distance: 5.3
click at [193, 78] on div "Assigned (1) (3) [PERSON_NAME] + [PERSON_NAME] (C) Assigned to Another Booking …" at bounding box center [341, 110] width 309 height 114
click at [204, 79] on icon at bounding box center [204, 81] width 7 height 9
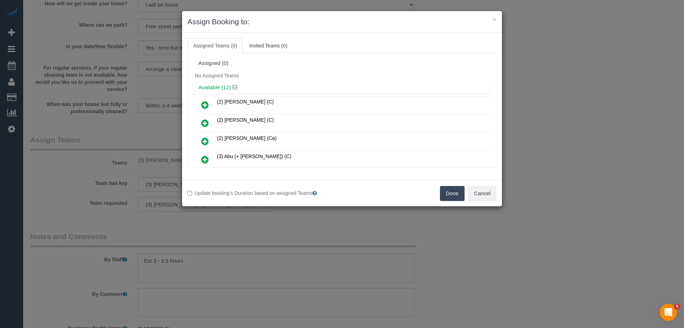
click at [445, 195] on button "Done" at bounding box center [452, 193] width 25 height 15
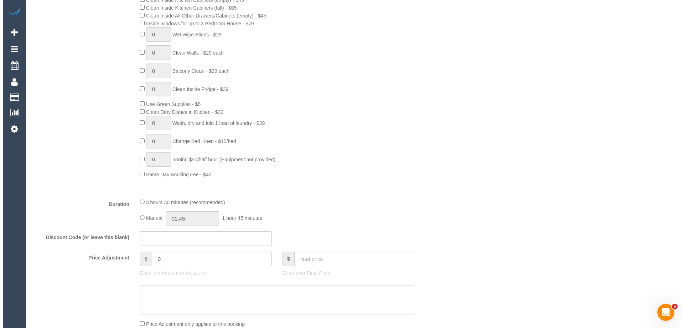
scroll to position [0, 0]
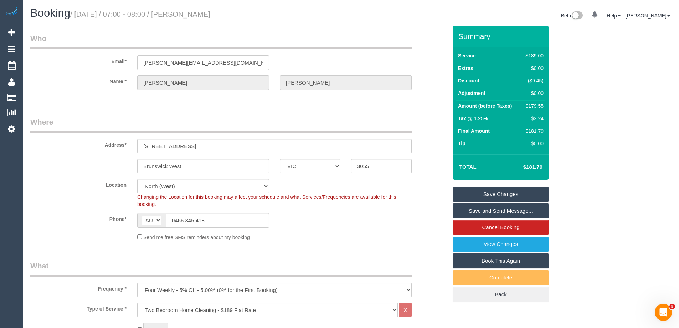
click at [473, 191] on link "Save Changes" at bounding box center [501, 193] width 96 height 15
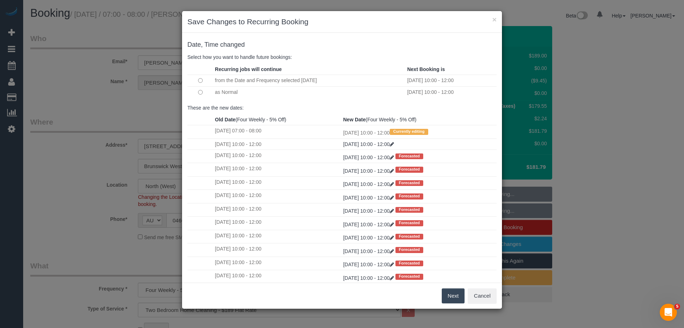
click at [197, 92] on td at bounding box center [200, 92] width 26 height 12
click at [449, 297] on button "Next" at bounding box center [453, 295] width 23 height 15
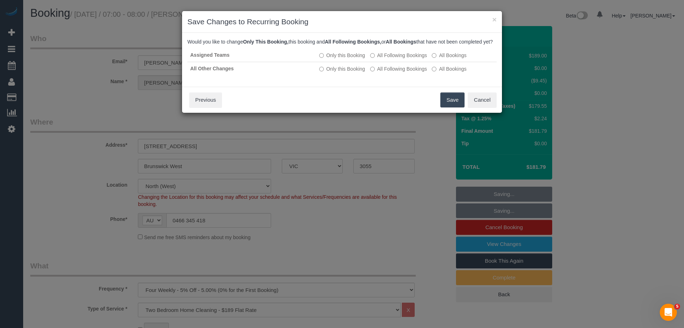
click at [448, 106] on button "Save" at bounding box center [453, 99] width 24 height 15
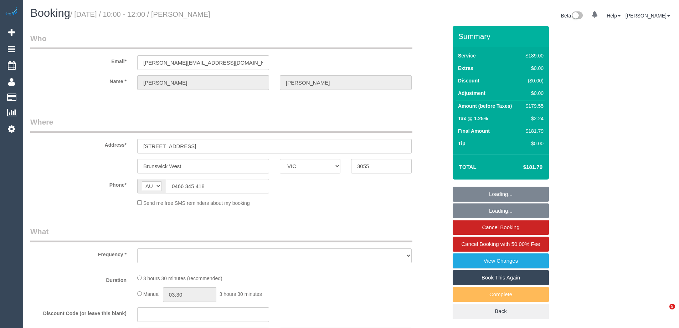
select select "VIC"
select select "string:stripe-pm_1RrsdC2GScqysDRVRoR1rkTL"
select select "number:27"
select select "number:14"
select select "number:19"
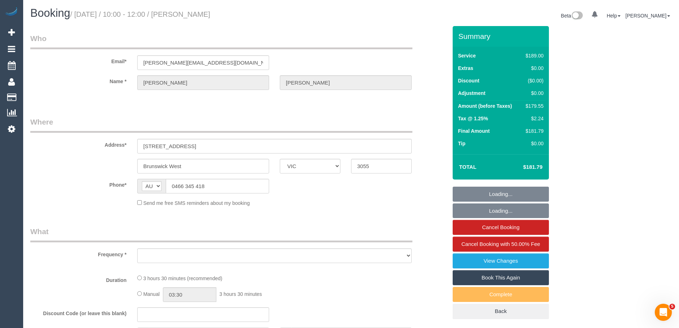
select select "number:24"
select select "number:33"
select select "number:12"
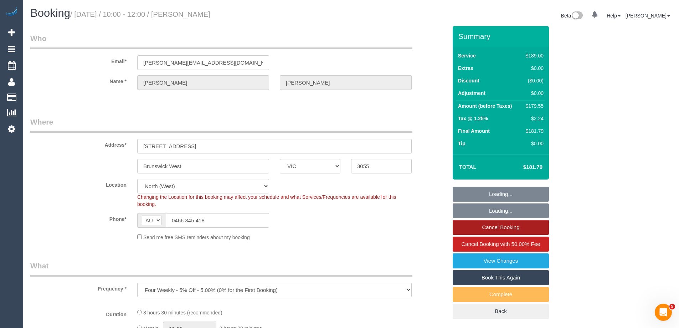
select select "object:854"
click at [472, 228] on link "Cancel Booking" at bounding box center [501, 227] width 96 height 15
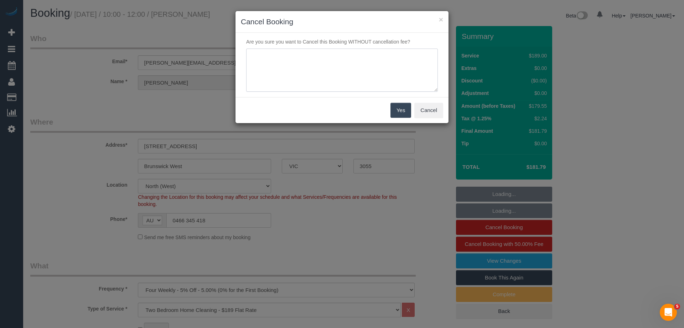
click at [302, 79] on textarea at bounding box center [342, 69] width 192 height 43
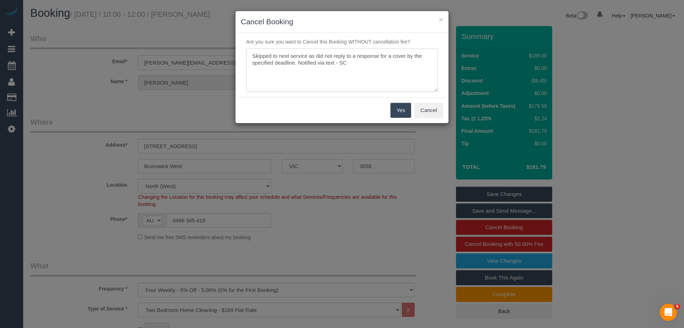
type textarea "Skipped to next service as did not reply to a response for a cover by the speci…"
click at [396, 106] on button "Yes" at bounding box center [401, 110] width 21 height 15
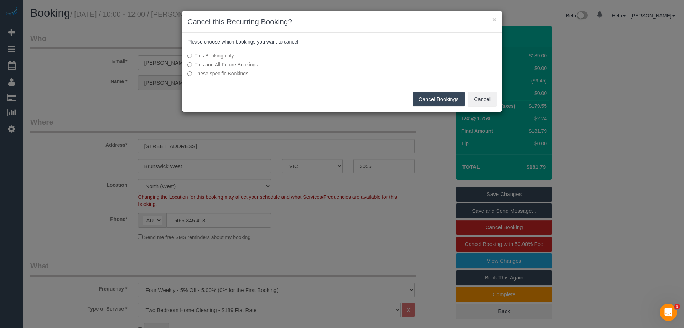
click at [444, 97] on button "Cancel Bookings" at bounding box center [439, 99] width 52 height 15
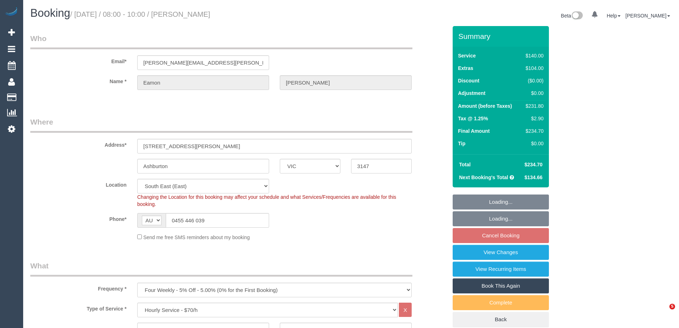
select select "VIC"
select select "number:28"
select select "number:14"
select select "number:19"
select select "number:24"
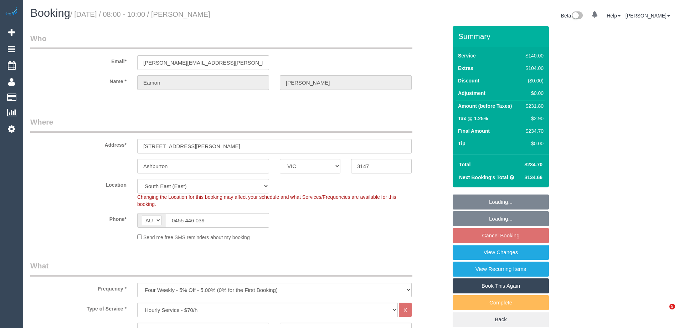
select select "number:33"
select select "number:12"
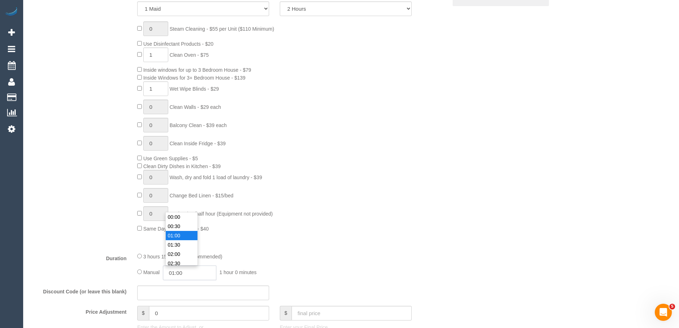
scroll to position [9, 0]
drag, startPoint x: 192, startPoint y: 275, endPoint x: 179, endPoint y: 271, distance: 13.3
click at [179, 271] on input "01:00" at bounding box center [189, 272] width 53 height 15
click at [181, 272] on input "01:00" at bounding box center [189, 272] width 53 height 15
type input "01:40"
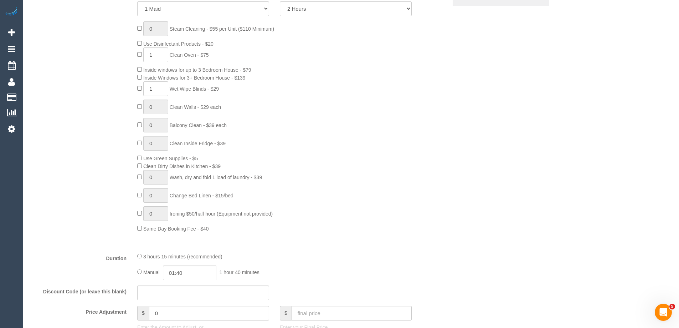
drag, startPoint x: 291, startPoint y: 240, endPoint x: 283, endPoint y: 235, distance: 9.8
click at [292, 238] on div "Type of Service * Hourly Service - $70/h Hourly Service - $65/h Hourly Service …" at bounding box center [238, 113] width 417 height 265
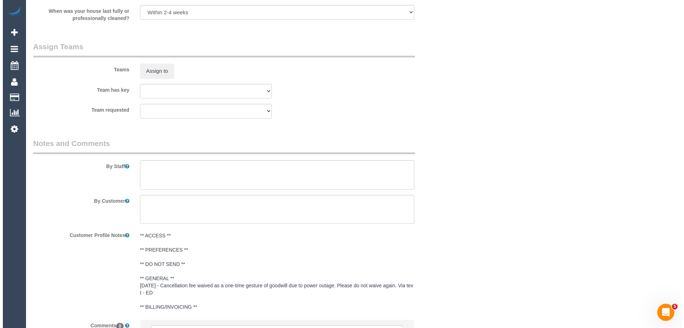
scroll to position [1029, 0]
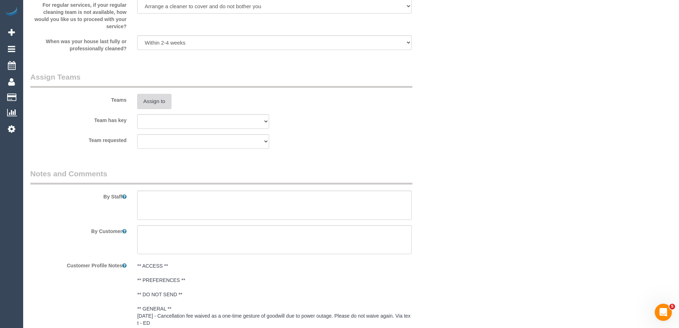
click at [153, 94] on button "Assign to" at bounding box center [154, 101] width 34 height 15
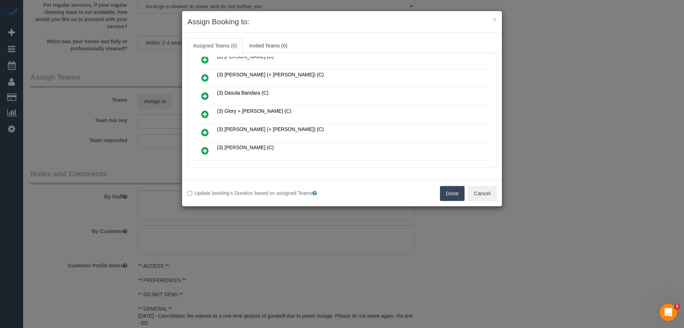
scroll to position [143, 0]
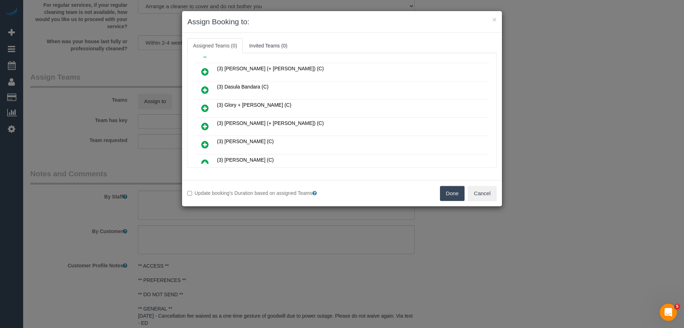
click at [205, 125] on icon at bounding box center [204, 126] width 7 height 9
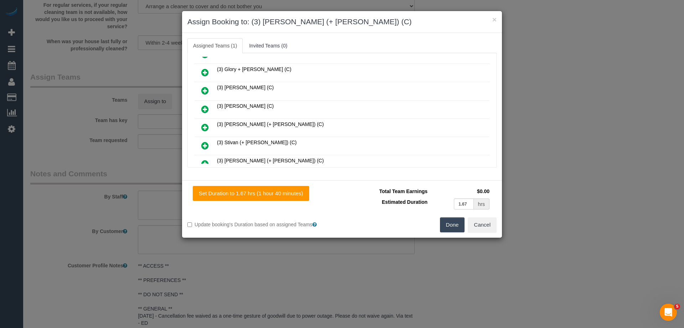
drag, startPoint x: 200, startPoint y: 125, endPoint x: 207, endPoint y: 124, distance: 7.5
click at [199, 125] on link at bounding box center [205, 127] width 17 height 14
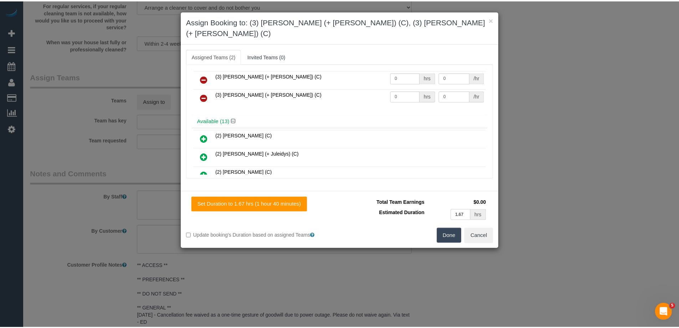
scroll to position [0, 0]
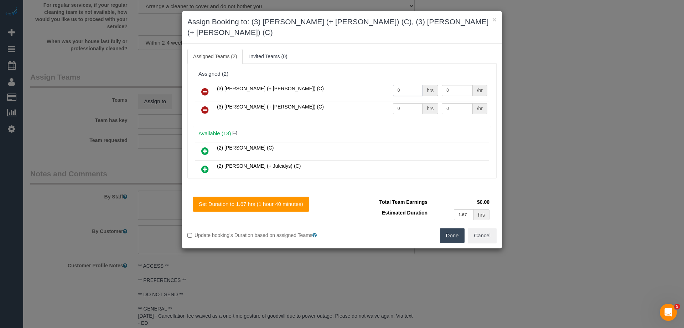
drag, startPoint x: 402, startPoint y: 81, endPoint x: 362, endPoint y: 80, distance: 40.6
click at [363, 83] on tr "(3) Jay (+ Smruti) (C) 0 hrs 0 /hr" at bounding box center [342, 92] width 294 height 18
drag, startPoint x: 363, startPoint y: 77, endPoint x: 340, endPoint y: 77, distance: 23.2
click at [340, 83] on tr "(3) Jay (+ Smruti) (C) 1.5 hrs 0 /hr" at bounding box center [342, 92] width 294 height 18
type input "1.6"
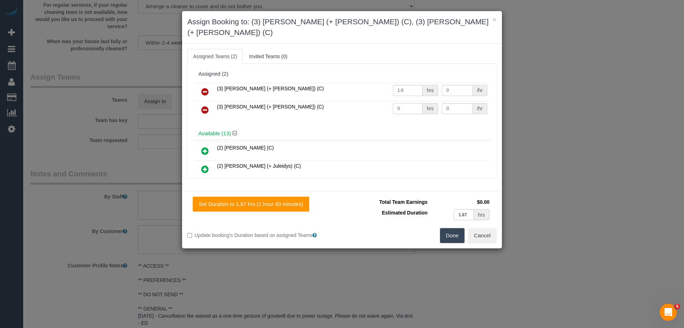
drag, startPoint x: 406, startPoint y: 94, endPoint x: 369, endPoint y: 92, distance: 37.9
click at [369, 101] on tr "(3) Smruti (+ Jay) (C) 0 hrs 0 /hr" at bounding box center [342, 110] width 294 height 18
type input "1.6"
drag, startPoint x: 434, startPoint y: 81, endPoint x: 416, endPoint y: 79, distance: 17.9
click at [416, 83] on tr "(3) Jay (+ Smruti) (C) 1.6 hrs 0 /hr" at bounding box center [342, 92] width 294 height 18
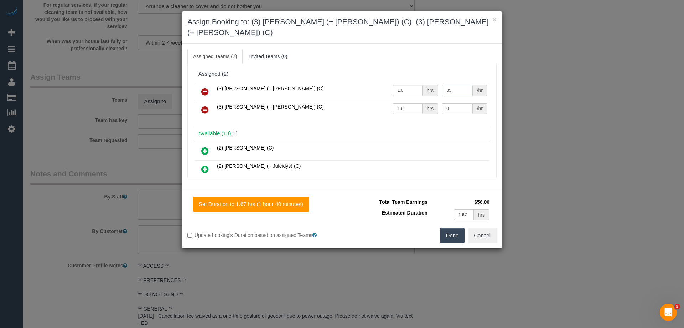
type input "35"
drag, startPoint x: 451, startPoint y: 98, endPoint x: 399, endPoint y: 97, distance: 52.0
click at [400, 101] on tr "(3) Smruti (+ Jay) (C) 1.6 hrs 0 /hr" at bounding box center [342, 110] width 294 height 18
type input "35"
drag, startPoint x: 455, startPoint y: 230, endPoint x: 451, endPoint y: 225, distance: 6.3
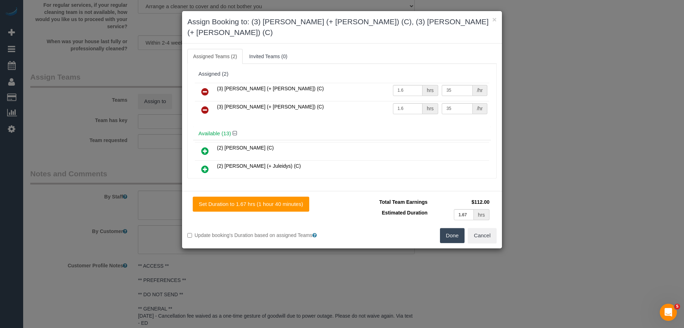
click at [454, 230] on button "Done" at bounding box center [452, 235] width 25 height 15
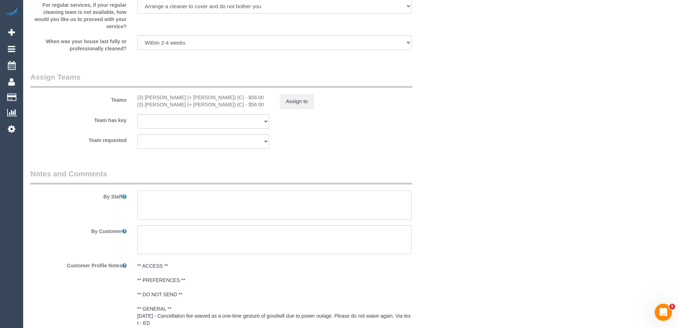
click at [169, 209] on textarea at bounding box center [274, 204] width 274 height 29
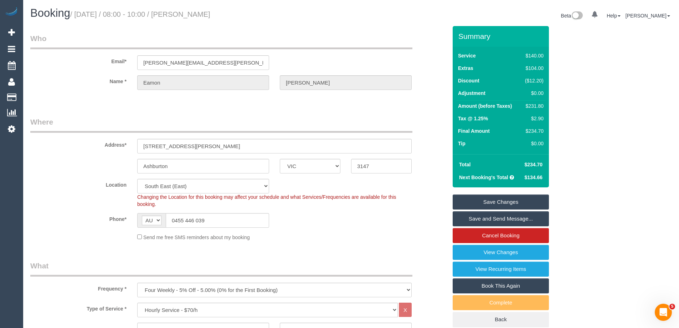
type textarea "2 hrs + extras = approx 3.25 hrs"
drag, startPoint x: 253, startPoint y: 13, endPoint x: 197, endPoint y: 13, distance: 56.0
click at [197, 13] on h1 "Booking / September 29, 2025 / 08:00 - 10:00 / Eamon Sweeney" at bounding box center [187, 13] width 315 height 12
copy small "Eamon Sweeney"
click at [480, 199] on link "Save Changes" at bounding box center [501, 201] width 96 height 15
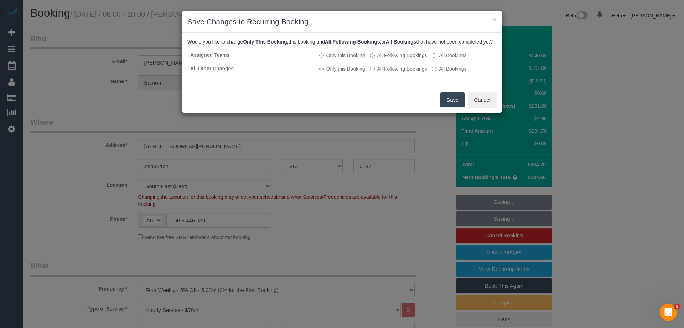
click at [446, 105] on button "Save" at bounding box center [453, 99] width 24 height 15
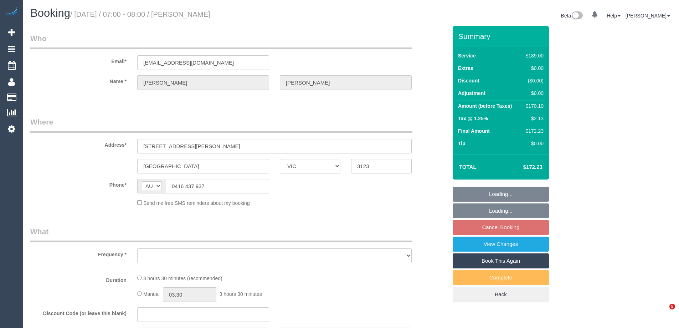
select select "VIC"
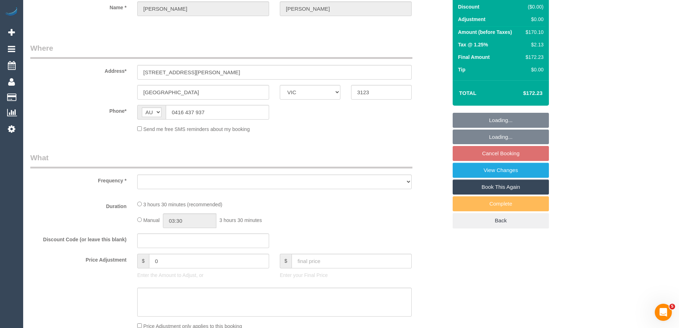
select select "string:stripe-pm_1P4MPT2GScqysDRVxvxFibMC"
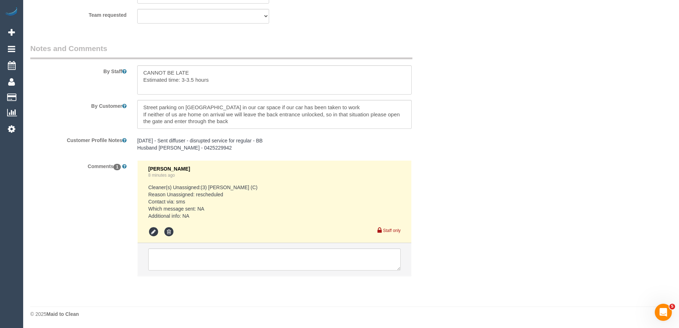
select select "object:1442"
select select "number:28"
select select "number:17"
select select "number:19"
select select "number:36"
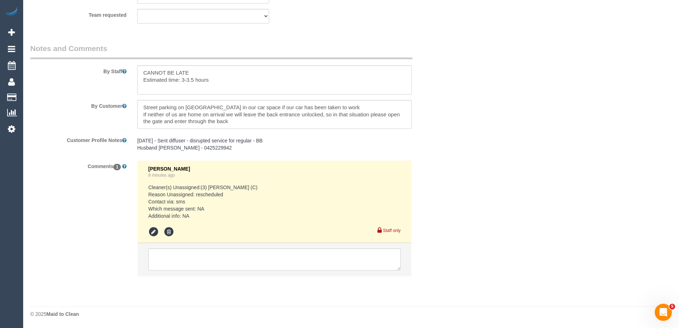
select select "number:33"
select select "number:11"
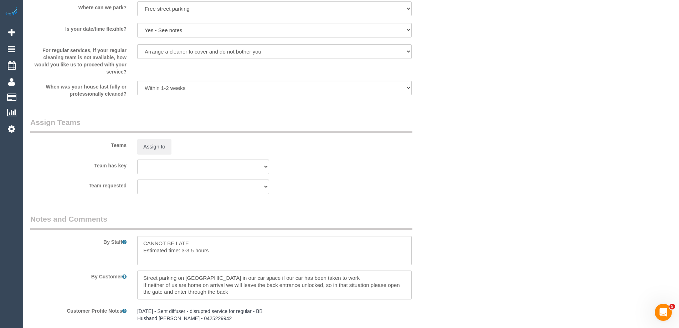
scroll to position [1008, 0]
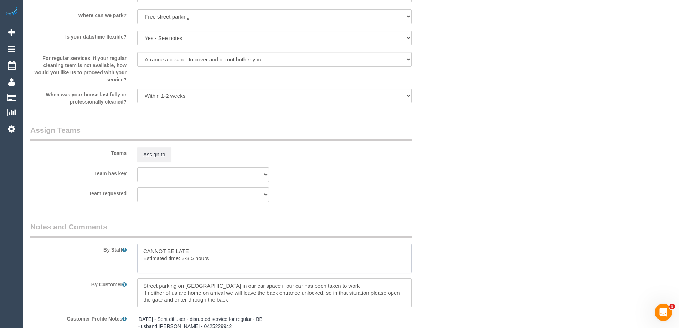
click at [138, 253] on textarea at bounding box center [274, 257] width 274 height 29
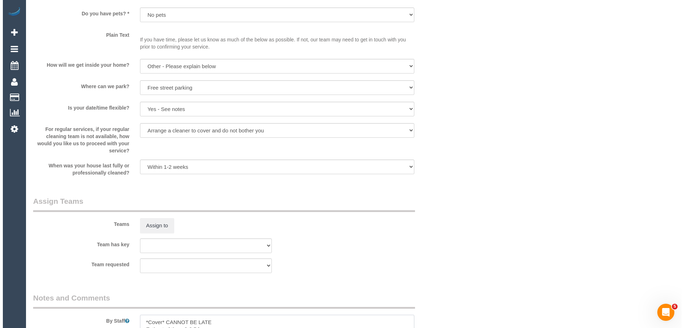
scroll to position [936, 0]
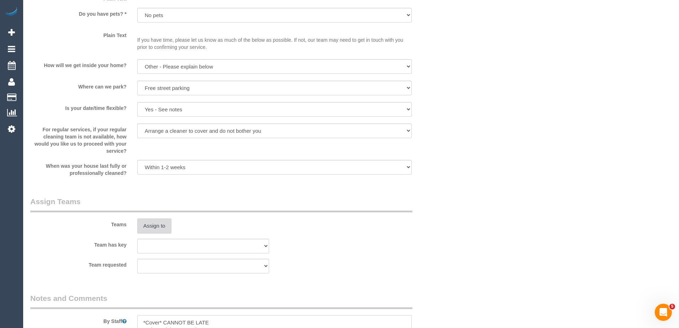
type textarea "*Cover* CANNOT BE LATE Estimated time: 3-3.5 hours"
click at [156, 222] on button "Assign to" at bounding box center [154, 225] width 34 height 15
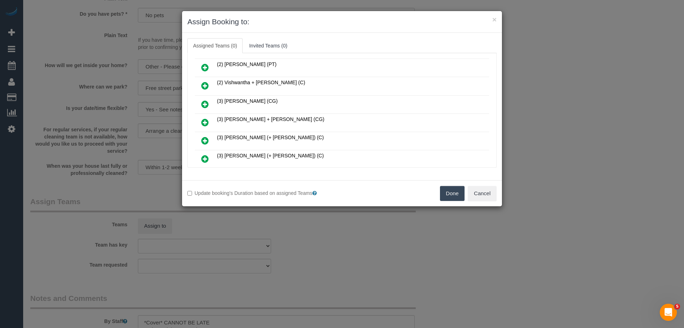
scroll to position [214, 0]
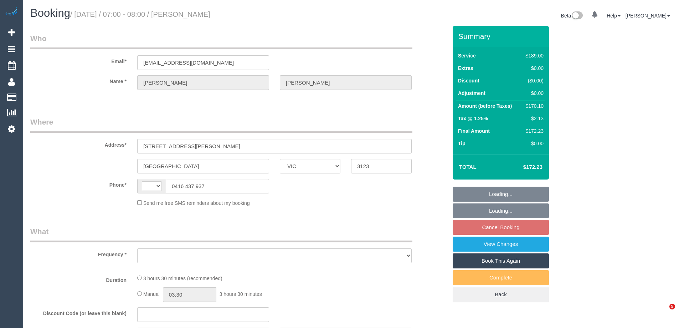
select select "VIC"
select select "string:AU"
select select "object:275"
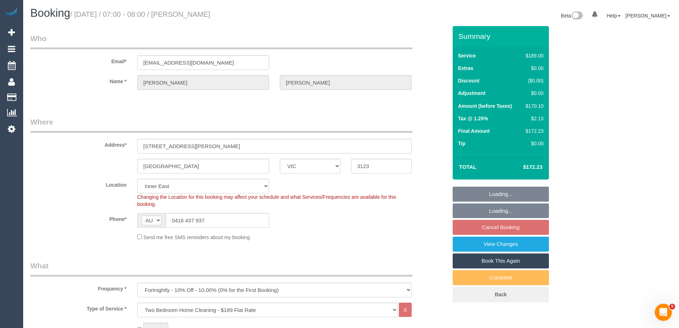
select select "string:stripe-pm_1P4MPT2GScqysDRVxvxFibMC"
select select "number:28"
select select "number:17"
select select "number:19"
select select "number:36"
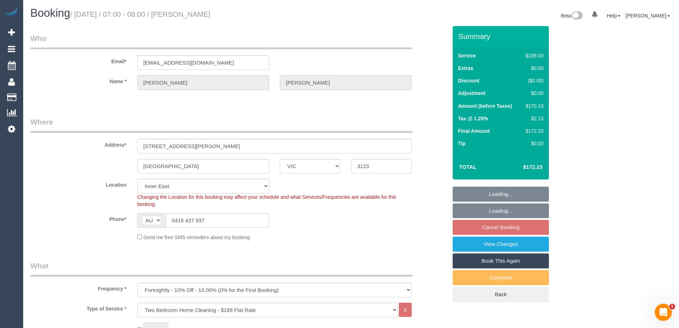
select select "number:33"
select select "number:11"
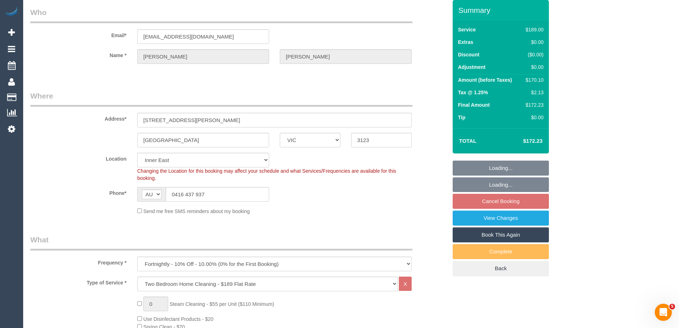
select select "object:792"
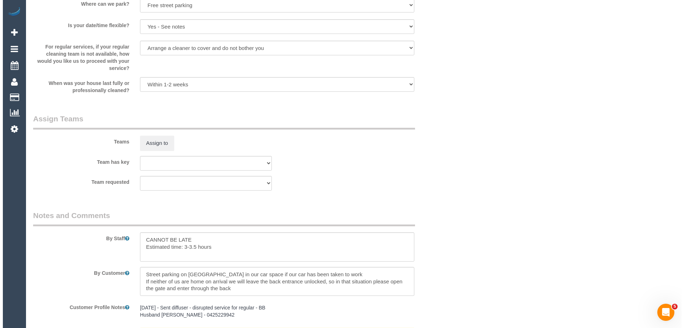
scroll to position [1105, 0]
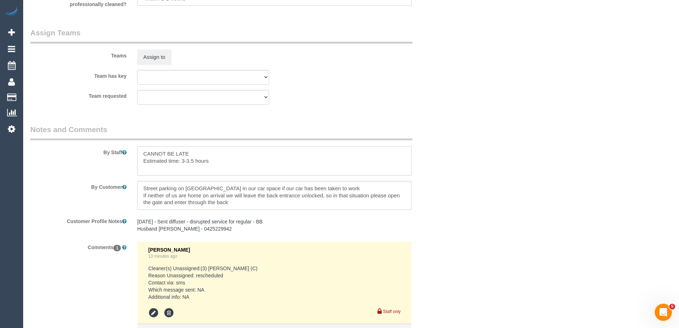
click at [142, 154] on textarea at bounding box center [274, 160] width 274 height 29
type textarea "*Cover* CANNOT BE LATE Estimated time: 3-3.5 hours"
click at [159, 59] on button "Assign to" at bounding box center [154, 57] width 34 height 15
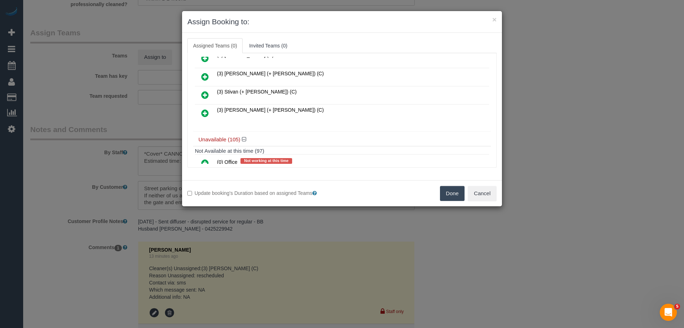
click at [207, 95] on icon at bounding box center [204, 95] width 7 height 9
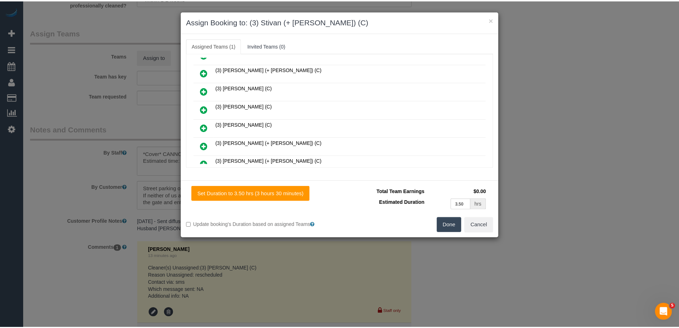
scroll to position [196, 0]
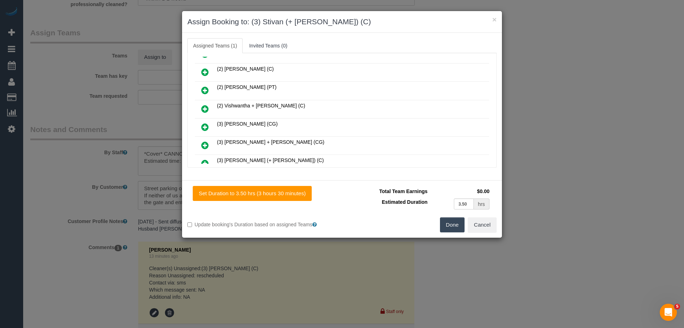
click at [451, 223] on button "Done" at bounding box center [452, 224] width 25 height 15
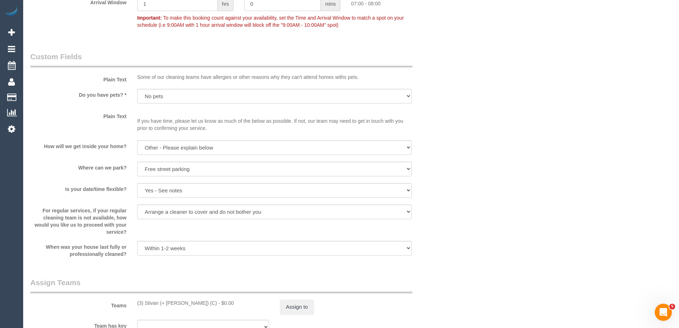
scroll to position [998, 0]
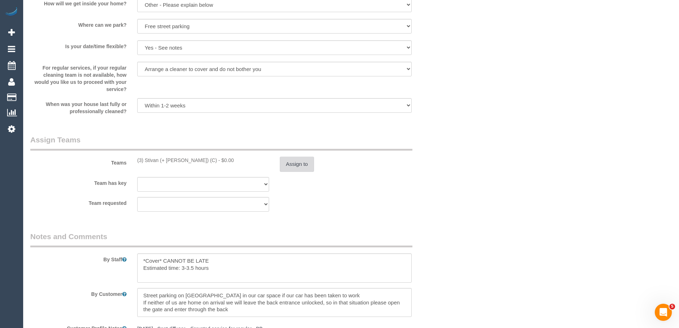
click at [307, 167] on button "Assign to" at bounding box center [297, 163] width 34 height 15
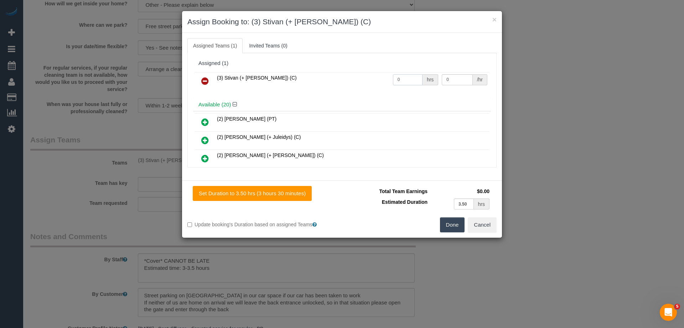
drag, startPoint x: 403, startPoint y: 84, endPoint x: 365, endPoint y: 79, distance: 37.8
click at [367, 79] on tr "(3) Stivan (+ Krunal) (C) 0 hrs 0 /hr" at bounding box center [342, 81] width 294 height 18
type input "1"
drag, startPoint x: 450, startPoint y: 81, endPoint x: 391, endPoint y: 78, distance: 58.9
click at [394, 78] on tr "(3) Stivan (+ Krunal) (C) 1 hrs 0 /hr" at bounding box center [342, 81] width 294 height 18
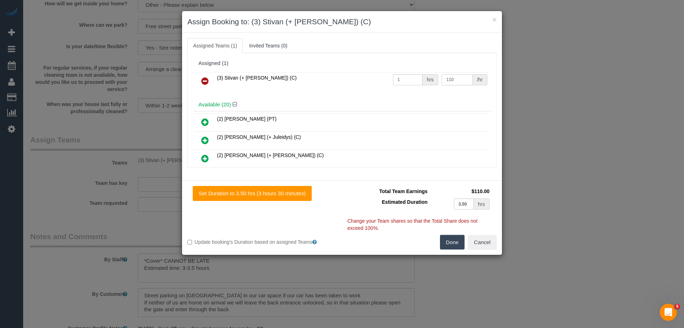
type input "110"
click at [450, 240] on button "Done" at bounding box center [452, 242] width 25 height 15
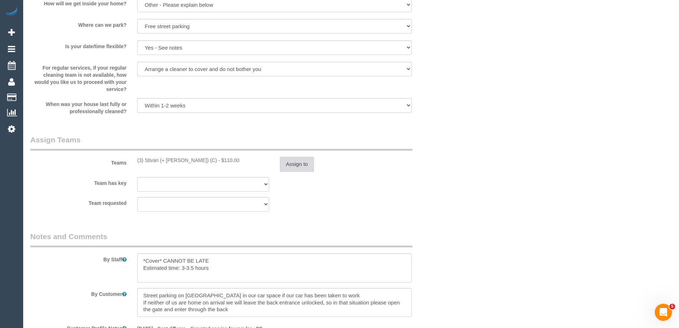
scroll to position [0, 0]
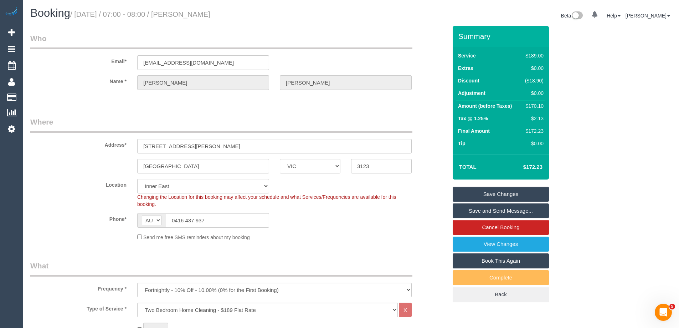
drag, startPoint x: 246, startPoint y: 16, endPoint x: 197, endPoint y: 20, distance: 48.9
click at [197, 20] on div "Booking / September 29, 2025 / 07:00 - 08:00 / Rosie Rabindran" at bounding box center [188, 14] width 326 height 15
drag, startPoint x: 248, startPoint y: 30, endPoint x: 252, endPoint y: 17, distance: 13.3
drag, startPoint x: 252, startPoint y: 14, endPoint x: 199, endPoint y: 14, distance: 53.1
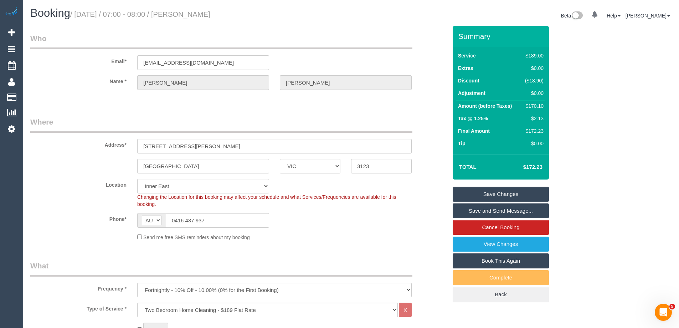
click at [199, 14] on h1 "Booking / September 29, 2025 / 07:00 - 08:00 / Rosie Rabindran" at bounding box center [187, 13] width 315 height 12
copy small "Rosie Rabindran"
click at [475, 211] on link "Save and Send Message..." at bounding box center [501, 210] width 96 height 15
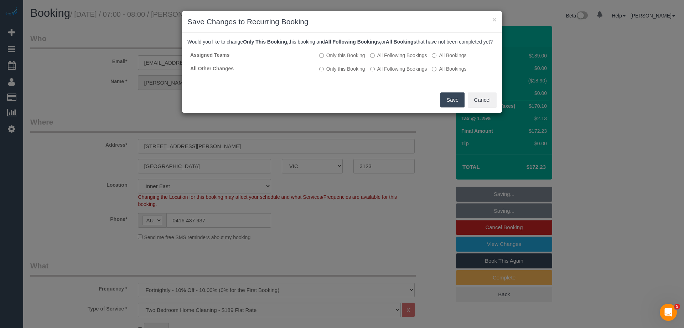
click at [458, 105] on button "Save" at bounding box center [453, 99] width 24 height 15
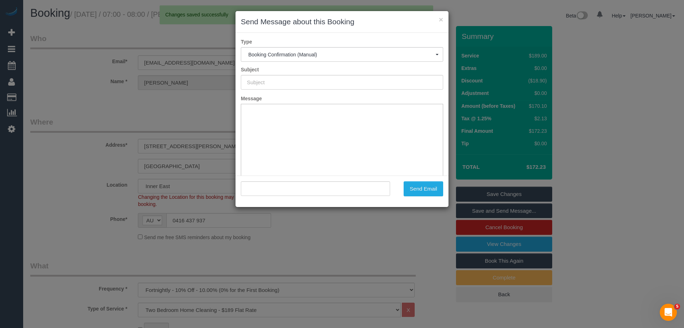
type input "Booking Confirmed"
type input ""Rosie Rabindran" <jmrabindran@gmail.com>"
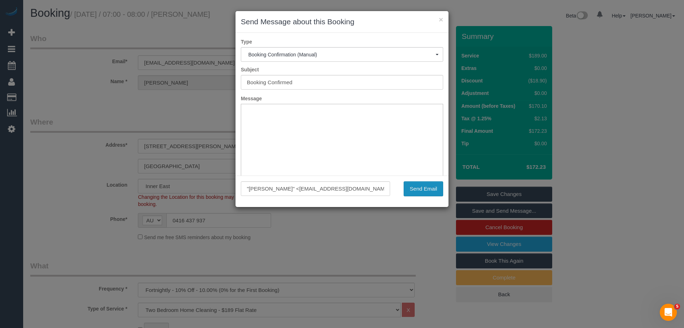
click at [426, 192] on button "Send Email" at bounding box center [424, 188] width 40 height 15
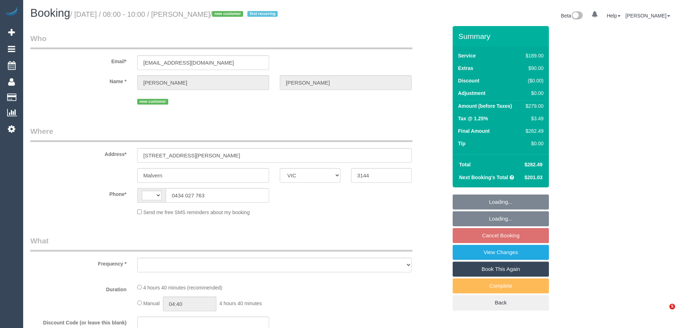
select select "VIC"
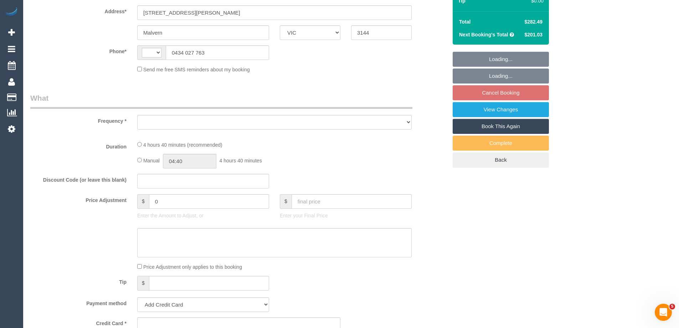
select select "string:AU"
select select "object:536"
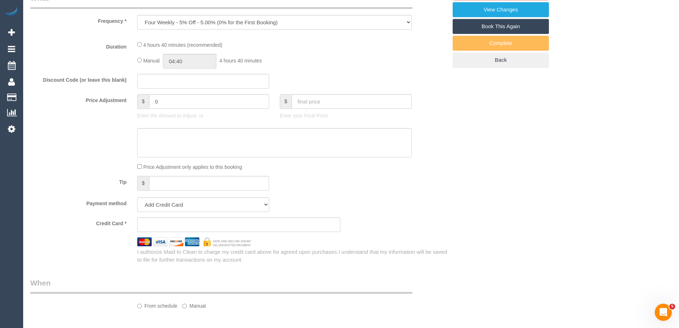
select select "string:stripe-pm_1S90bM2GScqysDRVnQyedN7u"
select select "number:29"
select select "number:14"
select select "number:19"
select select "number:22"
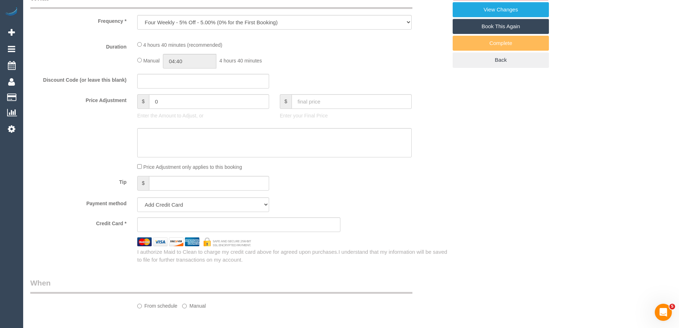
select select "number:34"
select select "number:26"
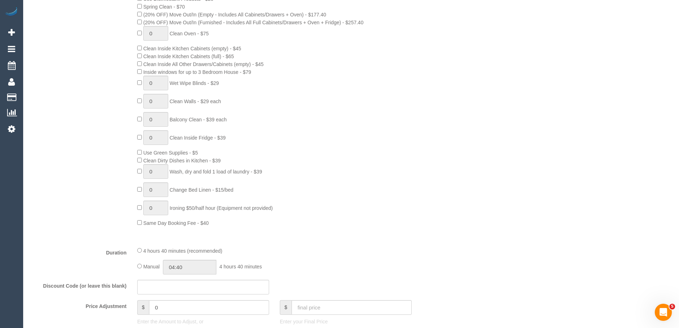
select select "object:1397"
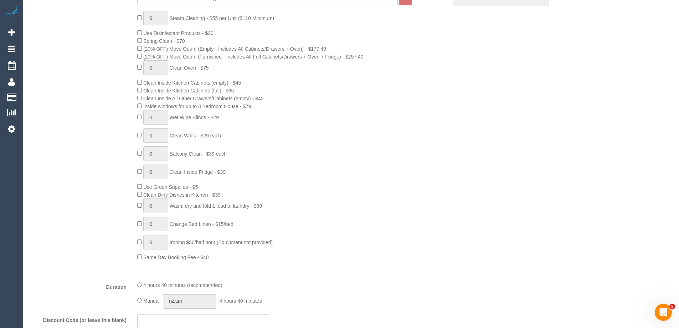
scroll to position [463, 0]
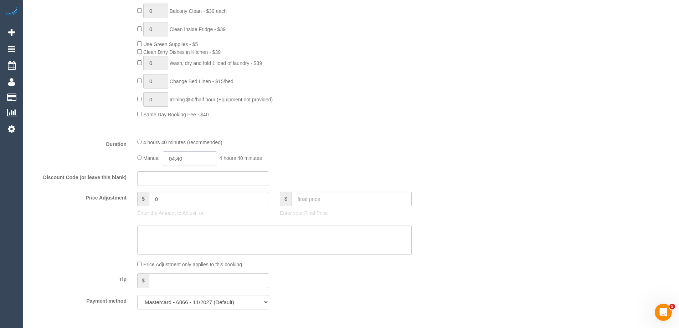
click at [194, 159] on input "04:40" at bounding box center [189, 158] width 53 height 15
type input "02:30"
click at [180, 216] on li "02:30" at bounding box center [182, 216] width 32 height 9
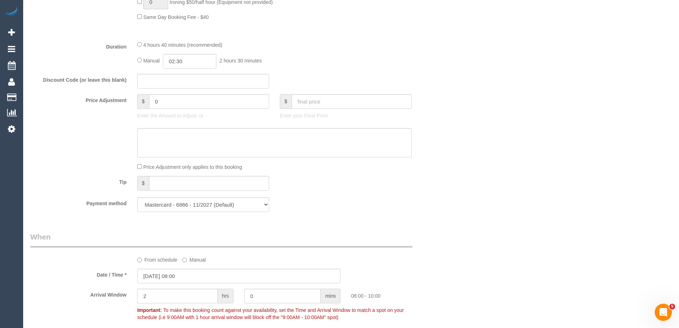
scroll to position [713, 0]
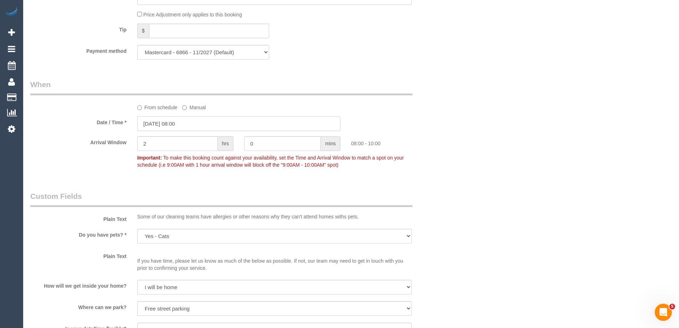
click at [173, 124] on input "29/09/2025 08:00" at bounding box center [238, 123] width 203 height 15
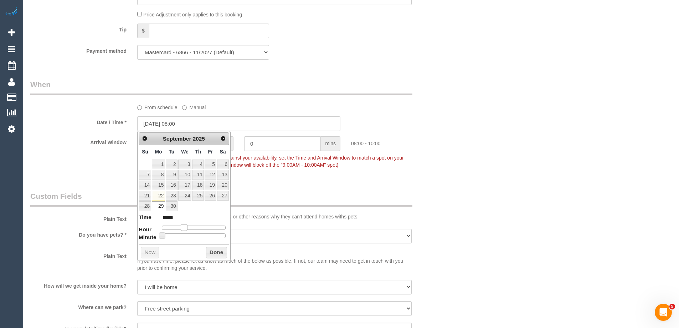
type input "29/09/2025 09:00"
type input "*****"
type input "29/09/2025 10:00"
type input "*****"
type input "29/09/2025 11:00"
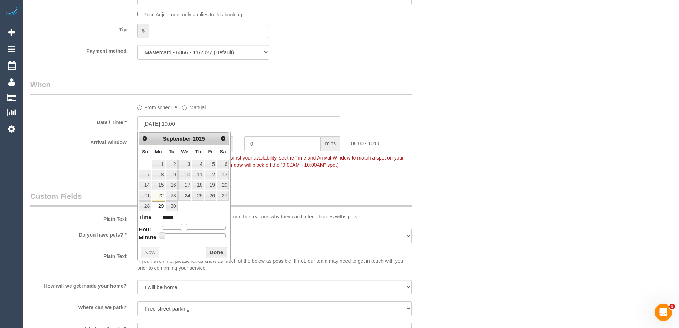
type input "*****"
type input "29/09/2025 12:00"
type input "*****"
type input "29/09/2025 13:00"
type input "*****"
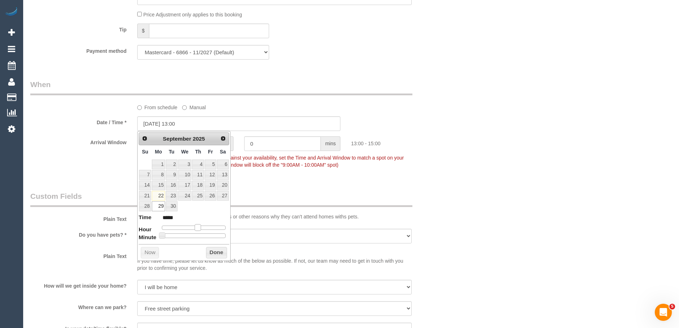
type input "29/09/2025 14:00"
type input "*****"
type input "29/09/2025 15:00"
type input "*****"
type input "29/09/2025 14:00"
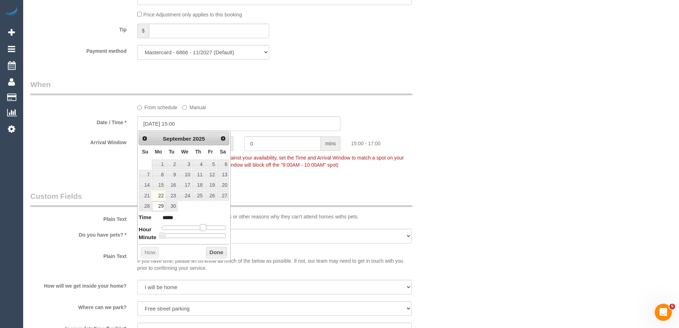
type input "*****"
drag, startPoint x: 183, startPoint y: 227, endPoint x: 200, endPoint y: 227, distance: 17.5
click at [200, 227] on span at bounding box center [200, 227] width 6 height 6
click at [214, 252] on button "Done" at bounding box center [216, 252] width 21 height 11
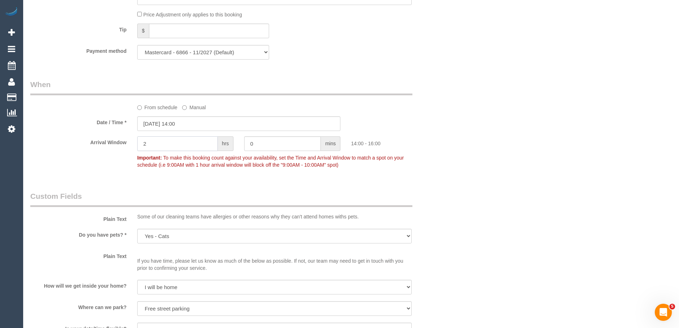
drag, startPoint x: 169, startPoint y: 147, endPoint x: 136, endPoint y: 143, distance: 33.0
click at [137, 143] on div "2 hrs" at bounding box center [185, 144] width 107 height 16
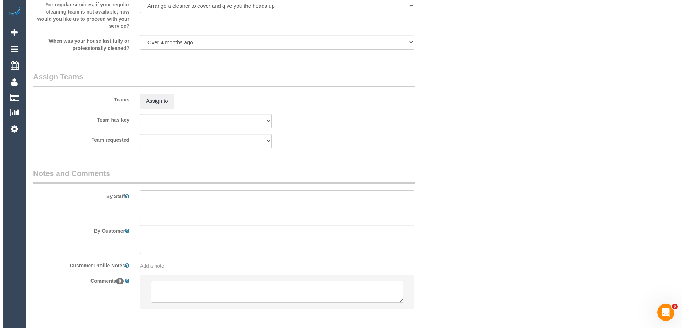
scroll to position [1069, 0]
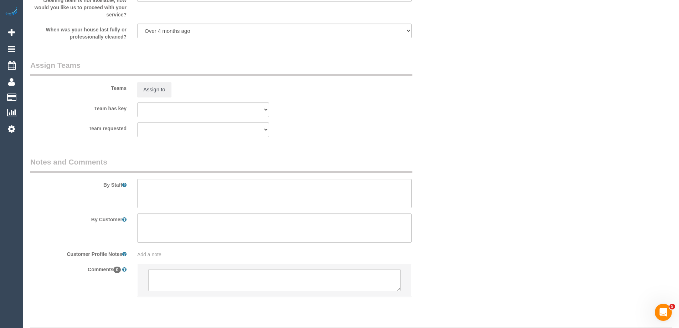
type input "1"
click at [166, 185] on textarea at bounding box center [274, 193] width 274 height 29
type textarea "Estimated time of 4-5 hrs"
click at [155, 86] on button "Assign to" at bounding box center [154, 89] width 34 height 15
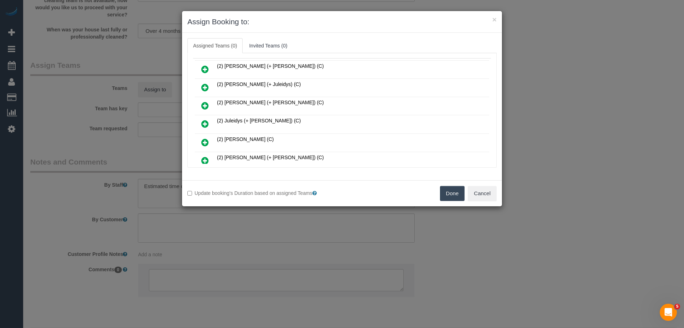
click at [207, 106] on icon at bounding box center [204, 105] width 7 height 9
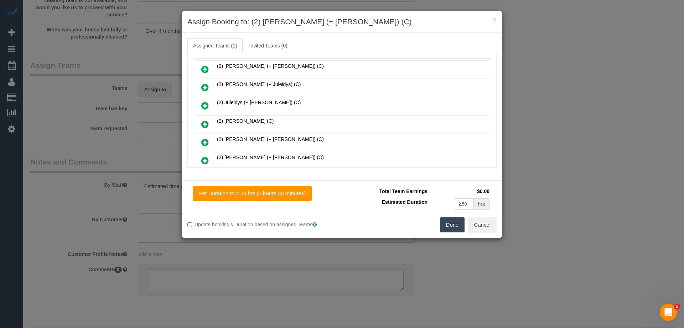
click at [209, 142] on link at bounding box center [205, 142] width 17 height 14
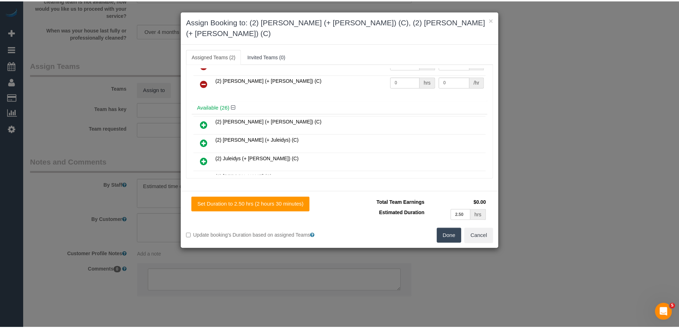
scroll to position [0, 0]
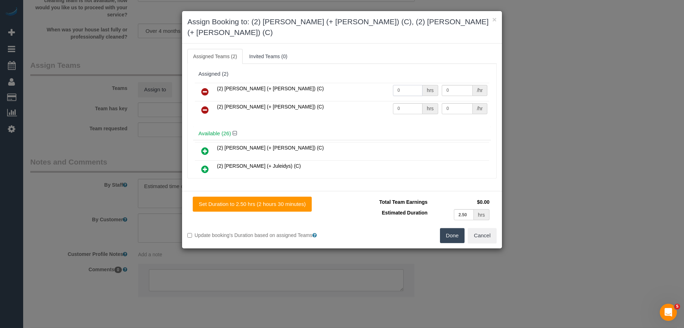
drag, startPoint x: 403, startPoint y: 77, endPoint x: 353, endPoint y: 77, distance: 49.5
click at [355, 83] on tr "(2) Daniela (+ Kevin) (C) 0 hrs 0 /hr" at bounding box center [342, 92] width 294 height 18
type input "1"
drag, startPoint x: 405, startPoint y: 99, endPoint x: 355, endPoint y: 98, distance: 49.9
click at [356, 101] on tr "(2) Kevin (+ Daniela) (C) 0 hrs 0 /hr" at bounding box center [342, 110] width 294 height 18
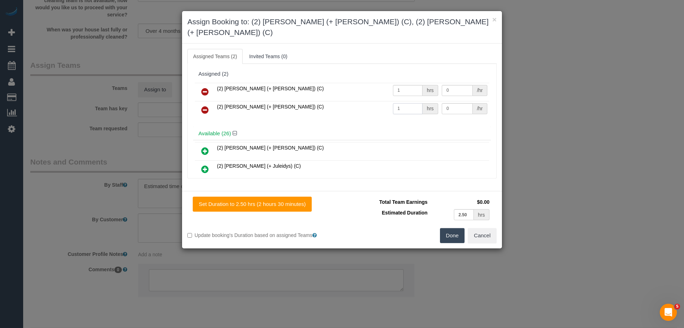
type input "1"
drag, startPoint x: 450, startPoint y: 79, endPoint x: 389, endPoint y: 77, distance: 61.0
click at [389, 83] on tr "(2) Daniela (+ Kevin) (C) 1 hrs 0 /hr" at bounding box center [342, 92] width 294 height 18
type input "90"
drag, startPoint x: 448, startPoint y: 94, endPoint x: 395, endPoint y: 93, distance: 53.5
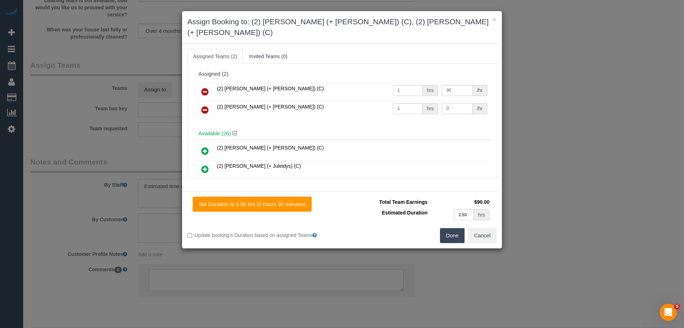
click at [405, 101] on tr "(2) Kevin (+ Daniela) (C) 1 hrs 0 /hr" at bounding box center [342, 110] width 294 height 18
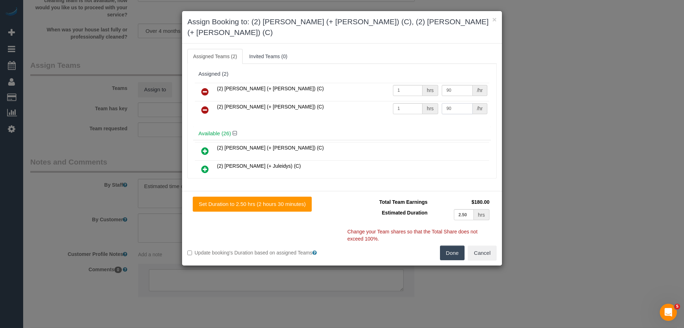
type input "90"
drag, startPoint x: 451, startPoint y: 244, endPoint x: 458, endPoint y: 239, distance: 8.7
click at [451, 245] on button "Done" at bounding box center [452, 252] width 25 height 15
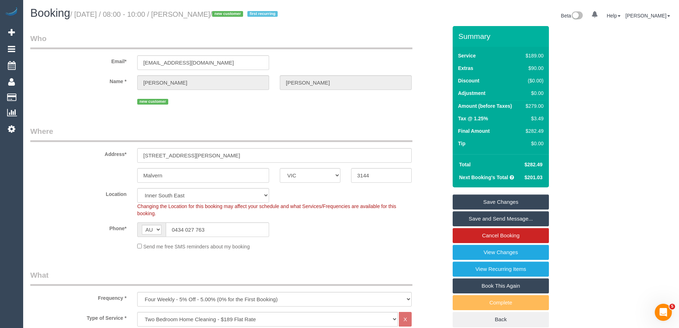
drag, startPoint x: 239, startPoint y: 13, endPoint x: 196, endPoint y: 12, distance: 43.1
click at [196, 12] on small "/ September 29, 2025 / 08:00 - 10:00 / Alex Hubbard / new customer first recurr…" at bounding box center [175, 14] width 210 height 8
copy small "Alex Hubbard"
click at [474, 201] on link "Save Changes" at bounding box center [501, 201] width 96 height 15
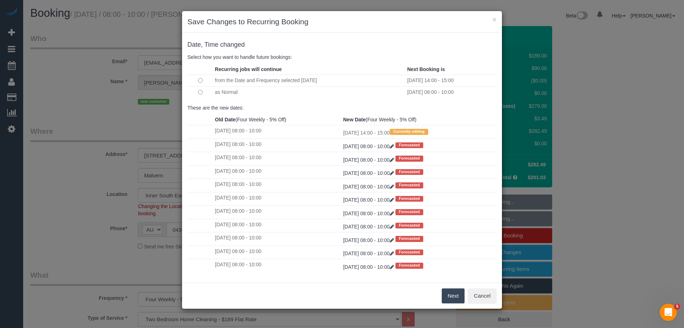
click at [456, 299] on button "Next" at bounding box center [453, 295] width 23 height 15
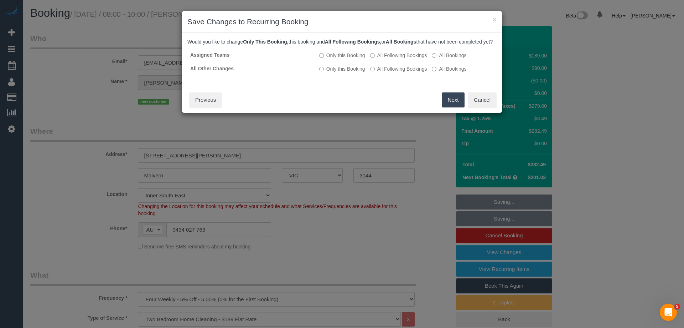
click at [449, 107] on button "Next" at bounding box center [453, 99] width 23 height 15
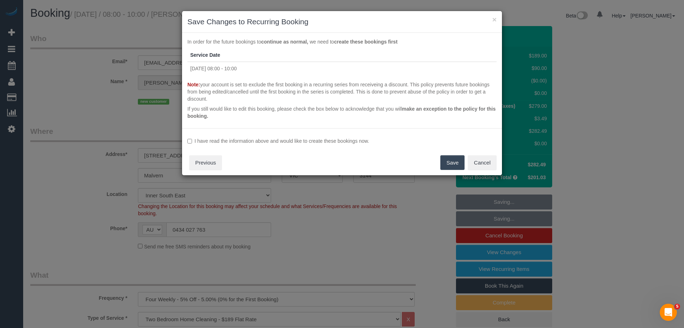
click at [240, 139] on label "I have read the information above and would like to create these bookings now." at bounding box center [341, 140] width 309 height 7
click at [449, 164] on button "Save" at bounding box center [453, 162] width 24 height 15
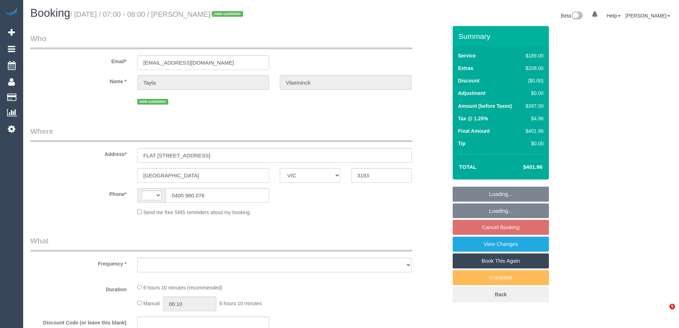
select select "VIC"
select select "string:AU"
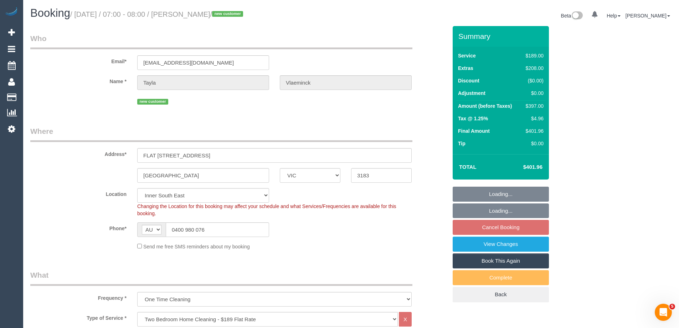
select select "object:780"
select select "string:stripe-pm_1S8Gv92GScqysDRVf4BfK0zP"
select select "number:28"
select select "number:14"
select select "number:19"
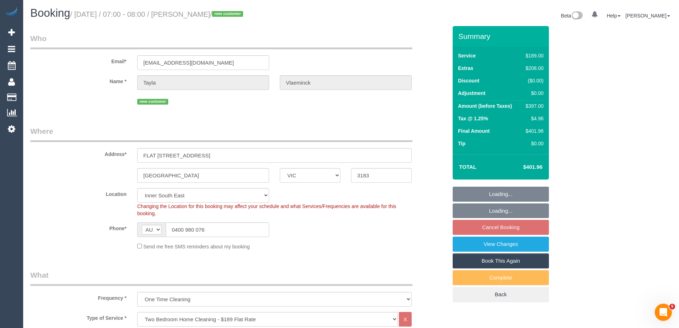
select select "number:36"
select select "number:33"
select select "number:26"
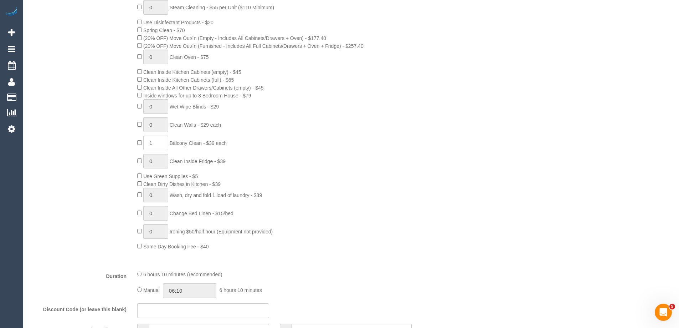
scroll to position [463, 0]
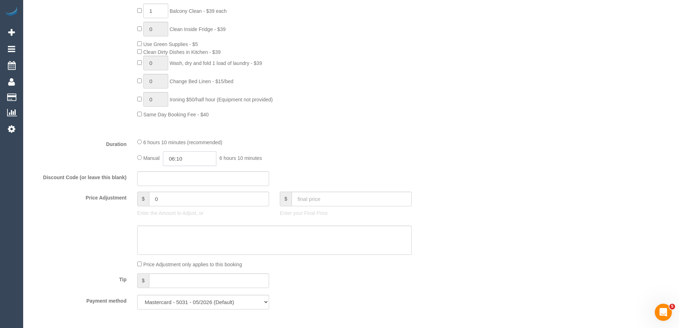
click at [194, 158] on input "06:10" at bounding box center [189, 158] width 53 height 15
type input "03:30"
click at [182, 206] on li "03:30" at bounding box center [182, 206] width 32 height 9
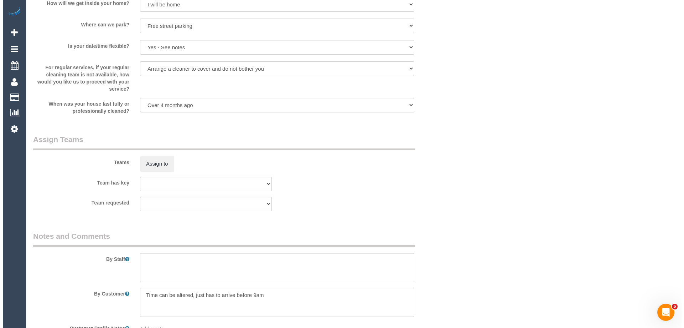
scroll to position [1090, 0]
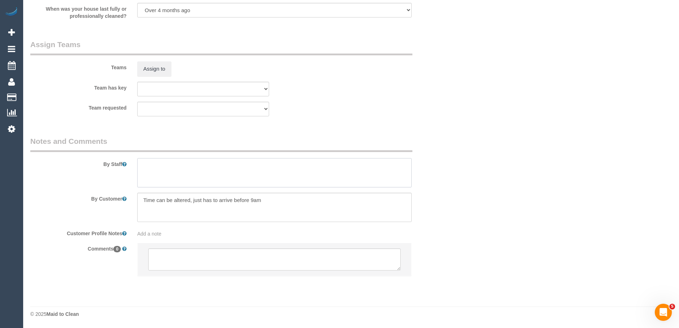
click at [153, 172] on textarea at bounding box center [274, 172] width 274 height 29
type textarea "Estimated time of 6-7 hrs"
click at [158, 68] on button "Assign to" at bounding box center [154, 68] width 34 height 15
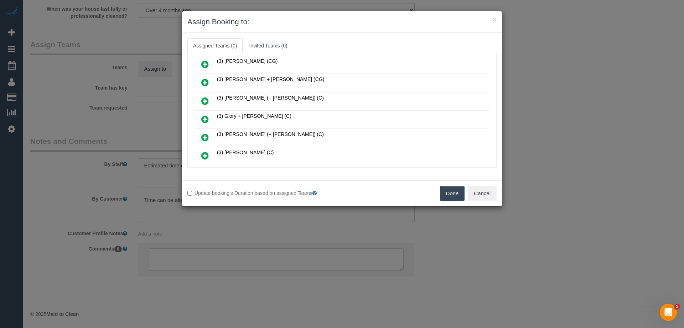
scroll to position [214, 0]
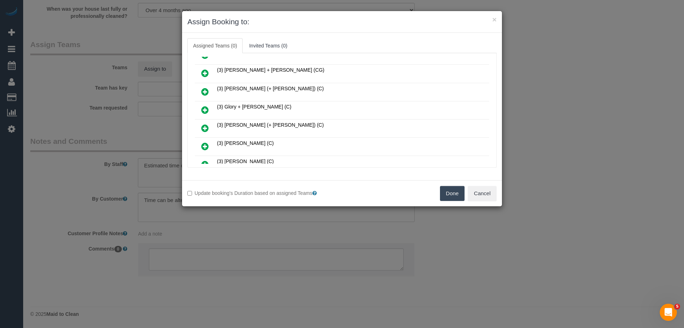
click at [202, 108] on link at bounding box center [205, 110] width 17 height 14
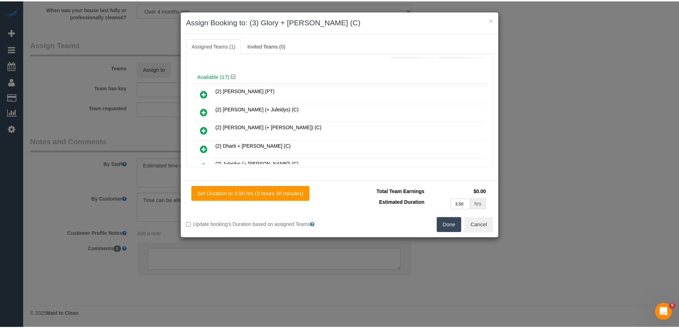
scroll to position [0, 0]
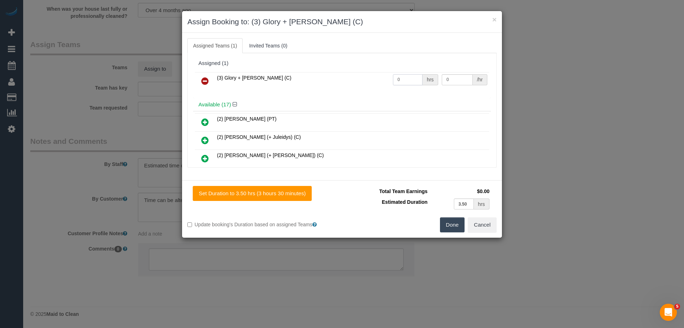
drag, startPoint x: 409, startPoint y: 78, endPoint x: 351, endPoint y: 79, distance: 58.5
click at [355, 78] on tr "(3) Glory + Mary (C) 0 hrs 0 /hr" at bounding box center [342, 81] width 294 height 18
type input "1"
drag, startPoint x: 440, startPoint y: 78, endPoint x: 412, endPoint y: 76, distance: 27.9
click at [412, 76] on tr "(3) Glory + Mary (C) 1 hrs 0 /hr" at bounding box center [342, 81] width 294 height 18
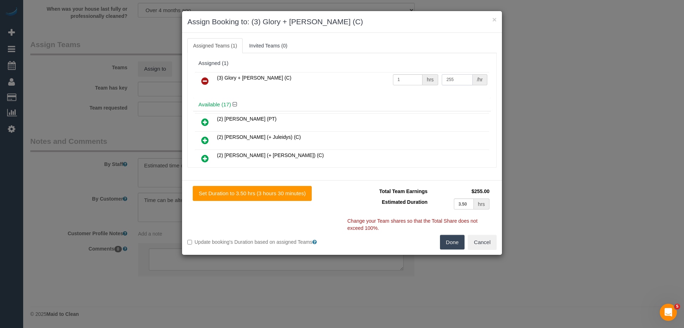
type input "255"
click at [453, 246] on button "Done" at bounding box center [452, 242] width 25 height 15
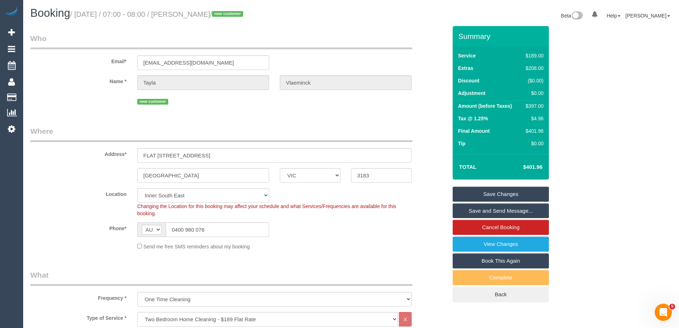
drag, startPoint x: 249, startPoint y: 13, endPoint x: 198, endPoint y: 13, distance: 51.3
click at [198, 13] on small "/ September 29, 2025 / 07:00 - 08:00 / Tayla Vlaeminck / new customer" at bounding box center [157, 14] width 175 height 8
copy small "Tayla Vlaeminck"
click at [481, 212] on link "Save and Send Message..." at bounding box center [501, 210] width 96 height 15
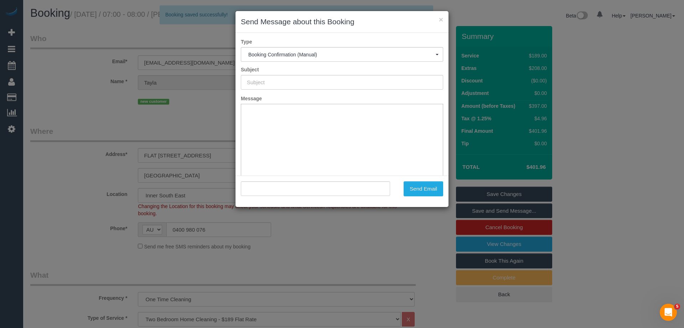
type input "Booking Confirmed"
type input ""Tayla Vlaeminck" <taylavlaeminck7@gmail.com>"
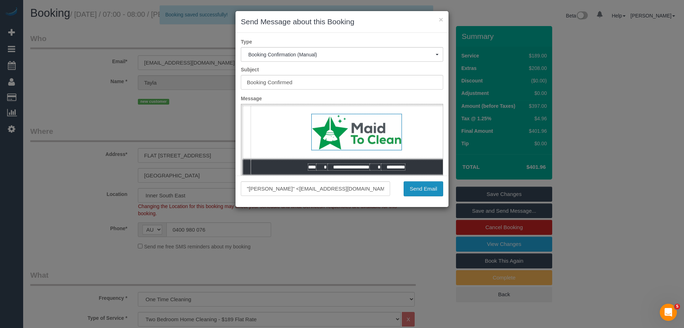
click at [422, 190] on button "Send Email" at bounding box center [424, 188] width 40 height 15
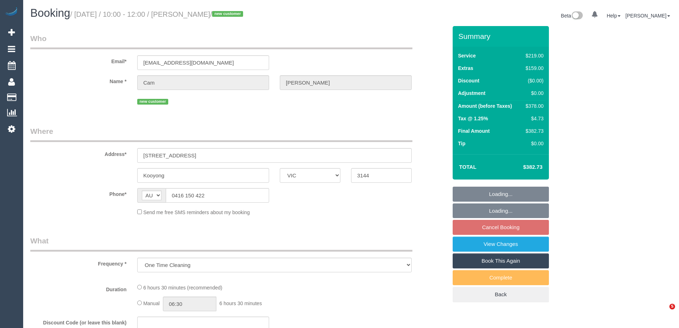
select select "VIC"
select select "string:stripe-pm_1S6SwY2GScqysDRVzguSIoje"
select select "number:28"
select select "number:14"
select select "number:18"
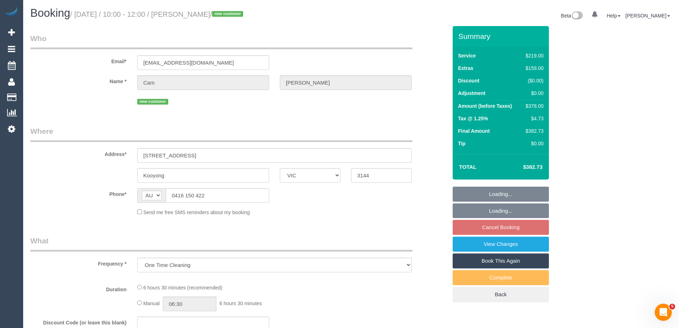
select select "number:24"
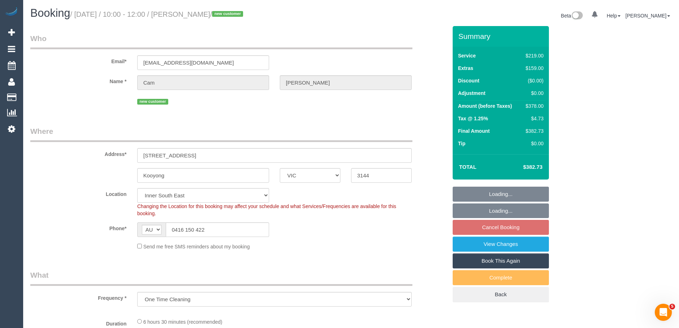
select select "object:1294"
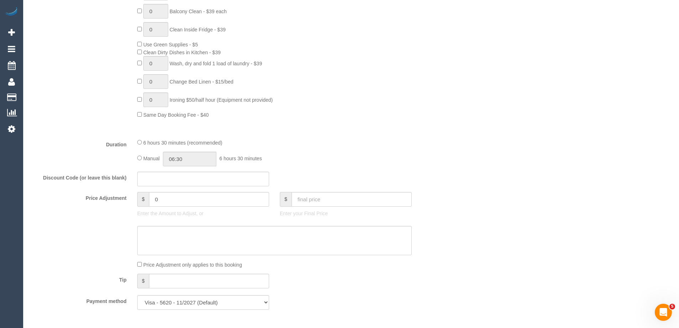
scroll to position [463, 0]
click at [191, 158] on input "06:30" at bounding box center [189, 158] width 53 height 15
type input "03:30"
click at [183, 179] on li "03:30" at bounding box center [182, 181] width 32 height 9
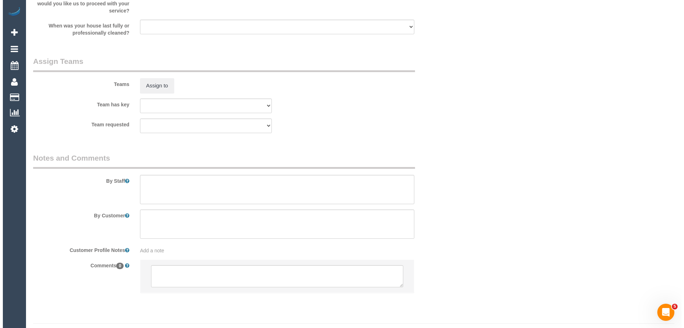
scroll to position [1090, 0]
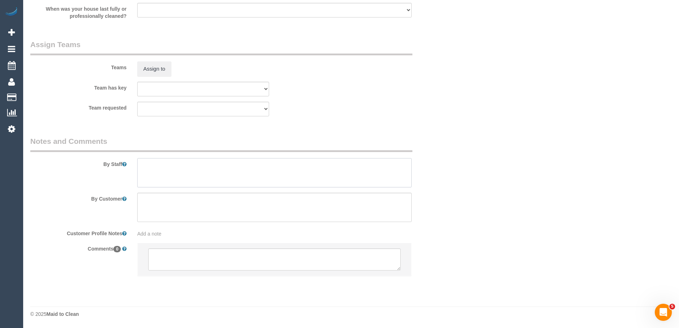
click at [149, 175] on textarea at bounding box center [274, 172] width 274 height 29
type textarea "Estimated time of 6-7 hrs"
click at [161, 73] on button "Assign to" at bounding box center [154, 68] width 34 height 15
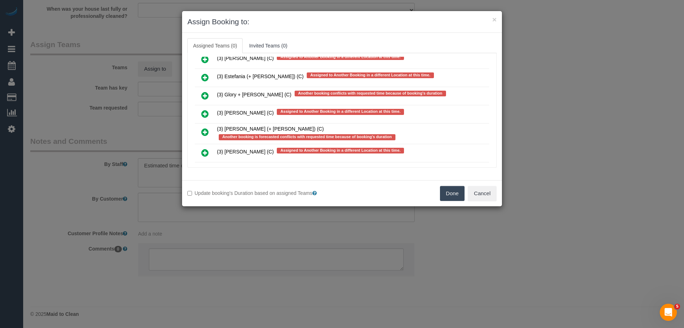
scroll to position [1928, 0]
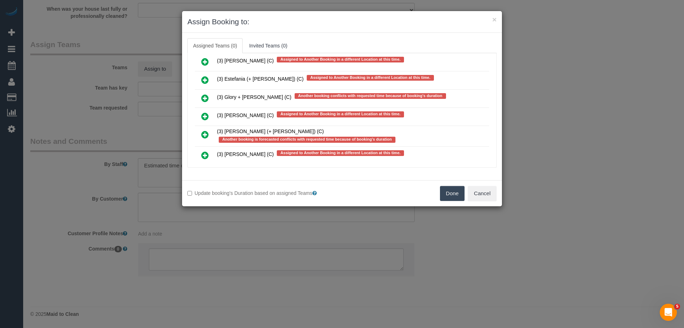
click at [207, 96] on icon at bounding box center [204, 98] width 7 height 9
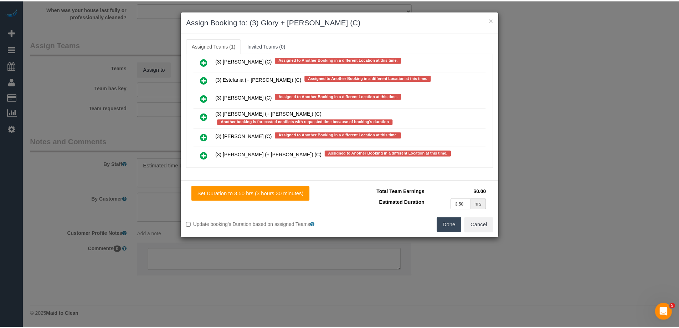
scroll to position [0, 0]
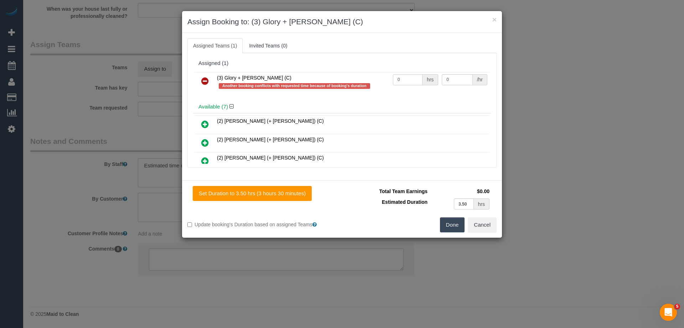
drag, startPoint x: 410, startPoint y: 76, endPoint x: 347, endPoint y: 75, distance: 62.7
click at [347, 75] on tr "(3) Glory + [PERSON_NAME] (C) Another booking conflicts with requested time bec…" at bounding box center [342, 82] width 294 height 20
type input "1"
drag, startPoint x: 452, startPoint y: 79, endPoint x: 399, endPoint y: 73, distance: 53.4
click at [399, 73] on tr "(3) Glory + [PERSON_NAME] (C) Another booking conflicts with requested time bec…" at bounding box center [342, 82] width 294 height 20
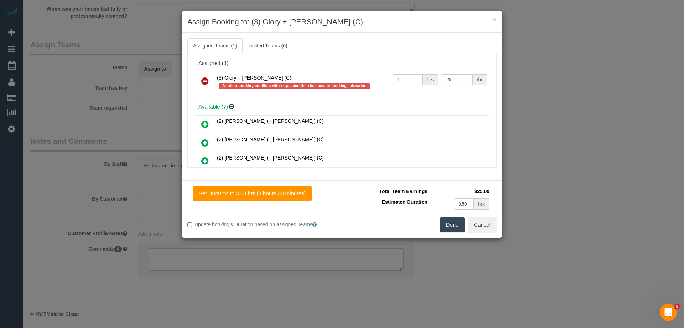
drag, startPoint x: 390, startPoint y: 78, endPoint x: 373, endPoint y: 76, distance: 17.6
click at [373, 76] on tr "(3) Glory + [PERSON_NAME] (C) Another booking conflicts with requested time bec…" at bounding box center [342, 82] width 294 height 20
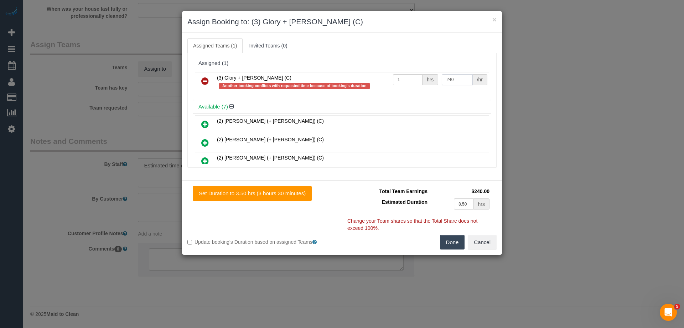
type input "240"
click at [445, 239] on button "Done" at bounding box center [452, 242] width 25 height 15
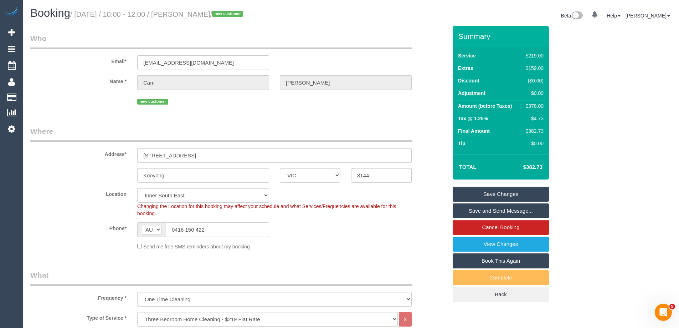
drag, startPoint x: 233, startPoint y: 15, endPoint x: 197, endPoint y: 9, distance: 36.9
click at [197, 9] on h1 "Booking / [DATE] / 10:00 - 12:00 / [PERSON_NAME] / new customer" at bounding box center [187, 13] width 315 height 12
copy small "[PERSON_NAME]"
click at [490, 210] on link "Save and Send Message..." at bounding box center [501, 210] width 96 height 15
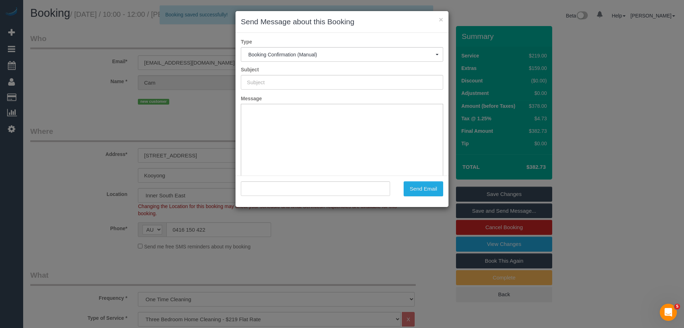
type input "Booking Confirmed"
type input ""[PERSON_NAME]" <[EMAIL_ADDRESS][DOMAIN_NAME]>"
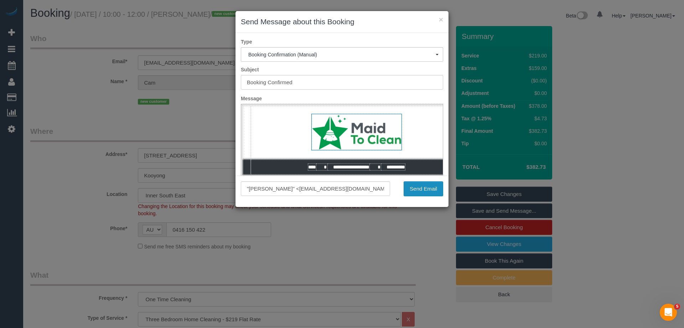
click at [417, 186] on button "Send Email" at bounding box center [424, 188] width 40 height 15
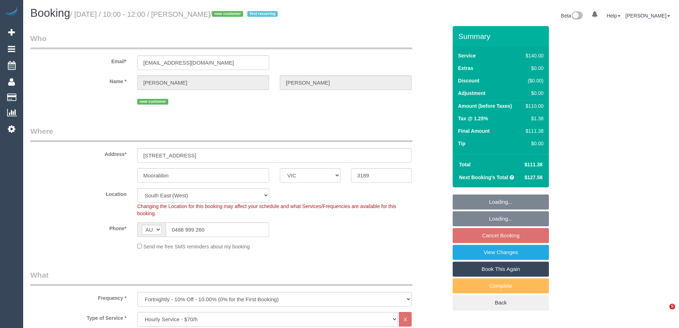
select select "VIC"
select select "number:30"
select select "number:16"
select select "number:19"
select select "number:22"
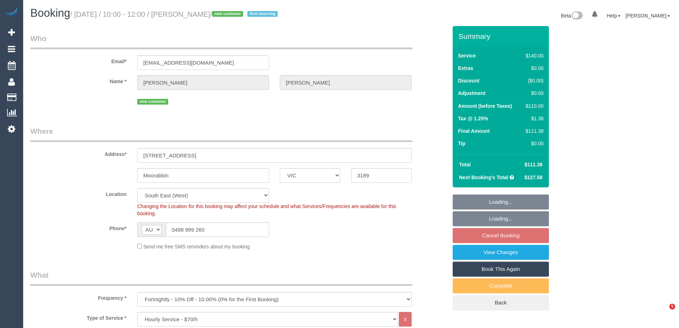
select select "number:34"
select select "number:26"
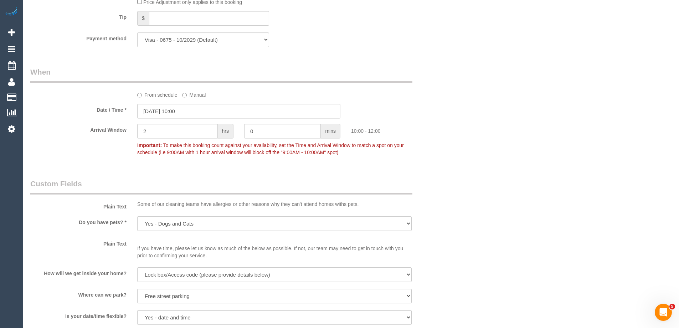
scroll to position [679, 0]
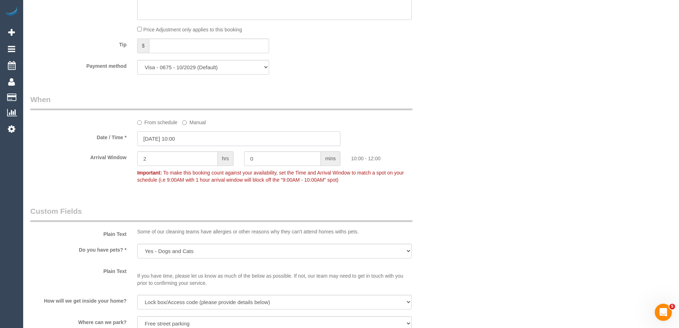
click at [163, 141] on input "[DATE] 10:00" at bounding box center [238, 138] width 203 height 15
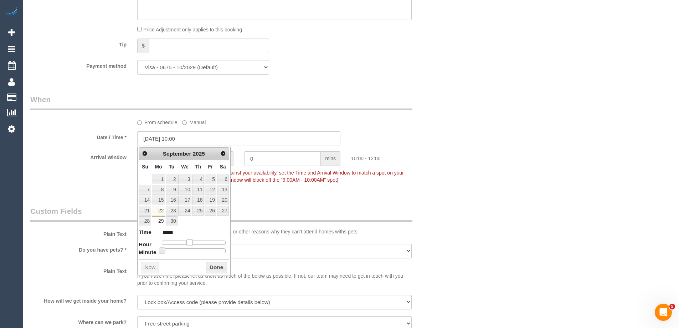
type input "[DATE] 11:00"
type input "*****"
type input "[DATE] 12:00"
type input "*****"
drag, startPoint x: 190, startPoint y: 241, endPoint x: 195, endPoint y: 243, distance: 5.1
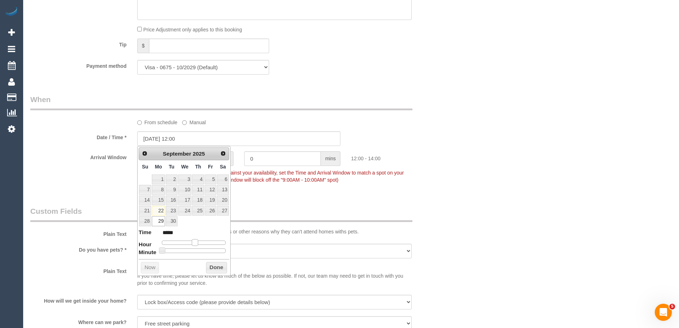
click at [195, 243] on span at bounding box center [195, 242] width 6 height 6
click at [212, 267] on button "Done" at bounding box center [216, 267] width 21 height 11
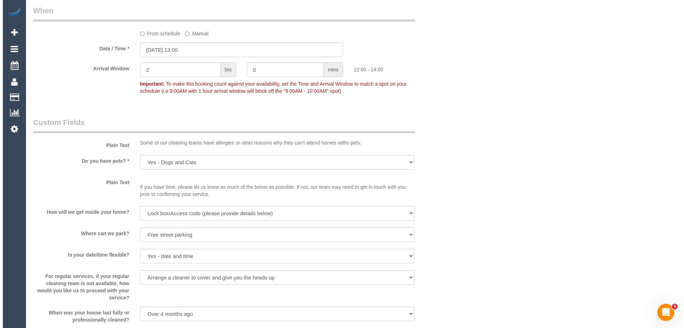
scroll to position [1035, 0]
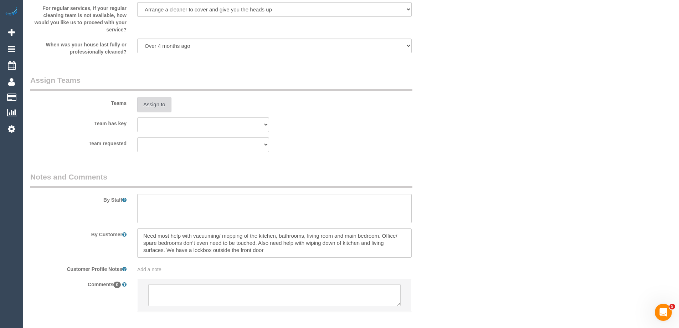
click at [160, 107] on button "Assign to" at bounding box center [154, 104] width 34 height 15
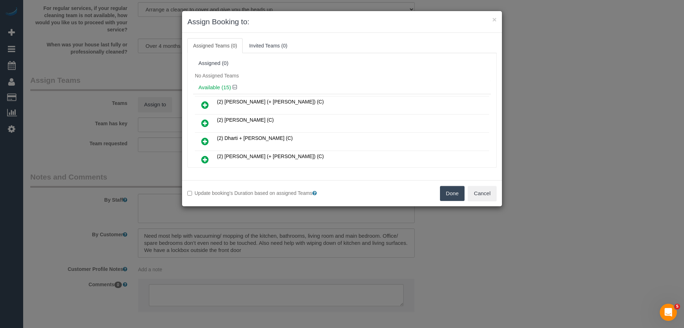
scroll to position [71, 0]
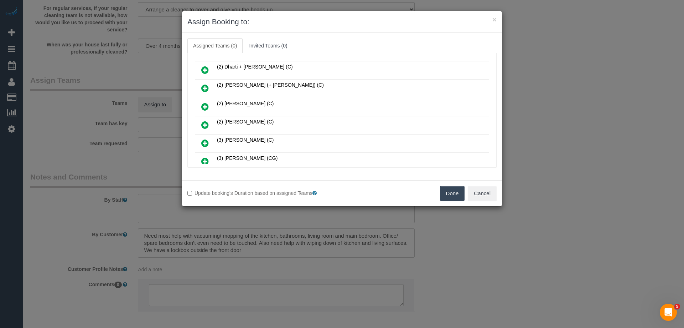
click at [208, 157] on icon at bounding box center [204, 161] width 7 height 9
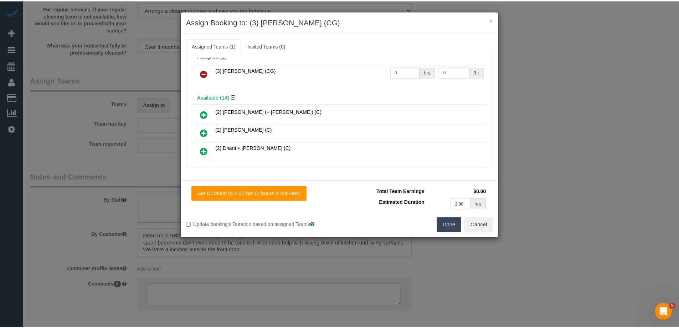
scroll to position [0, 0]
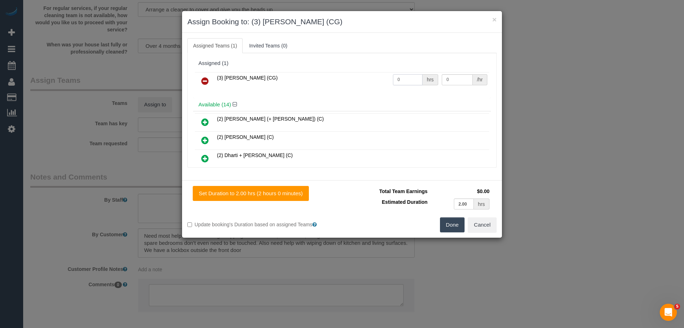
drag, startPoint x: 404, startPoint y: 81, endPoint x: 356, endPoint y: 81, distance: 48.5
click at [358, 81] on tr "(3) [PERSON_NAME] (CG) 0 hrs 0 /hr" at bounding box center [342, 81] width 294 height 18
type input "2"
drag, startPoint x: 446, startPoint y: 78, endPoint x: 412, endPoint y: 77, distance: 33.9
click at [412, 77] on tr "(3) [PERSON_NAME] (CG) 2 hrs 0 /hr" at bounding box center [342, 81] width 294 height 18
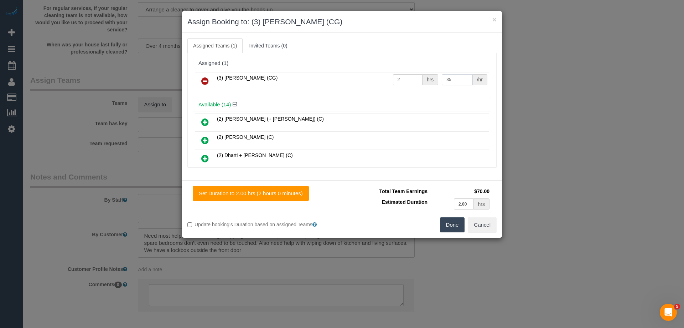
type input "35"
click at [452, 228] on button "Done" at bounding box center [452, 224] width 25 height 15
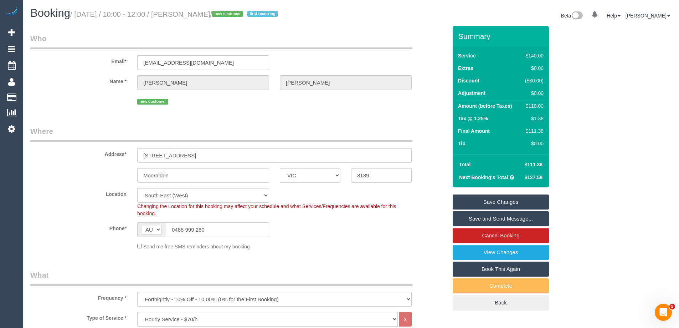
drag, startPoint x: 223, startPoint y: 12, endPoint x: 198, endPoint y: 11, distance: 25.0
click at [198, 11] on small "/ [DATE] / 10:00 - 12:00 / [PERSON_NAME] / new customer first recurring" at bounding box center [175, 14] width 210 height 8
copy small "[PERSON_NAME]"
click at [482, 199] on link "Save Changes" at bounding box center [501, 201] width 96 height 15
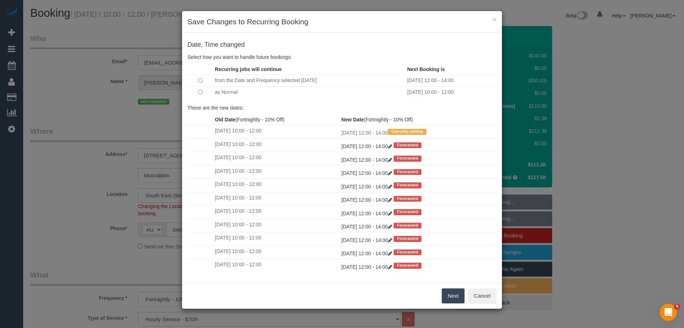
click at [449, 293] on button "Next" at bounding box center [453, 295] width 23 height 15
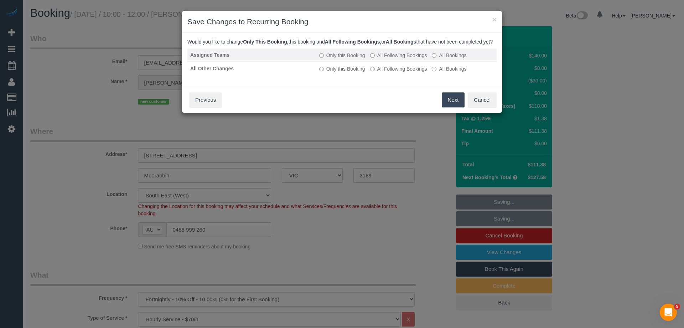
click at [386, 58] on td "Only this Booking All Following Bookings All Bookings" at bounding box center [407, 55] width 180 height 14
click at [385, 59] on label "All Following Bookings" at bounding box center [398, 55] width 57 height 7
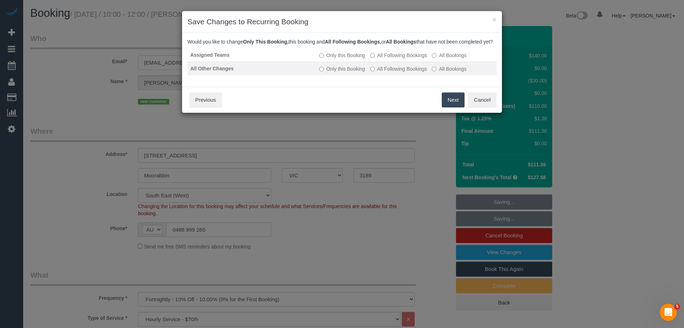
click at [386, 72] on label "All Following Bookings" at bounding box center [398, 68] width 57 height 7
click at [451, 105] on button "Save" at bounding box center [453, 99] width 24 height 15
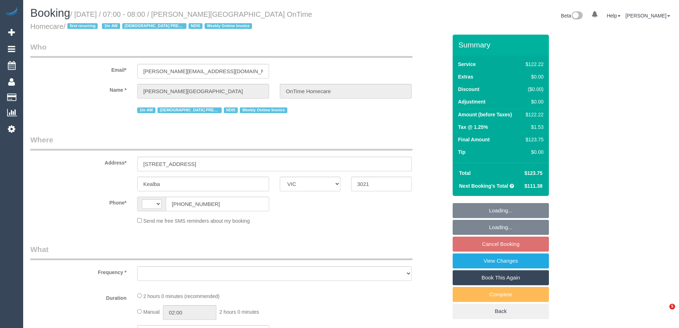
select select "VIC"
select select "object:285"
select select "string:AU"
select select "number:28"
select select "number:14"
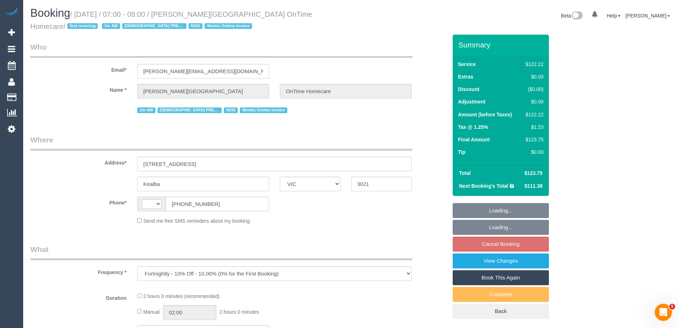
select select "number:19"
select select "number:25"
select select "number:35"
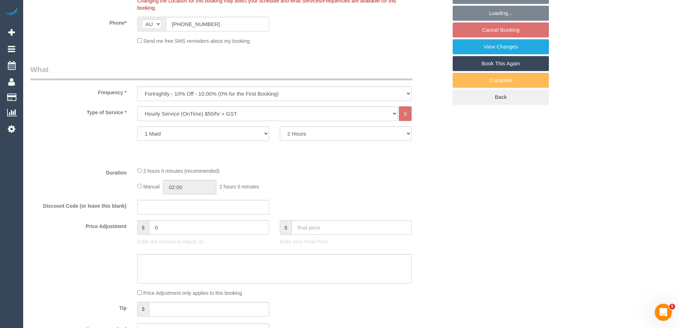
select select "object:1316"
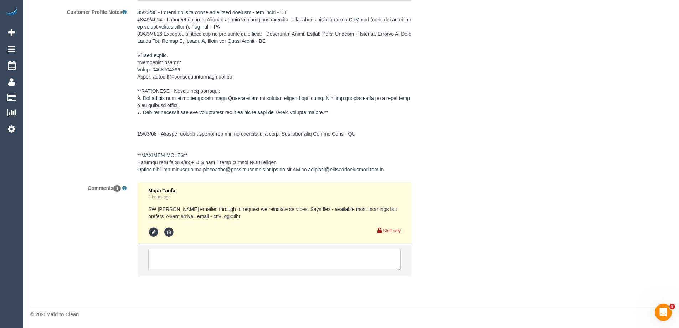
scroll to position [1090, 0]
